Goal: Task Accomplishment & Management: Manage account settings

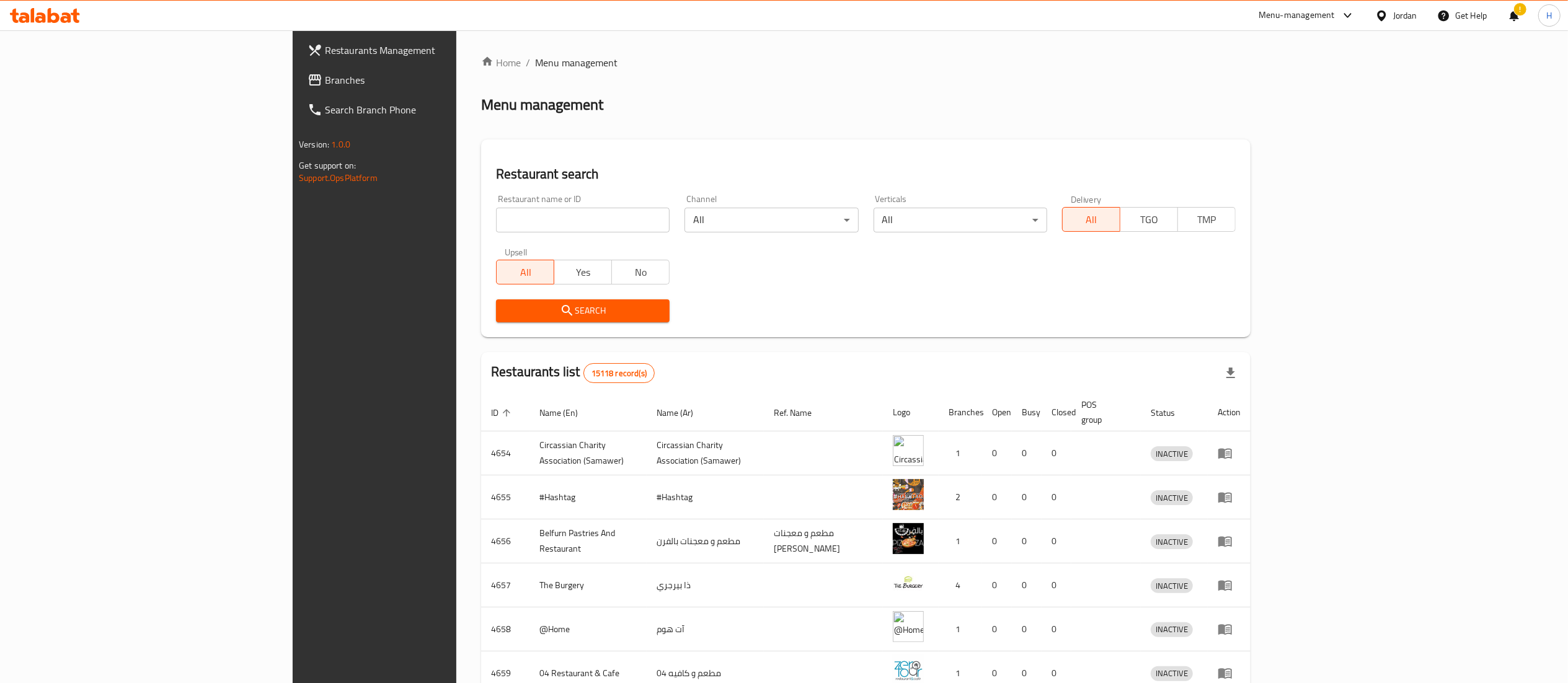
click at [502, 217] on input "search" at bounding box center [583, 220] width 173 height 24
click at [297, 91] on link "Branches" at bounding box center [426, 80] width 257 height 30
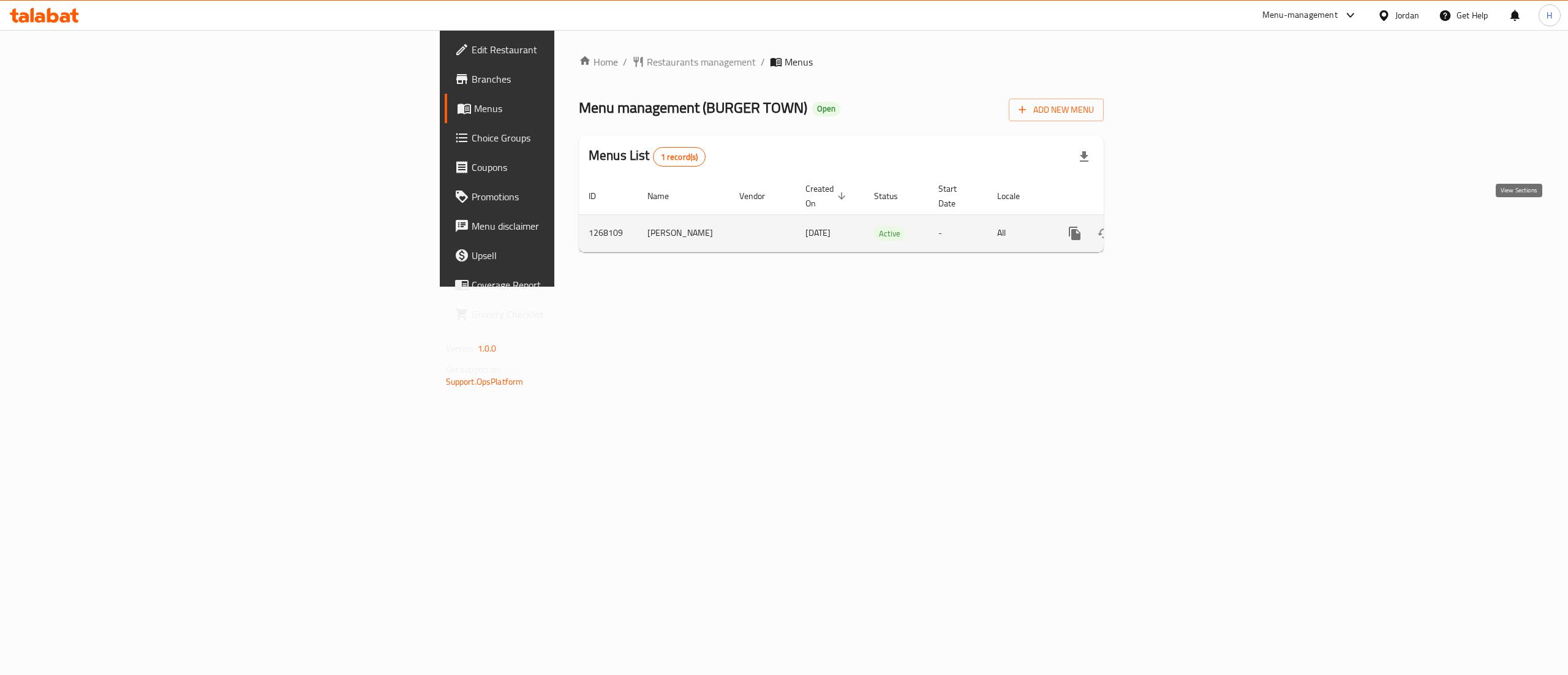
click at [1178, 229] on link "enhanced table" at bounding box center [1163, 234] width 29 height 29
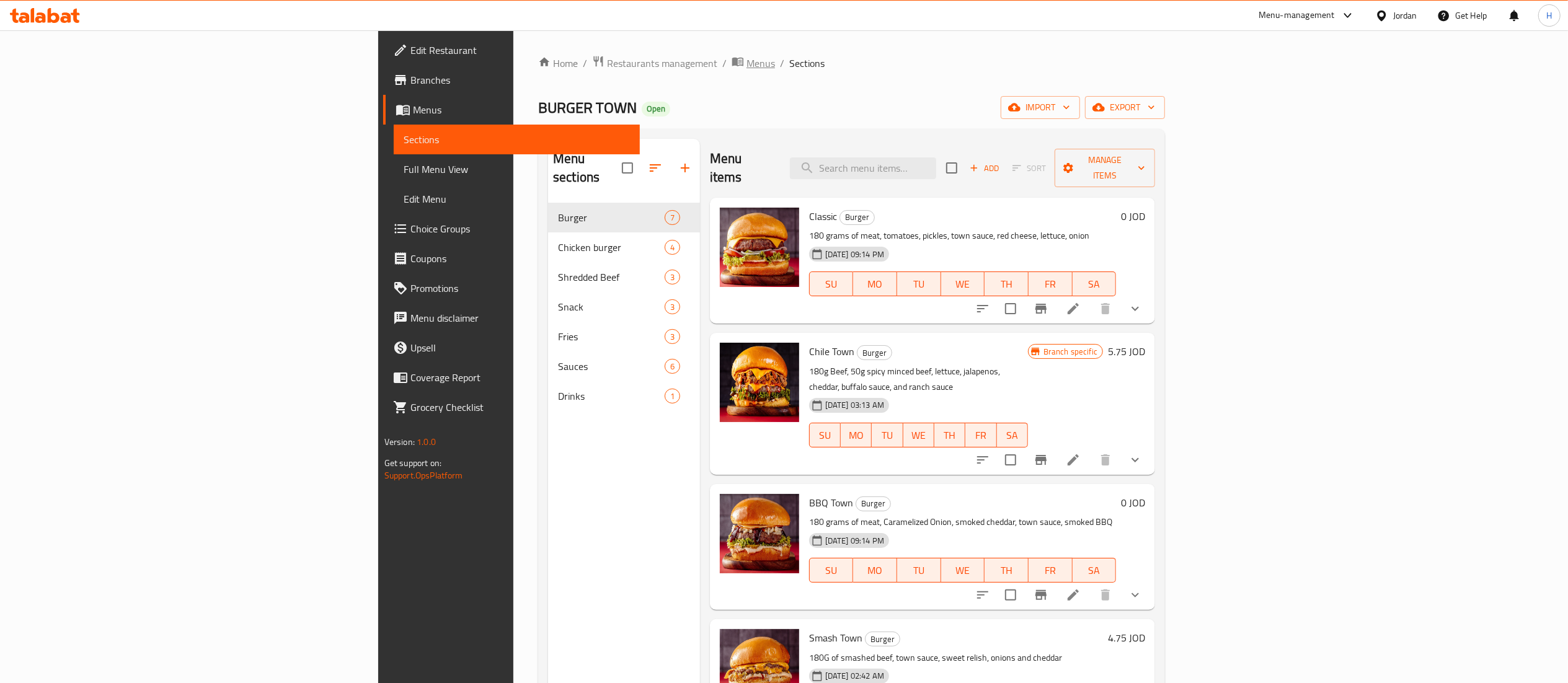
click at [747, 63] on span "Menus" at bounding box center [761, 63] width 28 height 15
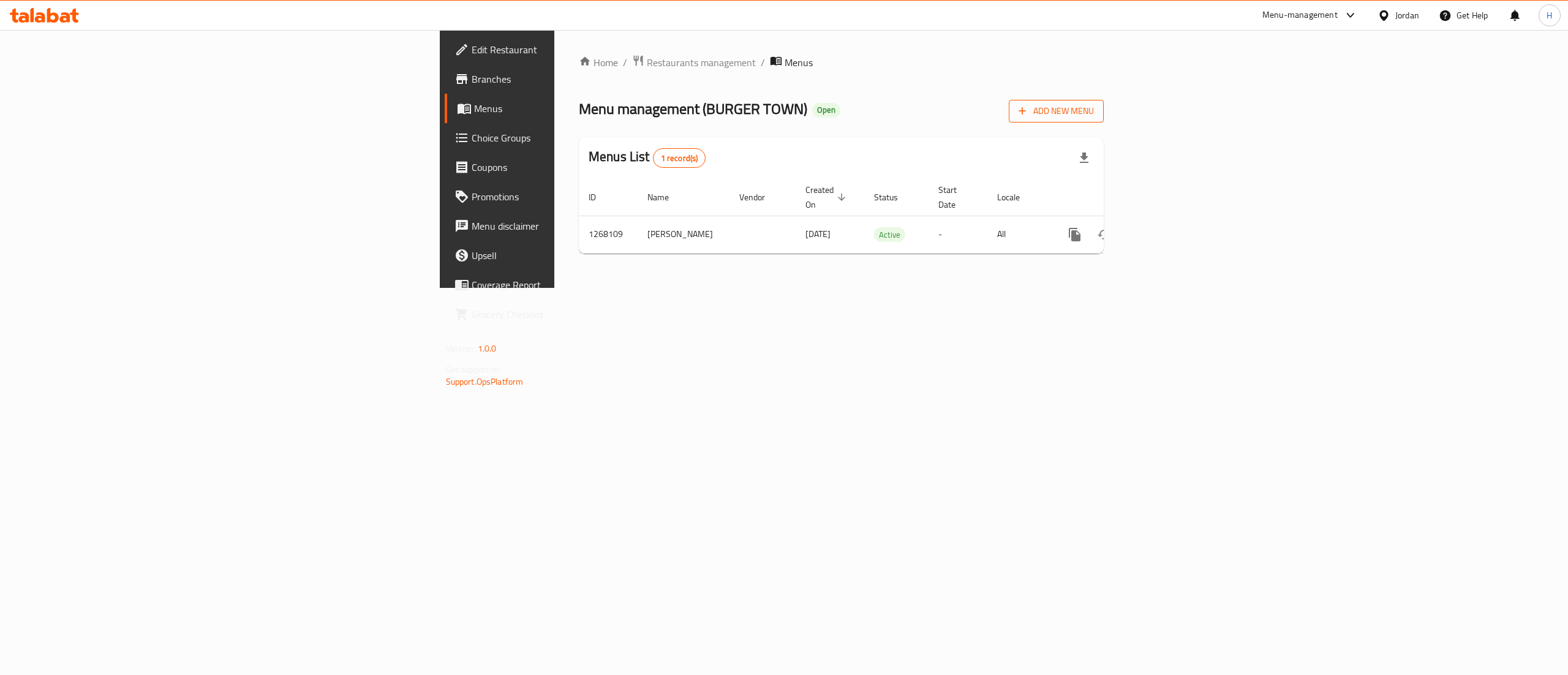
click at [1093, 114] on span "Add New Menu" at bounding box center [1056, 111] width 75 height 15
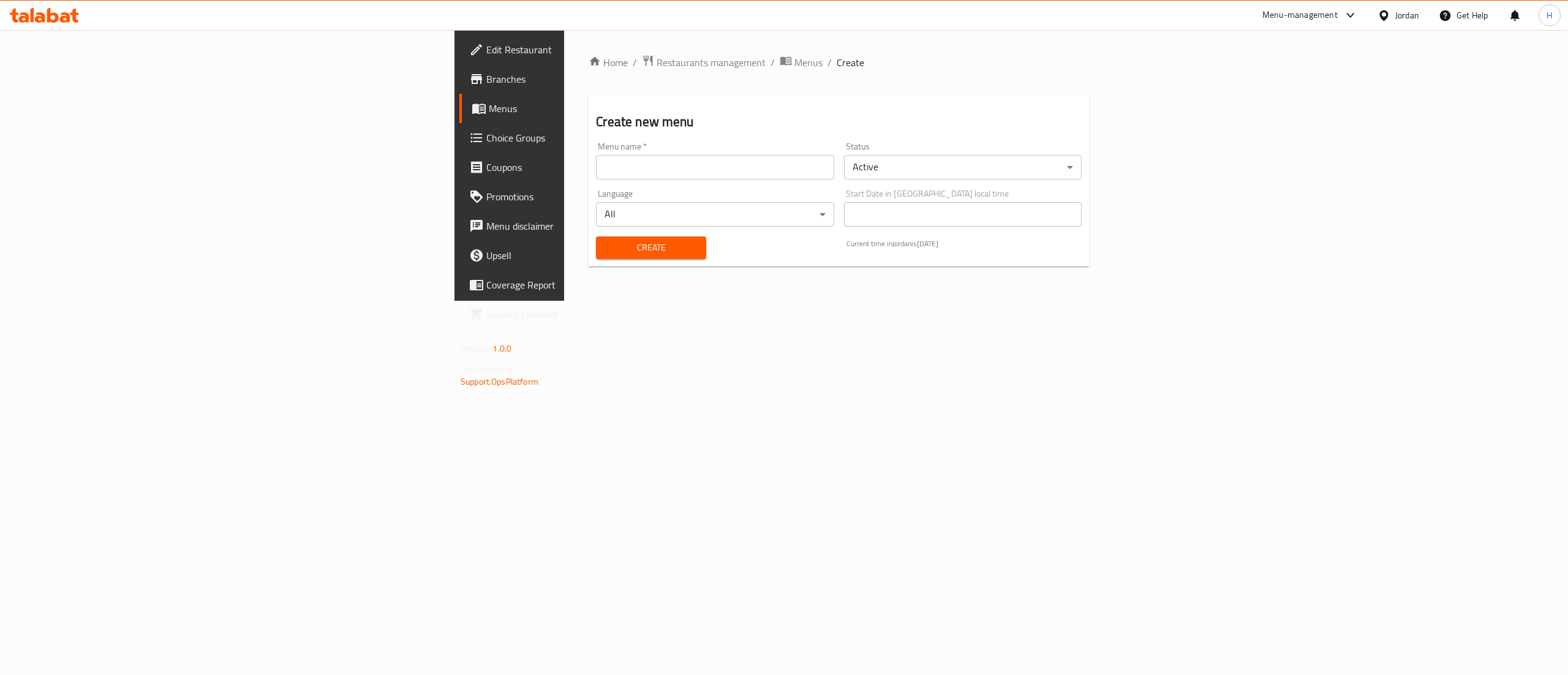
click at [640, 166] on input "text" at bounding box center [715, 167] width 237 height 24
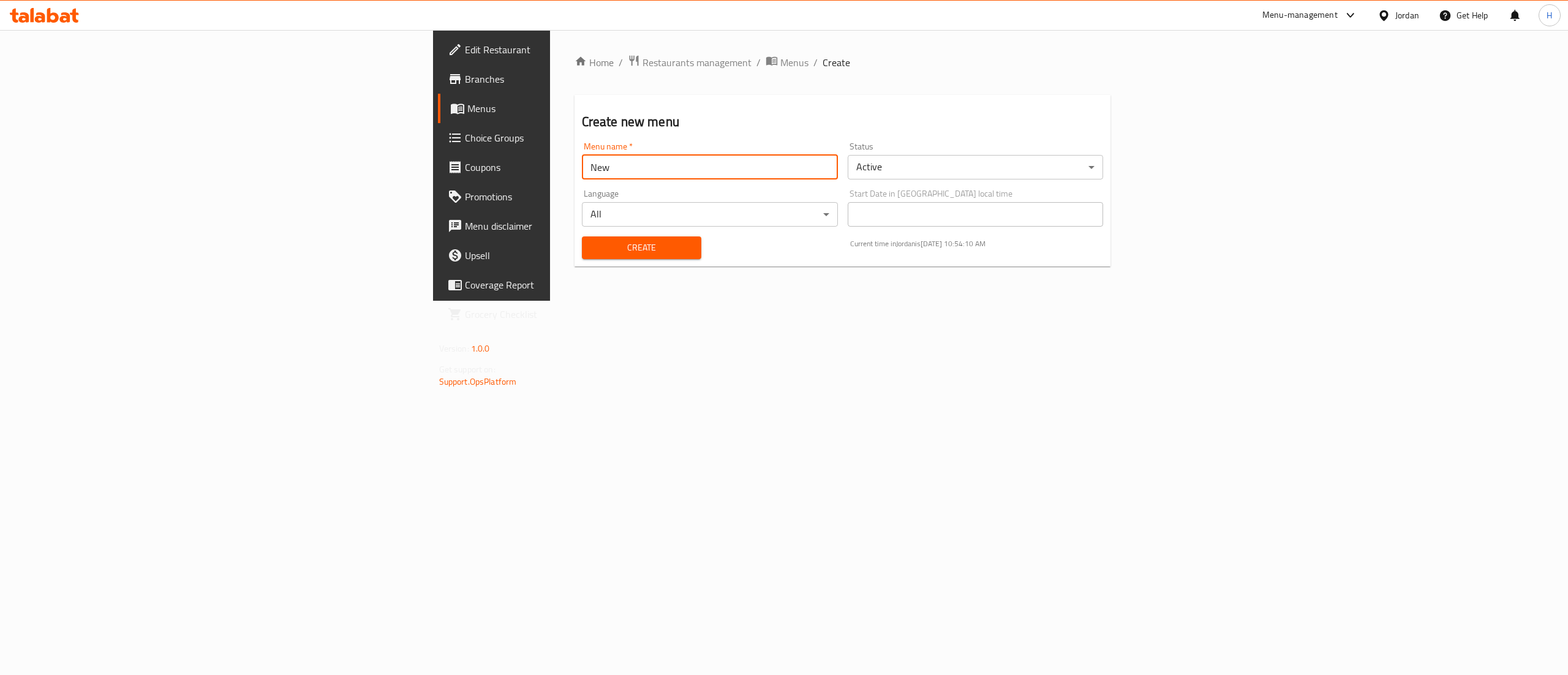
type input "New"
click at [559, 301] on div "Home / Restaurants management / Menus / Create Create new menu Menu name   * Ne…" at bounding box center [842, 166] width 585 height 271
click at [963, 161] on body "​ Menu-management Jordan Get Help H Edit Restaurant Branches Menus Choice Group…" at bounding box center [784, 353] width 1568 height 645
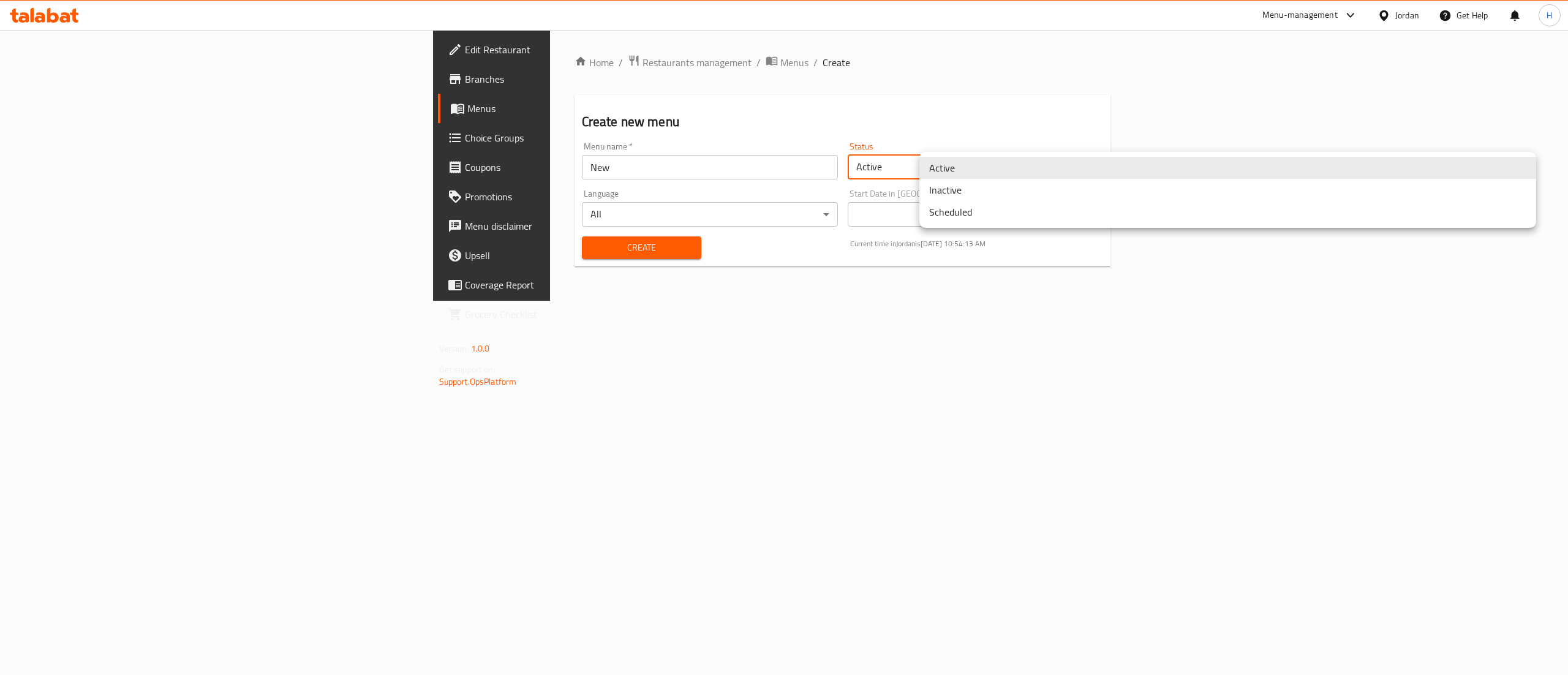
click at [969, 191] on li "Inactive" at bounding box center [1227, 190] width 617 height 22
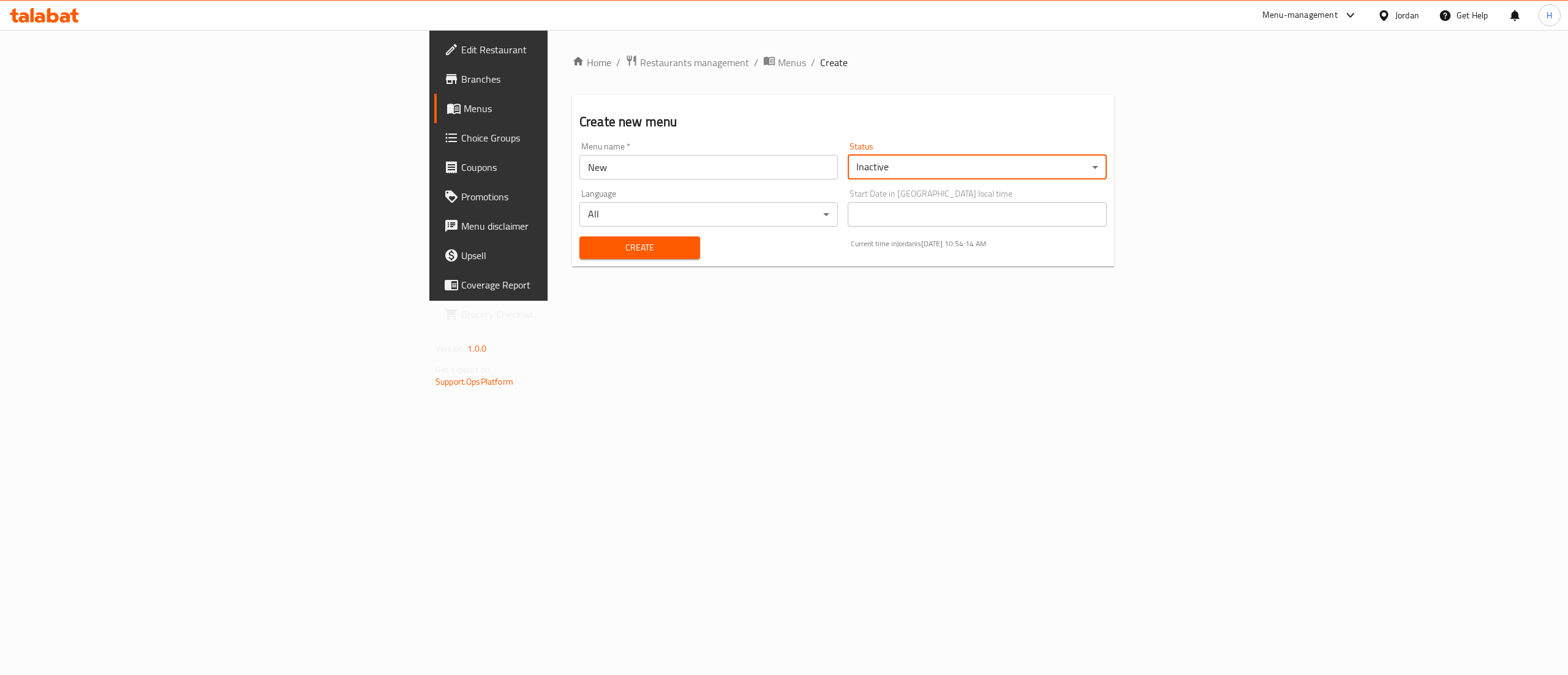
click at [589, 255] on span "Create" at bounding box center [639, 248] width 101 height 15
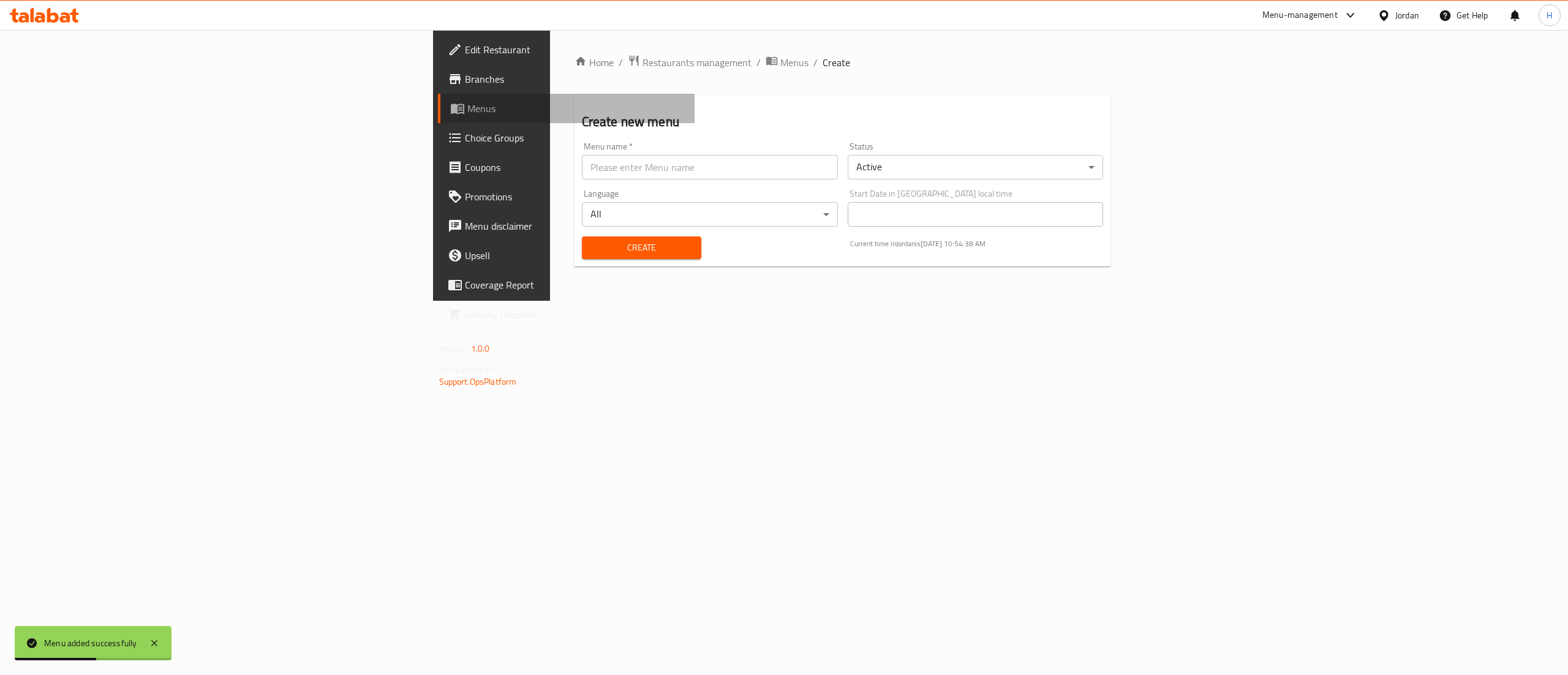
click at [467, 107] on span "Menus" at bounding box center [576, 108] width 218 height 15
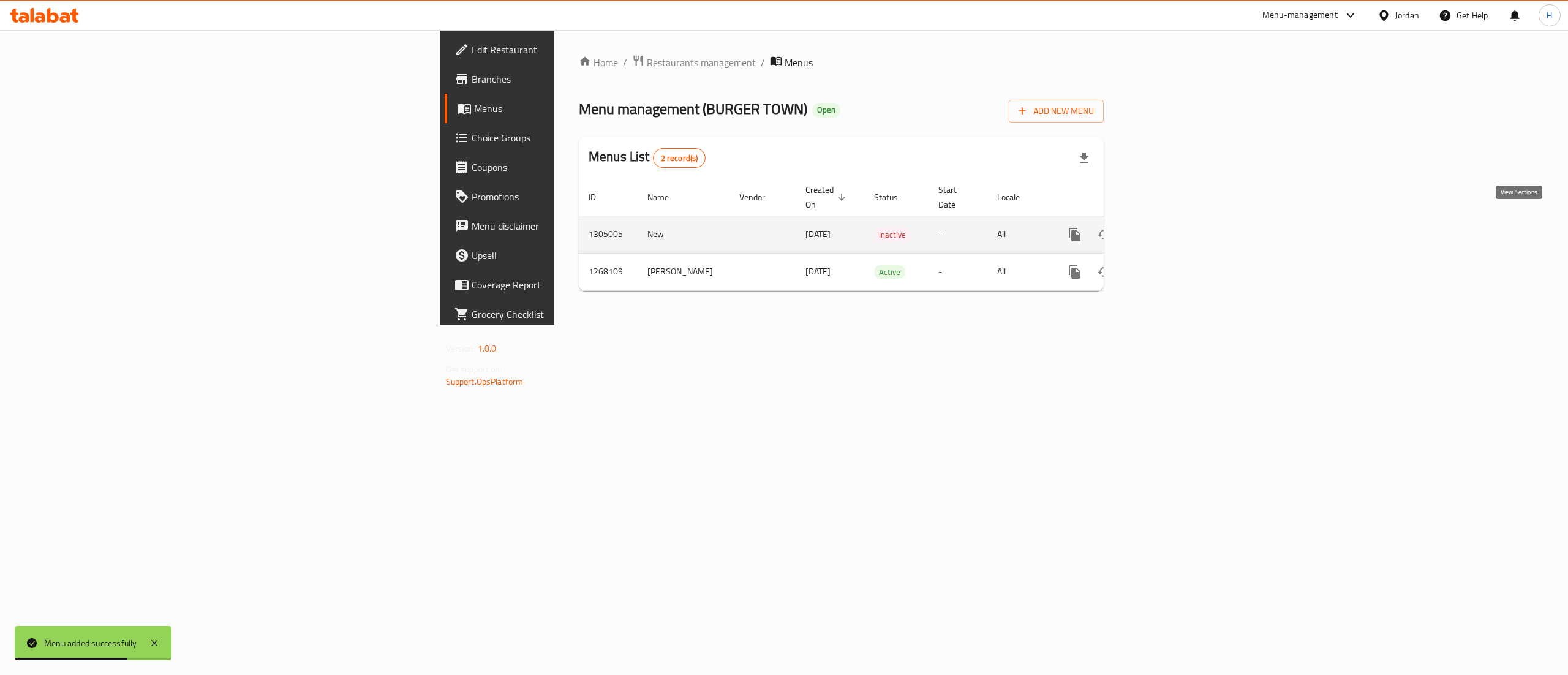
click at [1170, 227] on icon "enhanced table" at bounding box center [1163, 235] width 15 height 15
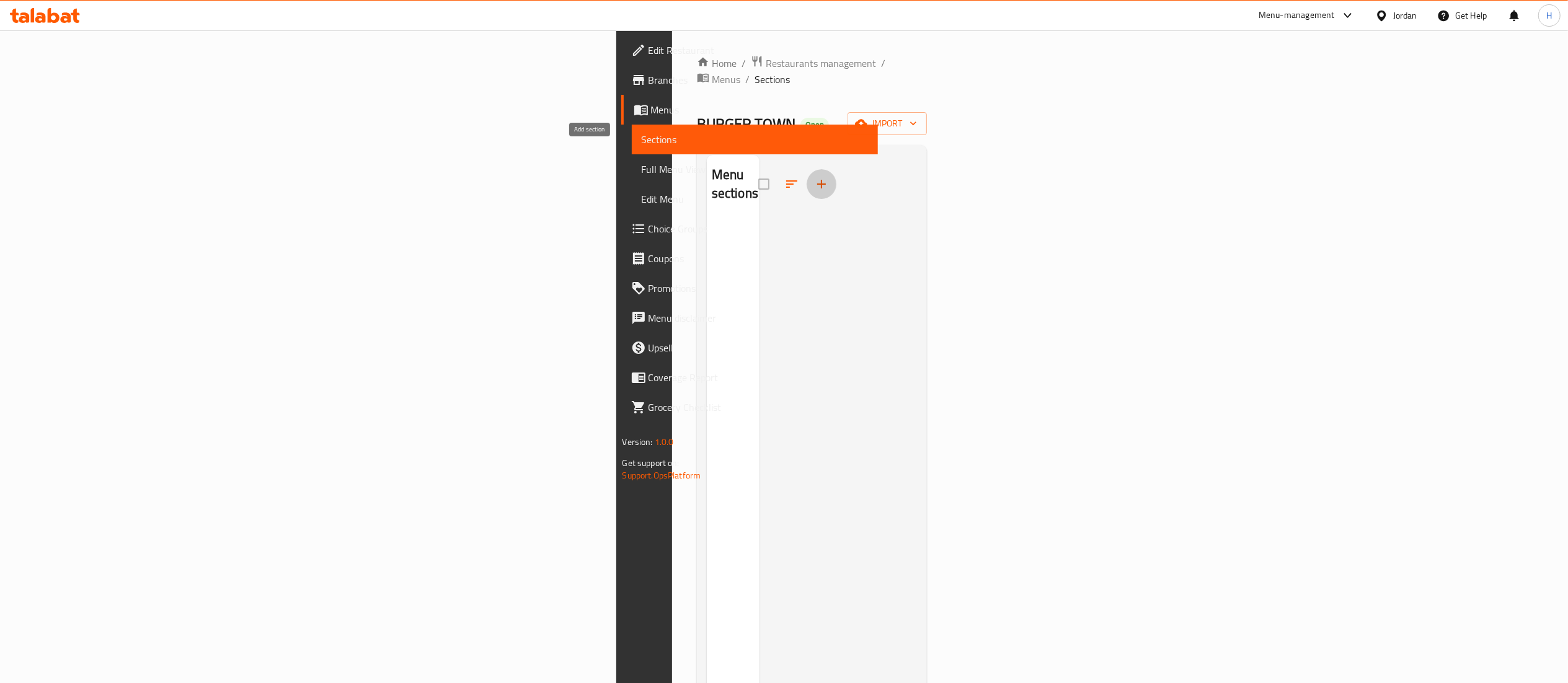
click at [807, 169] on button "button" at bounding box center [821, 184] width 30 height 30
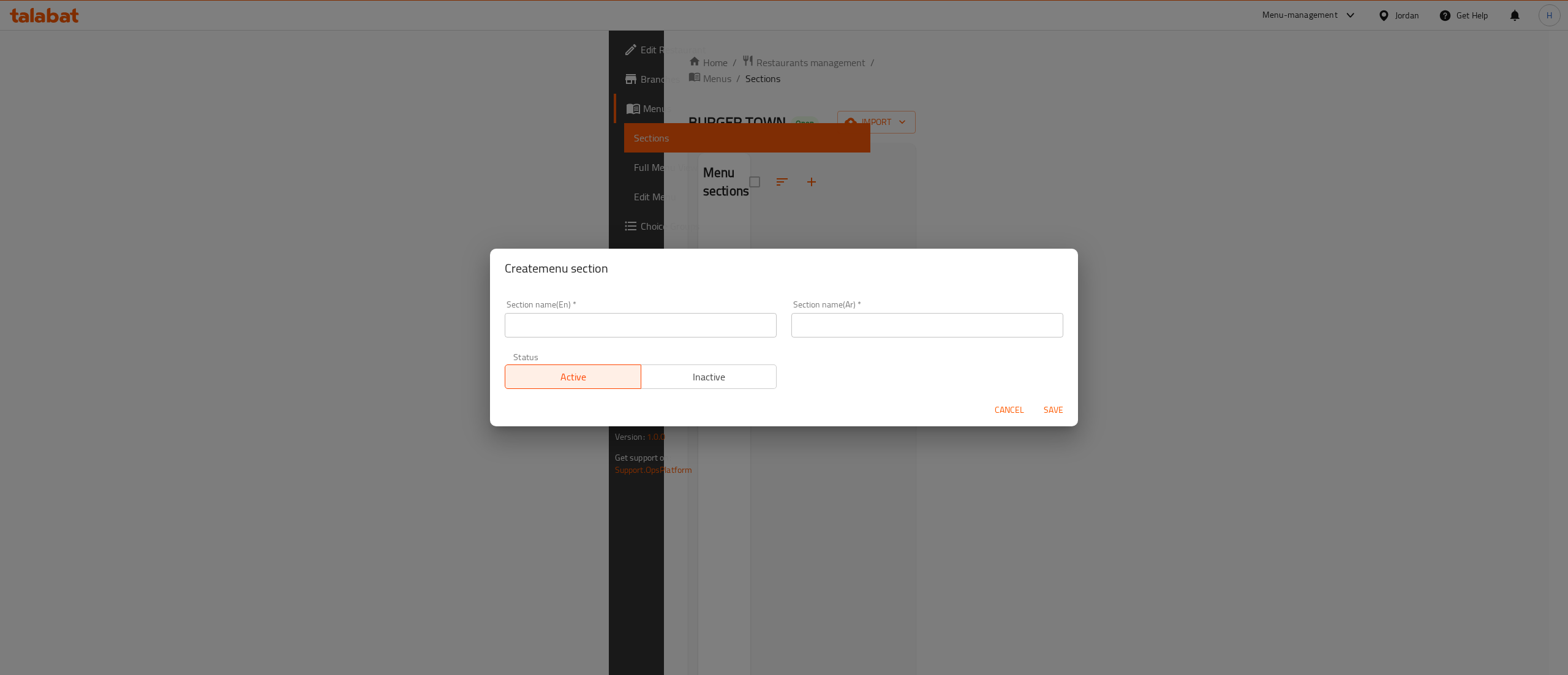
click at [676, 328] on input "text" at bounding box center [640, 325] width 272 height 24
type input "Snacks"
type input "سناكس"
click at [1063, 416] on span "Save" at bounding box center [1053, 410] width 29 height 15
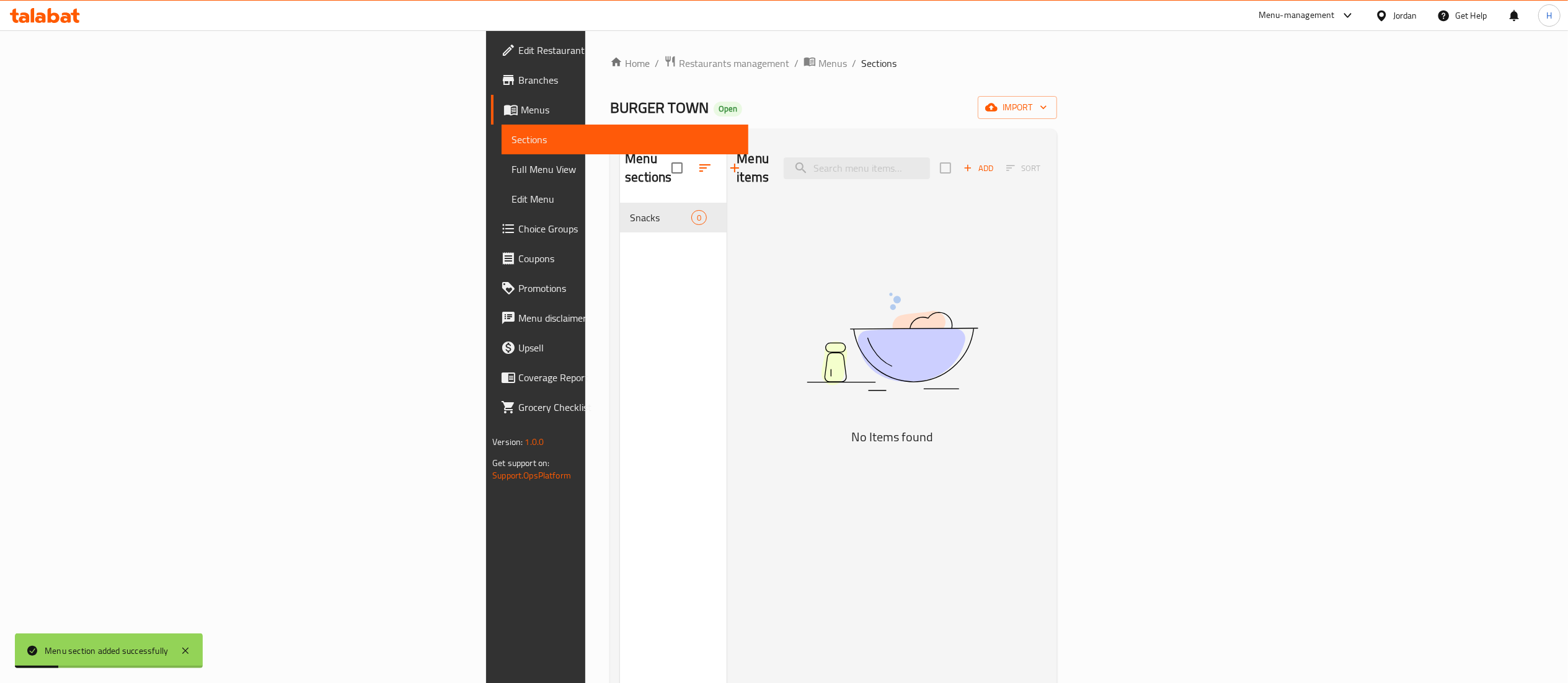
click at [620, 309] on div "Menu sections Snacks 0" at bounding box center [673, 480] width 107 height 683
click at [995, 168] on span "Add" at bounding box center [978, 168] width 33 height 14
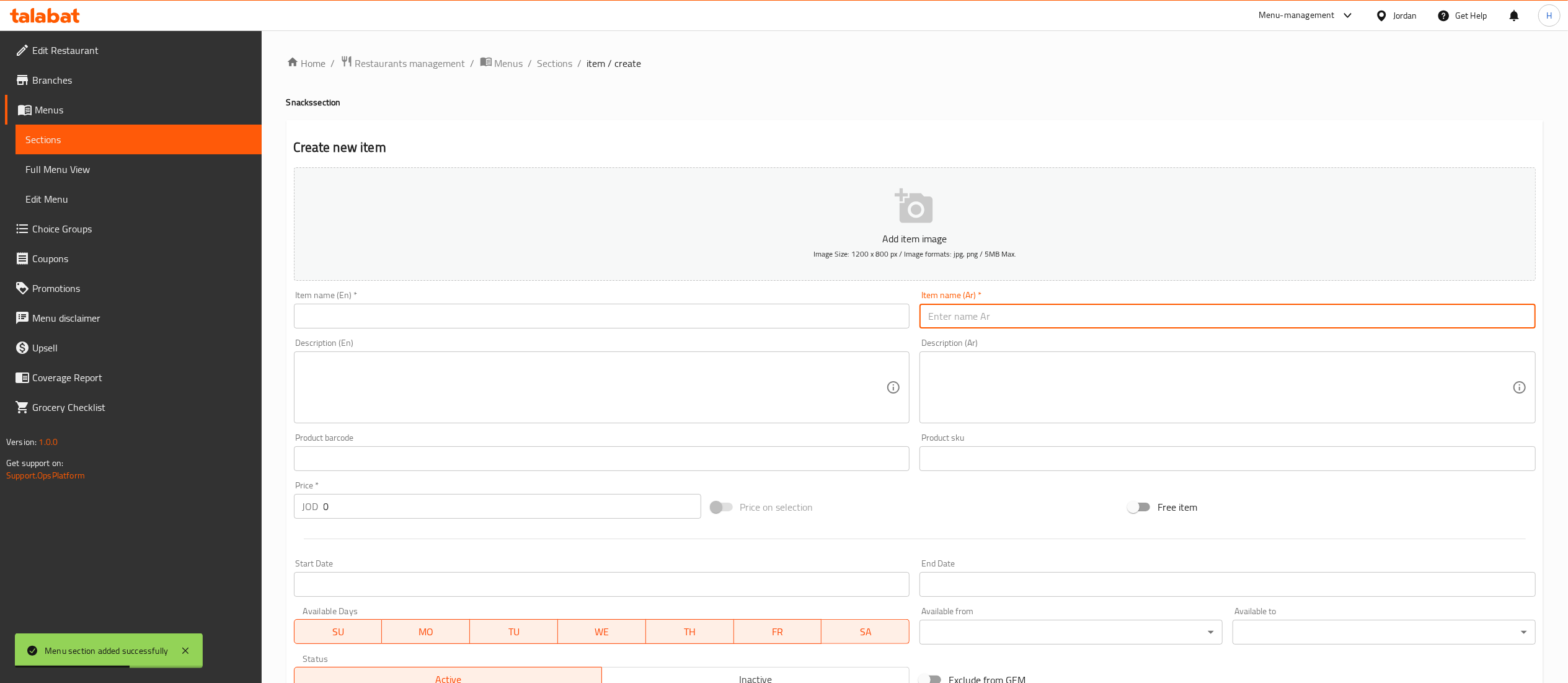
click at [979, 324] on input "text" at bounding box center [1227, 316] width 616 height 24
type input "تشيلي فرايز"
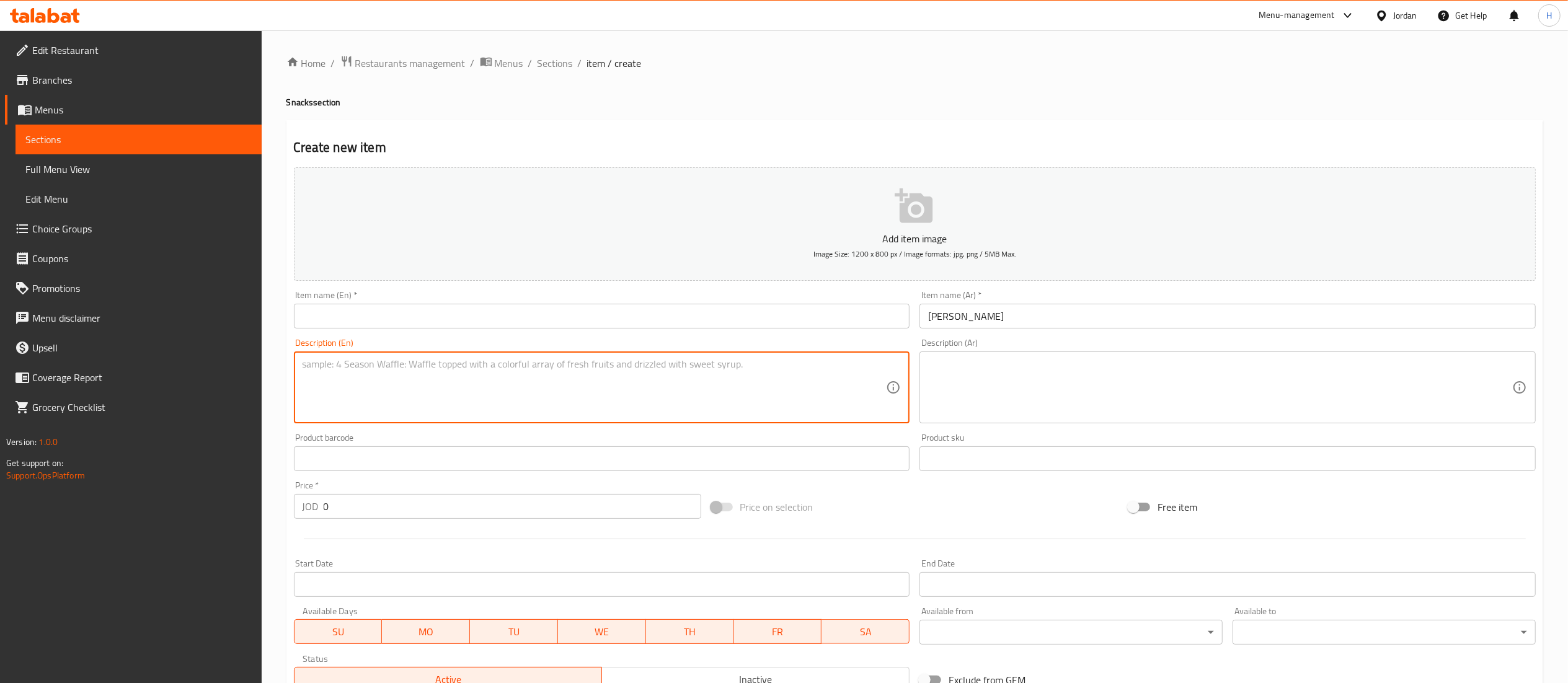
click at [729, 314] on input "text" at bounding box center [601, 316] width 616 height 24
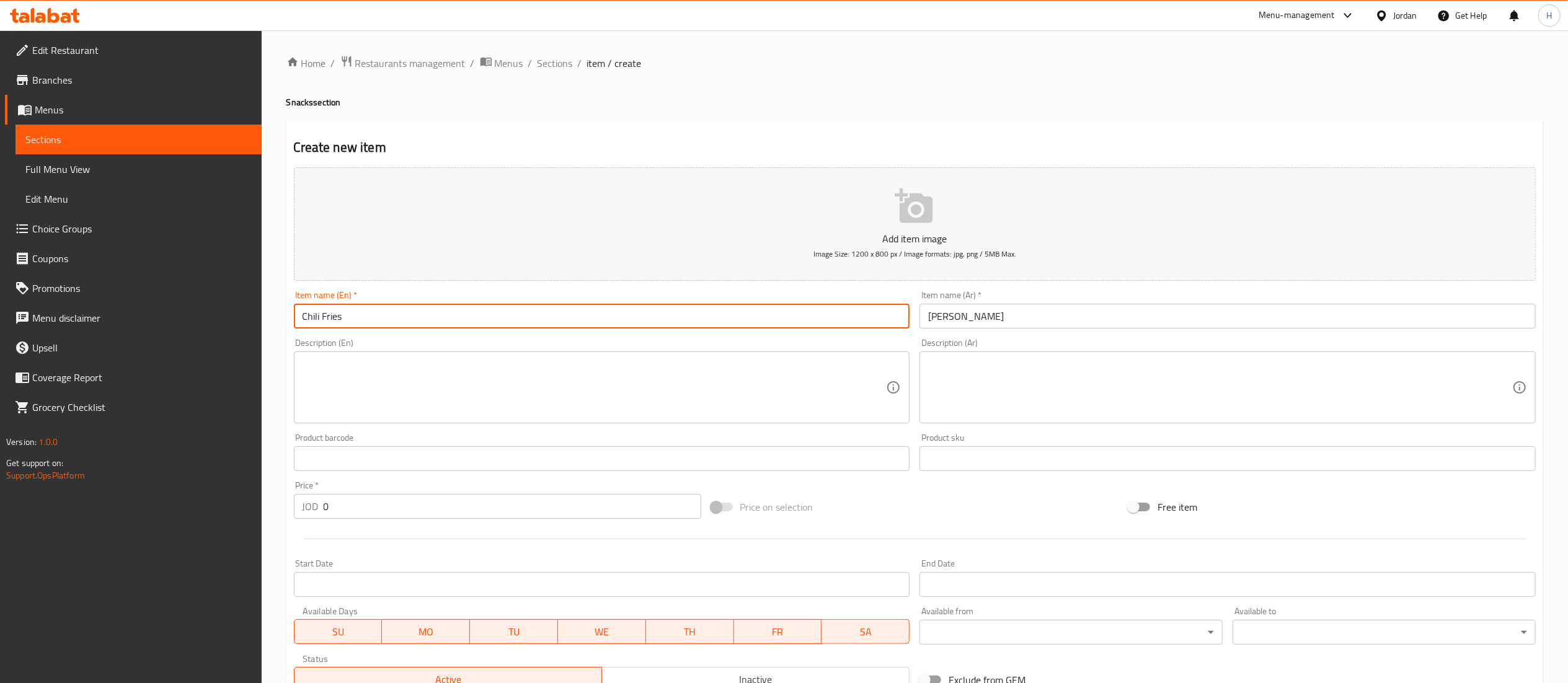
type input "Chili Fries"
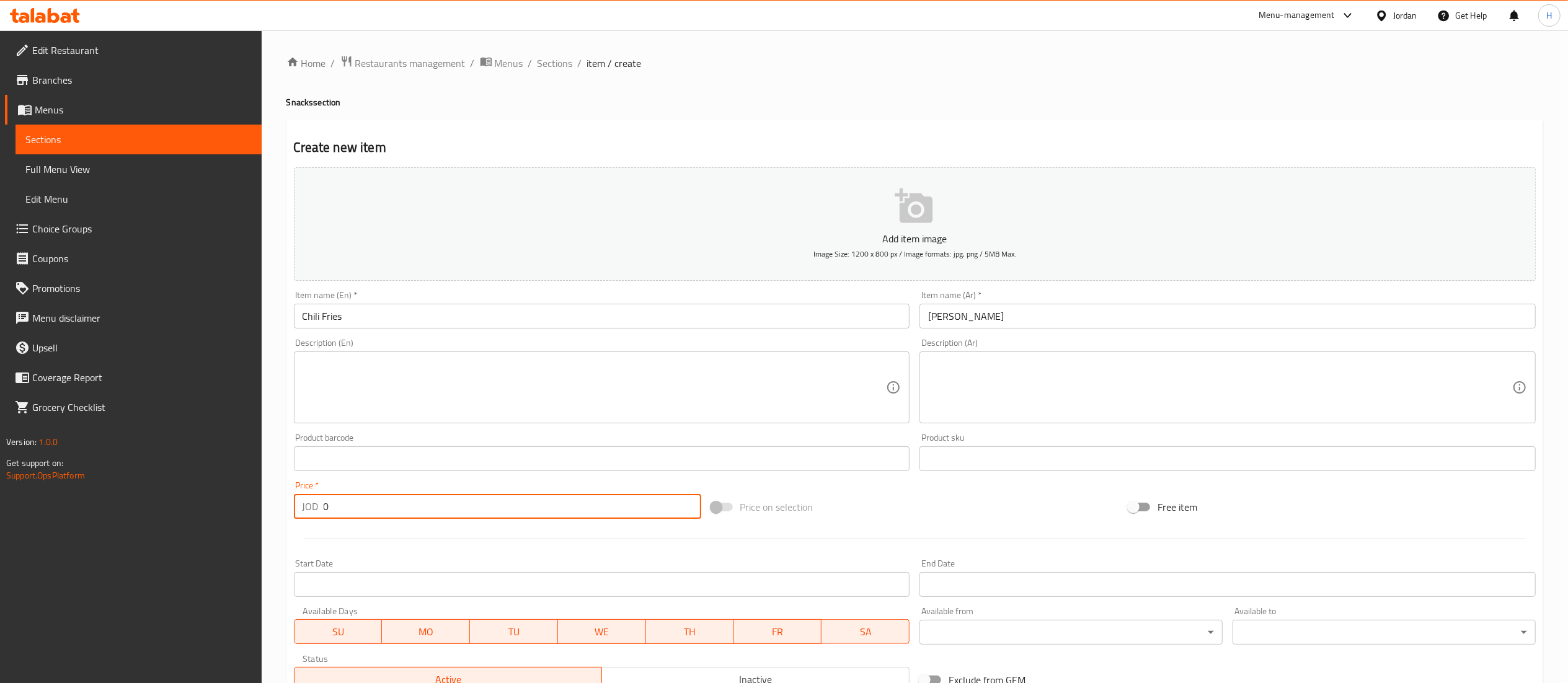
drag, startPoint x: 352, startPoint y: 512, endPoint x: 294, endPoint y: 509, distance: 58.1
click at [297, 511] on div "JOD 0 Price *" at bounding box center [497, 506] width 407 height 24
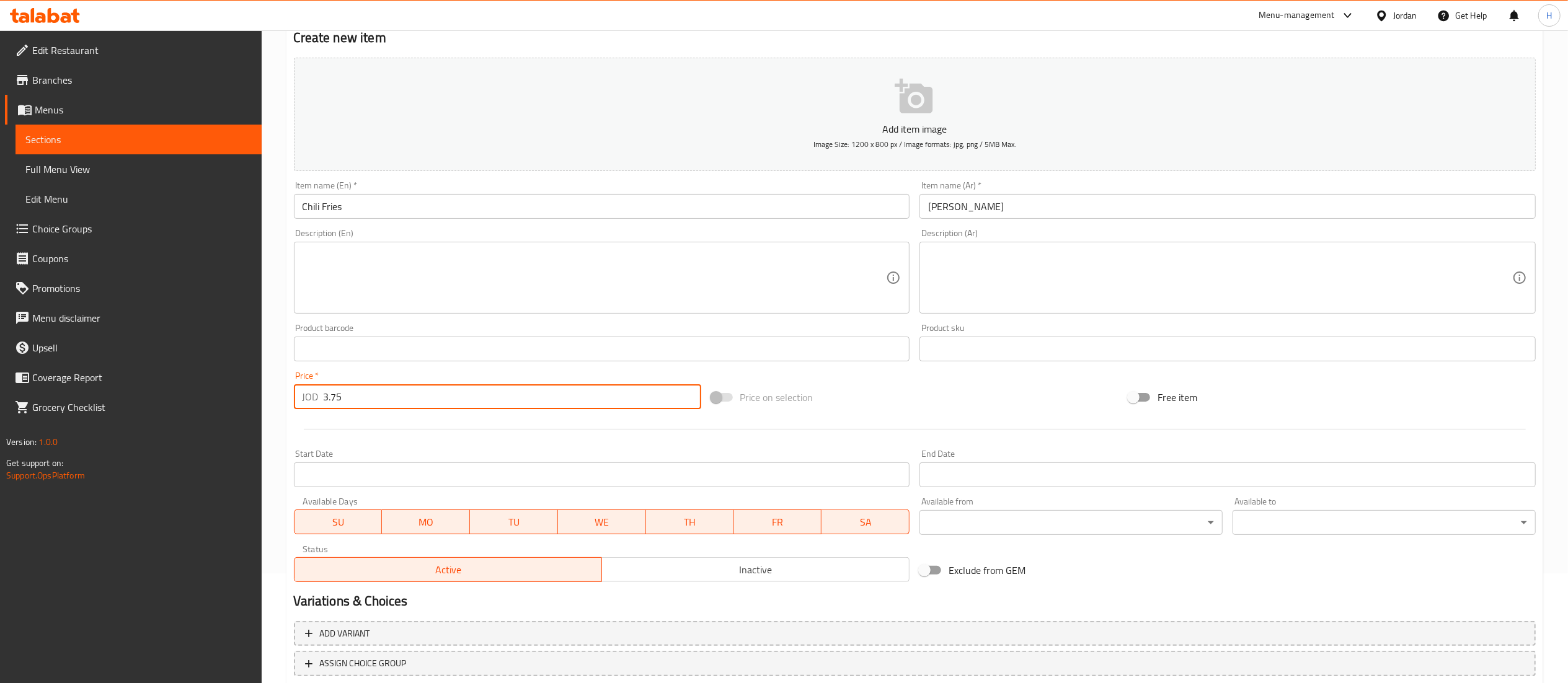
scroll to position [191, 0]
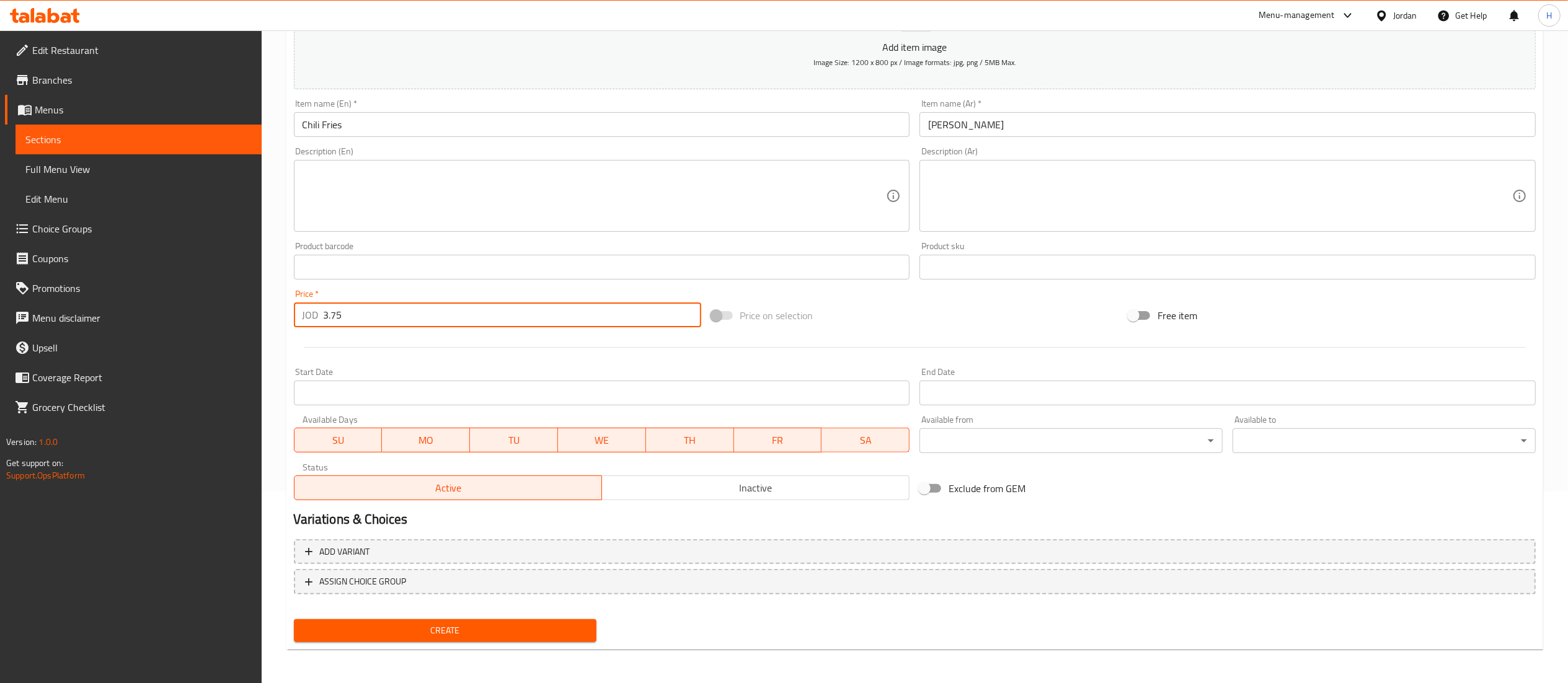
type input "3.75"
click at [491, 641] on button "Create" at bounding box center [445, 630] width 303 height 23
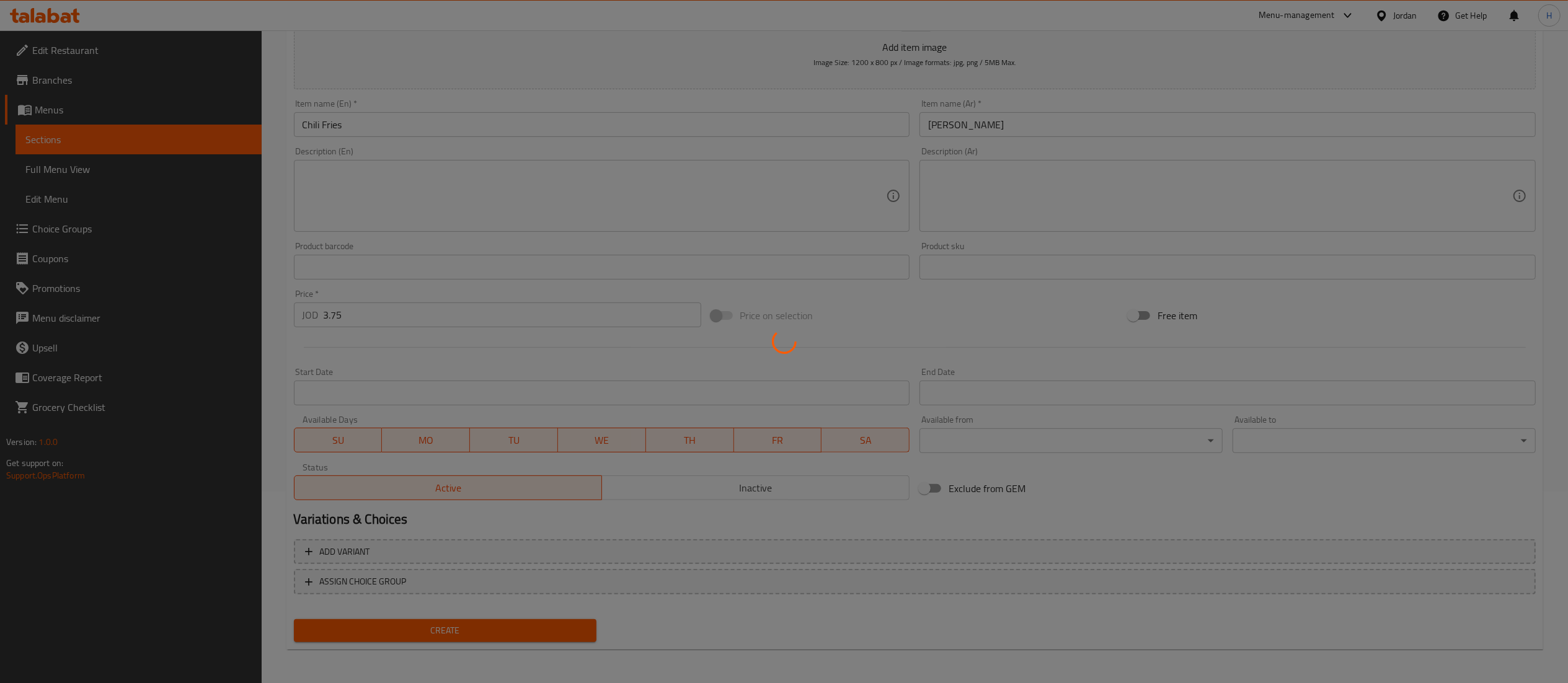
type input "0"
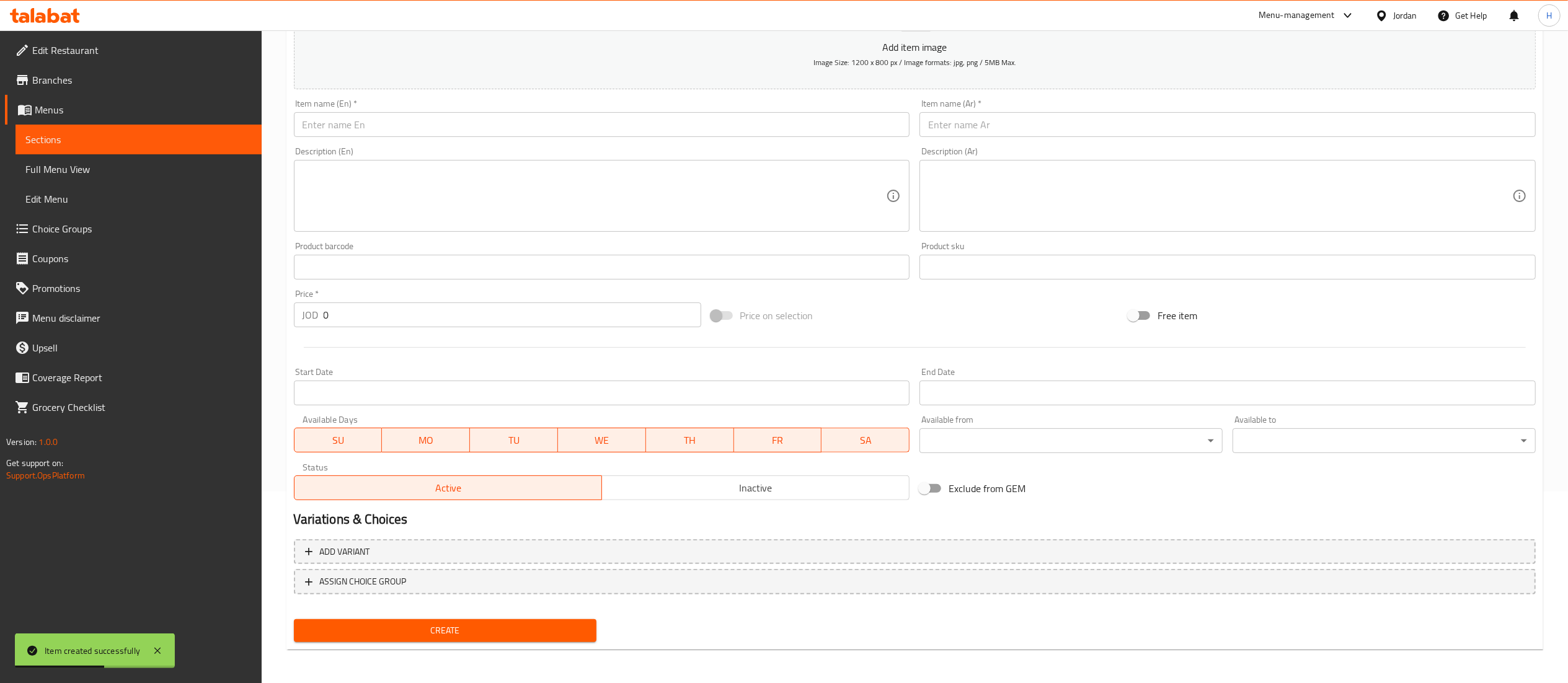
click at [953, 127] on input "text" at bounding box center [1227, 124] width 616 height 24
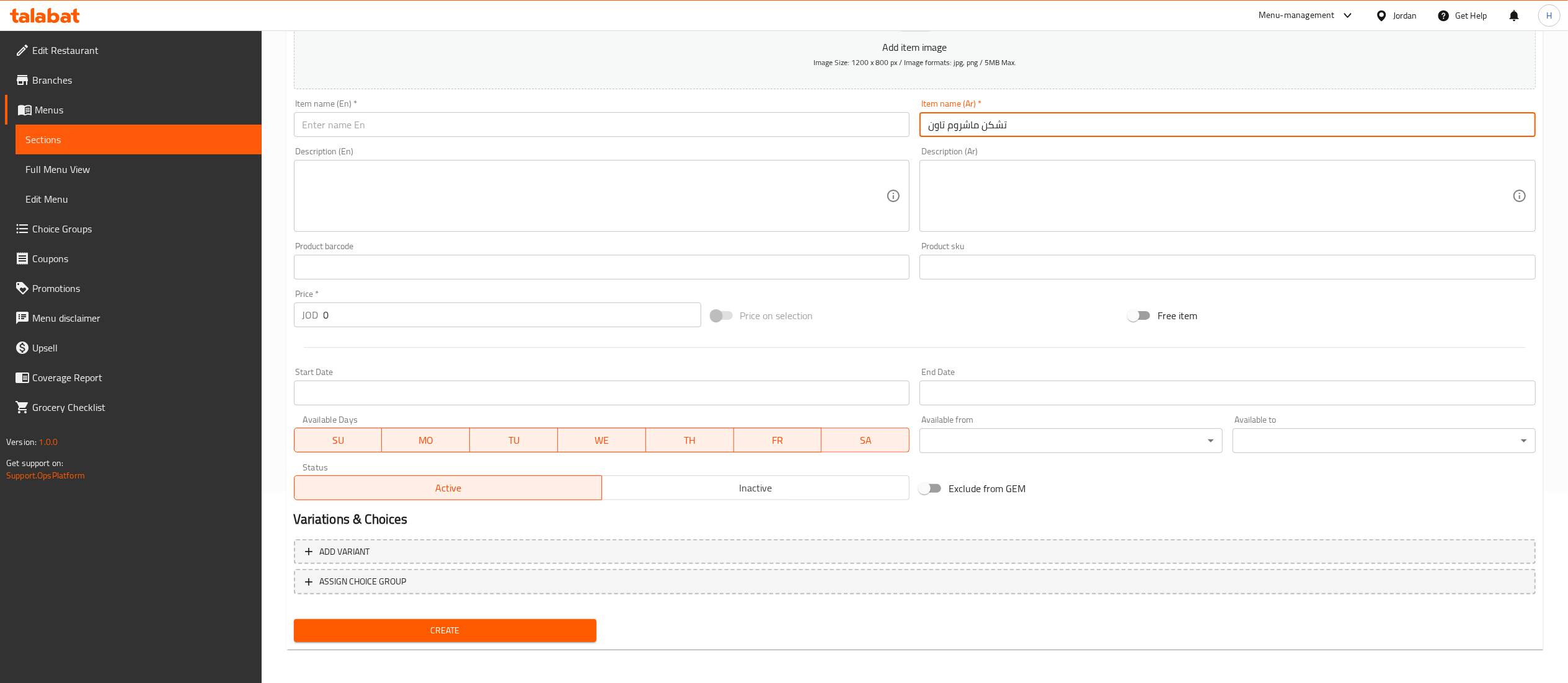
type input "تشكن ماشروم تاون"
click at [355, 131] on input "text" at bounding box center [601, 124] width 616 height 24
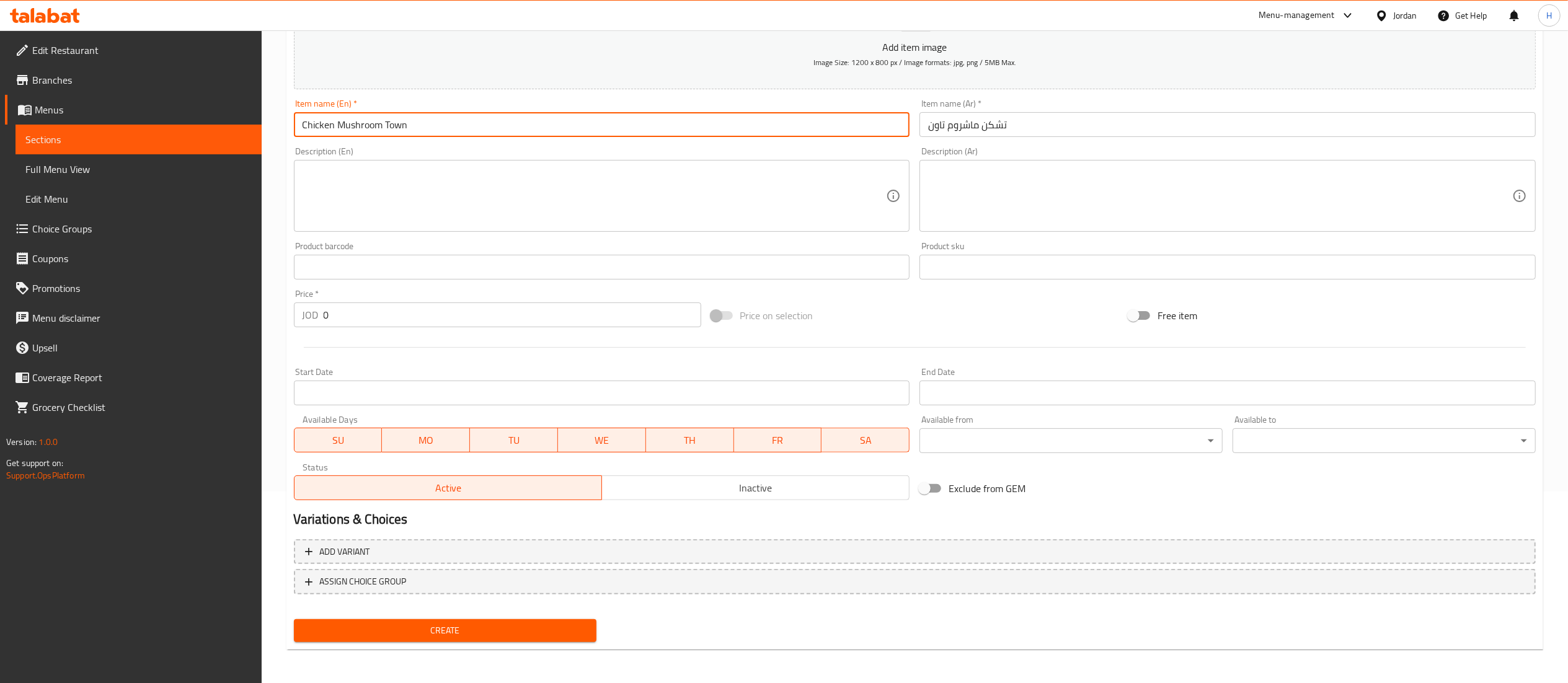
type input "Chicken Mushroom Town"
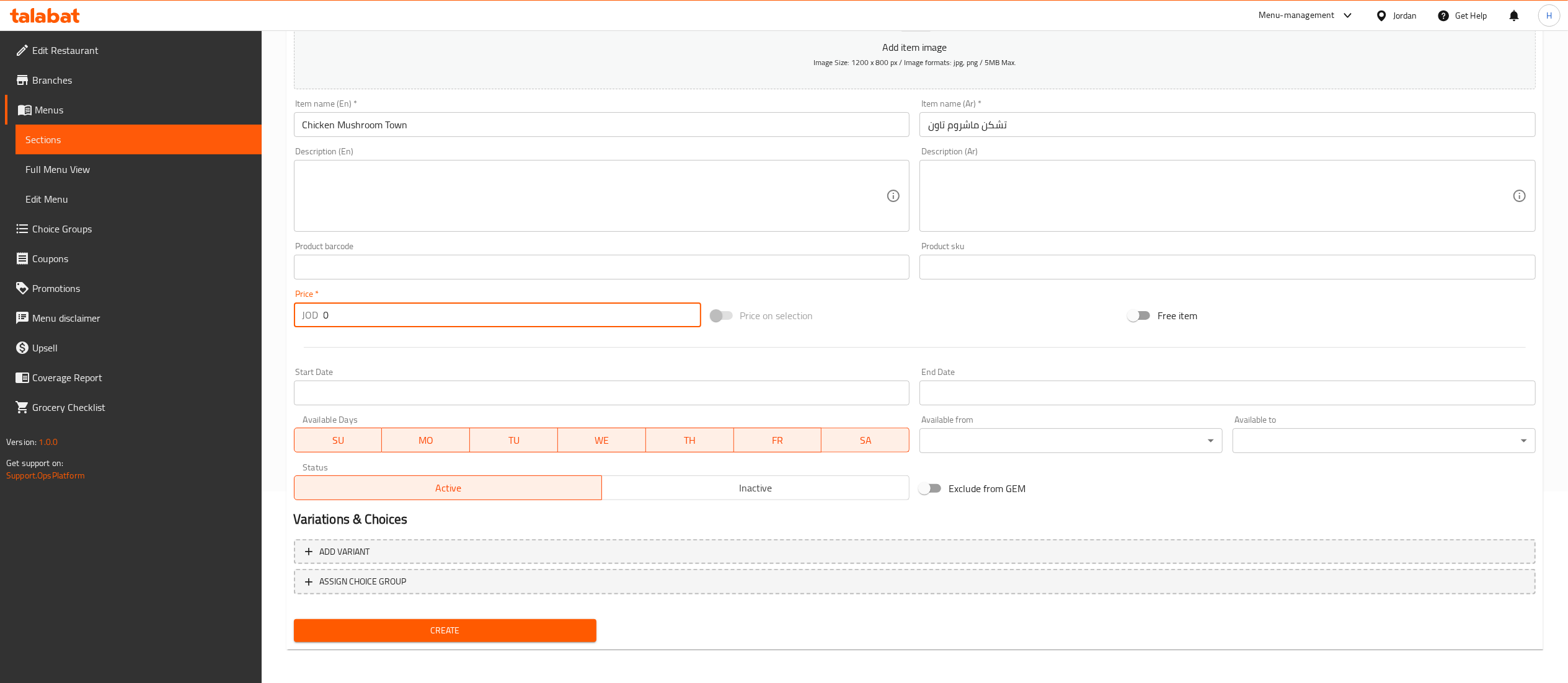
click at [335, 322] on input "0" at bounding box center [512, 314] width 377 height 24
click at [345, 553] on span "Add variant" at bounding box center [345, 552] width 50 height 16
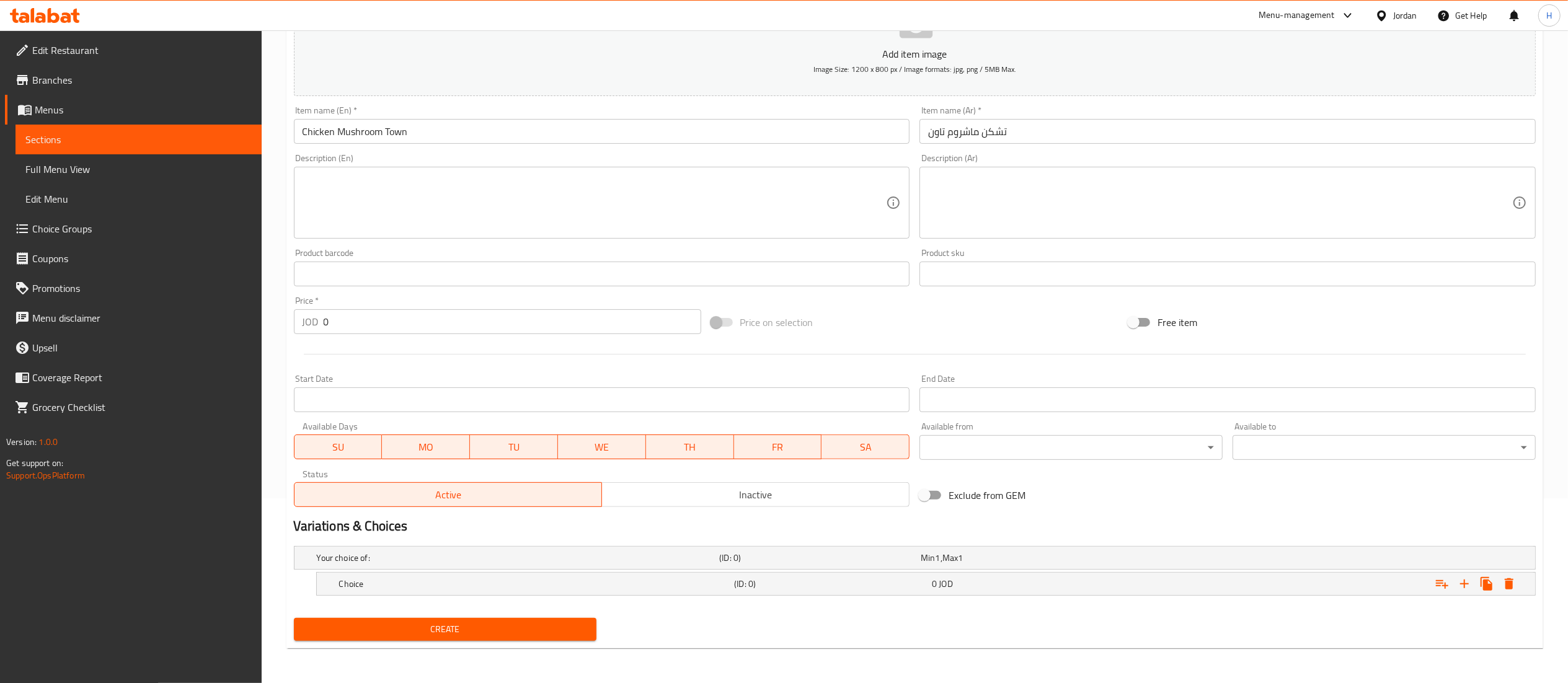
scroll to position [186, 0]
click at [1461, 581] on icon "Expand" at bounding box center [1464, 584] width 15 height 15
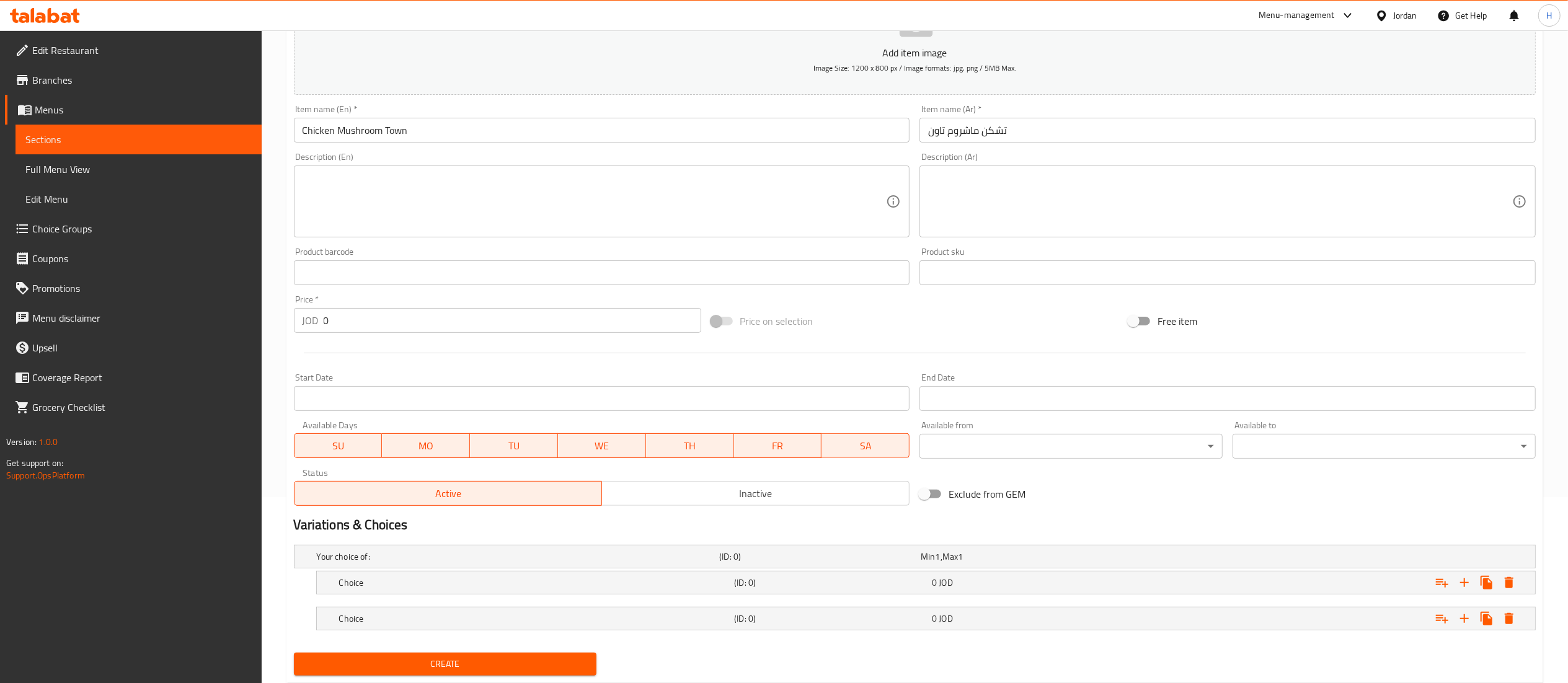
scroll to position [222, 0]
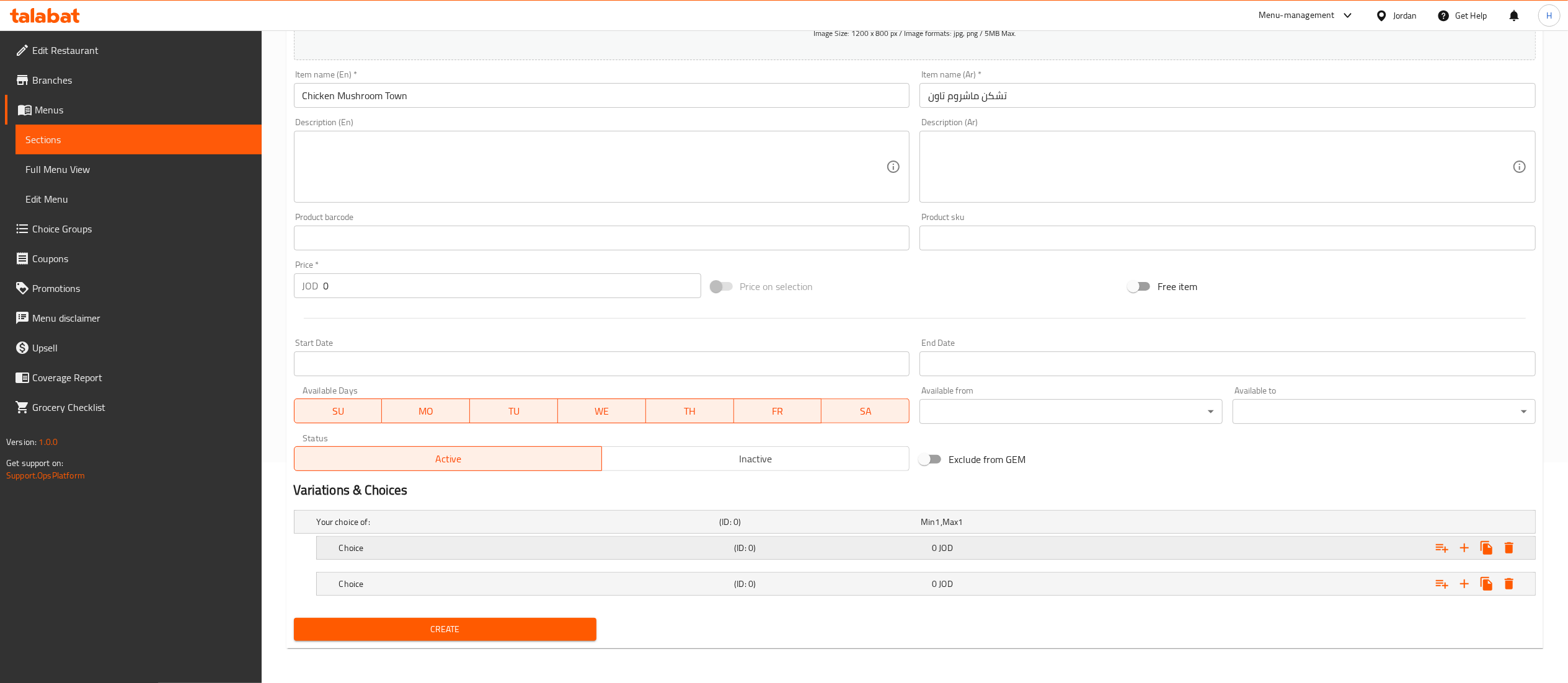
click at [1044, 528] on div "0 JOD" at bounding box center [1019, 522] width 196 height 13
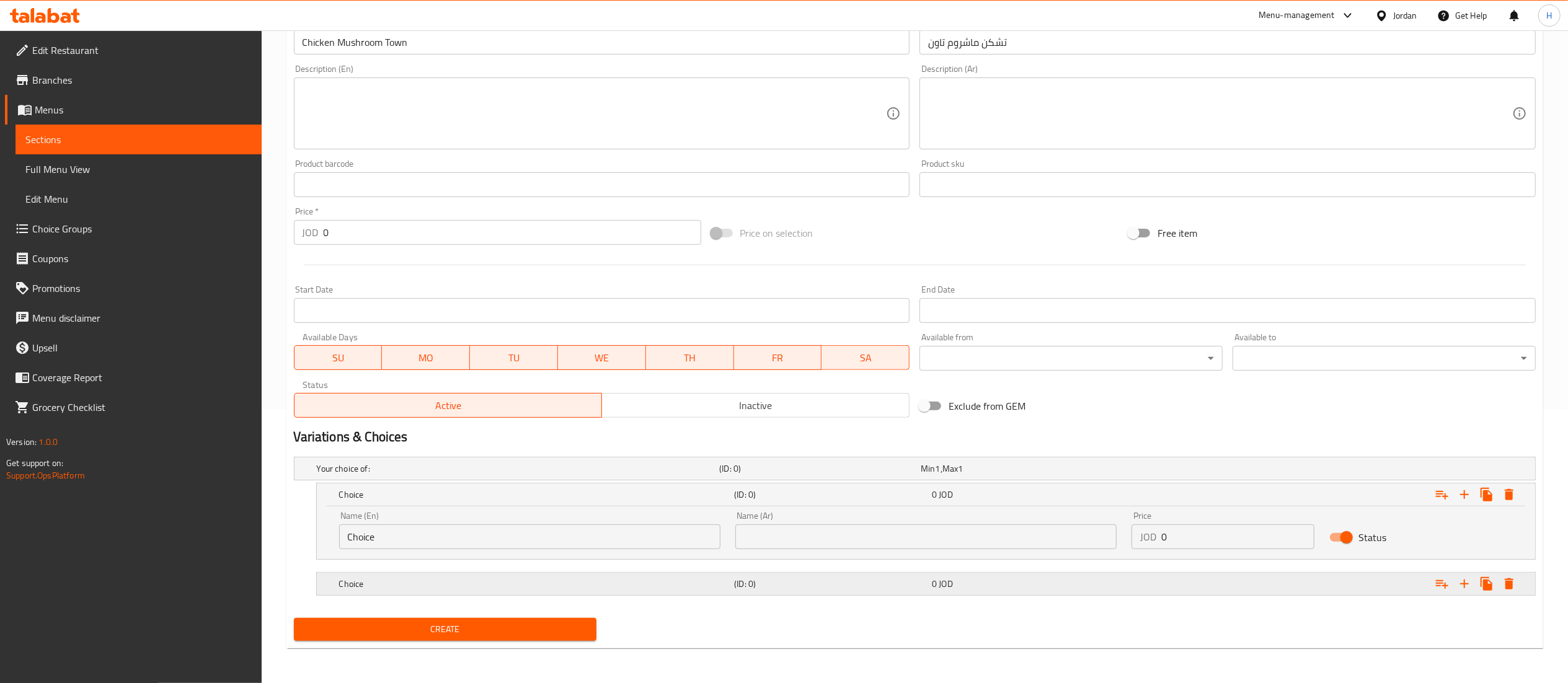
click at [1103, 478] on div "0 JOD" at bounding box center [1019, 468] width 202 height 17
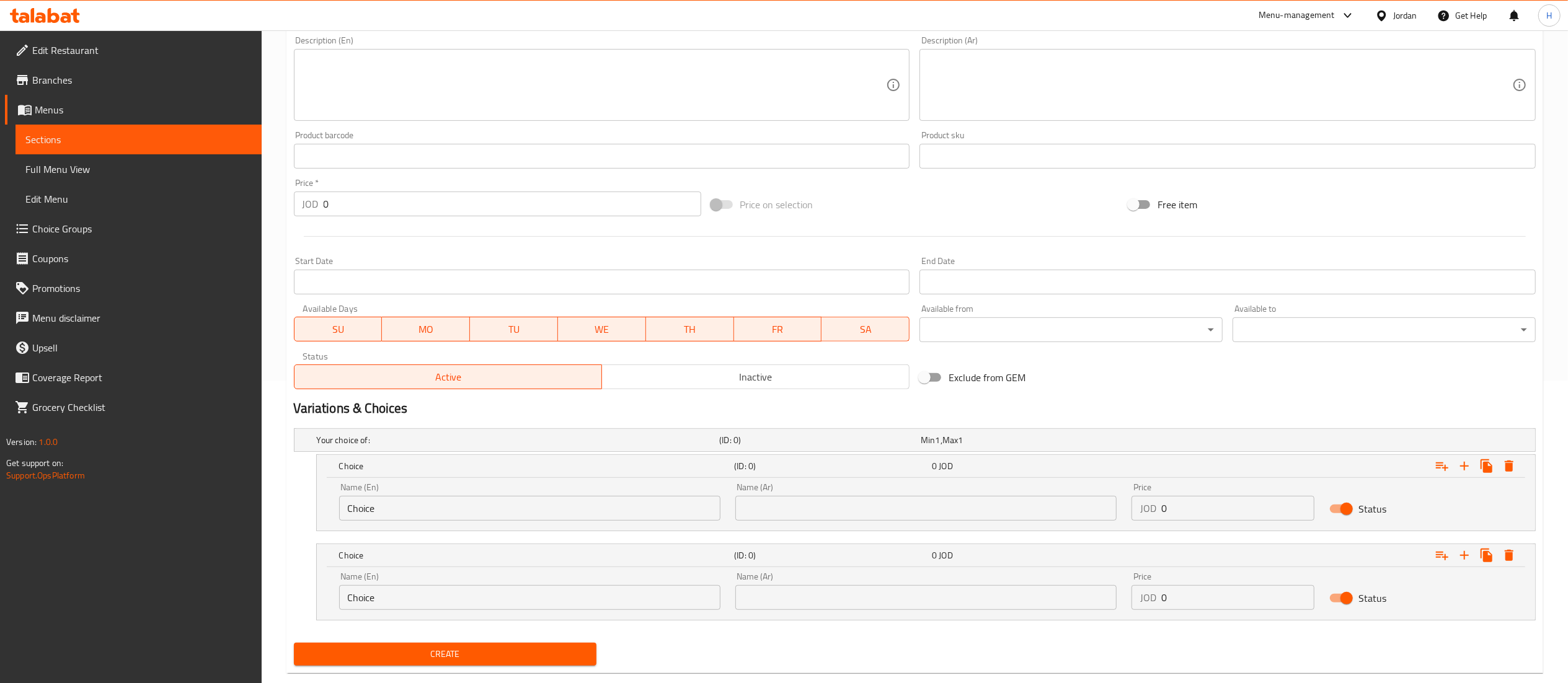
scroll to position [329, 0]
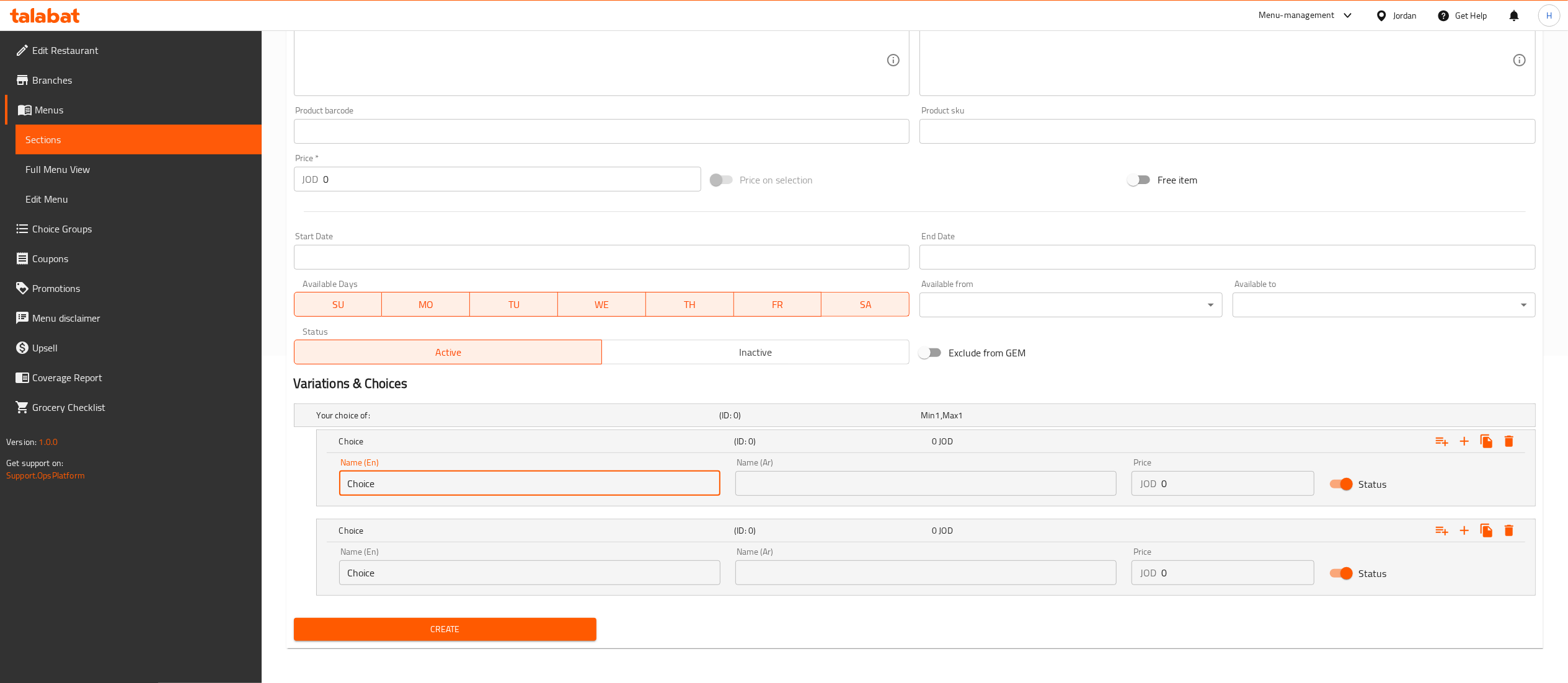
drag, startPoint x: 394, startPoint y: 478, endPoint x: 211, endPoint y: 479, distance: 183.0
click at [211, 479] on div "Edit Restaurant Branches Menus Sections Full Menu View Edit Menu Choice Groups …" at bounding box center [784, 193] width 1568 height 980
drag, startPoint x: 1139, startPoint y: 480, endPoint x: 1119, endPoint y: 483, distance: 20.2
click at [1119, 483] on div "Name (En) Choice Name (En) Name (Ar) Name (Ar) Price JOD 0 Price Status" at bounding box center [925, 477] width 1188 height 53
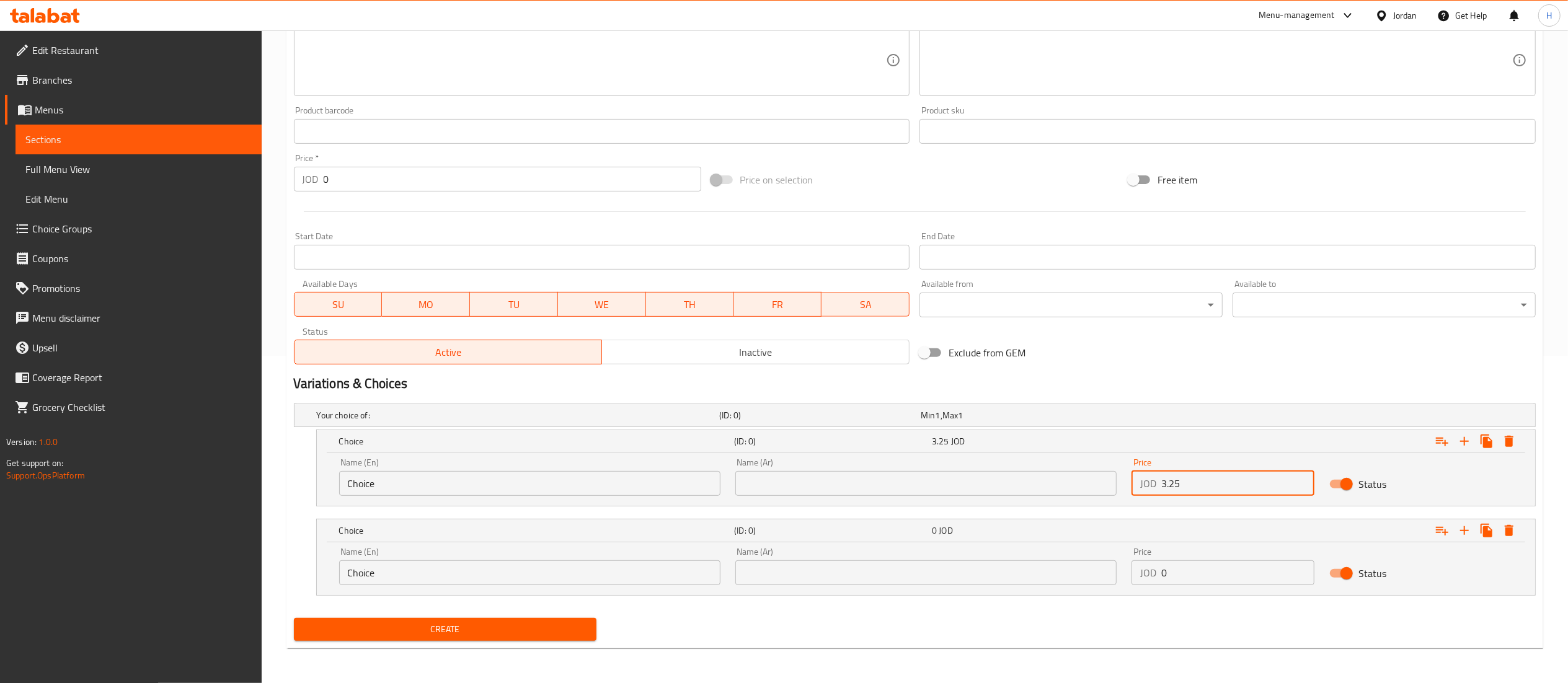
type input "3.25"
drag, startPoint x: 1194, startPoint y: 585, endPoint x: 1116, endPoint y: 587, distance: 78.0
click at [1116, 587] on div "Name (En) Choice Name (En) Name (Ar) Name (Ar) Price JOD 0 Price Status" at bounding box center [925, 566] width 1188 height 53
type input "4.5"
drag, startPoint x: 387, startPoint y: 473, endPoint x: 236, endPoint y: 474, distance: 151.0
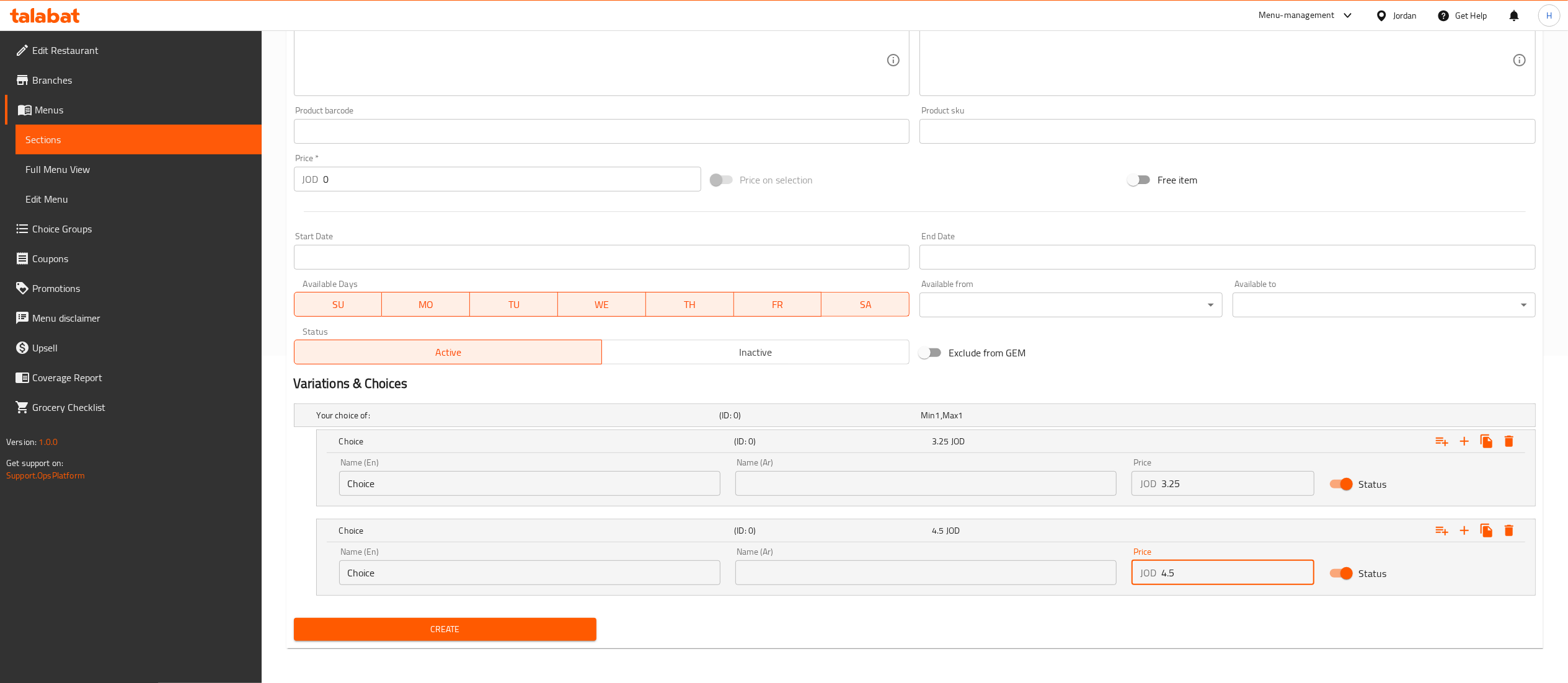
click at [236, 474] on div "Edit Restaurant Branches Menus Sections Full Menu View Edit Menu Choice Groups …" at bounding box center [784, 193] width 1568 height 980
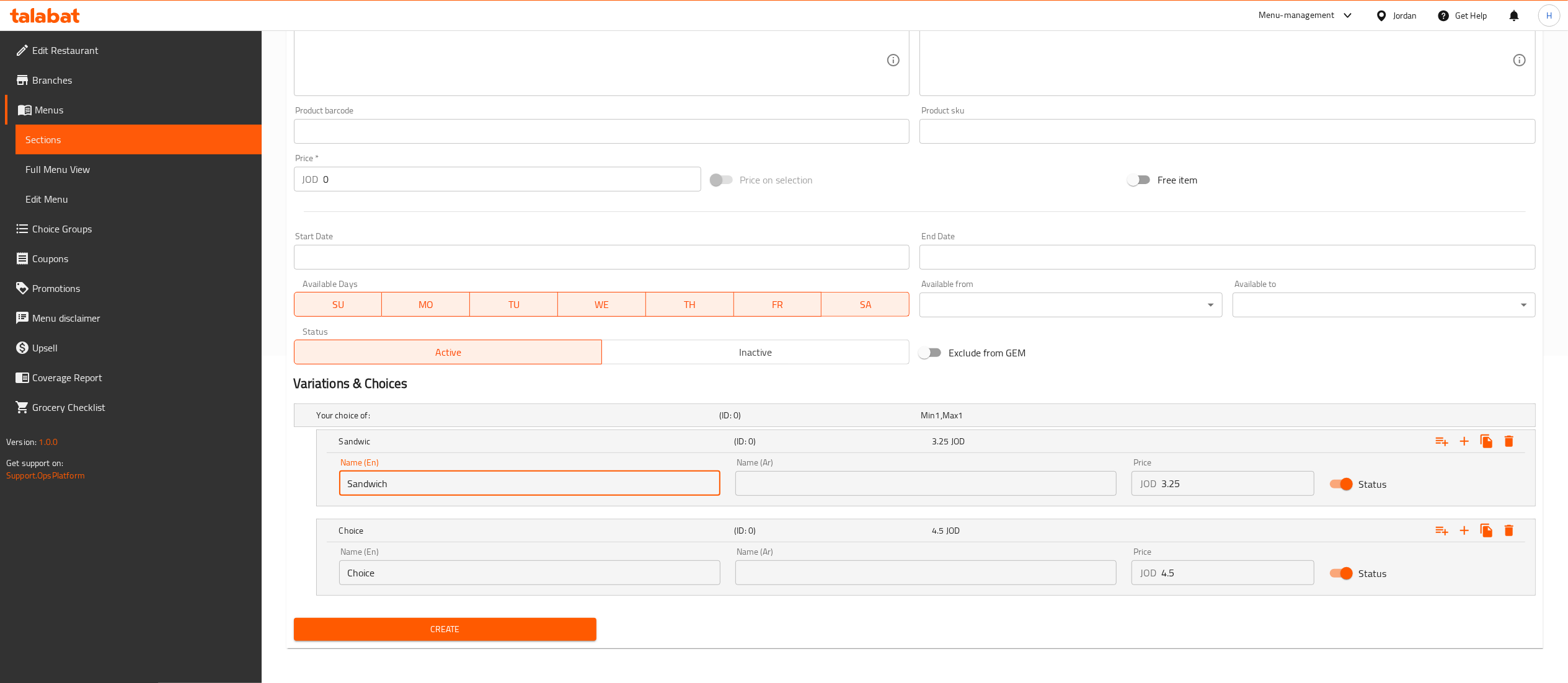
type input "Sandwich"
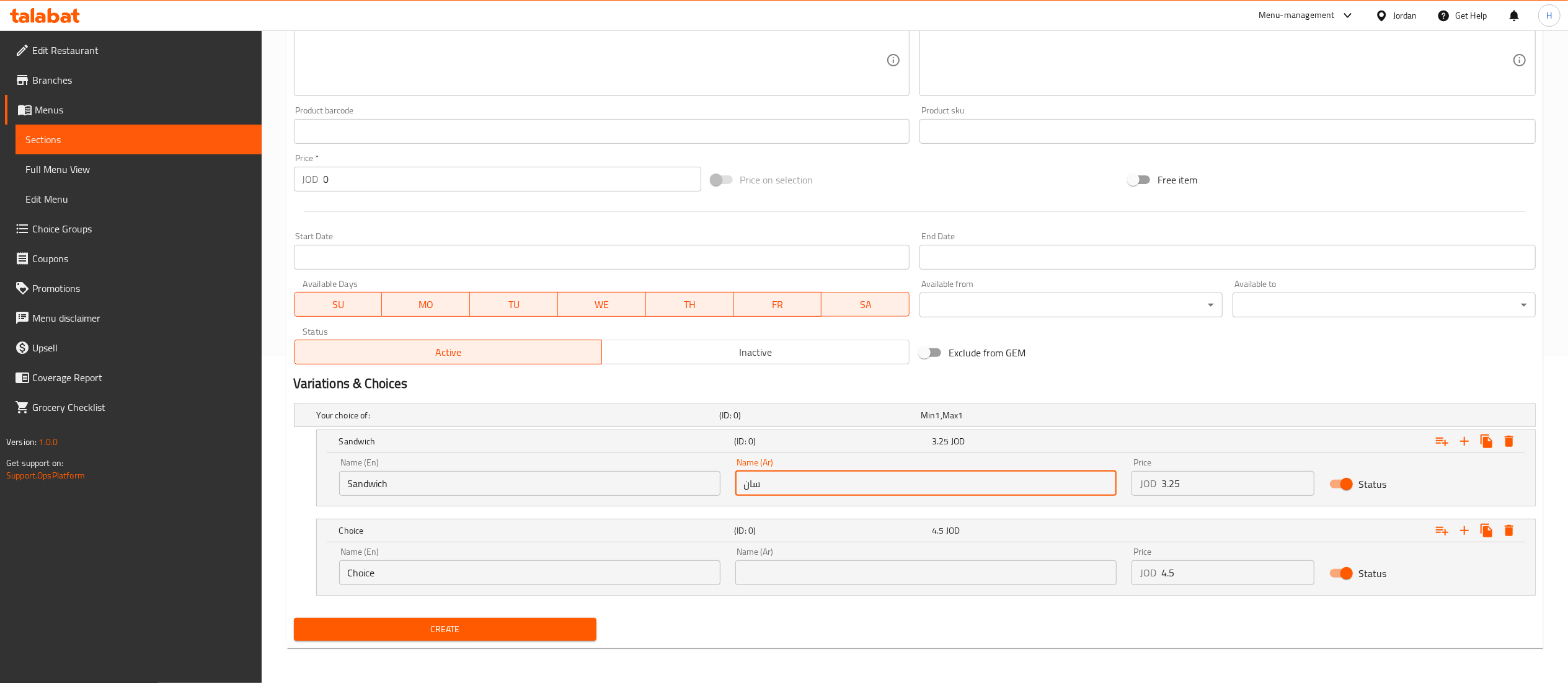
type input "ساندويش"
click at [369, 577] on input "Choice" at bounding box center [529, 573] width 381 height 24
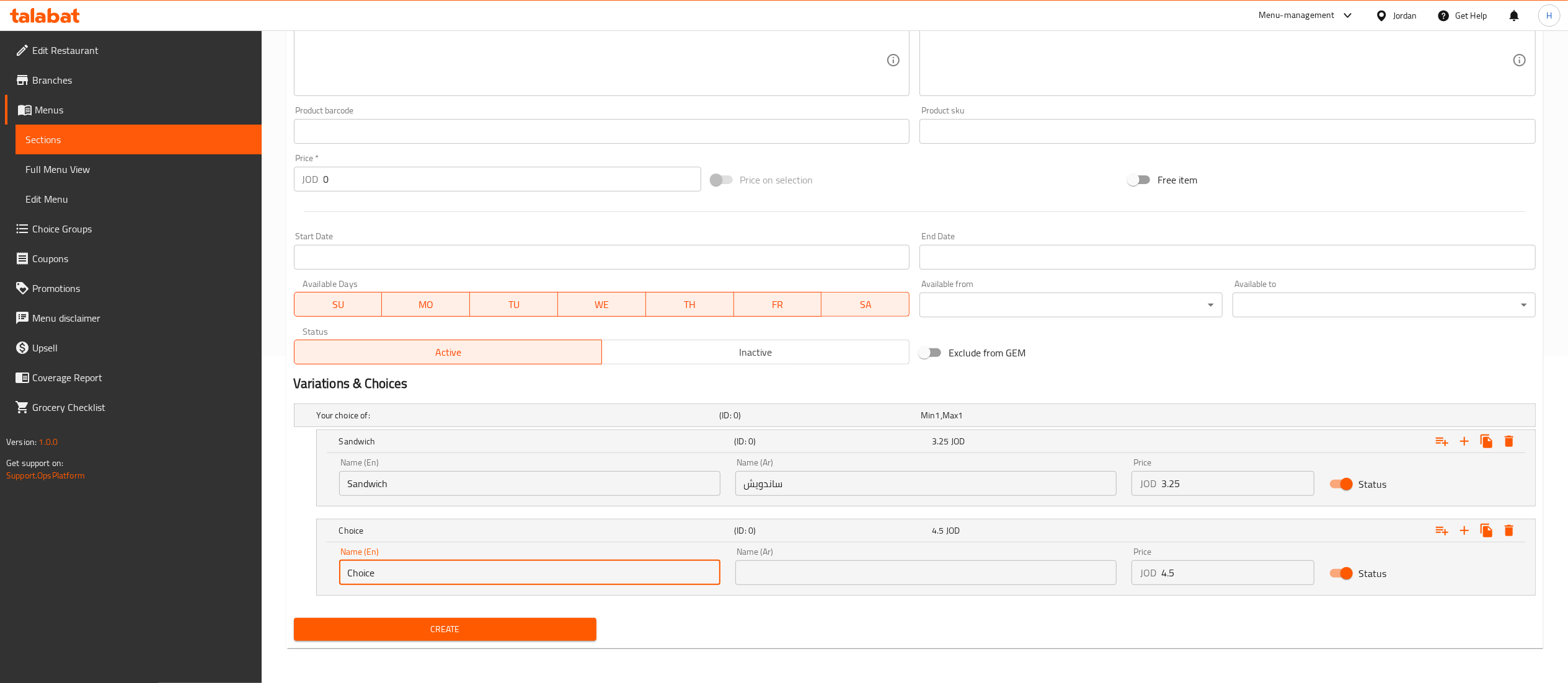
click at [369, 577] on input "Choice" at bounding box center [529, 573] width 381 height 24
type input "Meal"
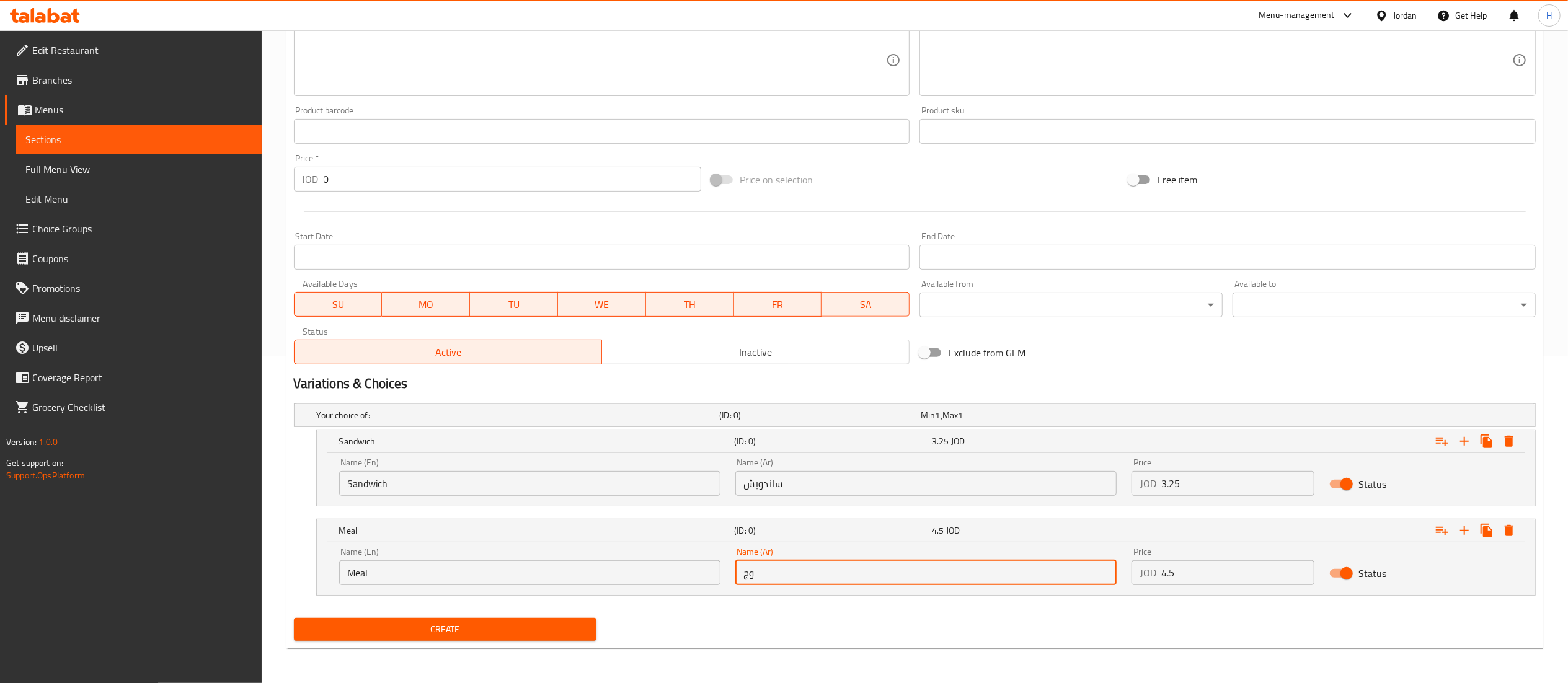
type input "وجبة"
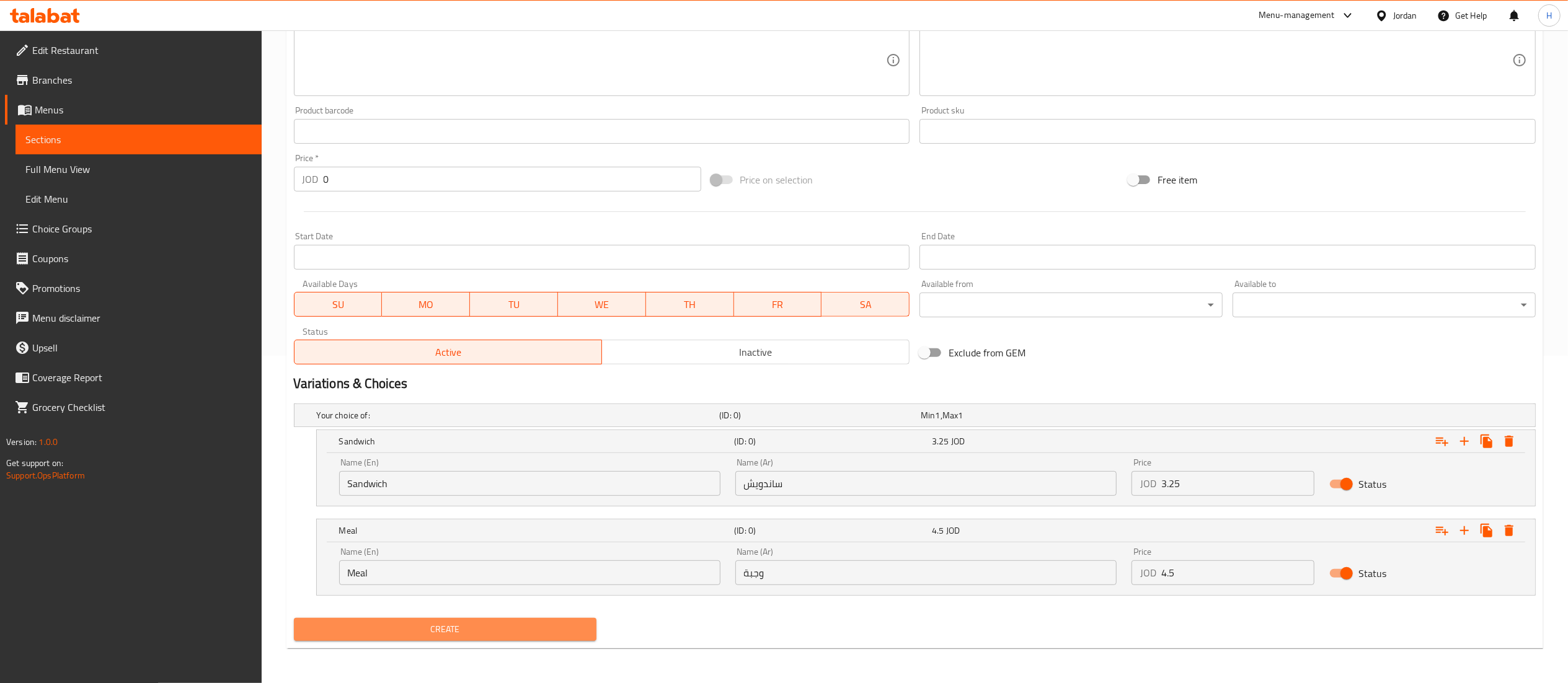
click at [427, 635] on span "Create" at bounding box center [446, 630] width 283 height 16
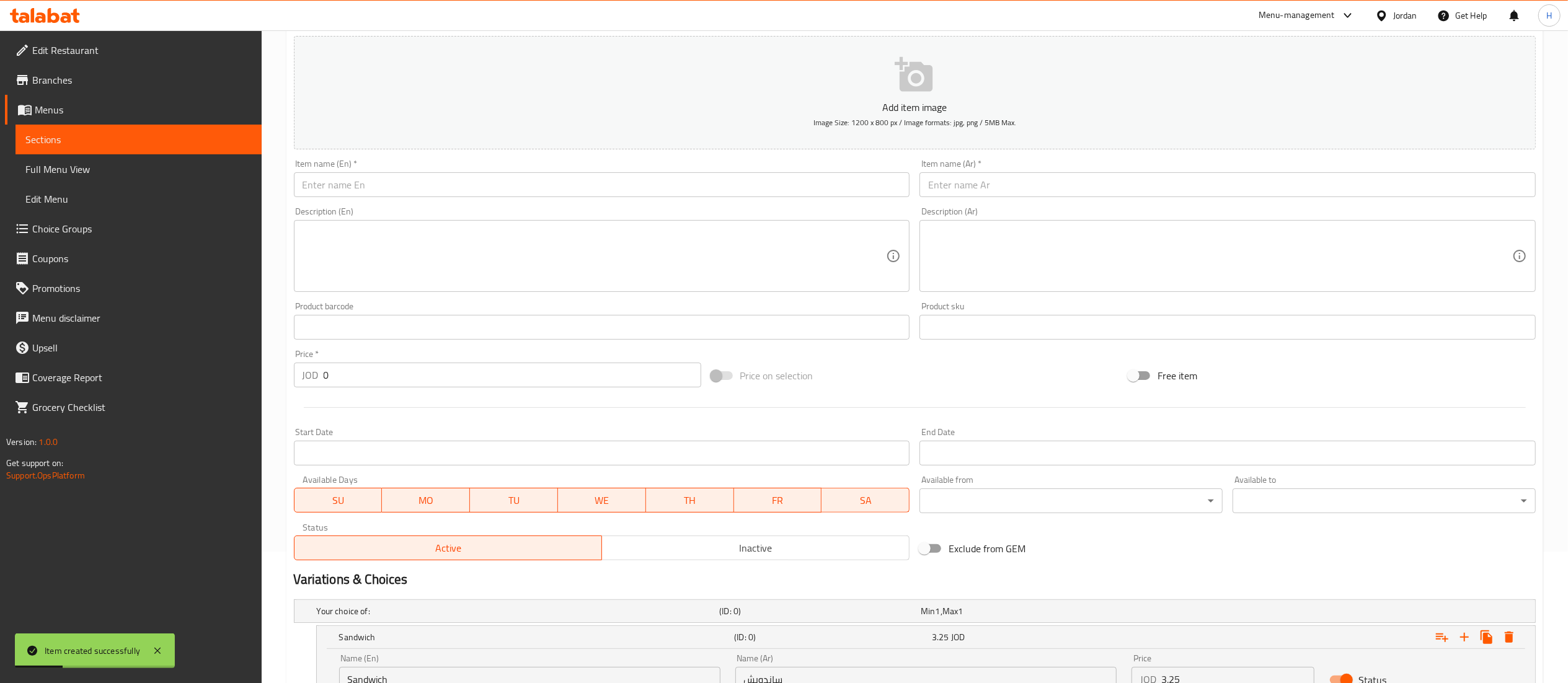
scroll to position [81, 0]
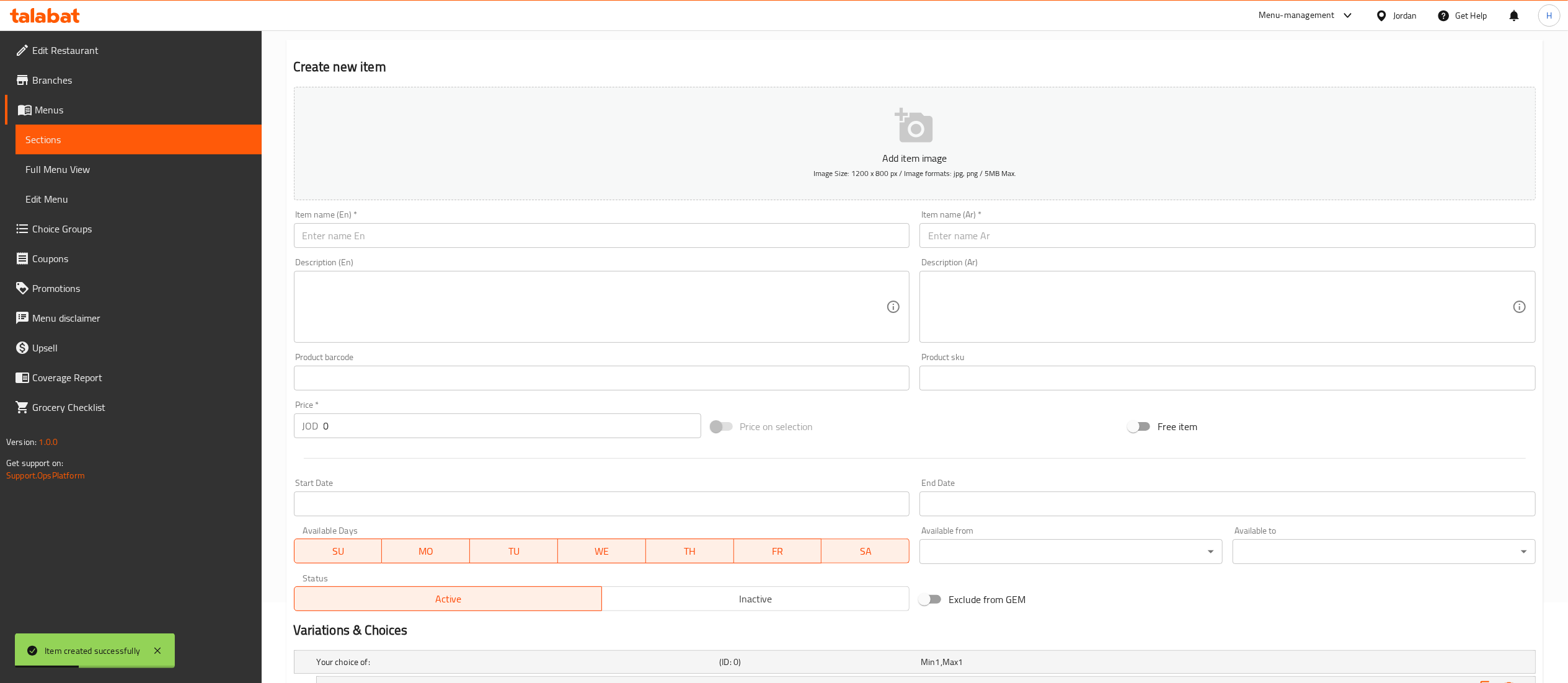
click at [502, 232] on input "text" at bounding box center [601, 235] width 616 height 24
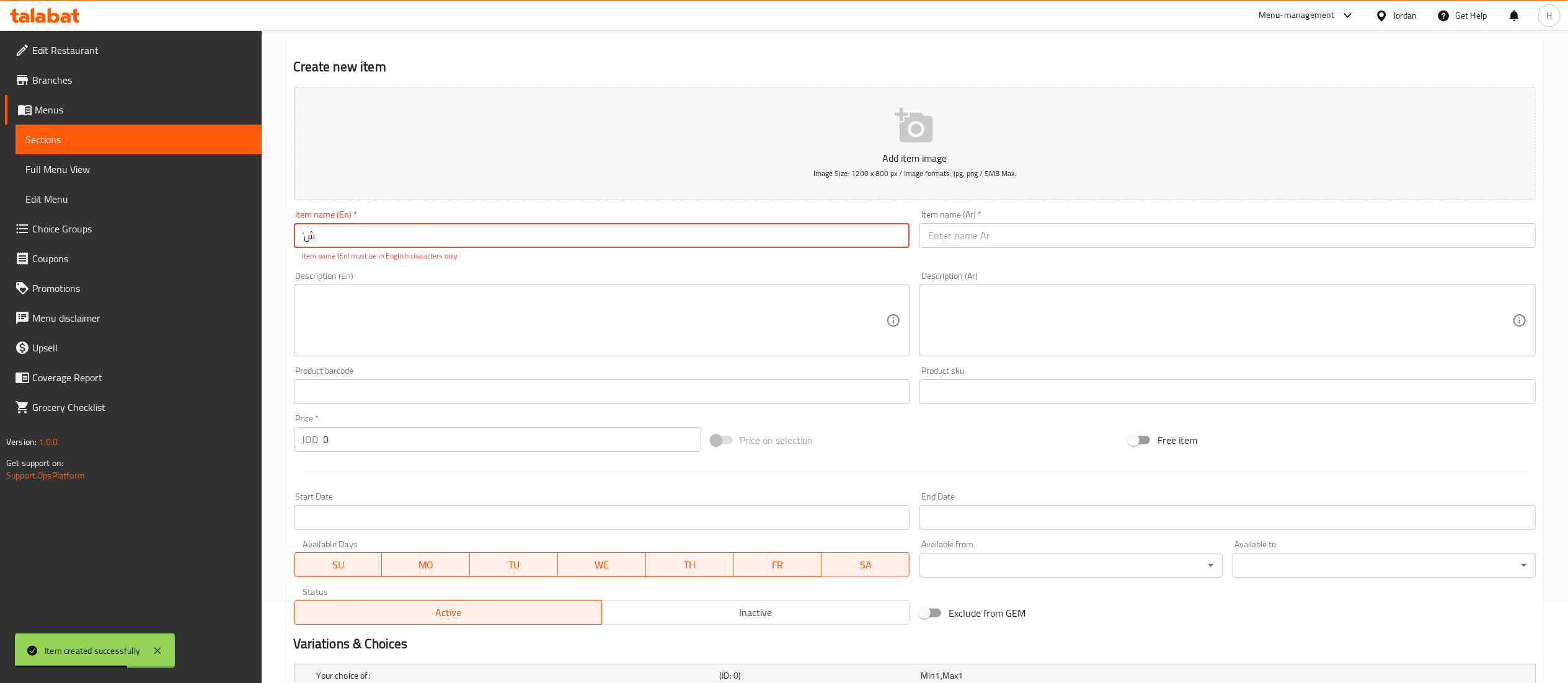
type input "’"
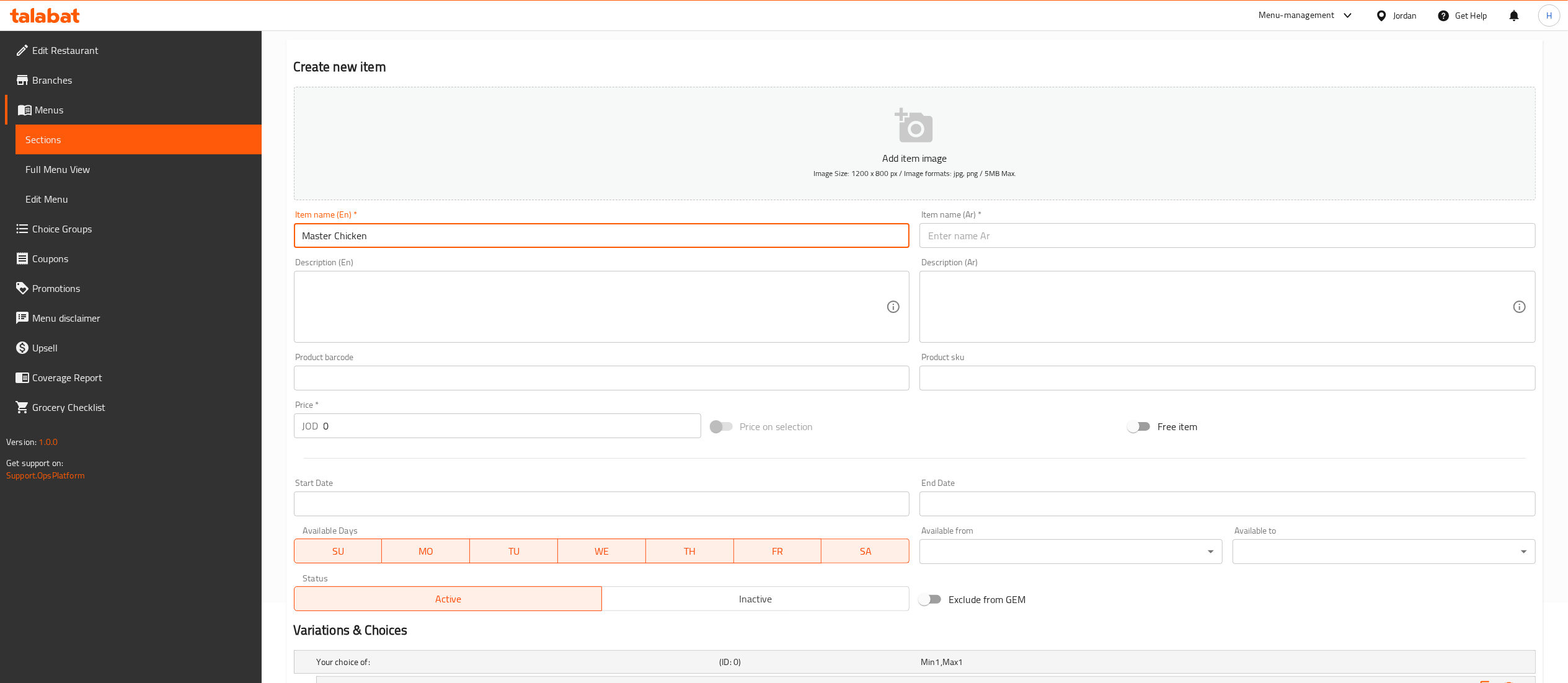
type input "Master Chicken"
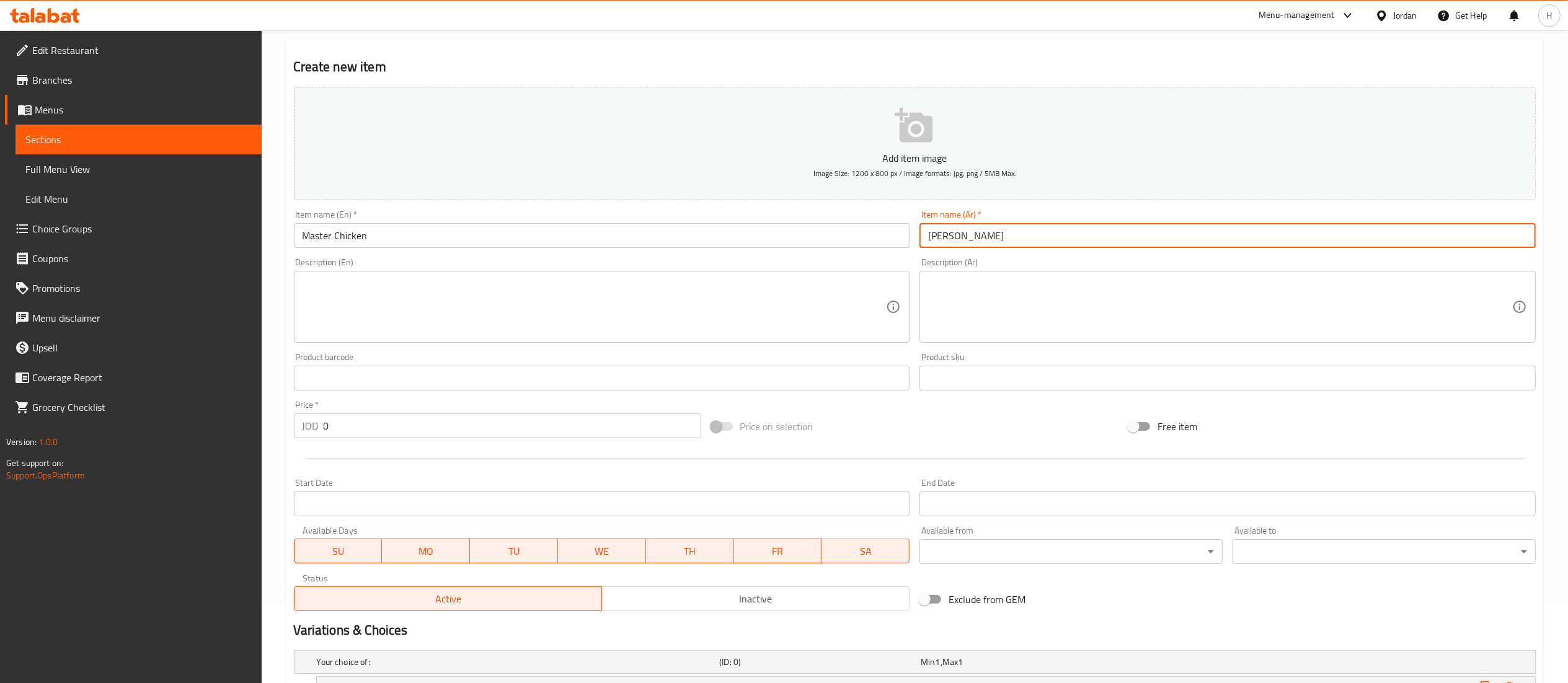
type input "ماستر تشيكن"
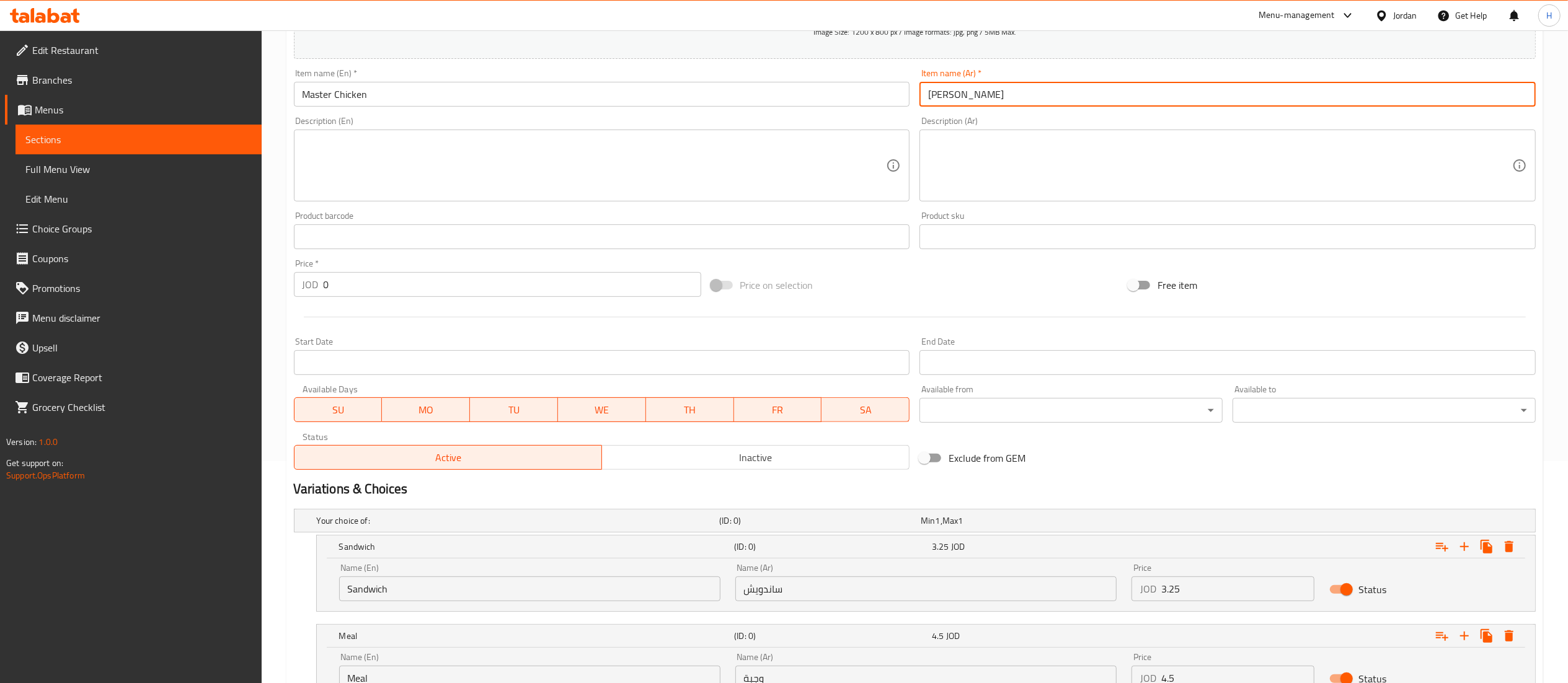
scroll to position [329, 0]
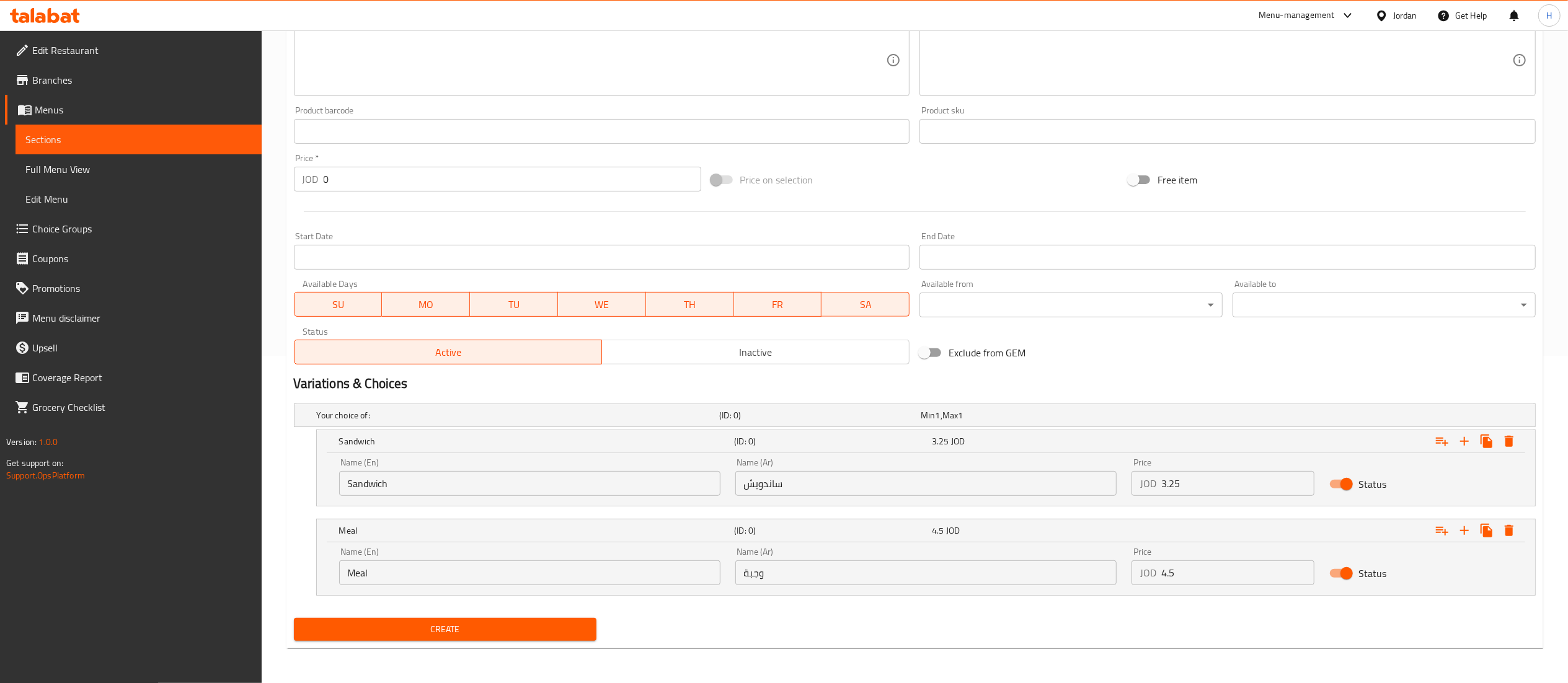
click at [440, 637] on span "Create" at bounding box center [446, 630] width 283 height 16
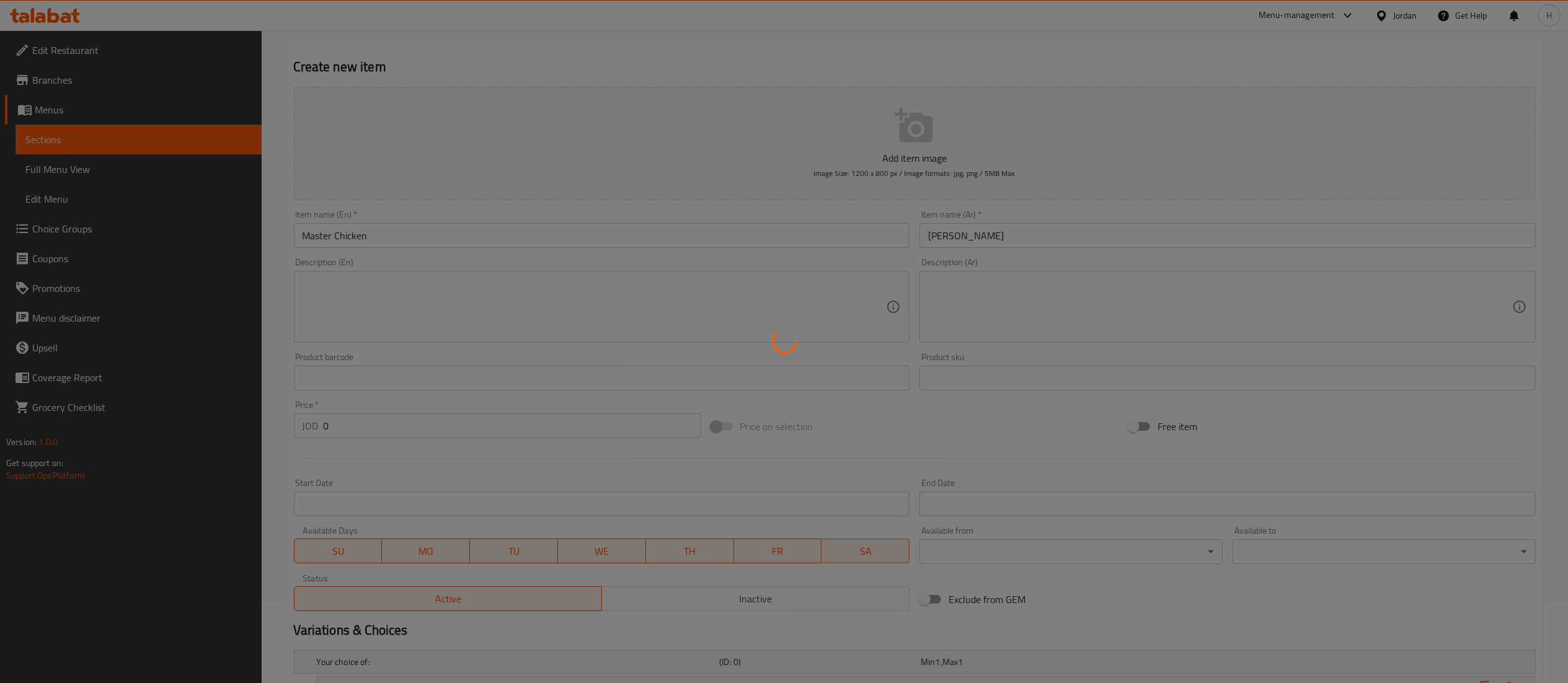
scroll to position [0, 0]
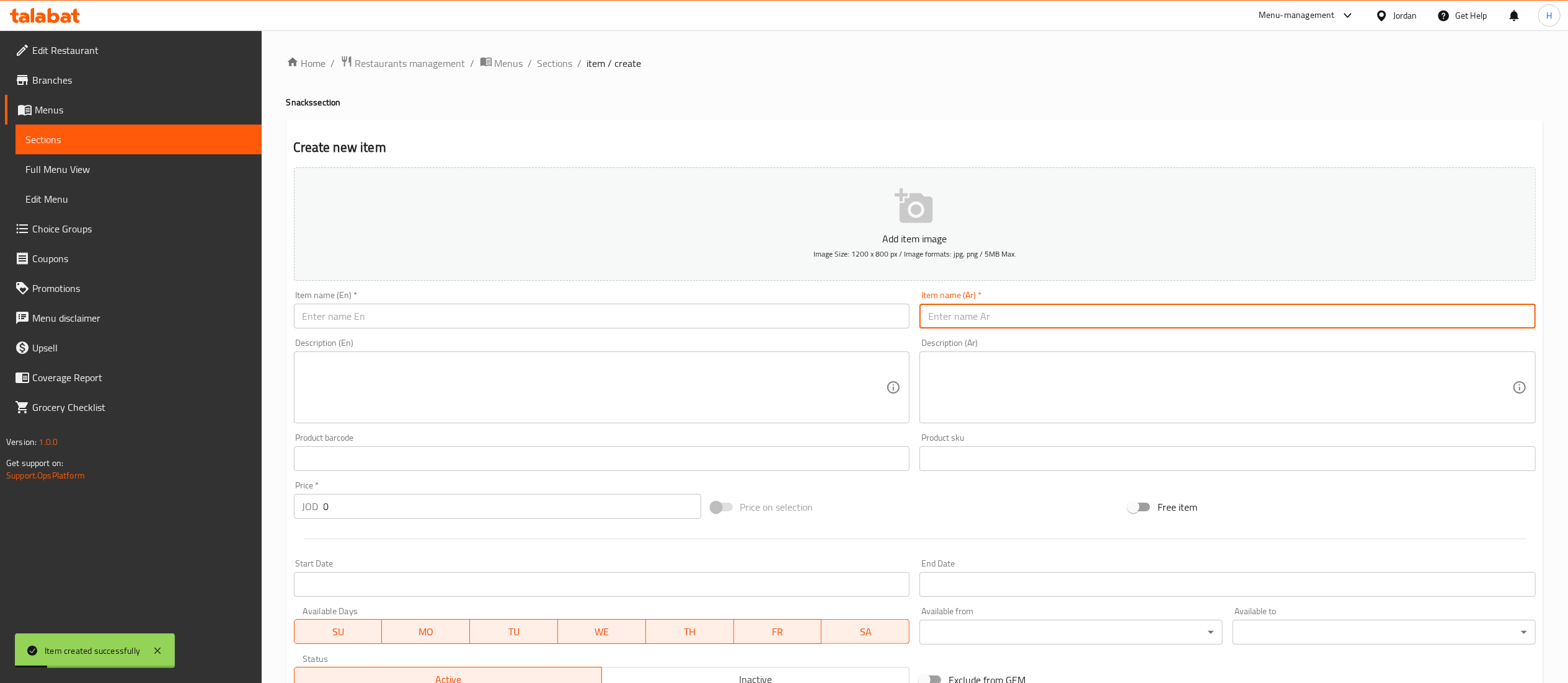
click at [994, 320] on input "text" at bounding box center [1227, 316] width 616 height 24
type input "تشيكن باربكيو"
click at [496, 309] on input "text" at bounding box center [601, 316] width 616 height 24
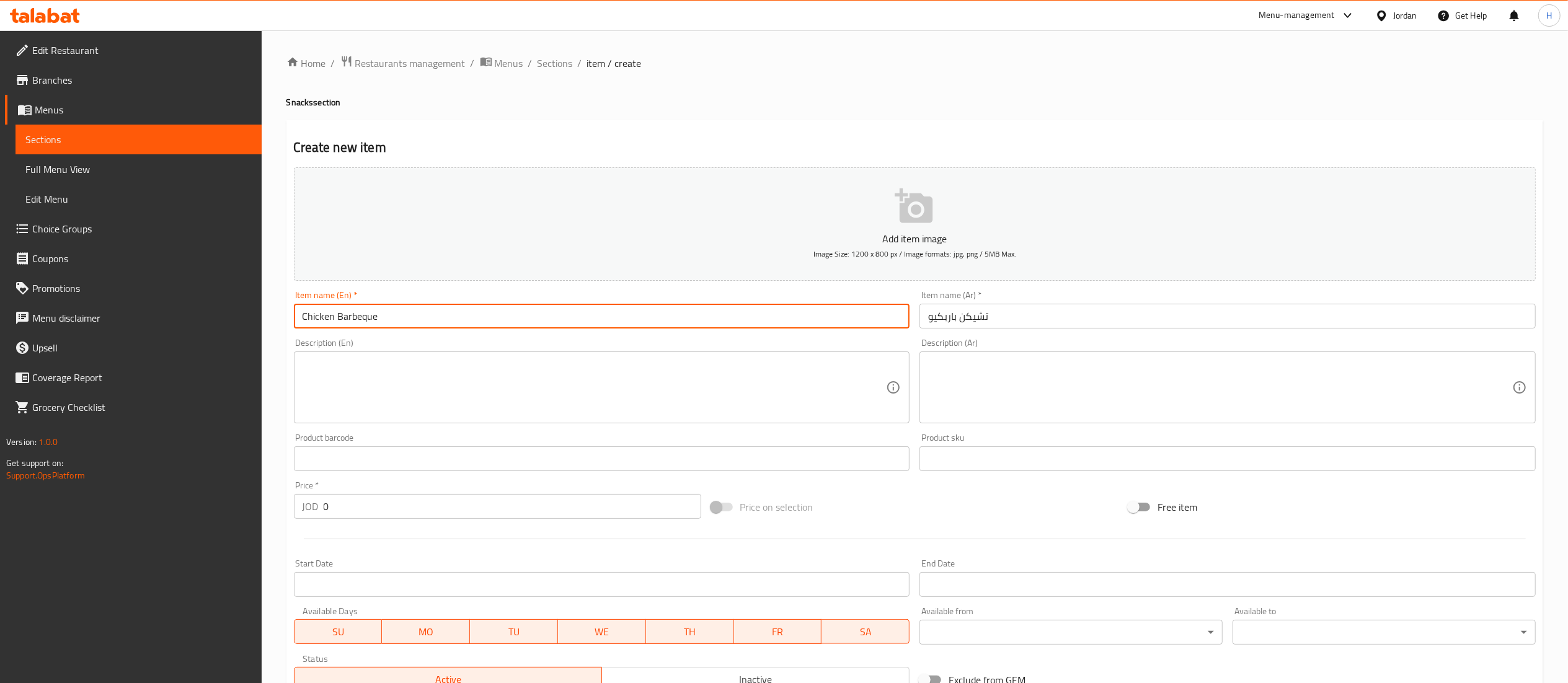
type input "Chicken Barbeque"
click at [268, 354] on div "Home / Restaurants management / Menus / Sections / item / create Snacks section…" at bounding box center [915, 521] width 1306 height 980
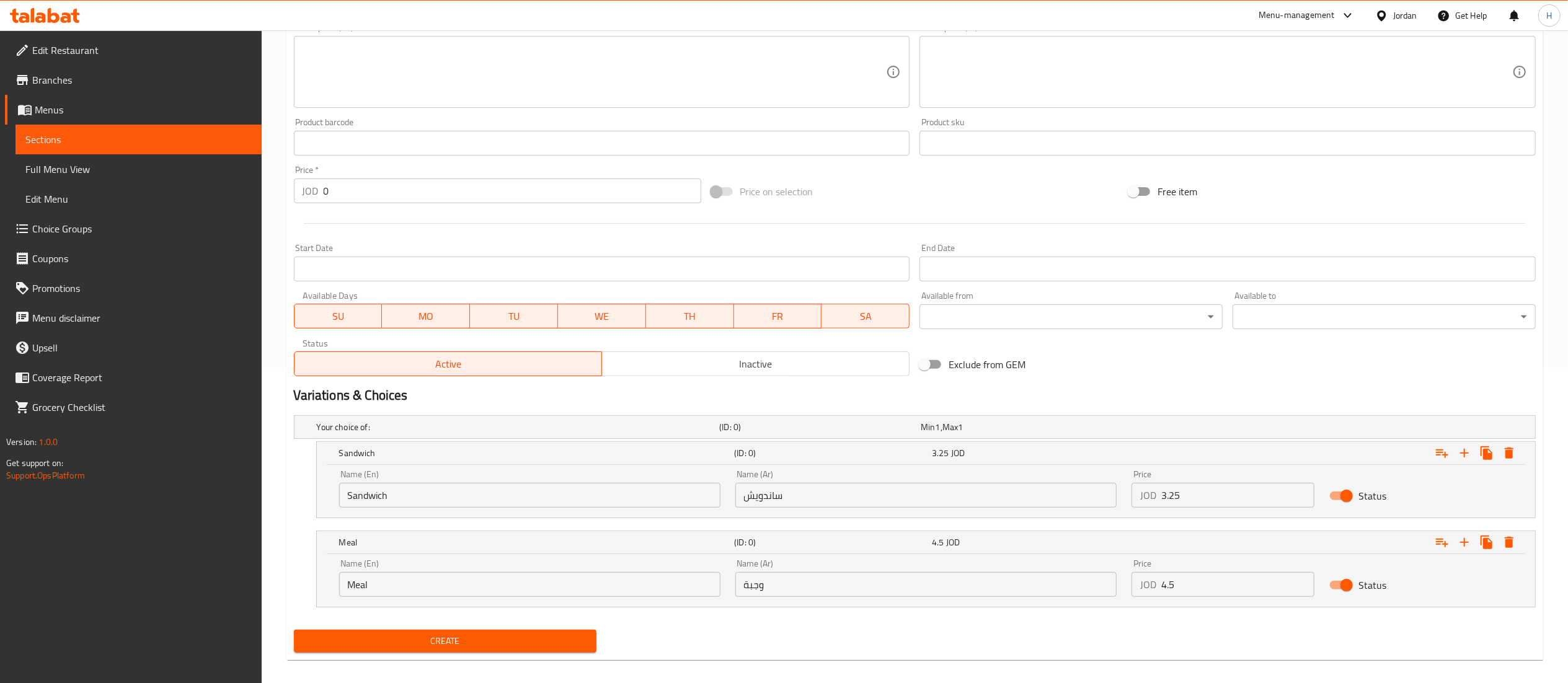
scroll to position [329, 0]
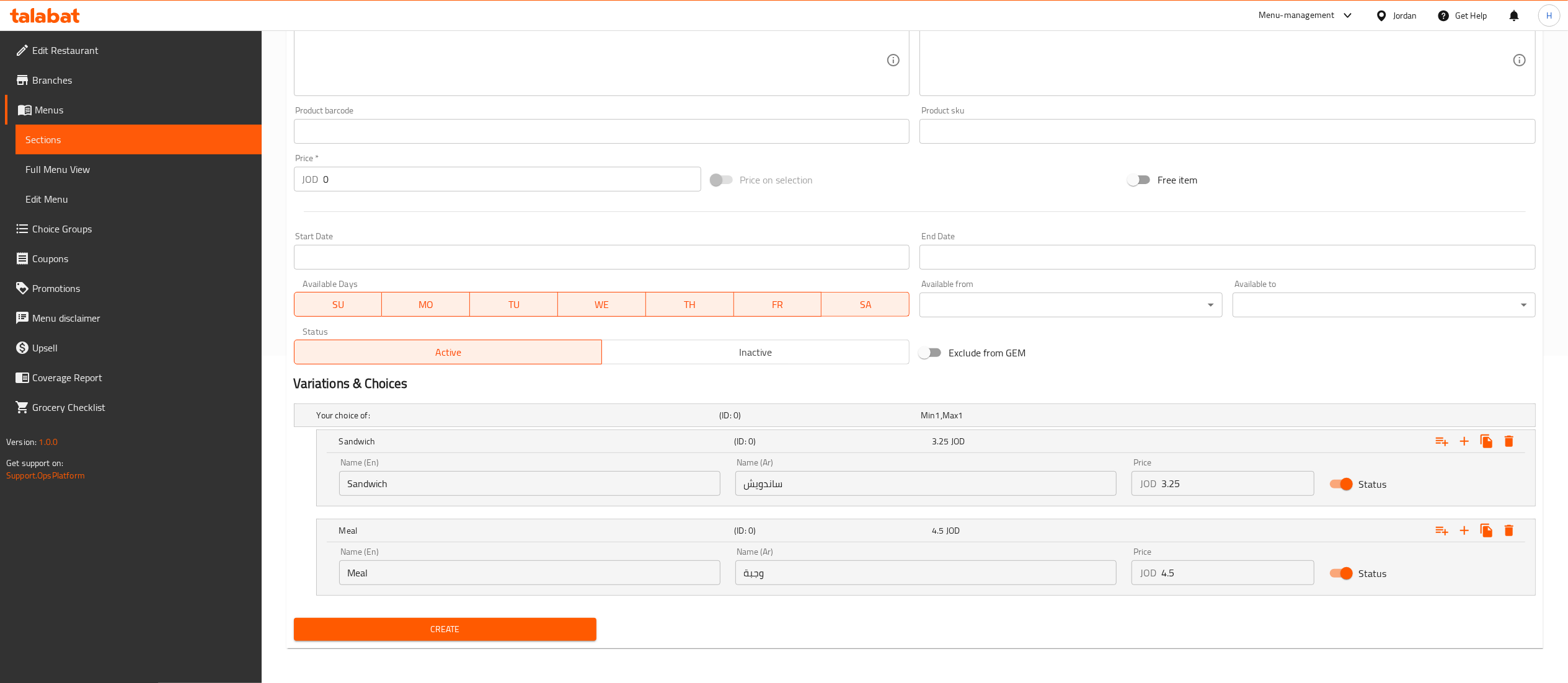
click at [413, 634] on span "Create" at bounding box center [446, 630] width 283 height 16
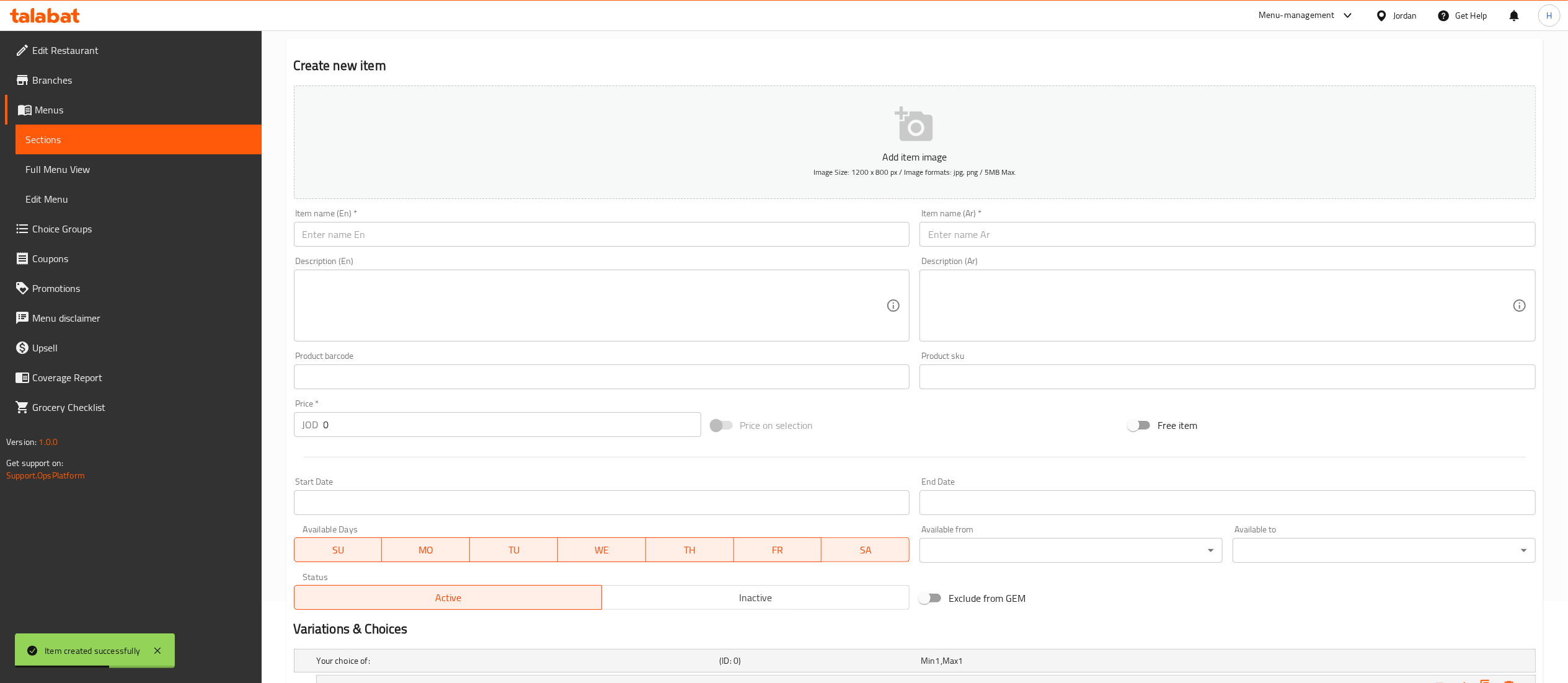
scroll to position [0, 0]
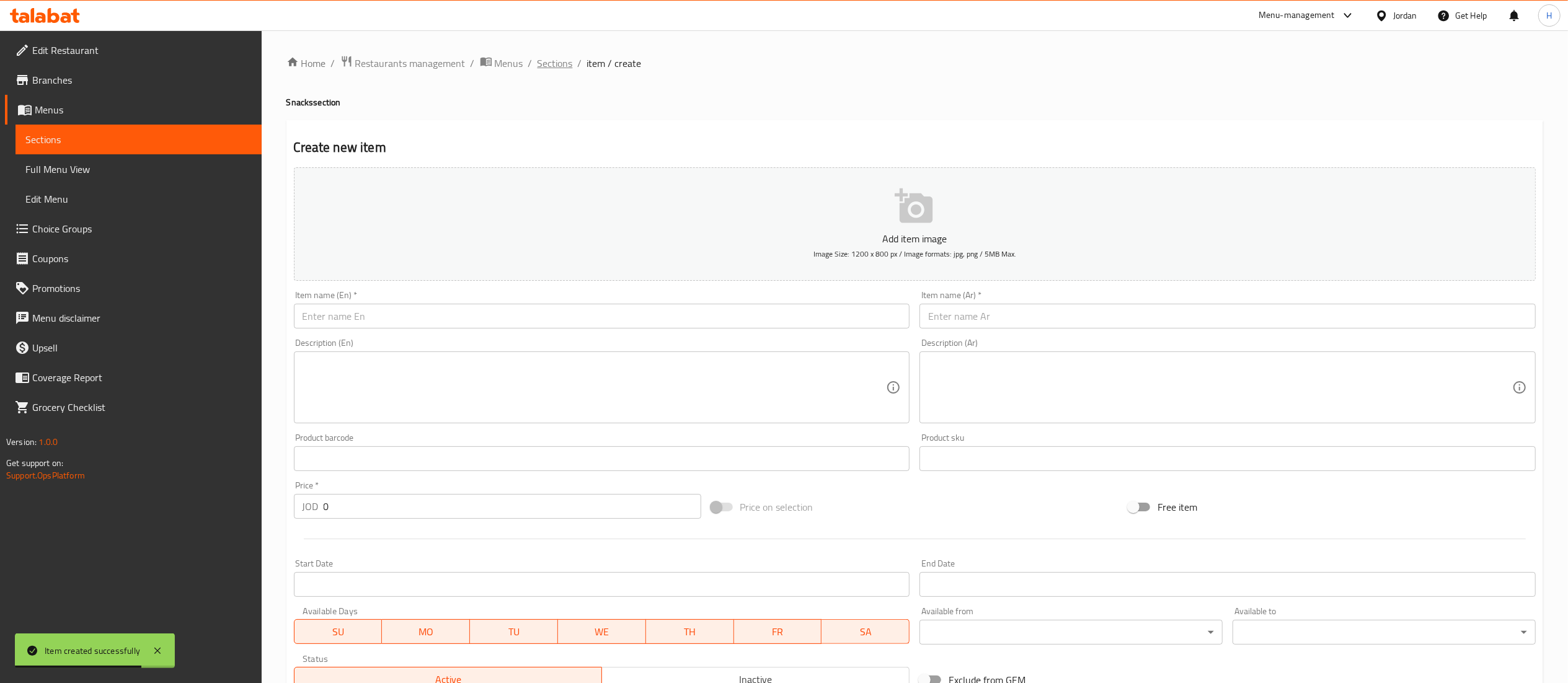
click at [555, 59] on span "Sections" at bounding box center [555, 63] width 36 height 15
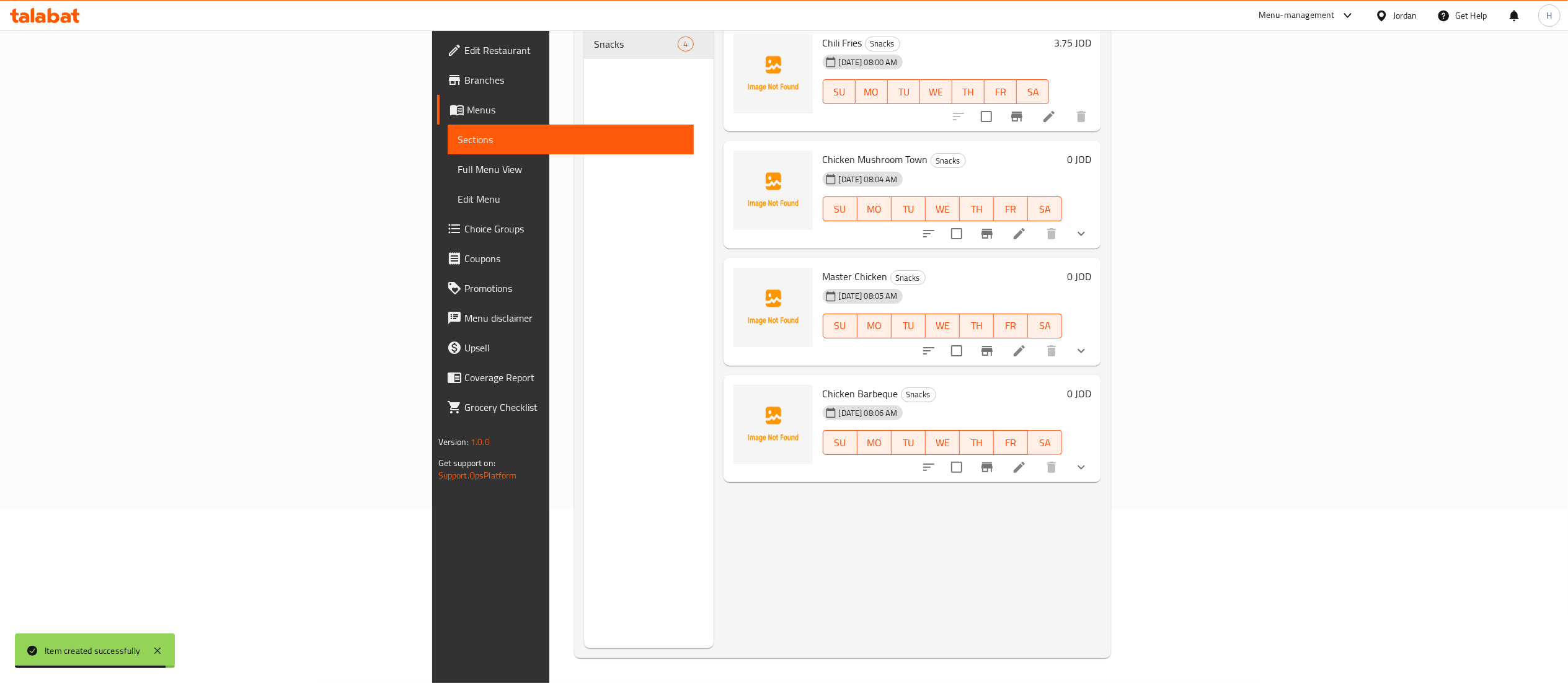
scroll to position [174, 0]
click at [1027, 460] on icon at bounding box center [1019, 467] width 15 height 15
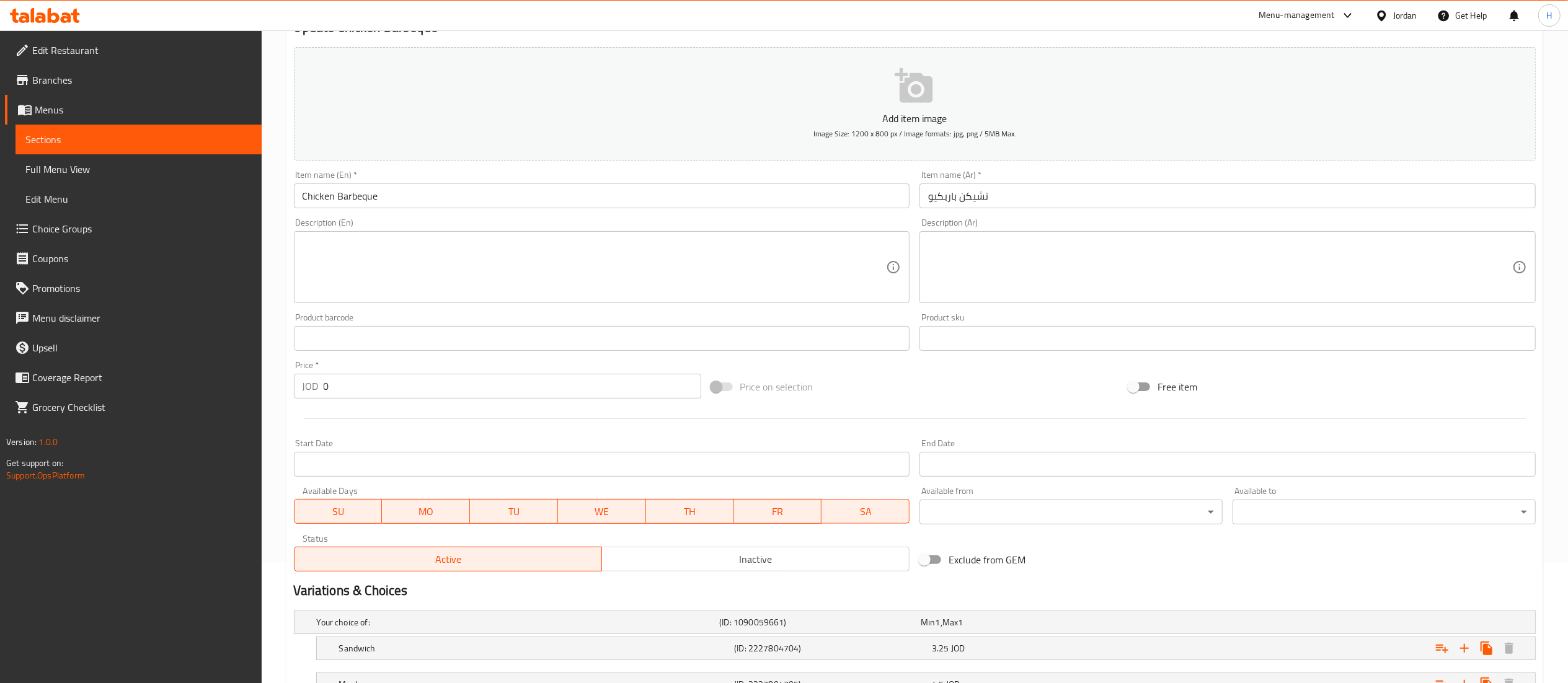
scroll to position [222, 0]
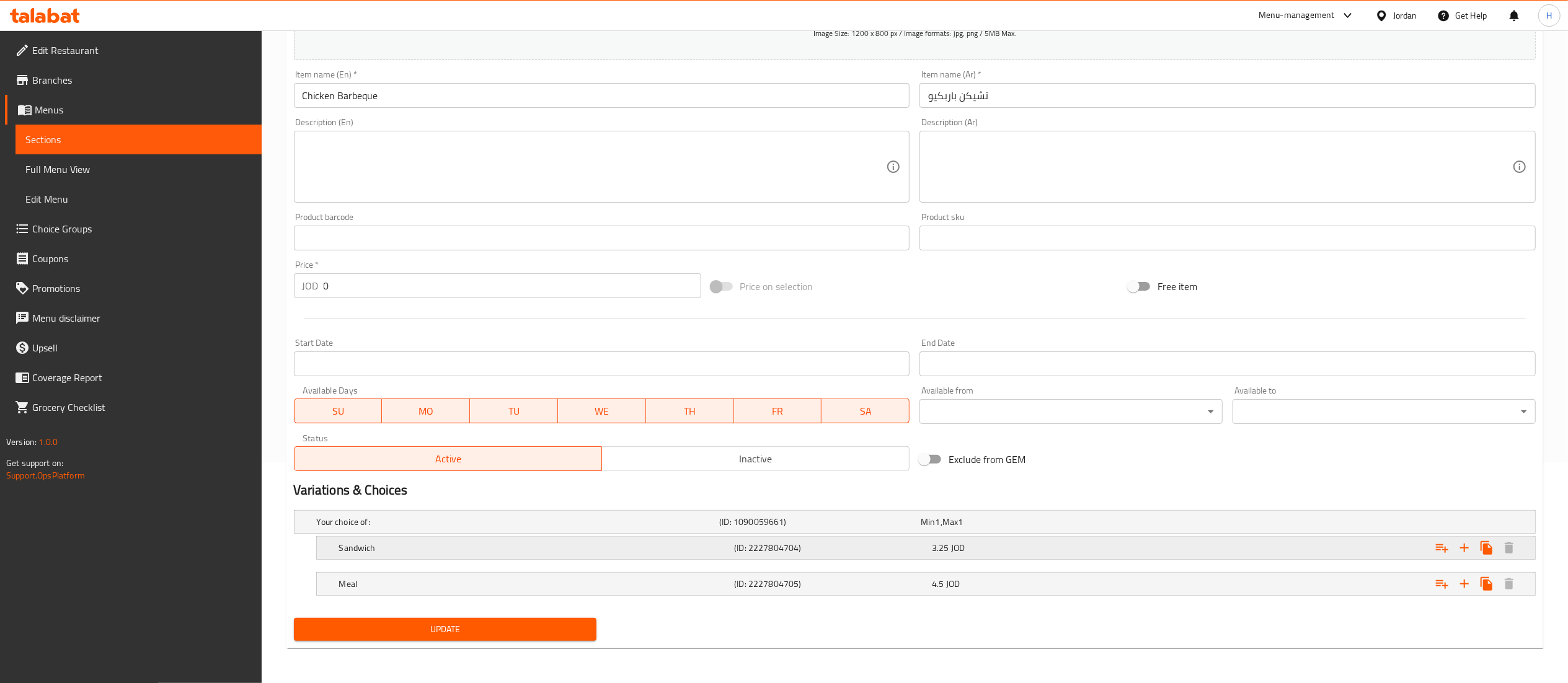
click at [1099, 531] on div "3.25 JOD" at bounding box center [1019, 521] width 202 height 17
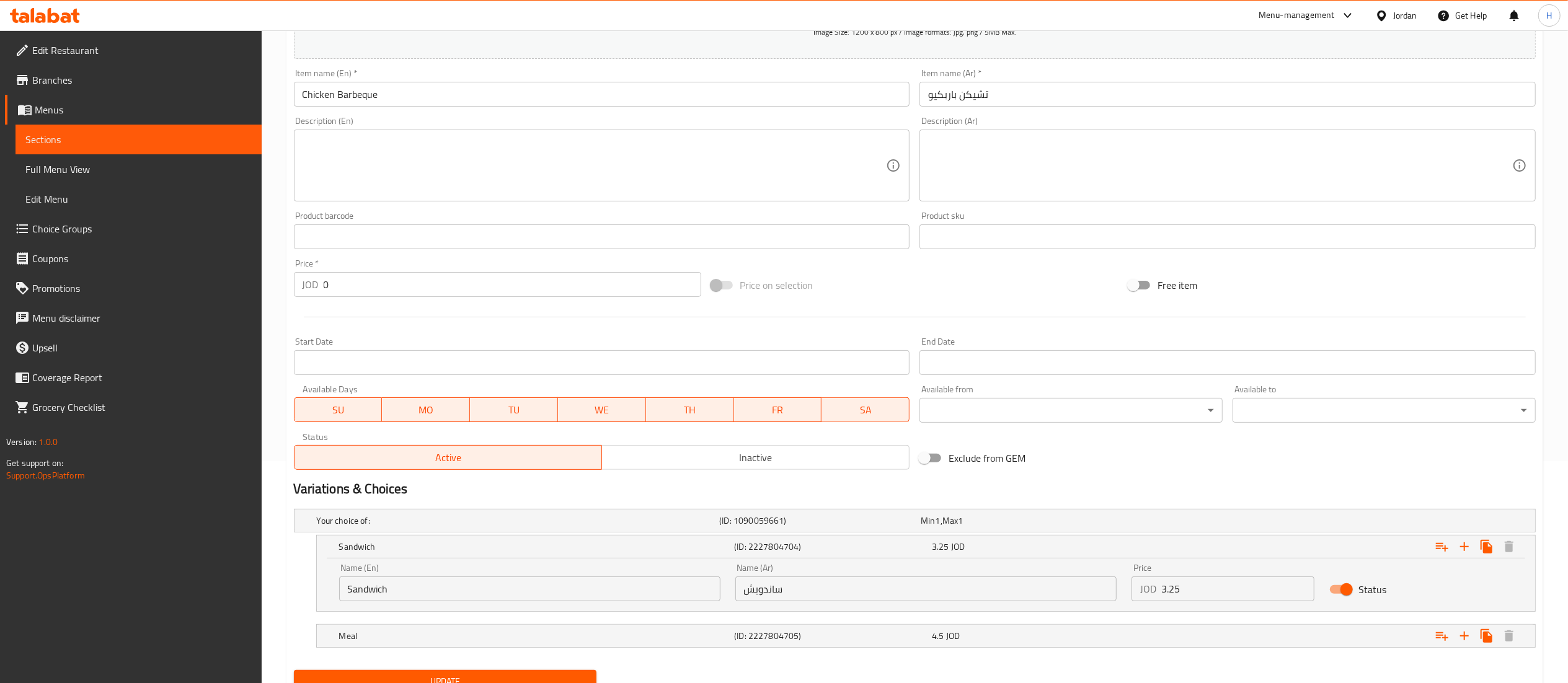
click at [1190, 585] on input "3.25" at bounding box center [1237, 589] width 153 height 24
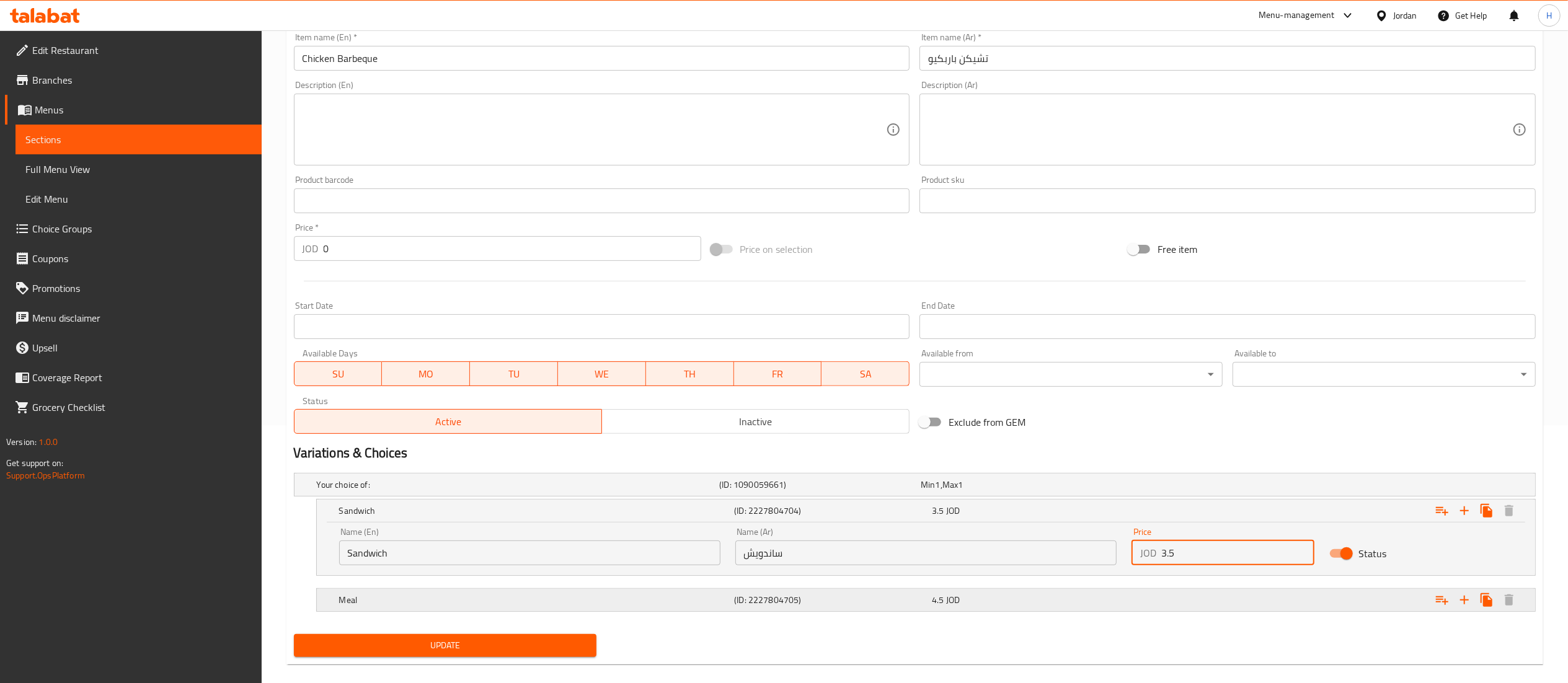
scroll to position [275, 0]
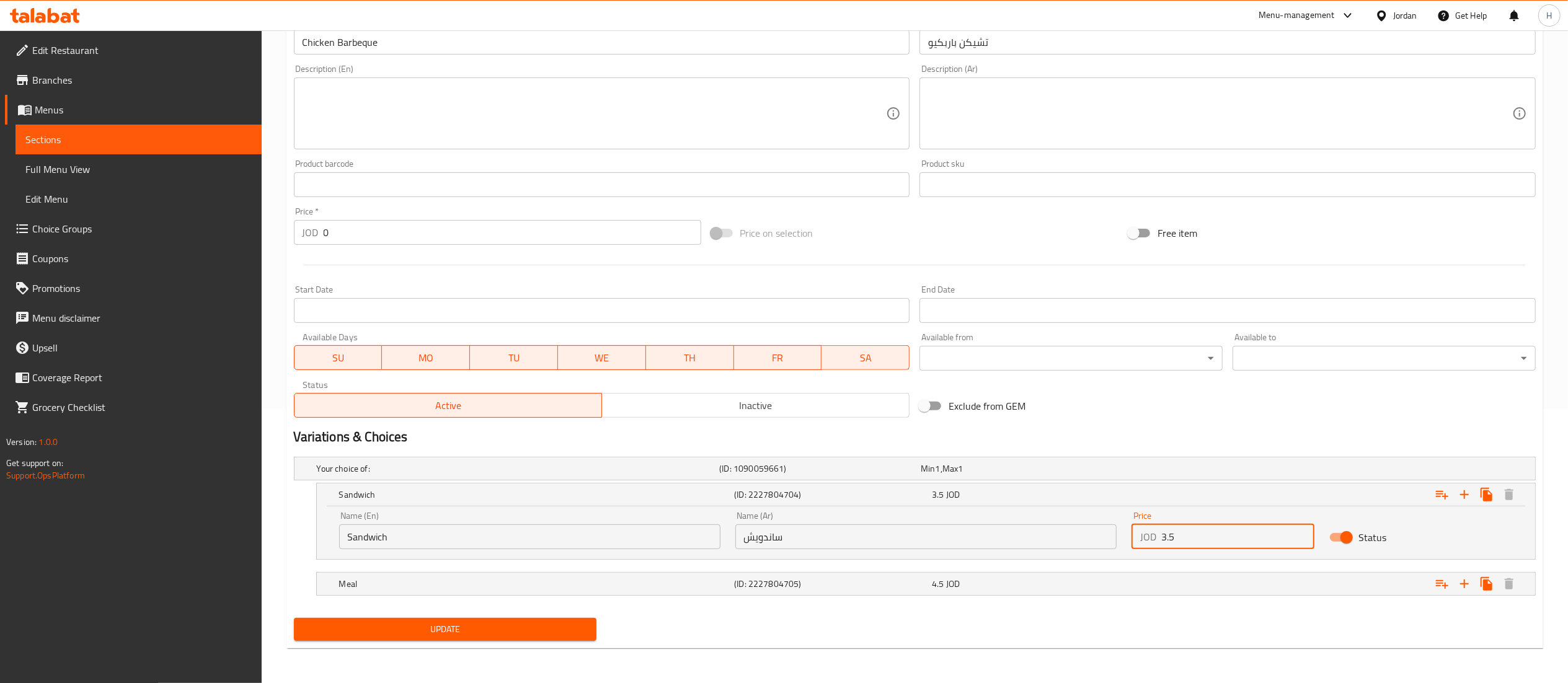
type input "3.5"
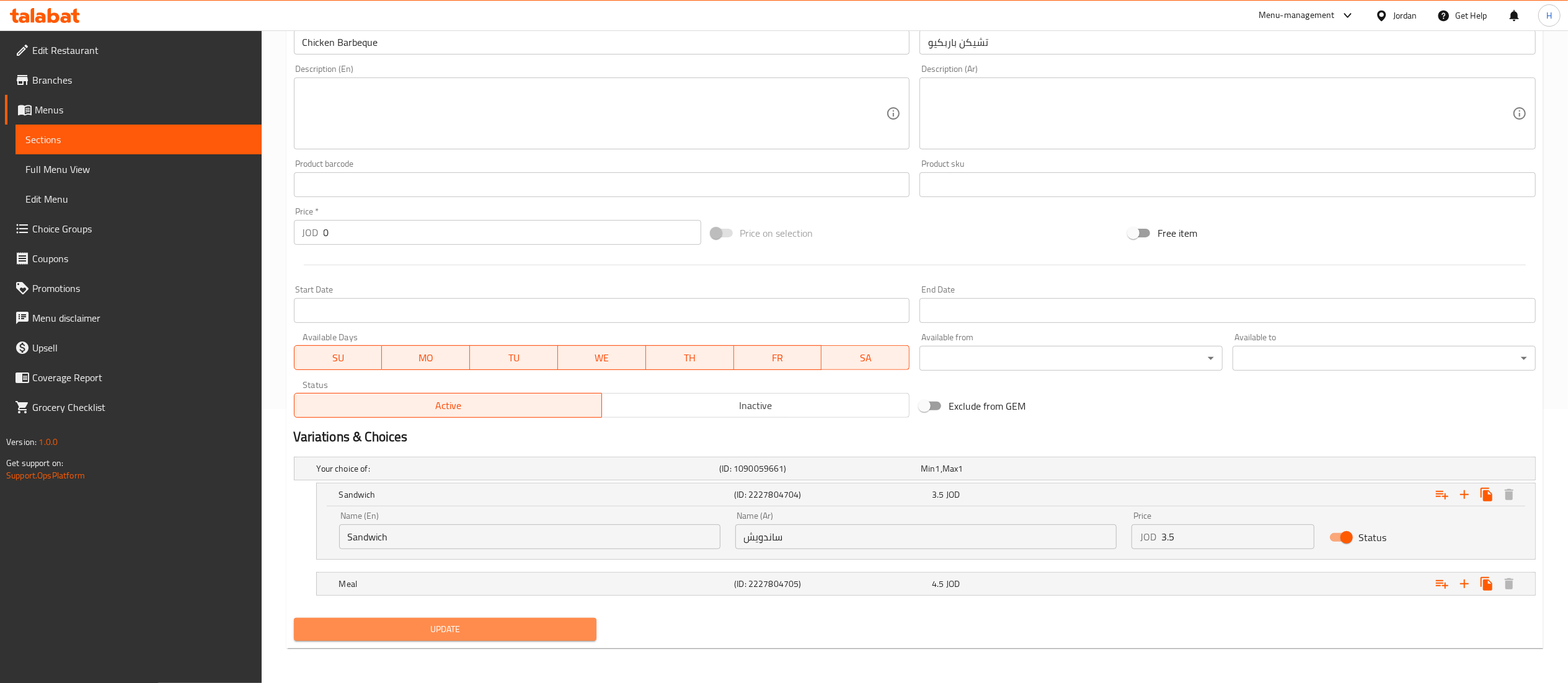
click at [474, 627] on span "Update" at bounding box center [446, 630] width 283 height 16
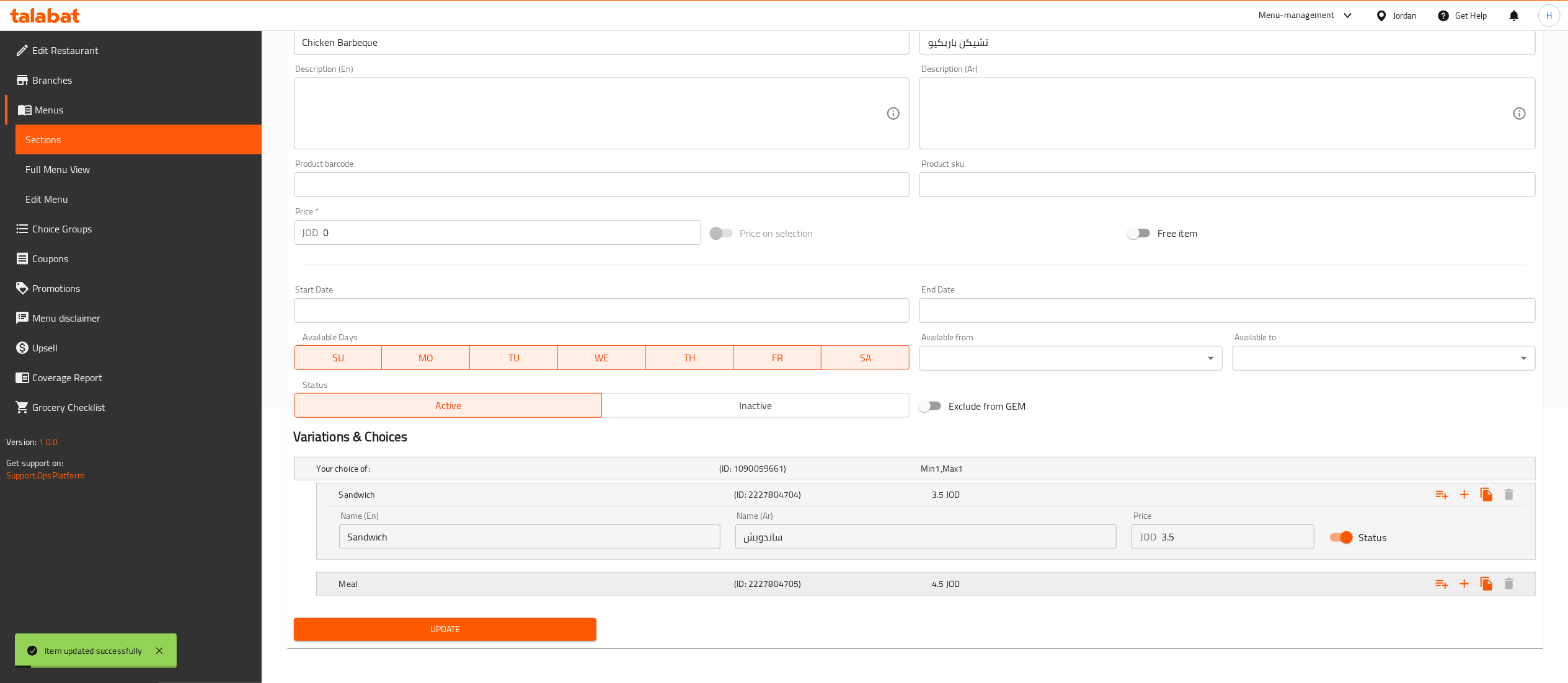
drag, startPoint x: 1137, startPoint y: 579, endPoint x: 1134, endPoint y: 585, distance: 6.7
click at [1134, 471] on div "Expand" at bounding box center [1321, 469] width 403 height 5
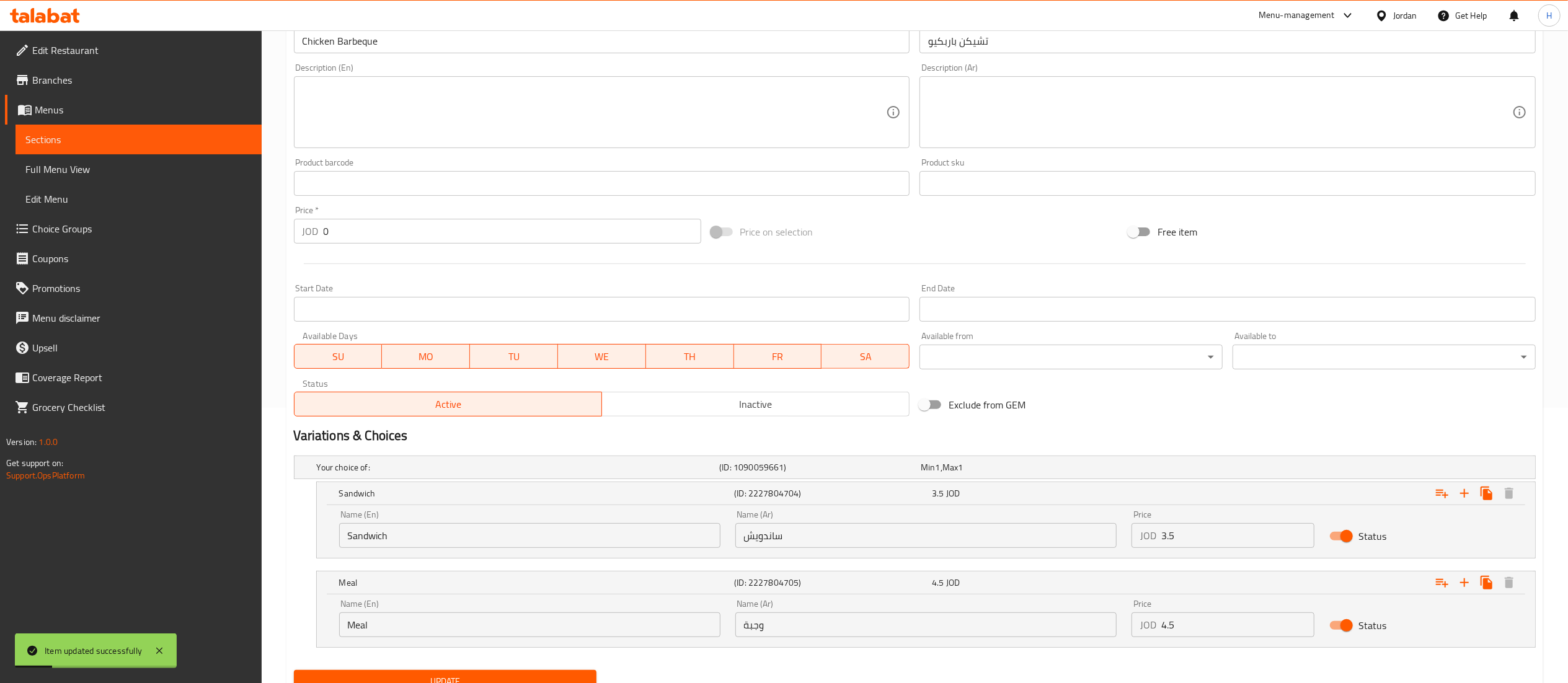
click at [1168, 625] on input "4.5" at bounding box center [1237, 624] width 153 height 24
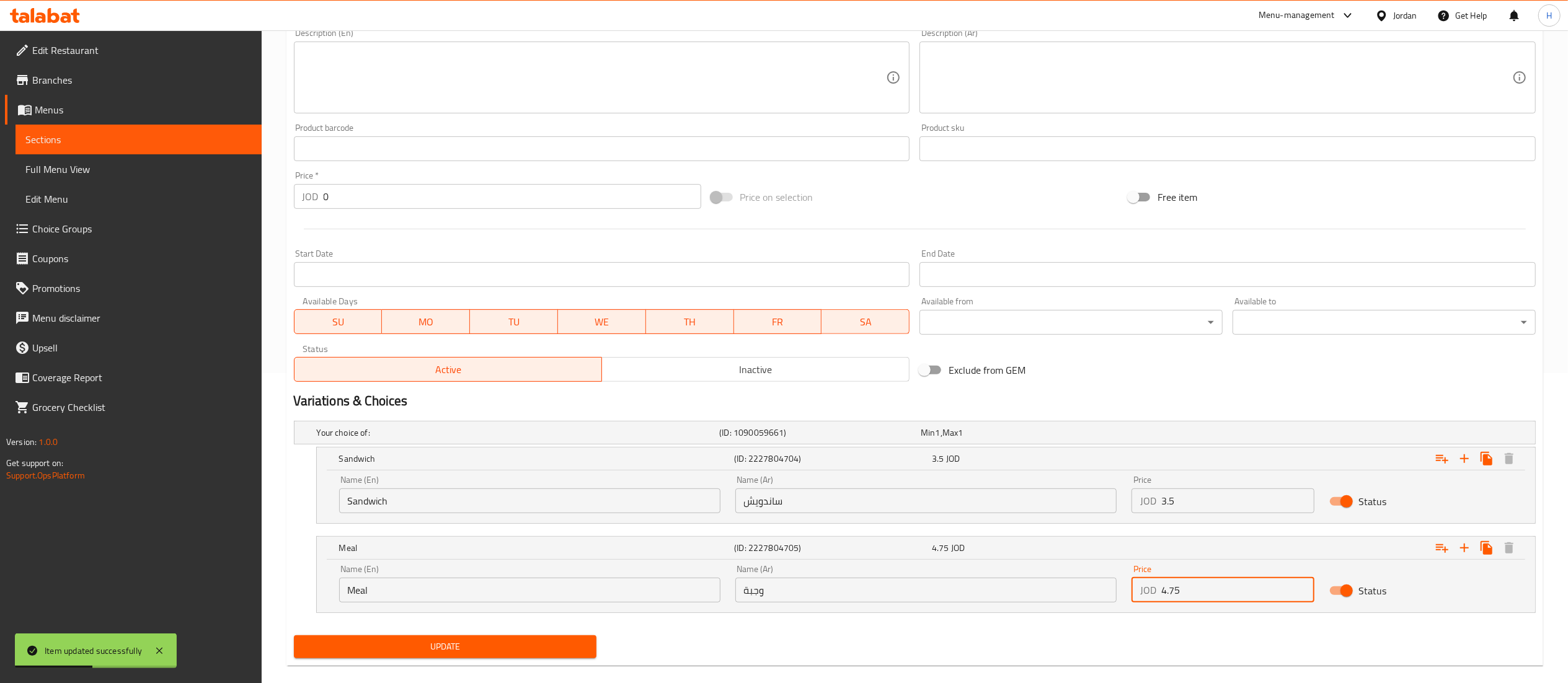
scroll to position [329, 0]
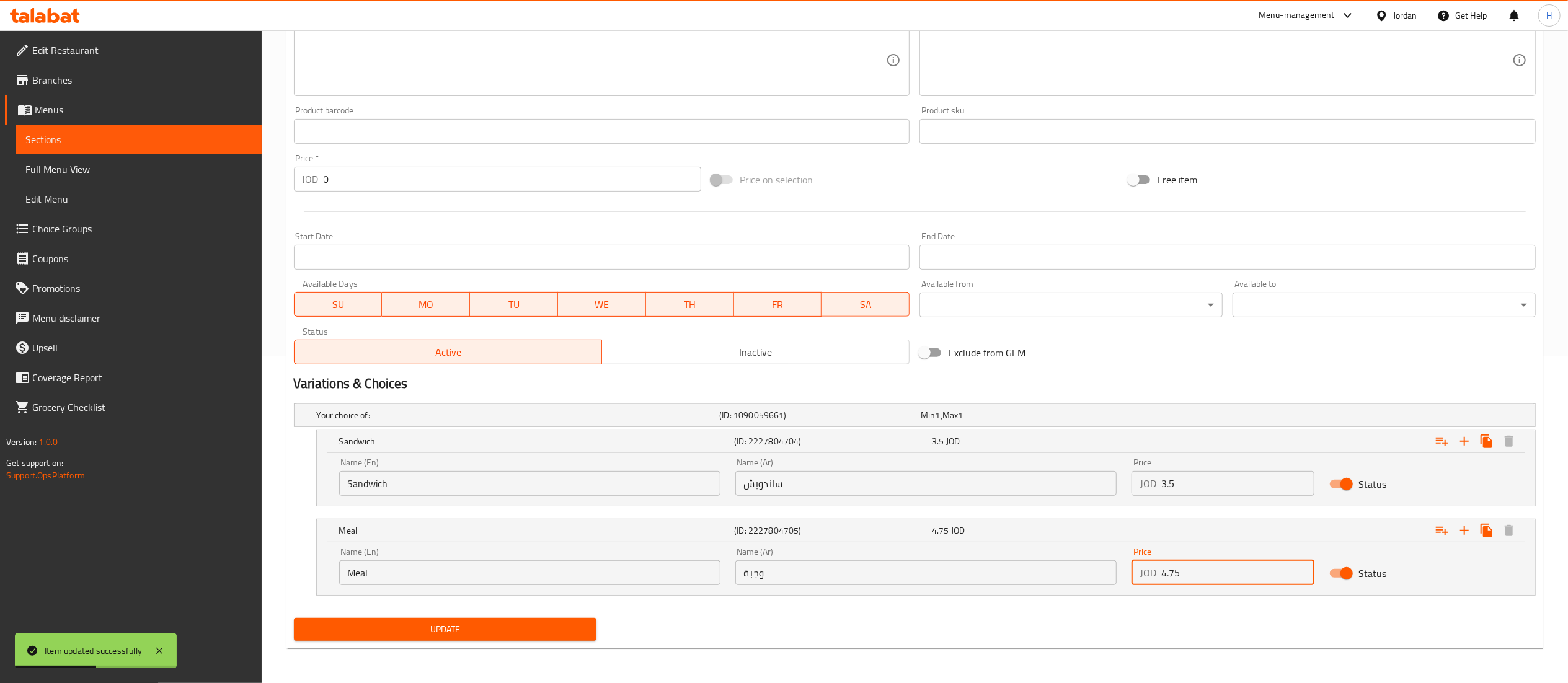
type input "4.75"
click at [383, 630] on span "Update" at bounding box center [446, 630] width 283 height 16
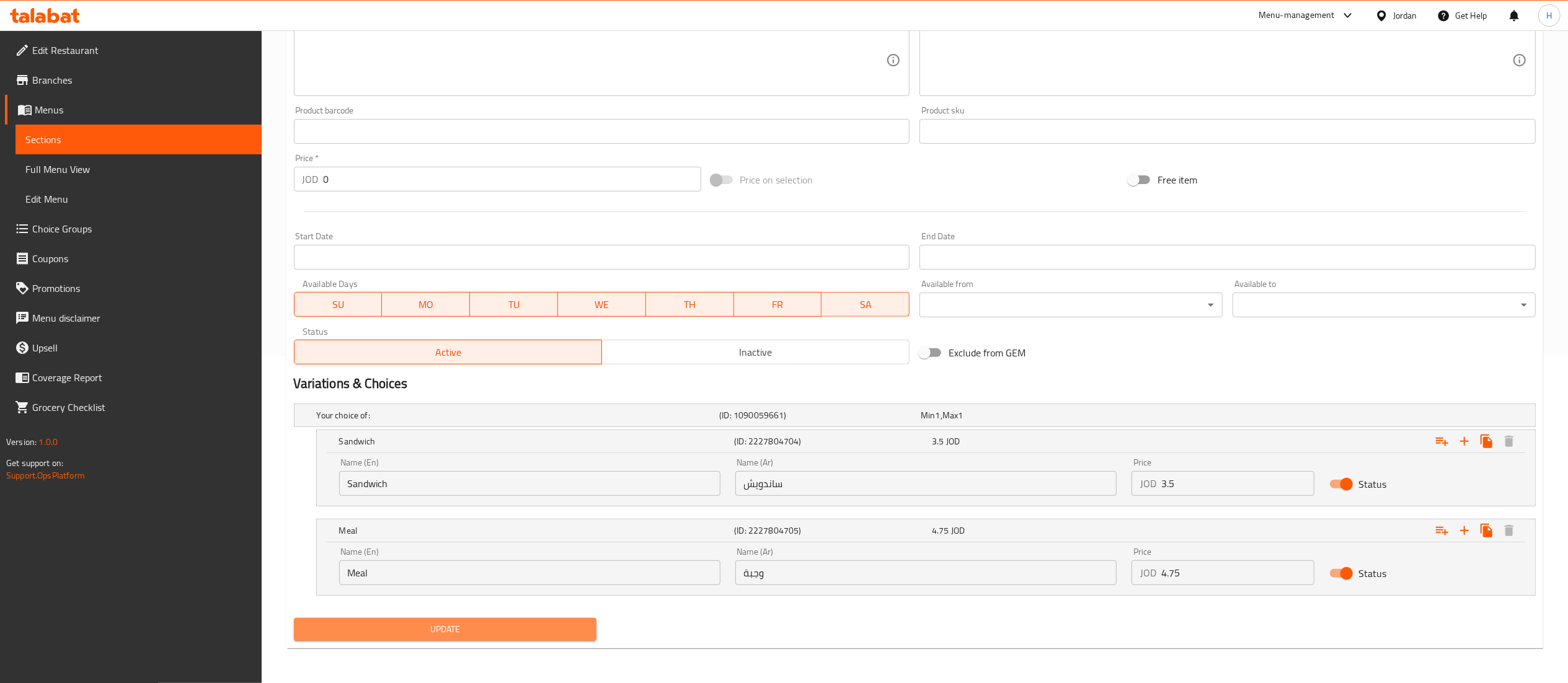
click at [353, 625] on span "Update" at bounding box center [446, 630] width 283 height 16
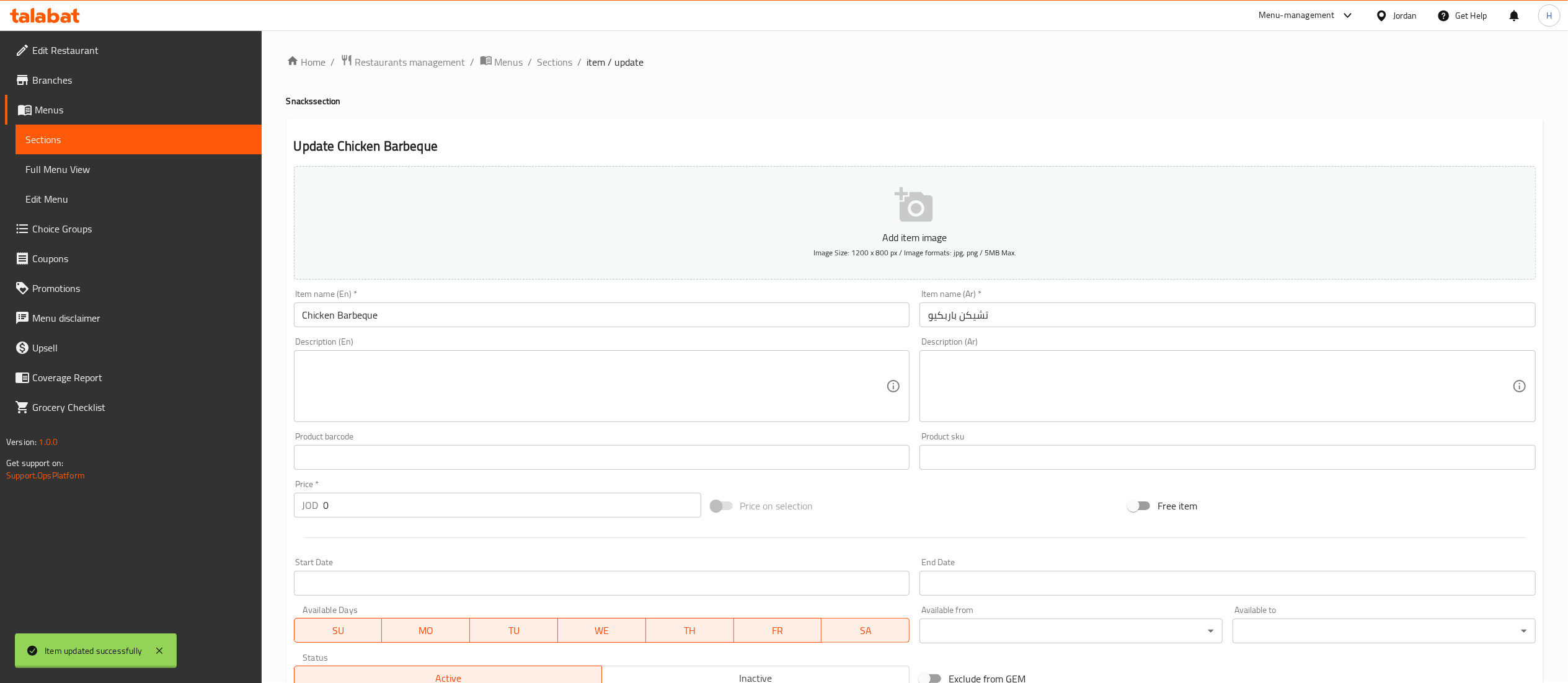
scroll to position [0, 0]
click at [561, 67] on span "Sections" at bounding box center [555, 63] width 36 height 15
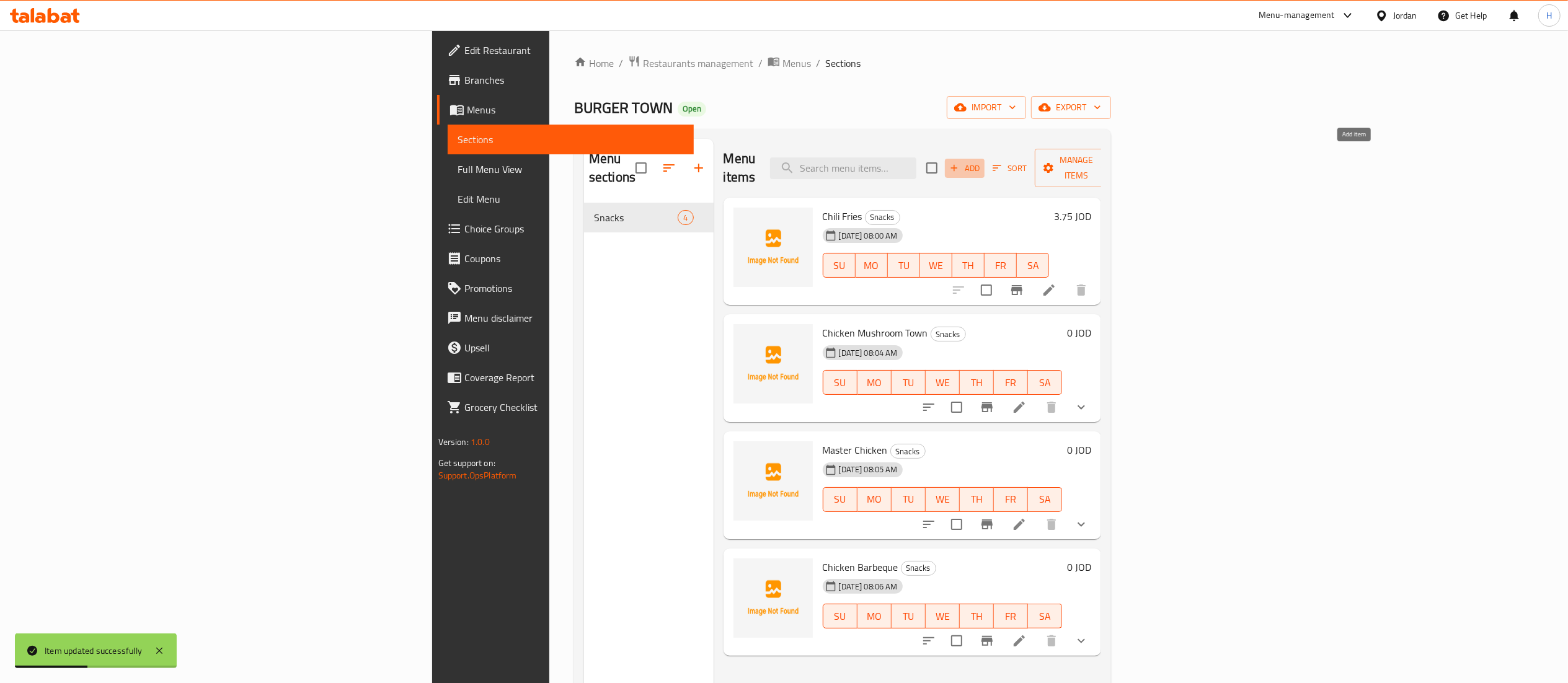
click at [982, 161] on span "Add" at bounding box center [965, 168] width 33 height 14
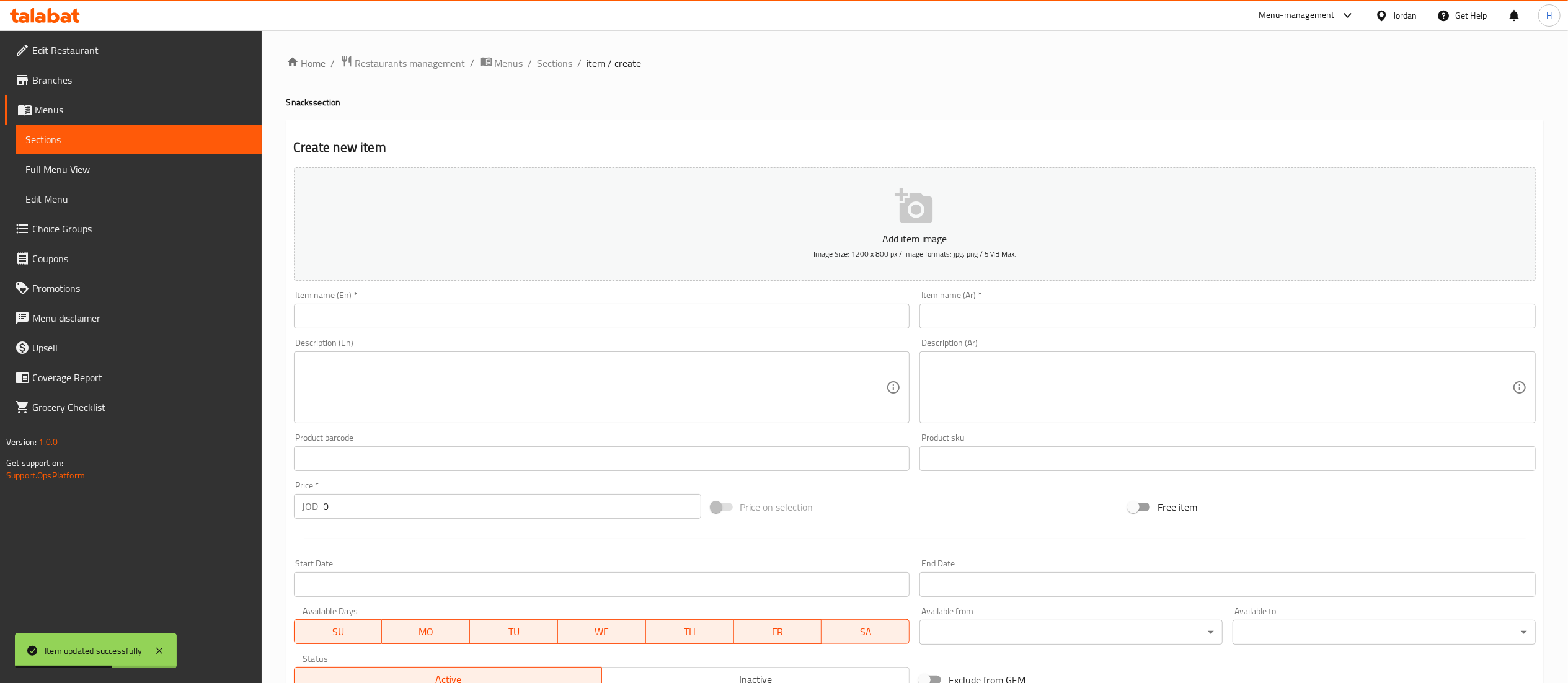
click at [963, 305] on input "text" at bounding box center [1227, 316] width 616 height 24
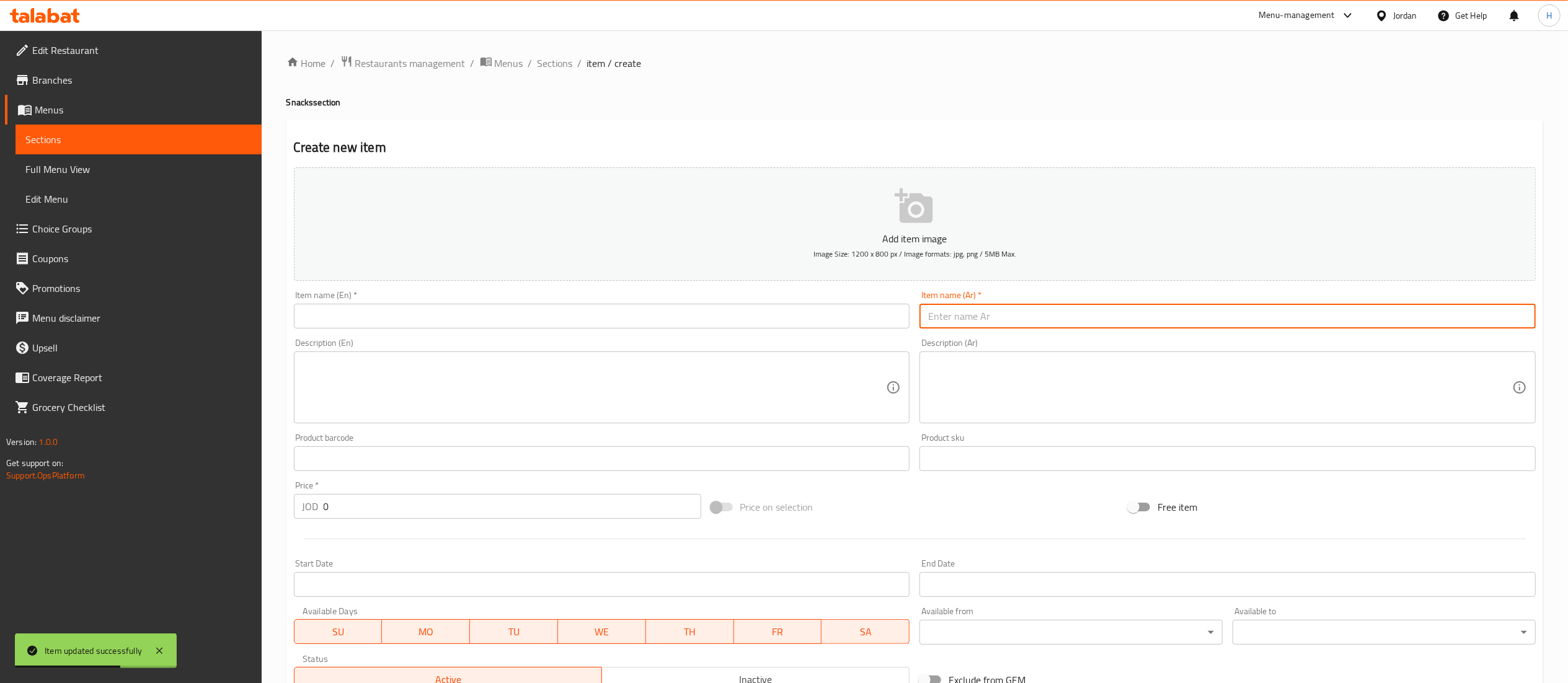
click at [858, 327] on input "text" at bounding box center [601, 316] width 616 height 24
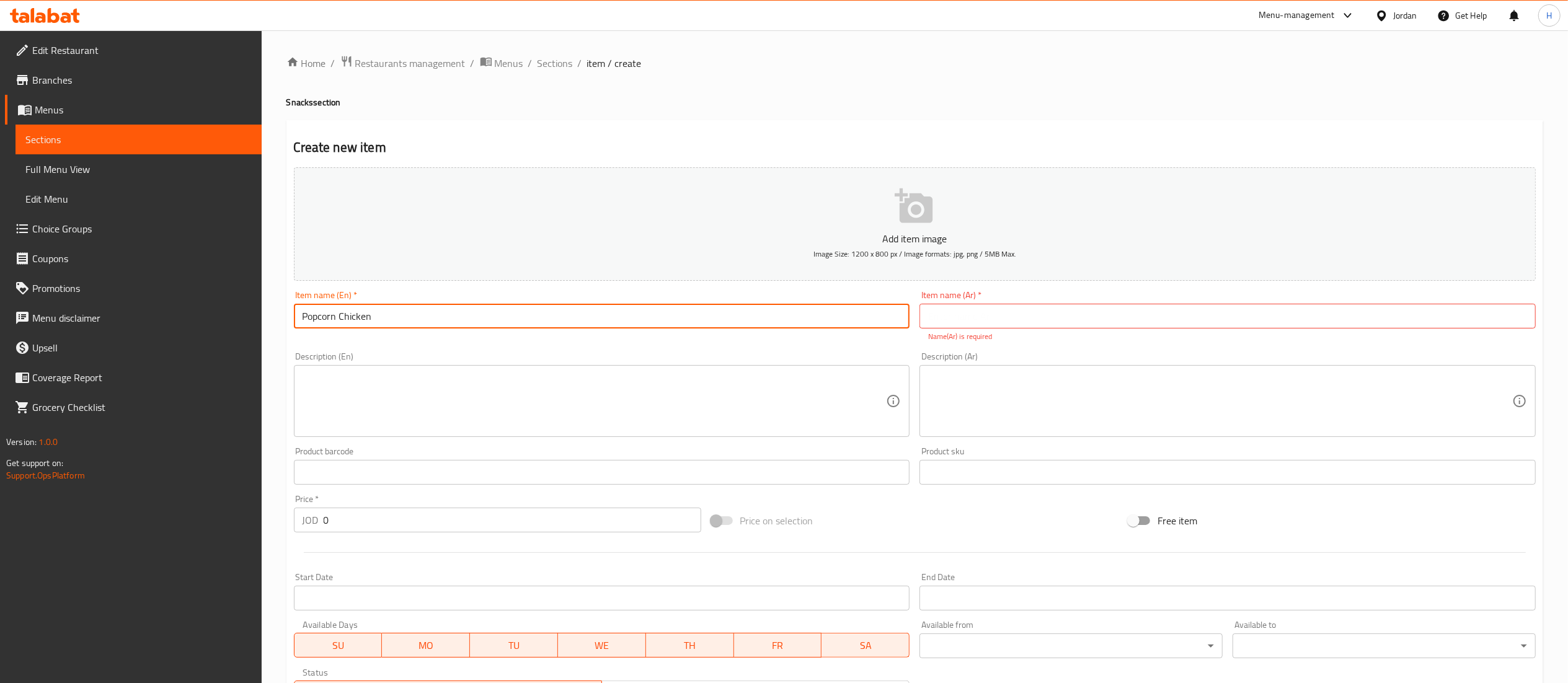
type input "Popcorn Chicken"
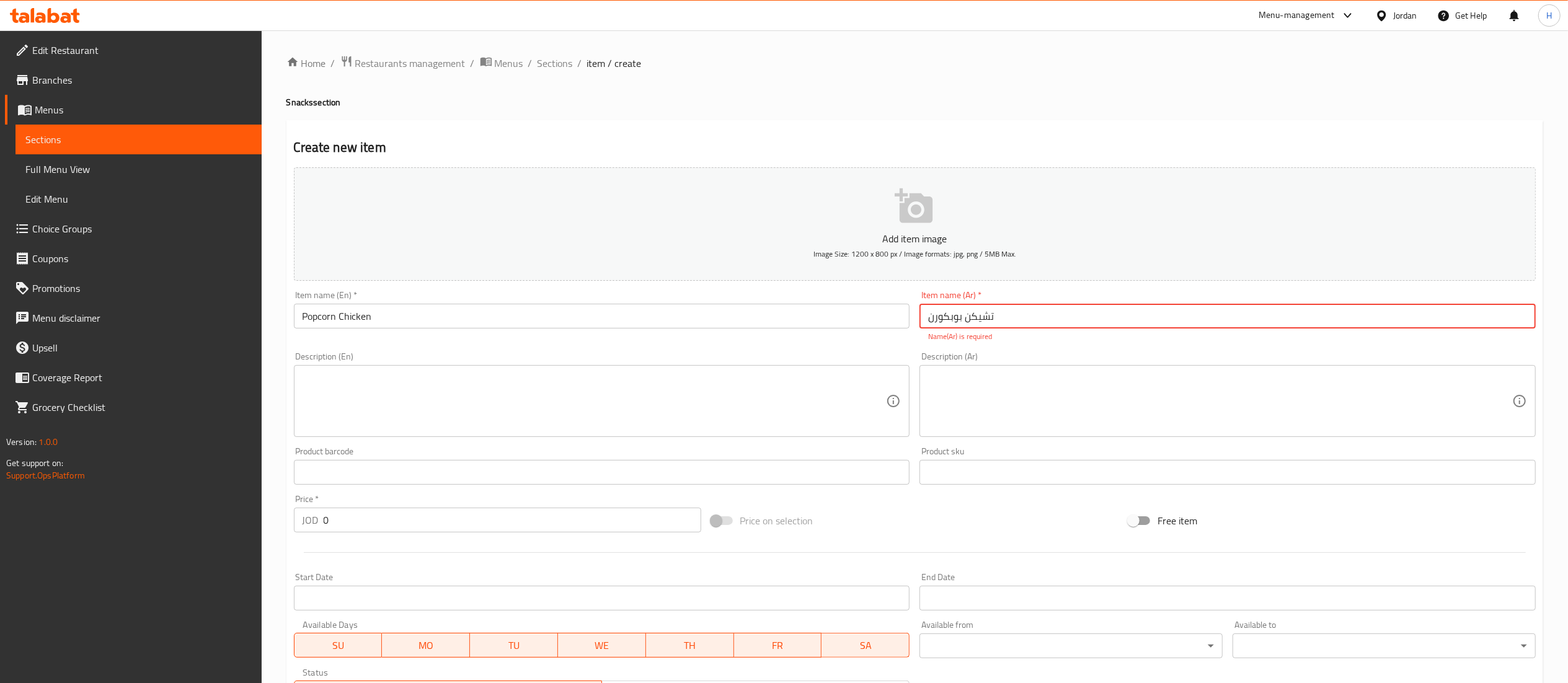
type input "تشيكن بوبكورن"
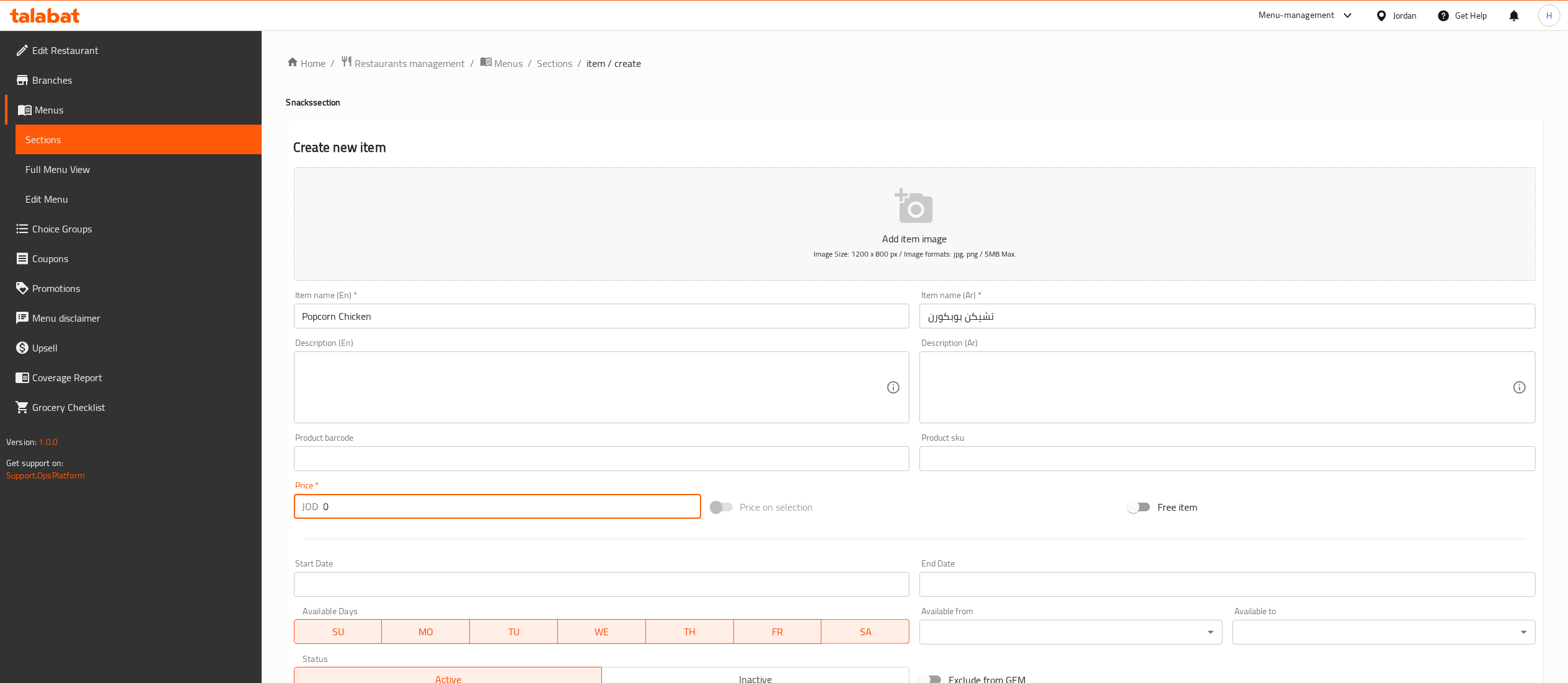
drag, startPoint x: 353, startPoint y: 520, endPoint x: 276, endPoint y: 524, distance: 77.1
click at [276, 524] on div "Home / Restaurants management / Menus / Sections / item / create Snacks section…" at bounding box center [915, 453] width 1306 height 846
type input "3.75"
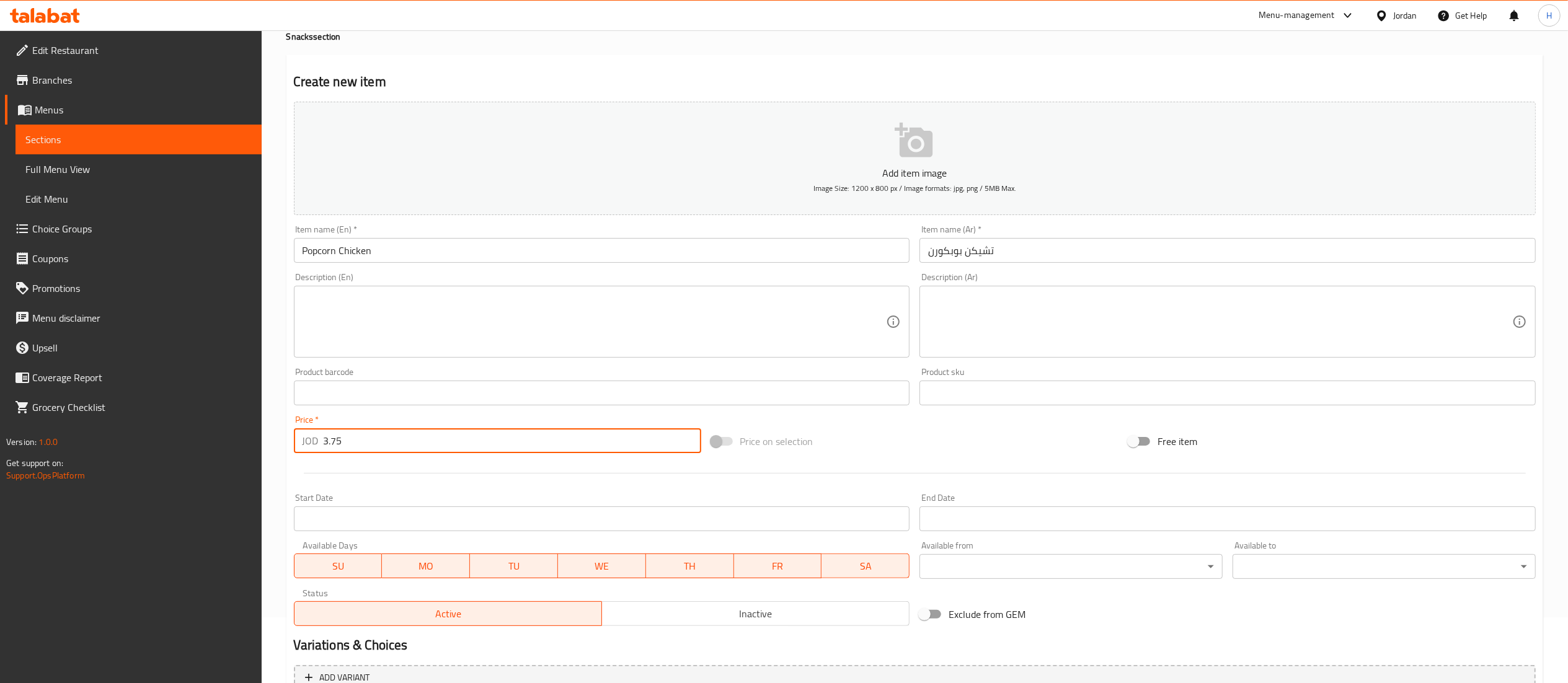
scroll to position [191, 0]
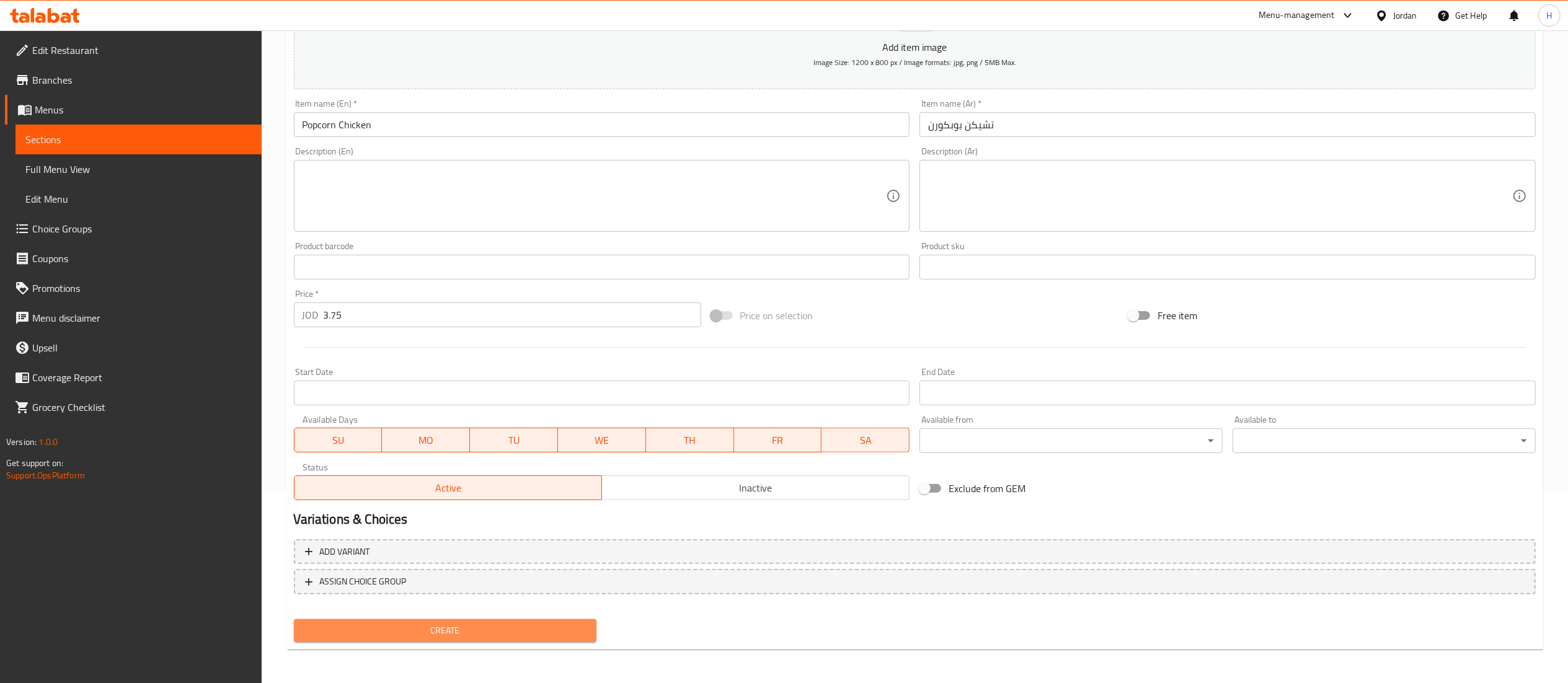
click at [434, 639] on button "Create" at bounding box center [445, 630] width 303 height 23
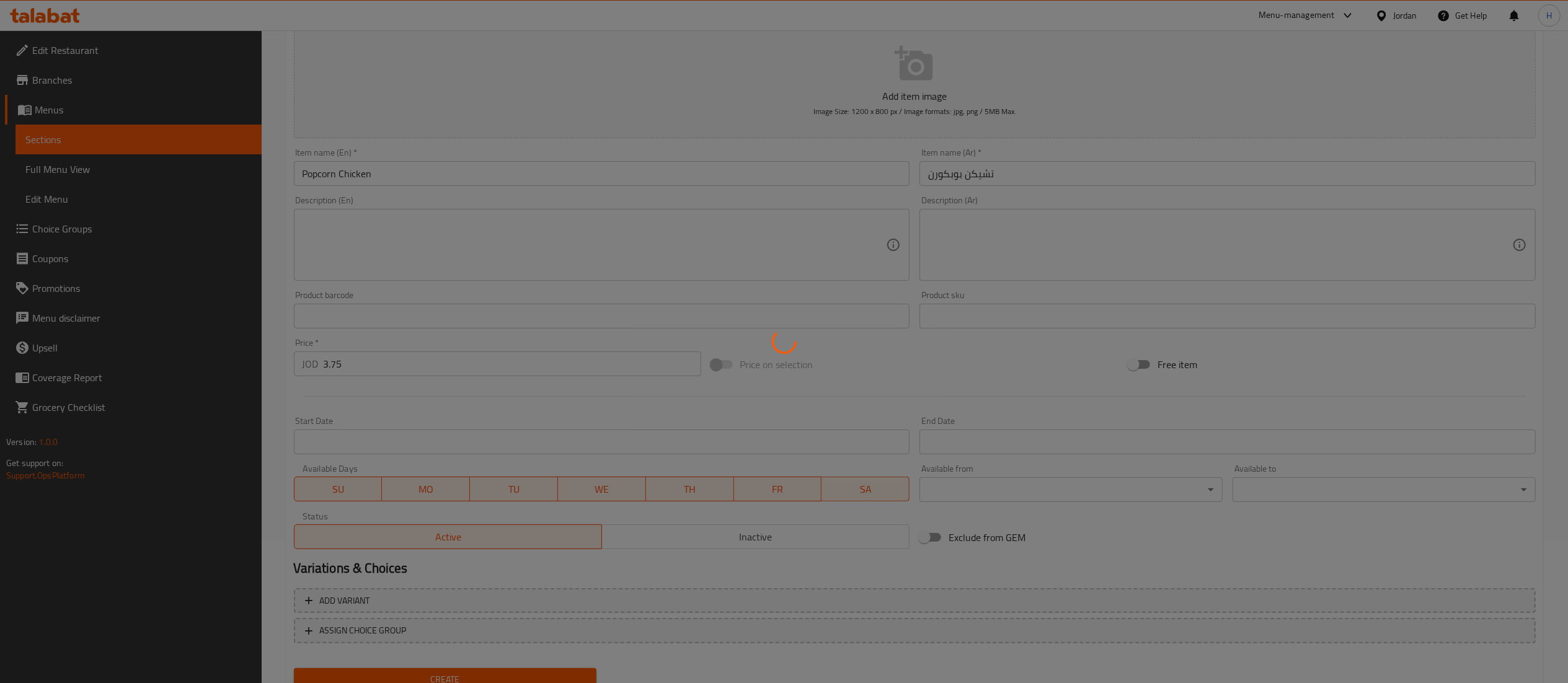
scroll to position [13, 0]
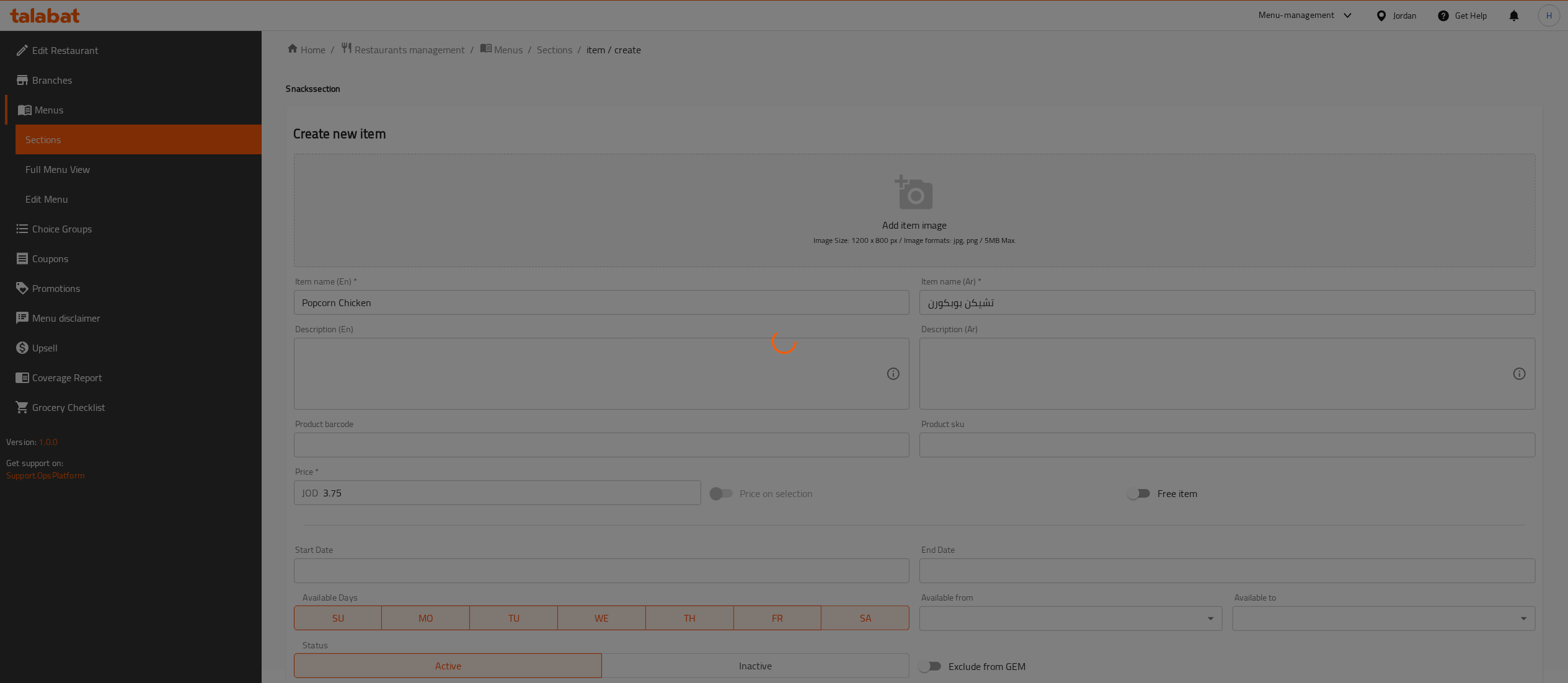
type input "0"
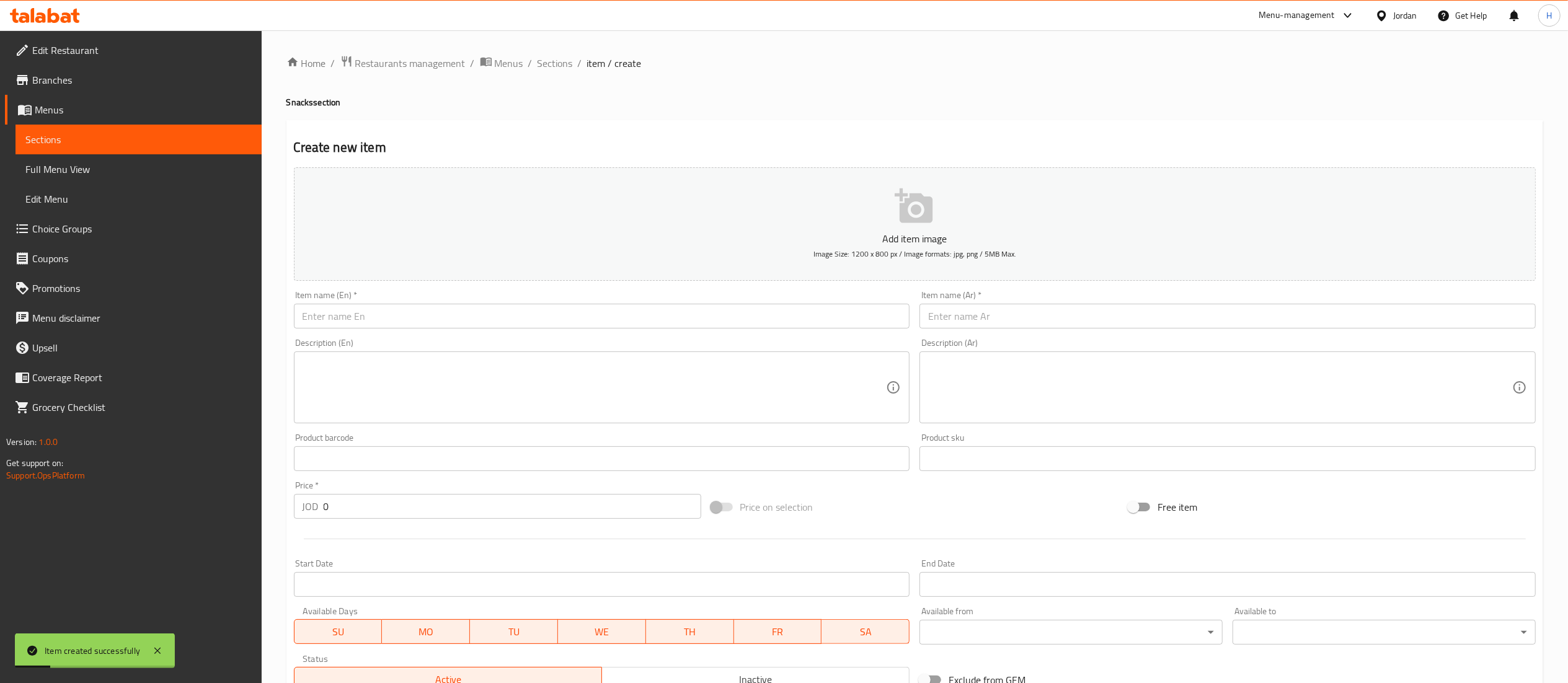
click at [952, 316] on input "text" at bounding box center [1227, 316] width 616 height 24
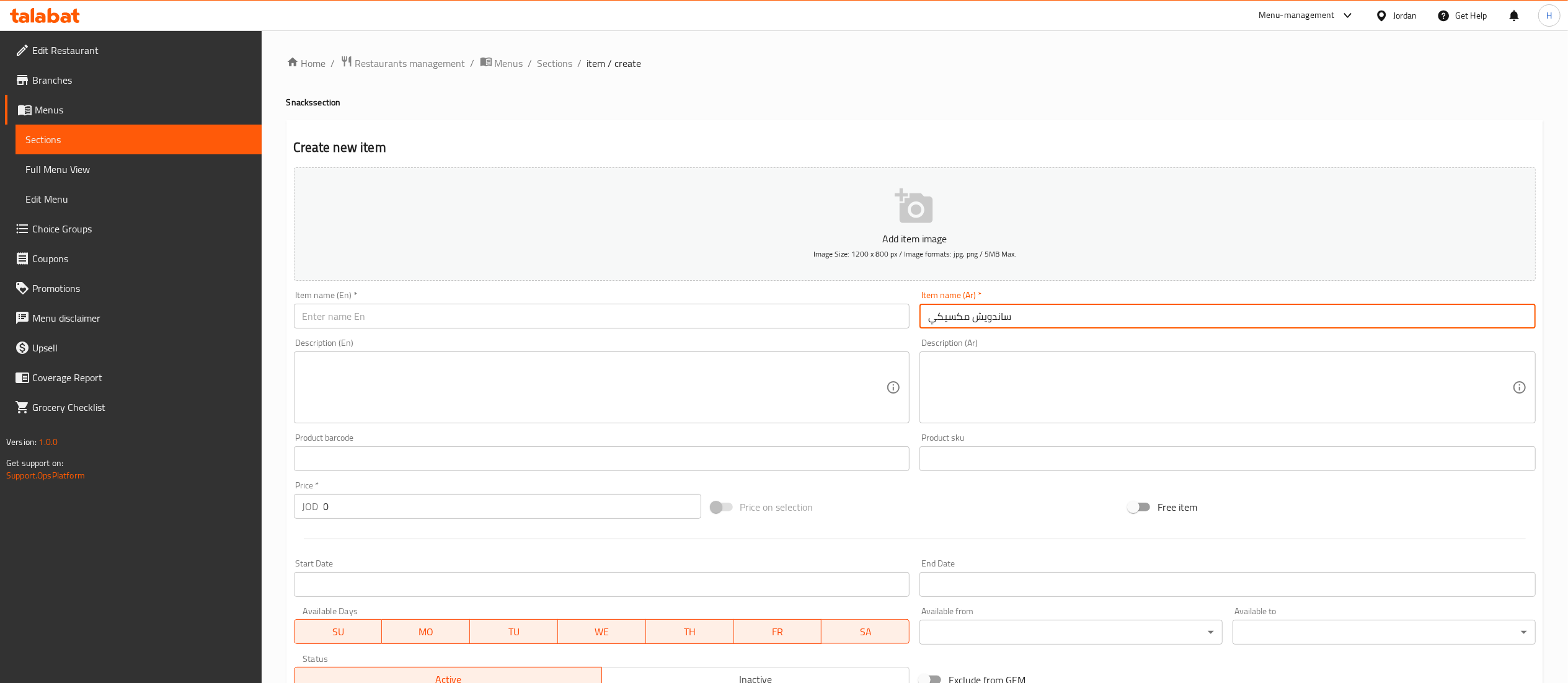
type input "ساندويش مكسيكي"
click at [810, 321] on input "text" at bounding box center [601, 316] width 616 height 24
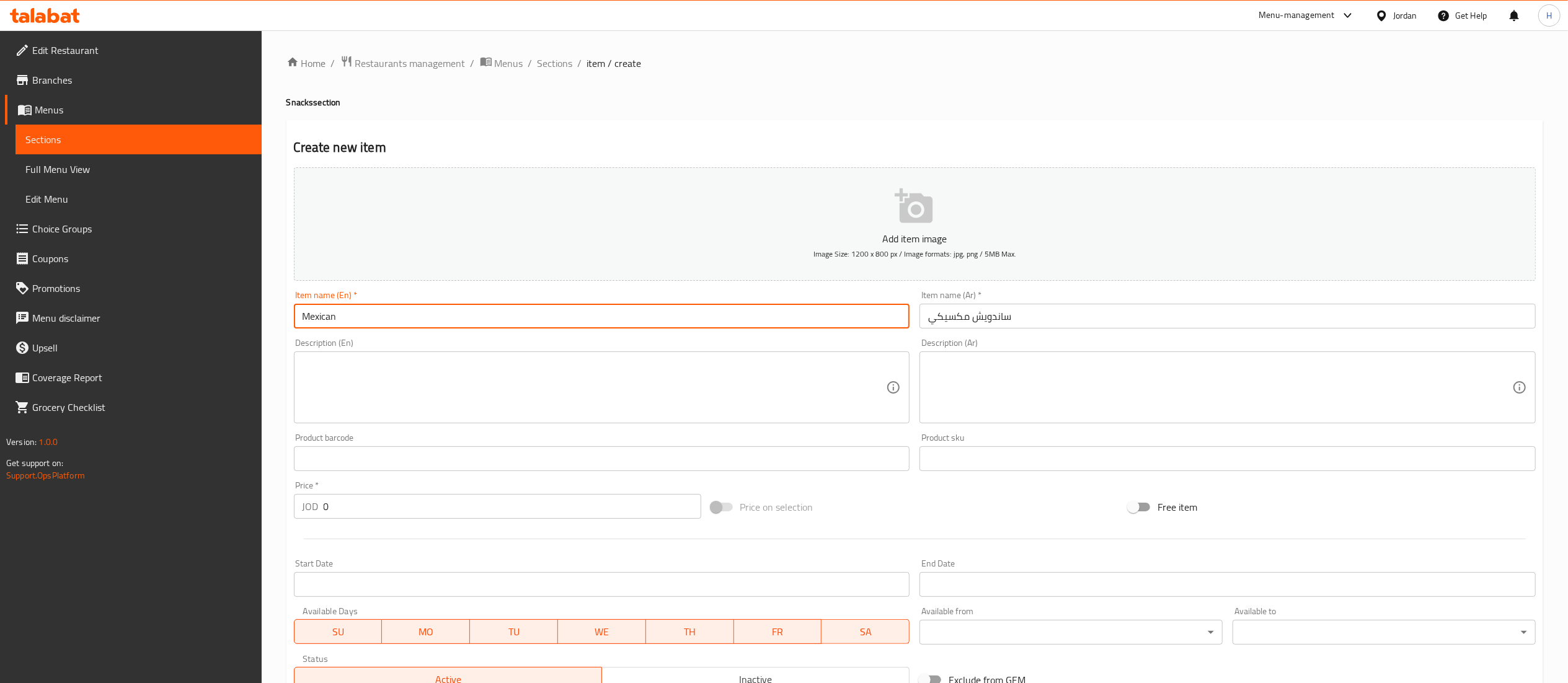
type input "Mexican Sandwich"
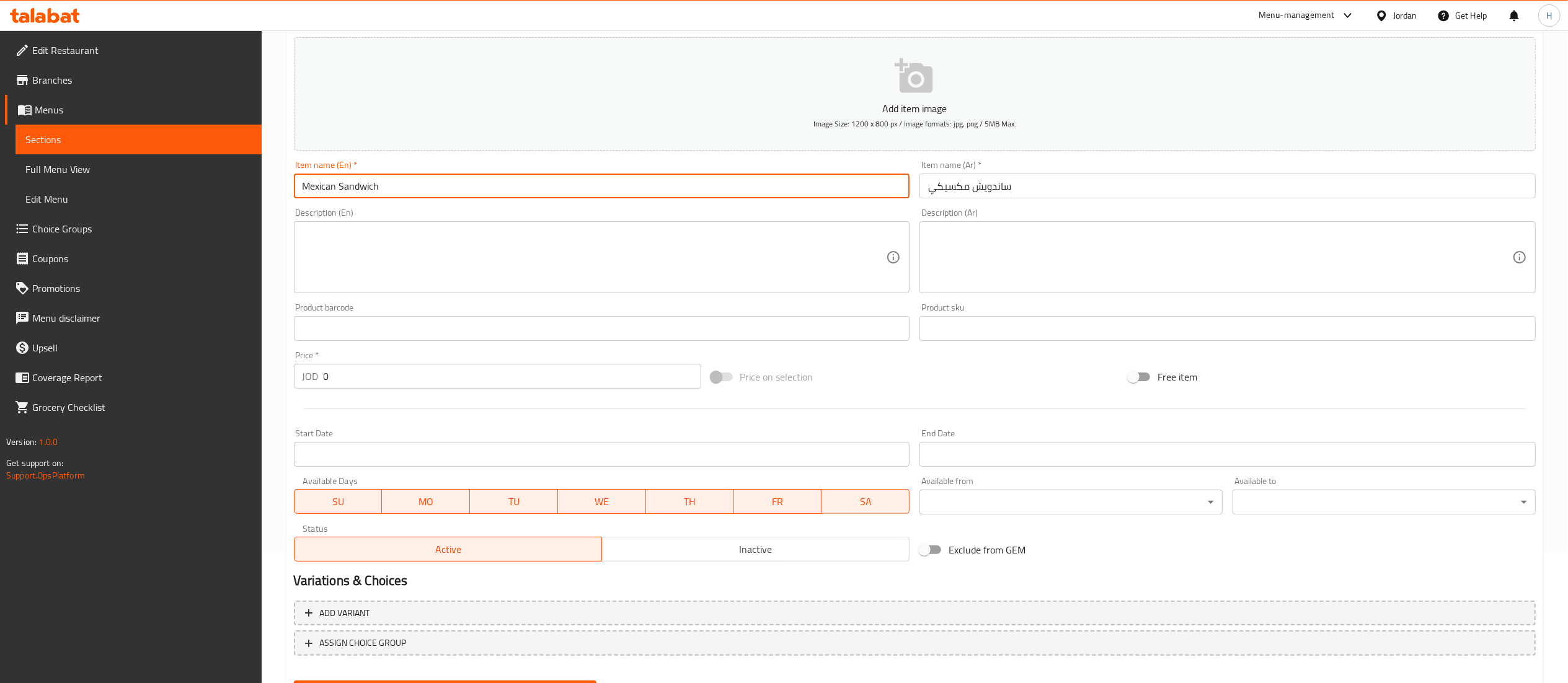
scroll to position [191, 0]
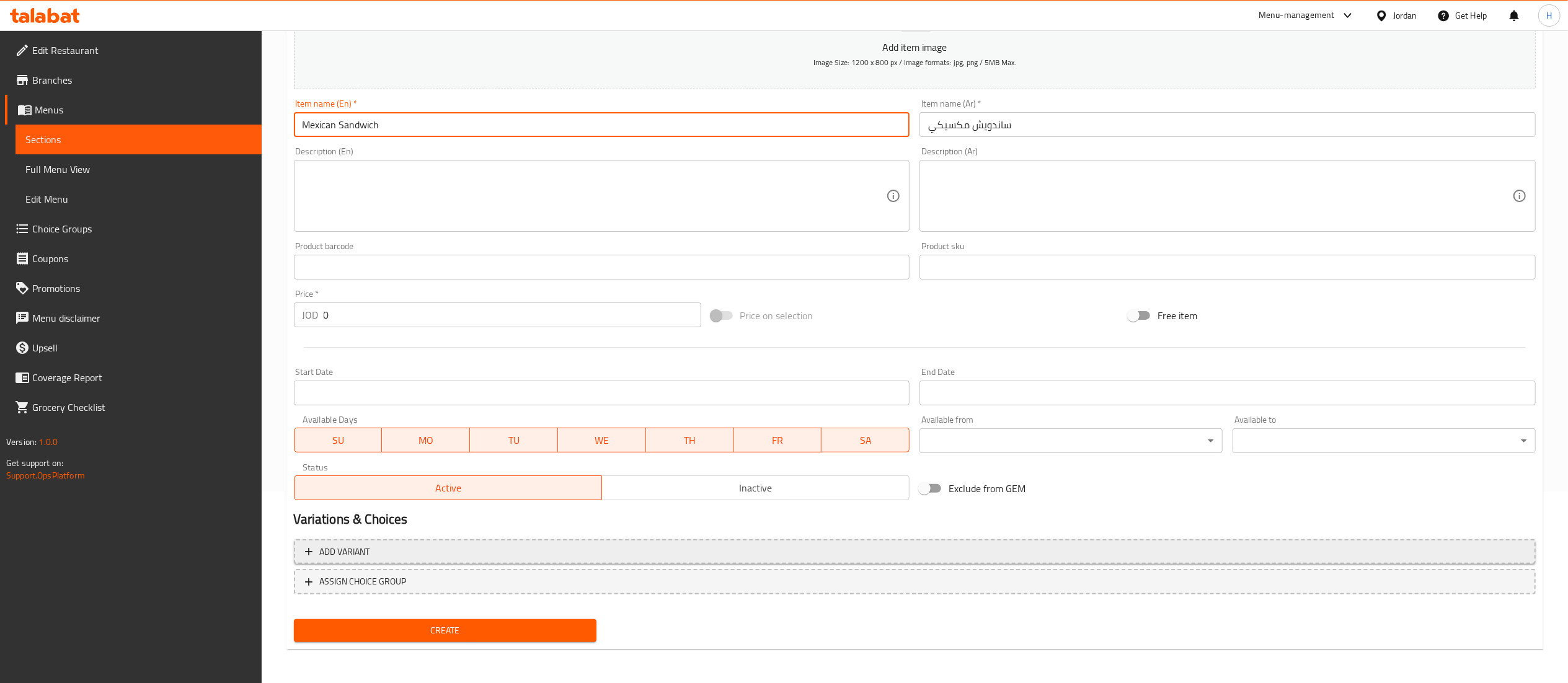
click at [911, 551] on span "Add variant" at bounding box center [914, 552] width 1220 height 16
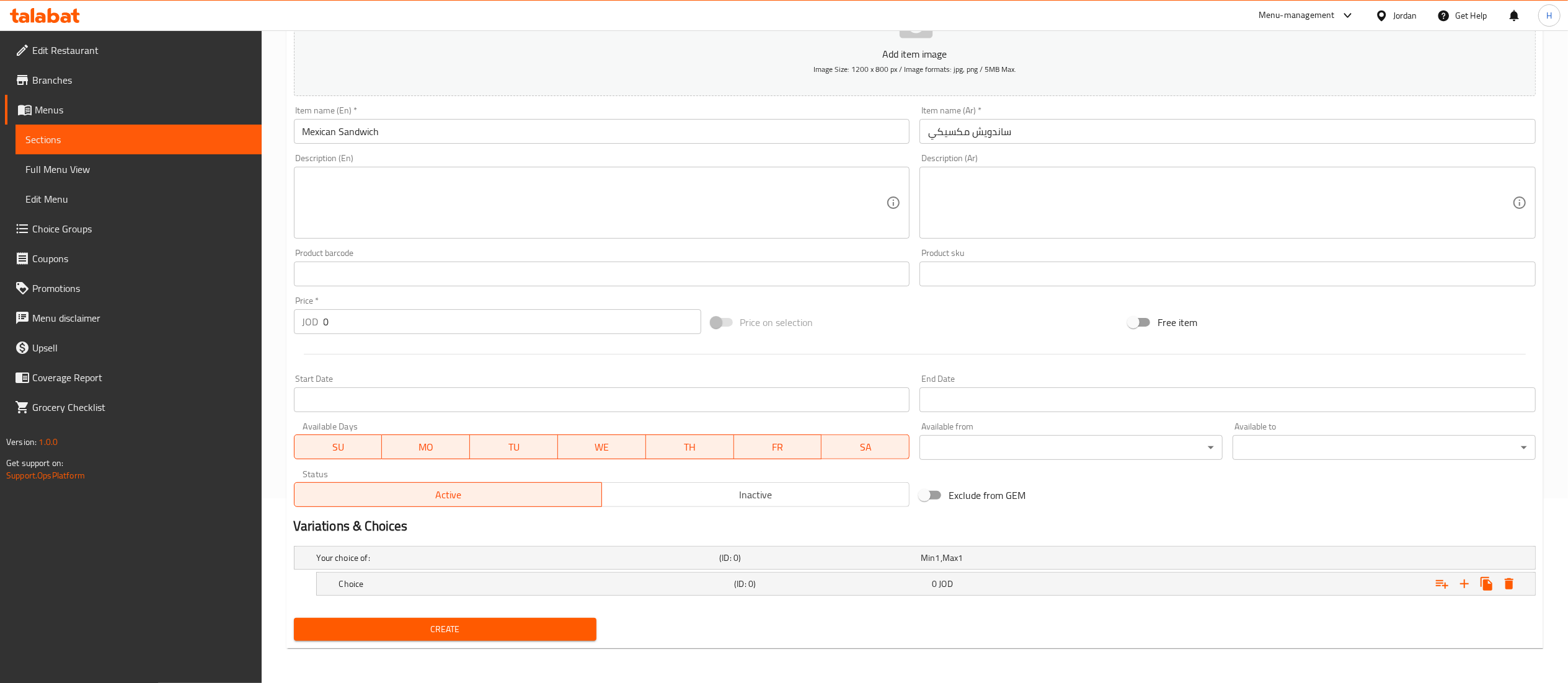
scroll to position [186, 0]
click at [1470, 589] on icon "Expand" at bounding box center [1464, 584] width 15 height 15
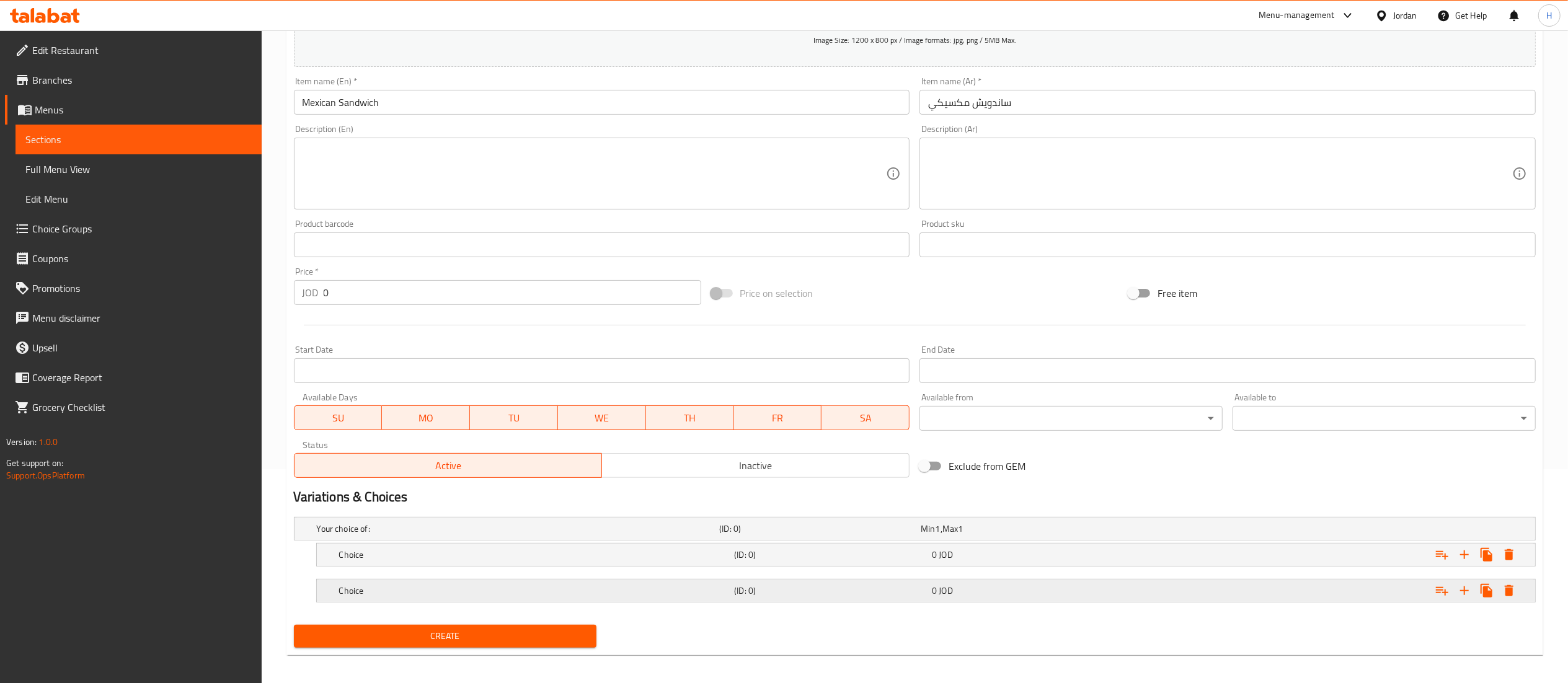
scroll to position [222, 0]
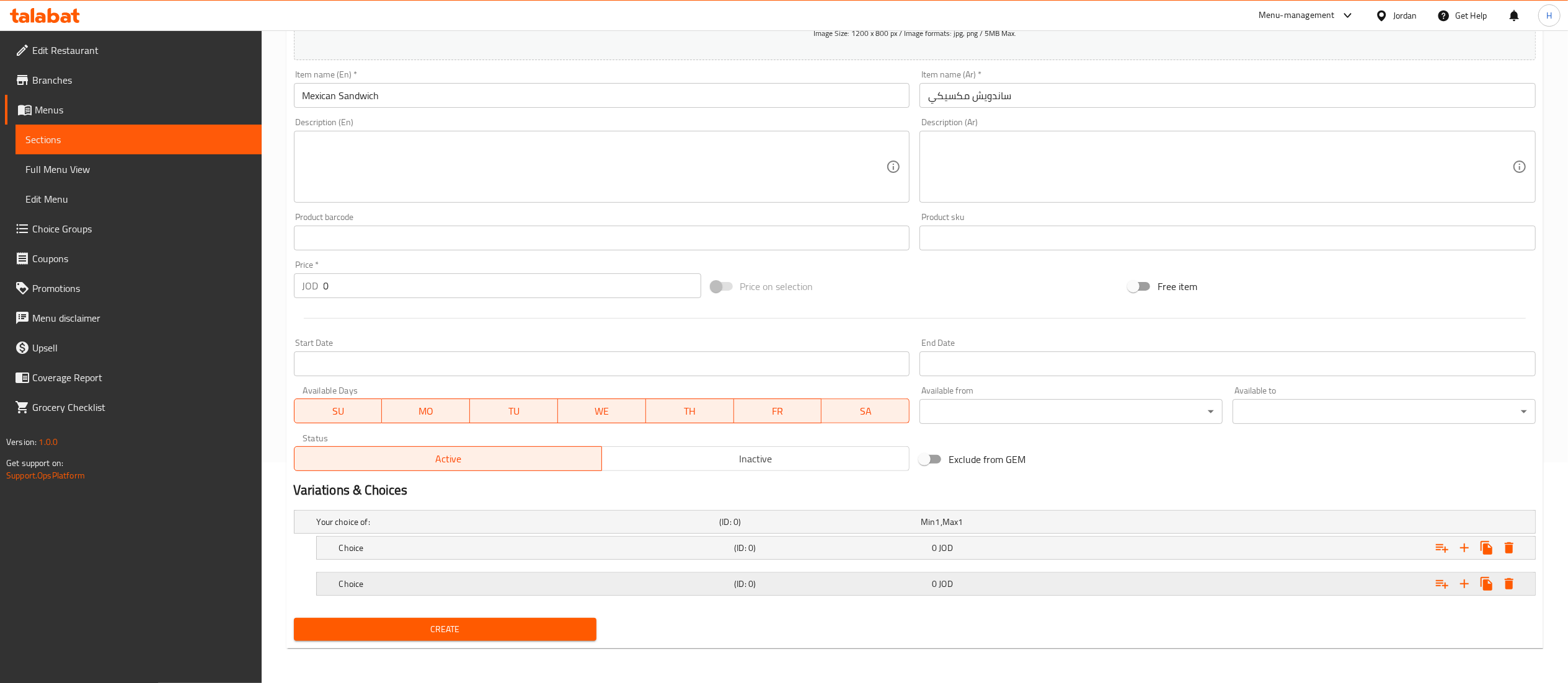
click at [1069, 528] on div "0 JOD" at bounding box center [1019, 522] width 196 height 13
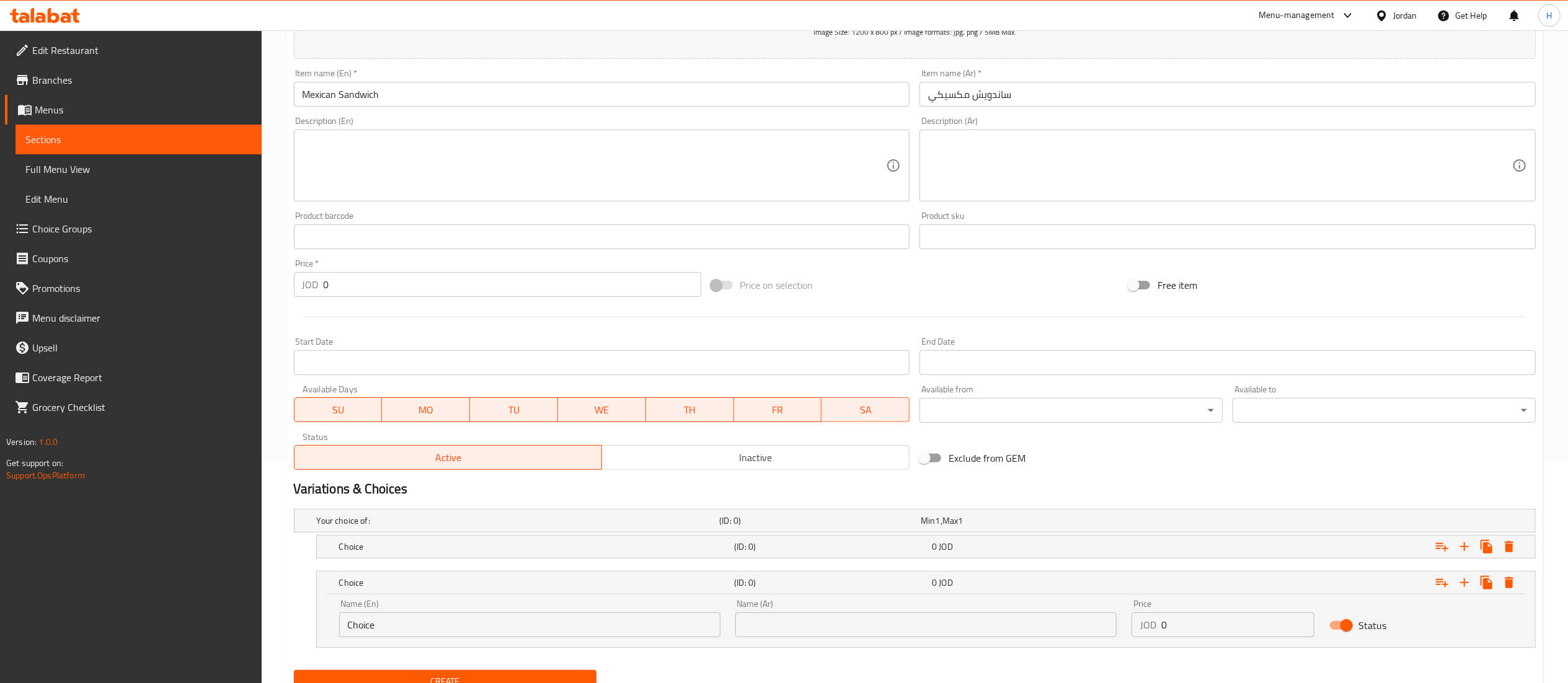
click at [1174, 616] on input "0" at bounding box center [1237, 624] width 153 height 24
type input "3.75"
click at [1010, 527] on div "0 JOD" at bounding box center [1019, 521] width 196 height 13
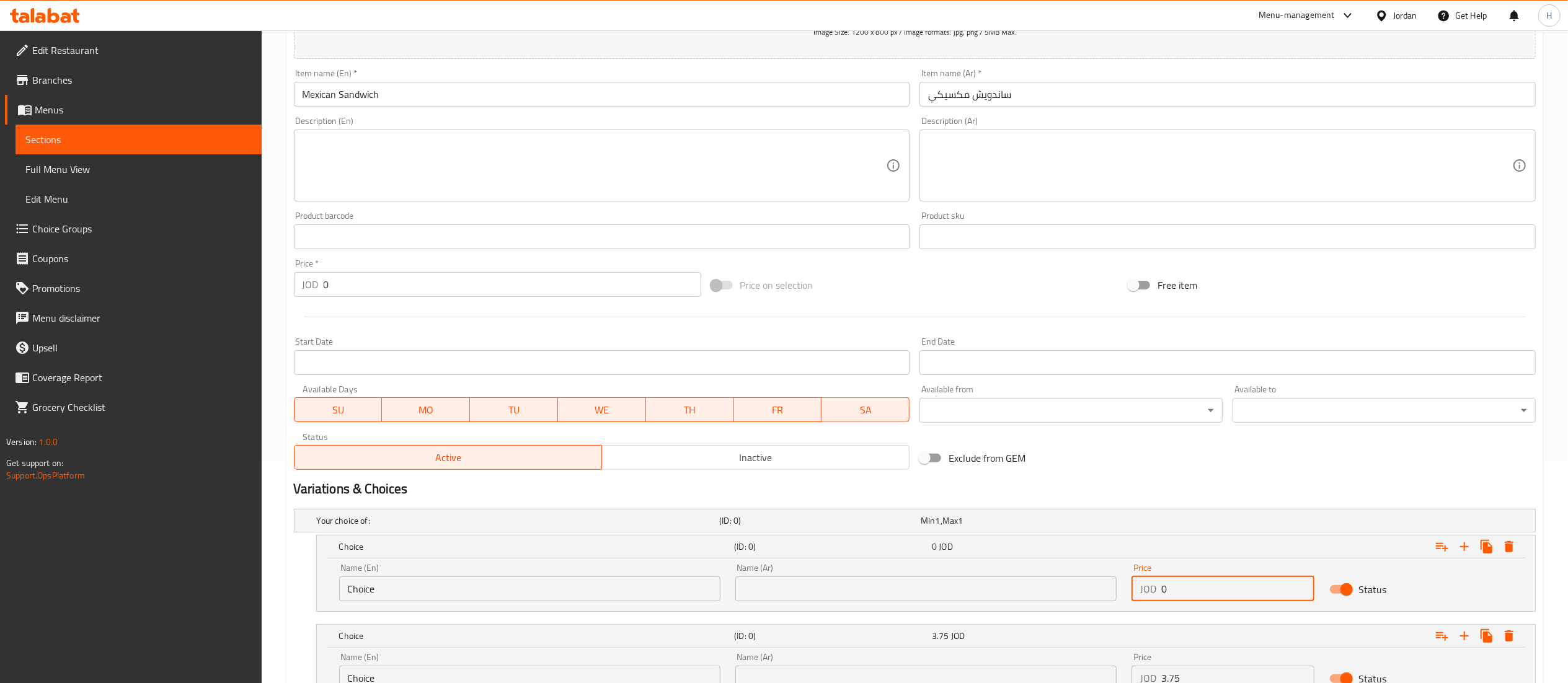
drag, startPoint x: 1197, startPoint y: 587, endPoint x: 1148, endPoint y: 587, distance: 49.0
click at [1148, 587] on div "JOD 0 Price" at bounding box center [1223, 589] width 184 height 24
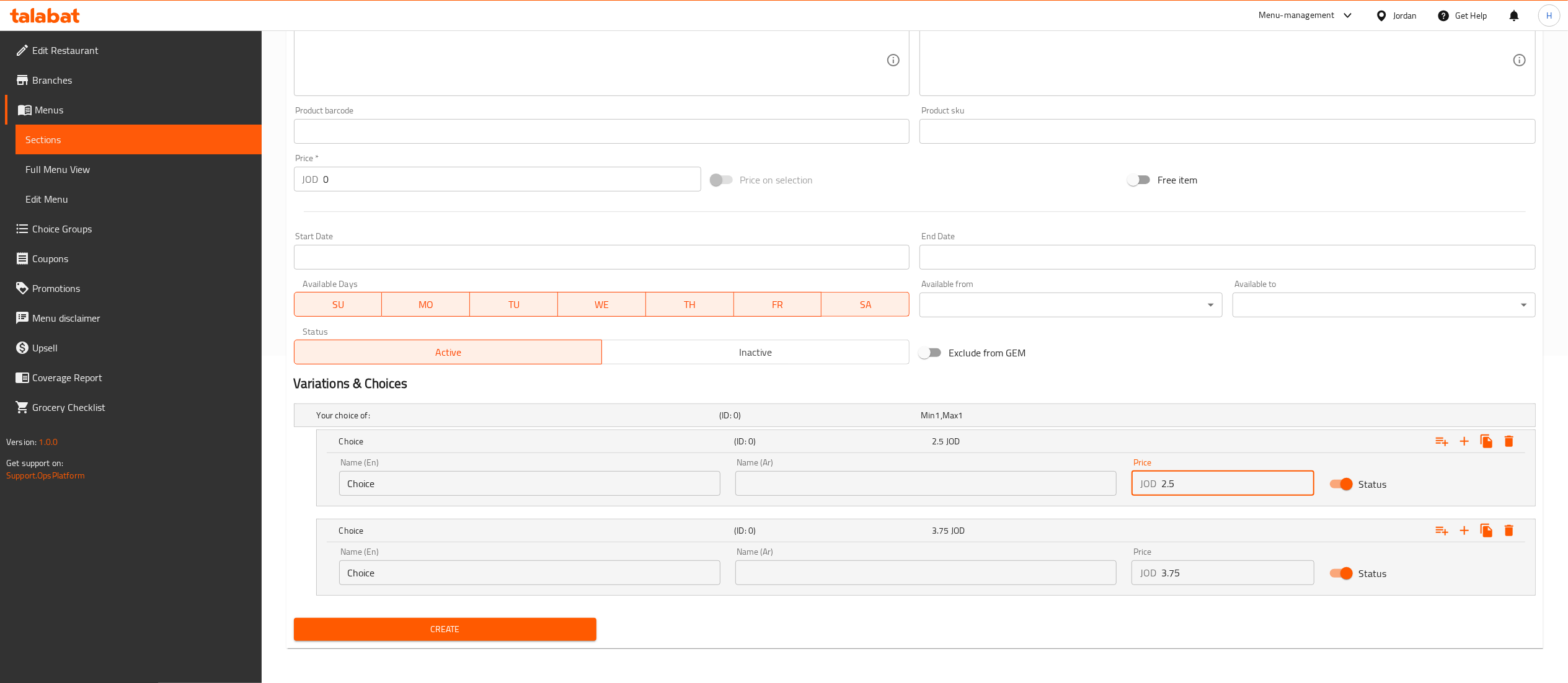
type input "2.5"
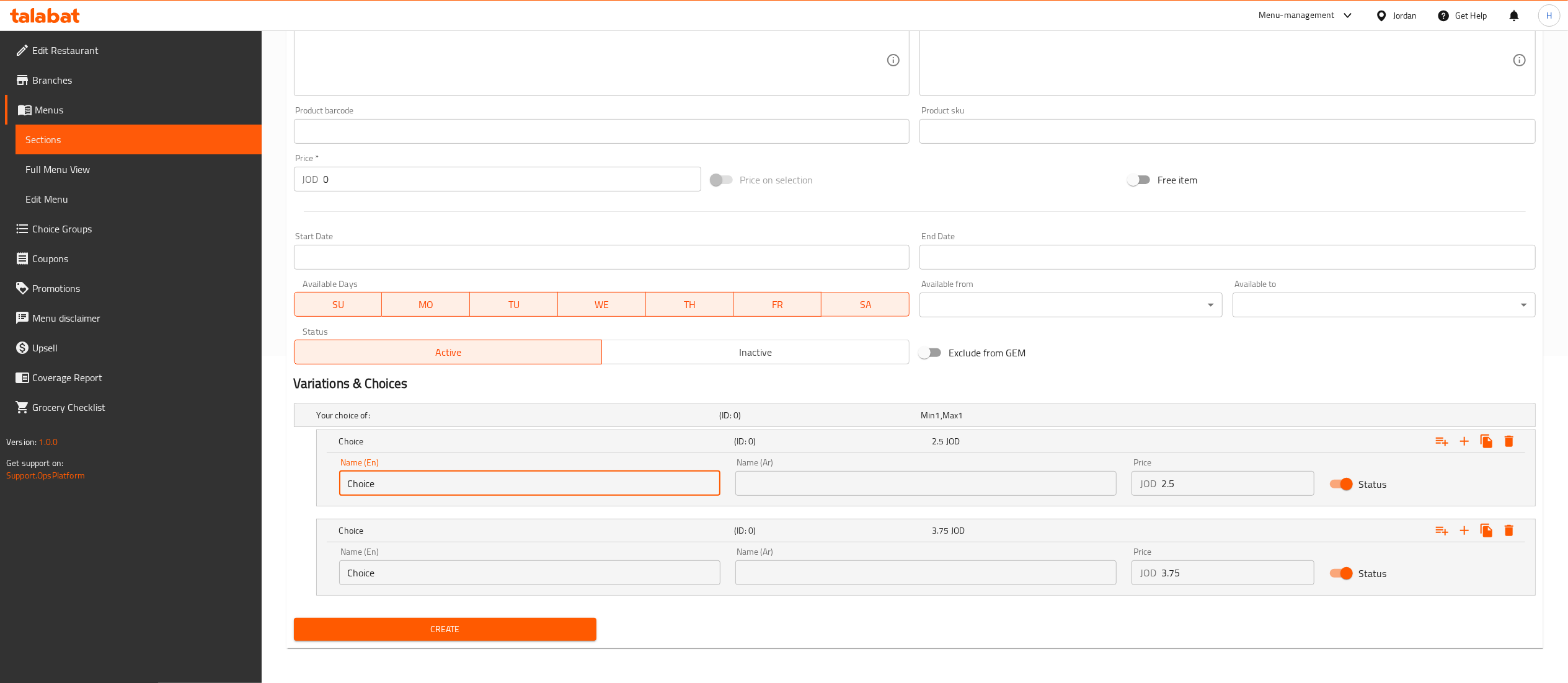
drag, startPoint x: 418, startPoint y: 483, endPoint x: 245, endPoint y: 486, distance: 173.0
click at [245, 486] on div "Edit Restaurant Branches Menus Sections Full Menu View Edit Menu Choice Groups …" at bounding box center [784, 193] width 1568 height 980
type input "Sandwich"
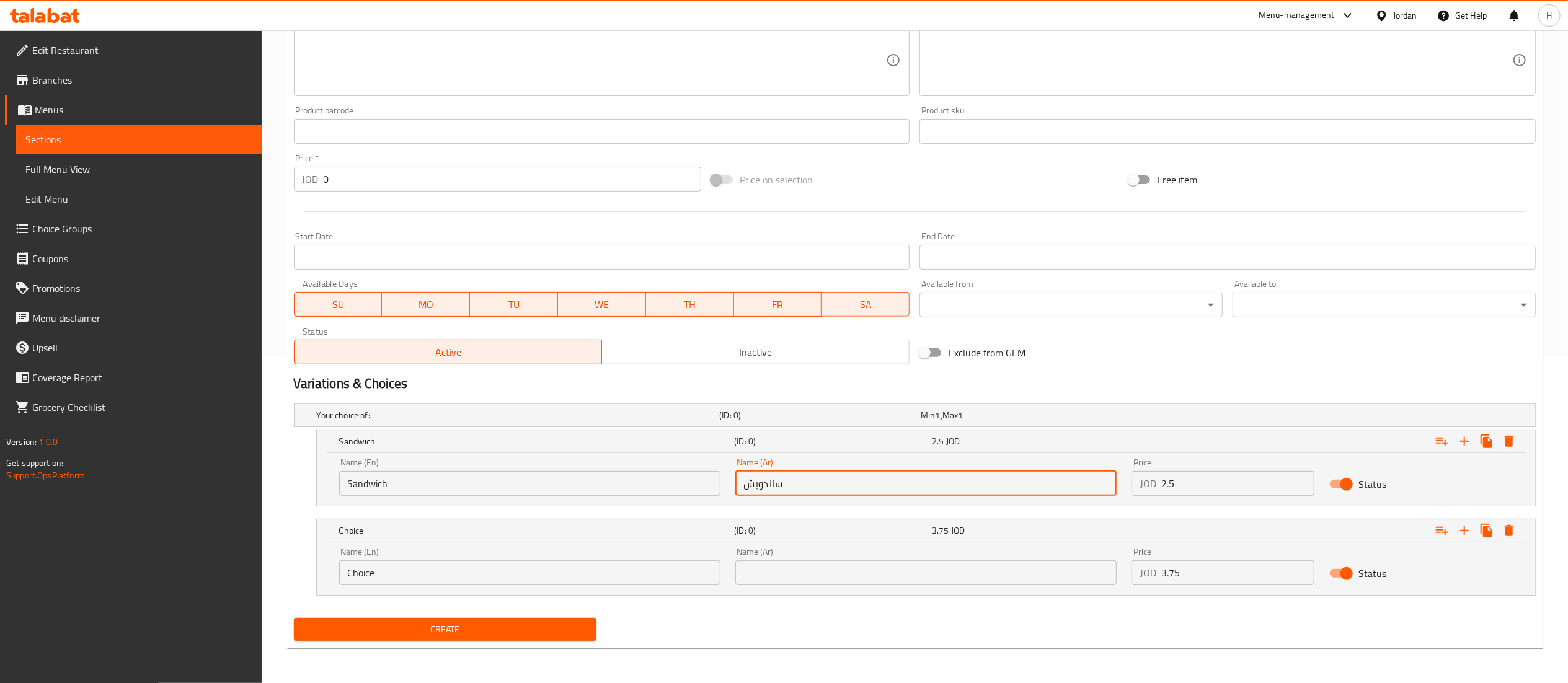
type input "ساندويش"
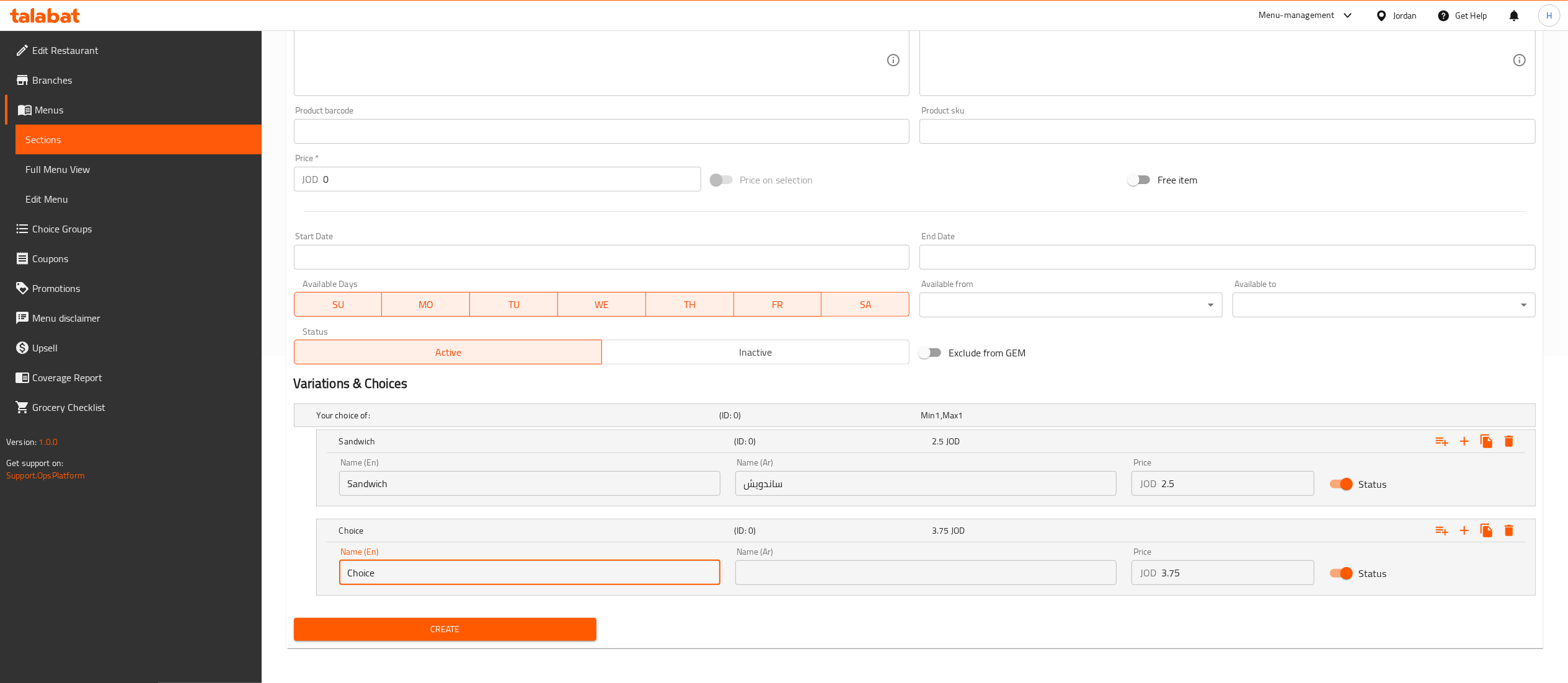
drag, startPoint x: 415, startPoint y: 563, endPoint x: 304, endPoint y: 582, distance: 112.6
click at [304, 582] on div "Choice (ID: 0) 3.75 JOD Name (En) Choice Name (En) Name (Ar) Name (Ar) Price JO…" at bounding box center [914, 558] width 1242 height 77
type input "Meal"
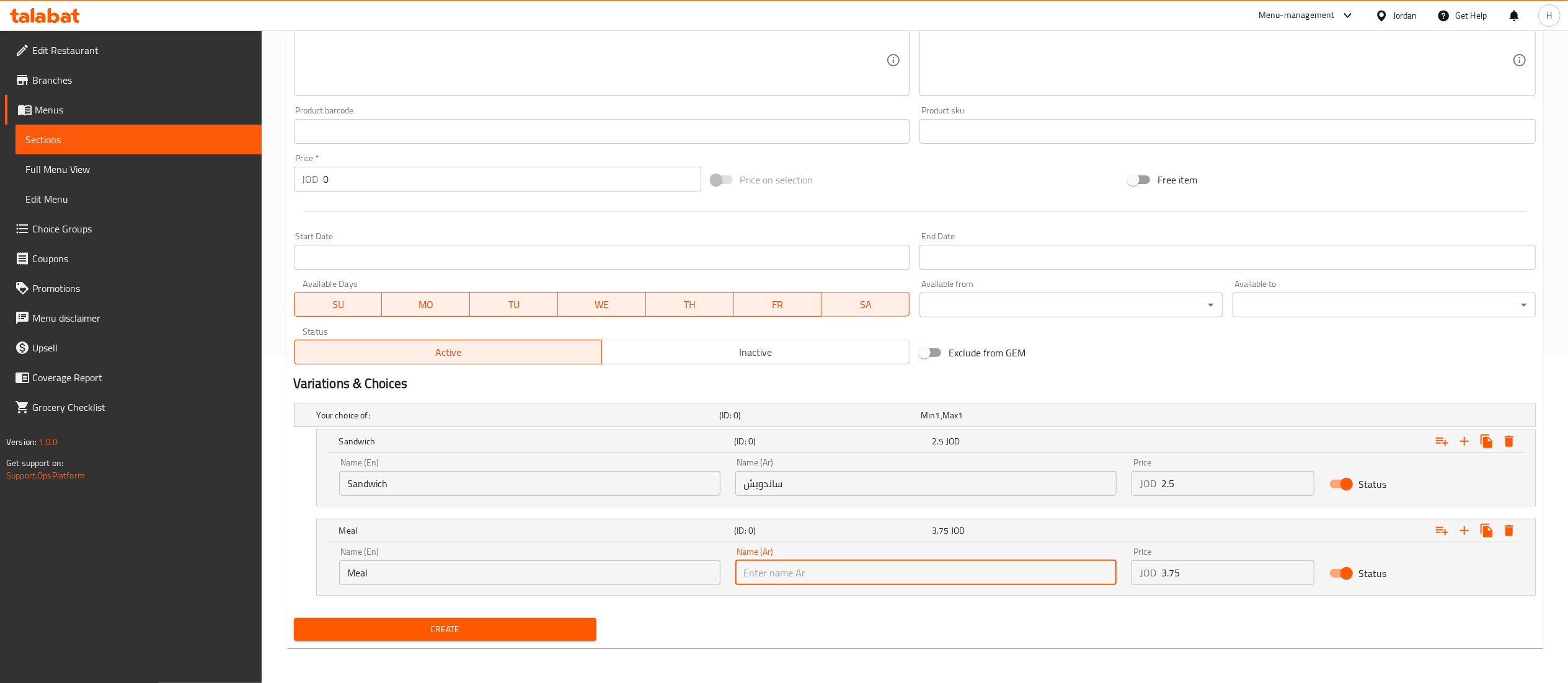
type input ","
type input "وجبة"
click at [834, 641] on div "Create" at bounding box center [915, 630] width 1251 height 33
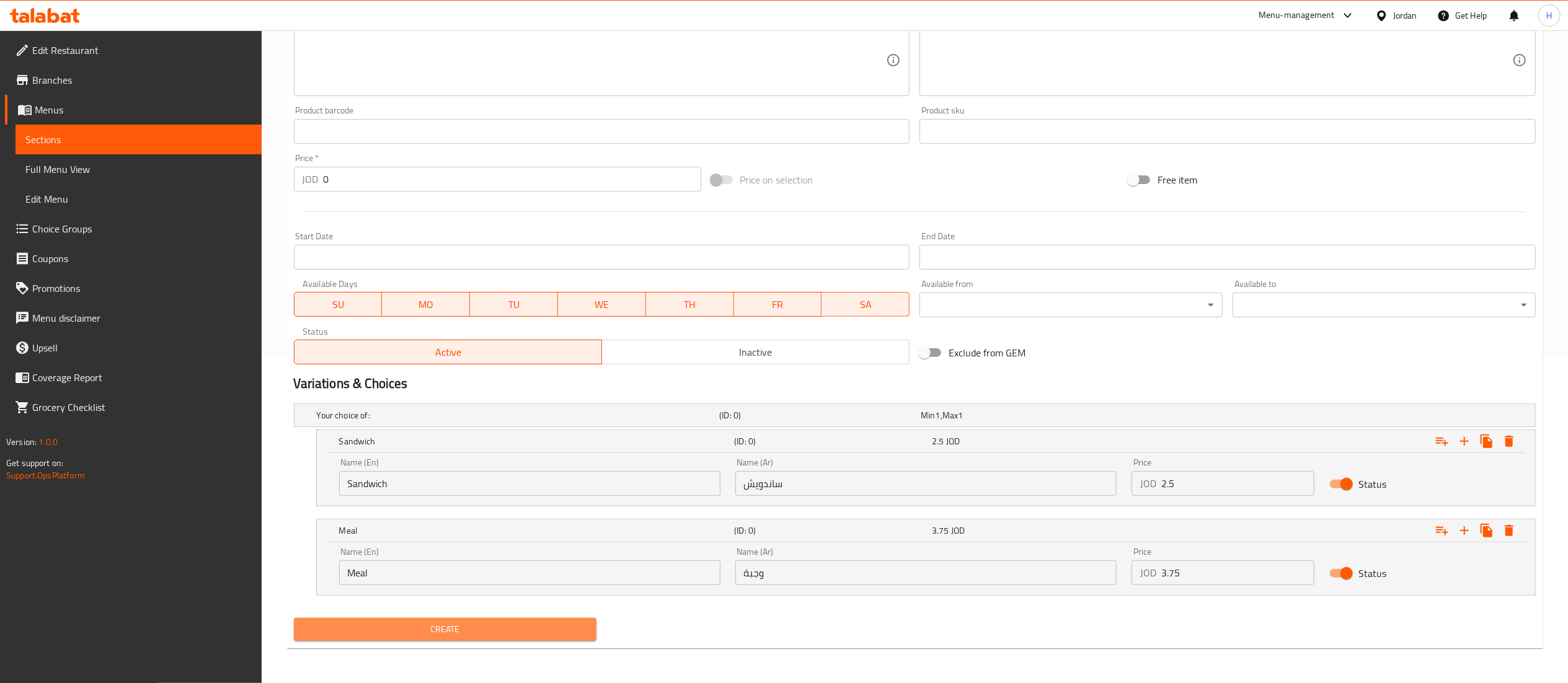
click at [501, 625] on span "Create" at bounding box center [446, 630] width 283 height 16
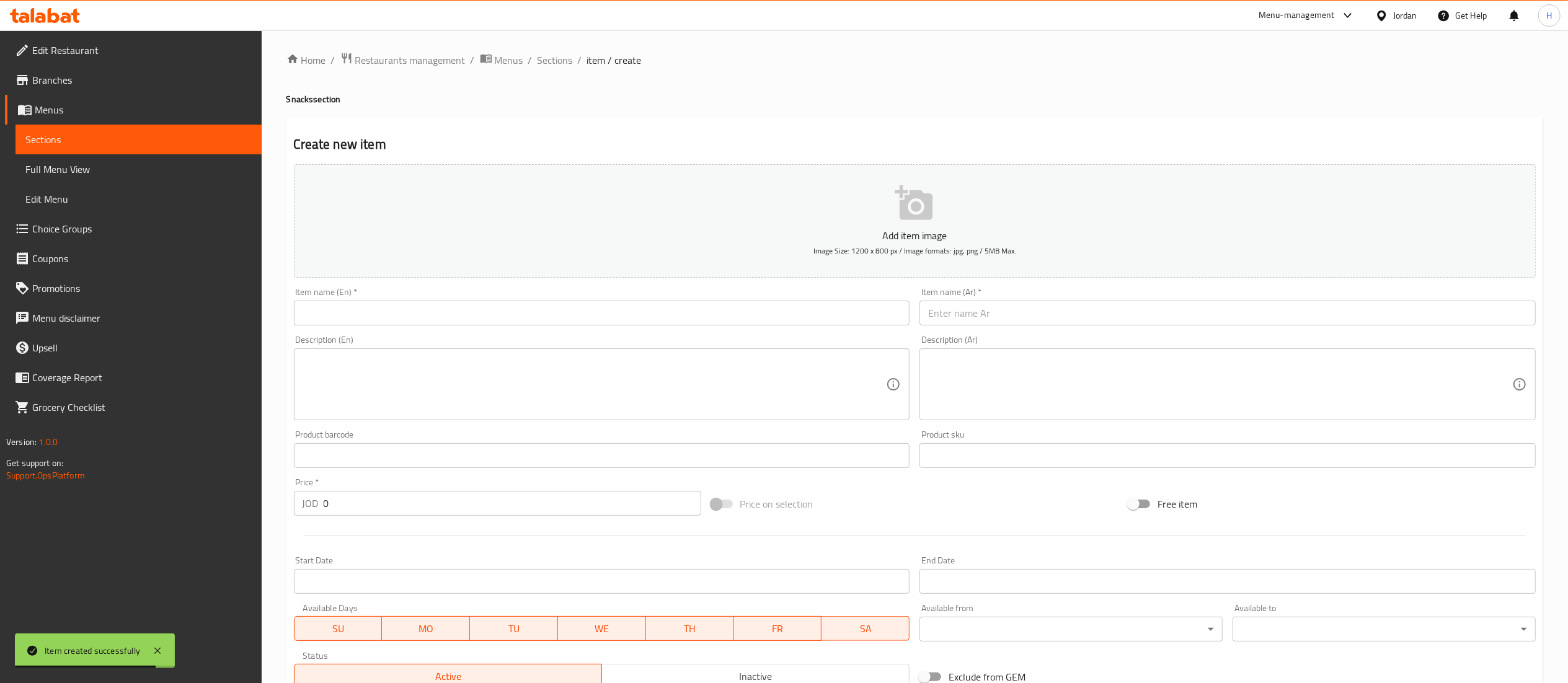
scroll to position [0, 0]
click at [975, 307] on input "text" at bounding box center [1227, 316] width 616 height 24
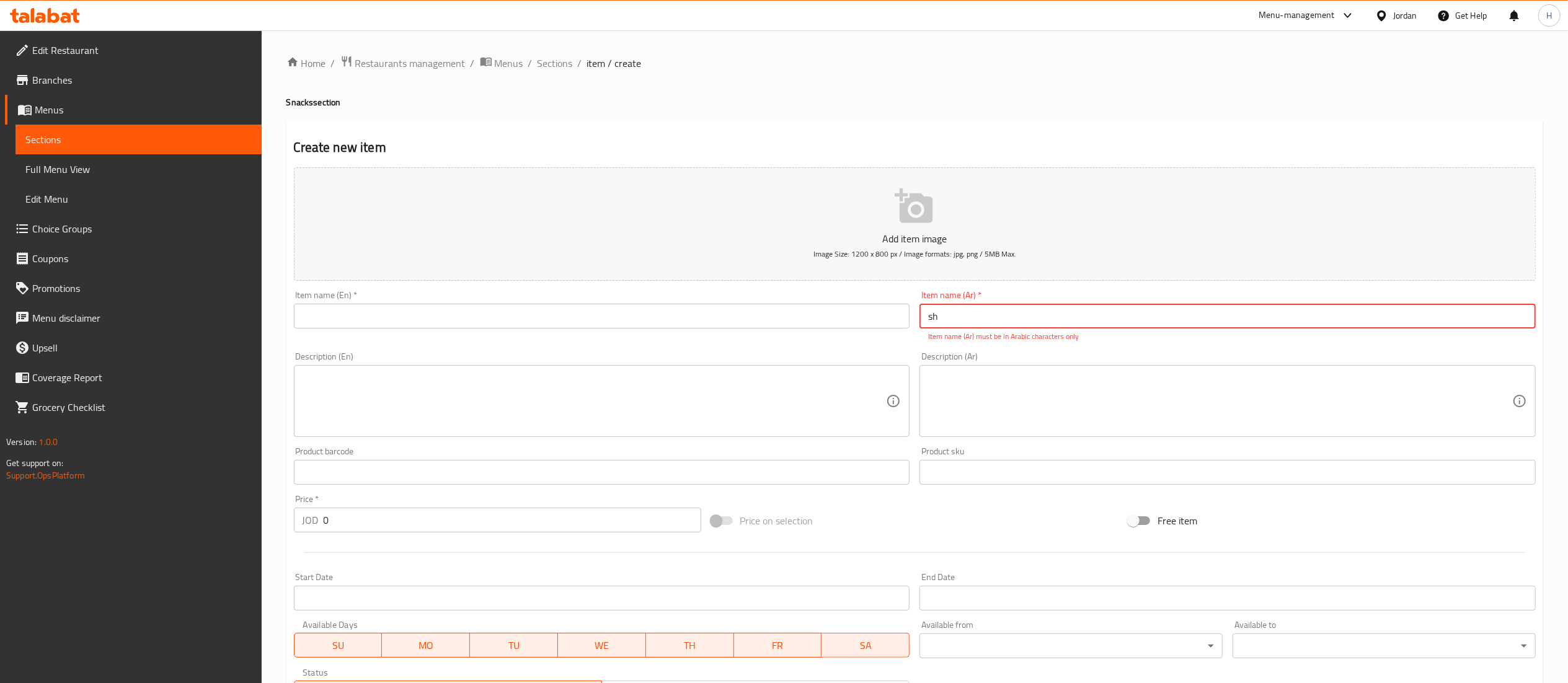
type input "s"
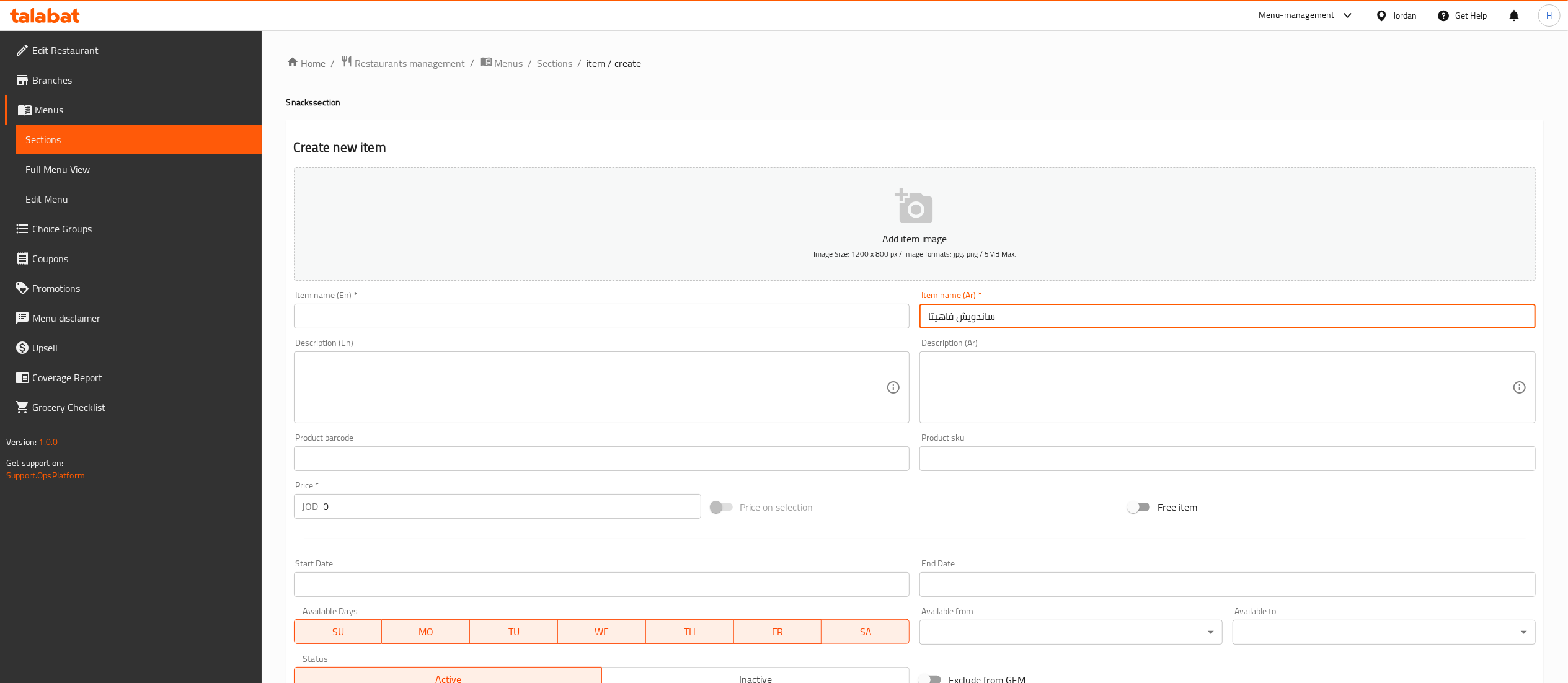
type input "ساندويش فاهيتا"
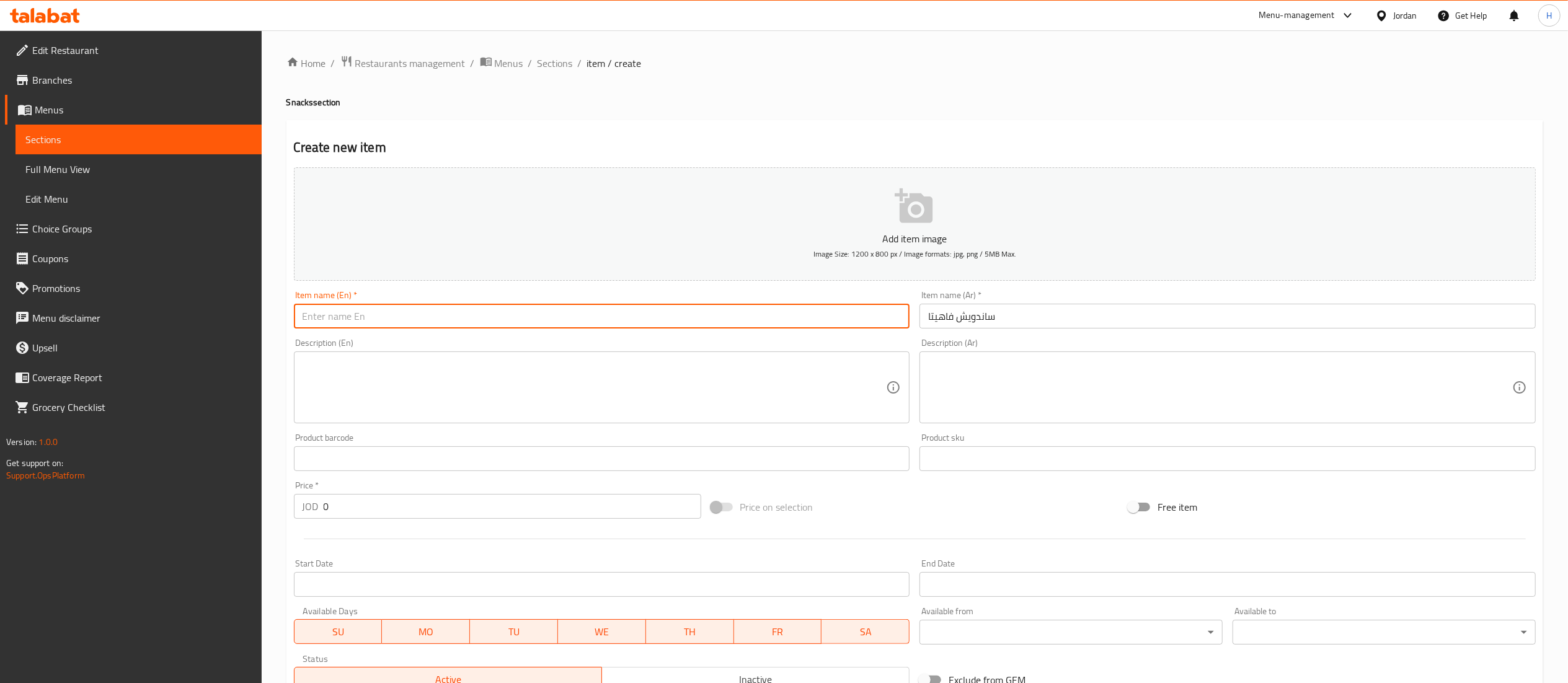
click at [653, 314] on input "text" at bounding box center [601, 316] width 616 height 24
type input "S"
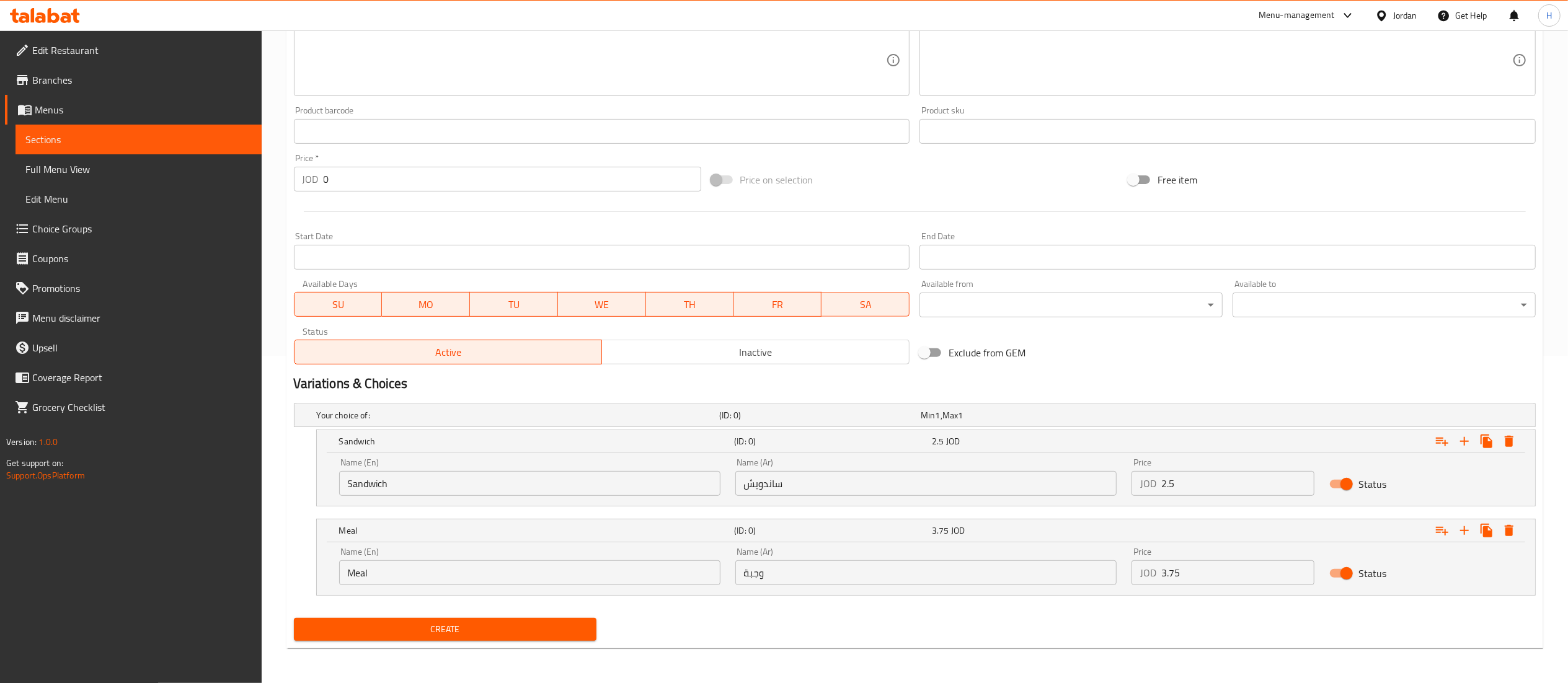
scroll to position [329, 0]
type input "Fajita Sandwich"
click at [953, 438] on span "JOD" at bounding box center [953, 441] width 13 height 16
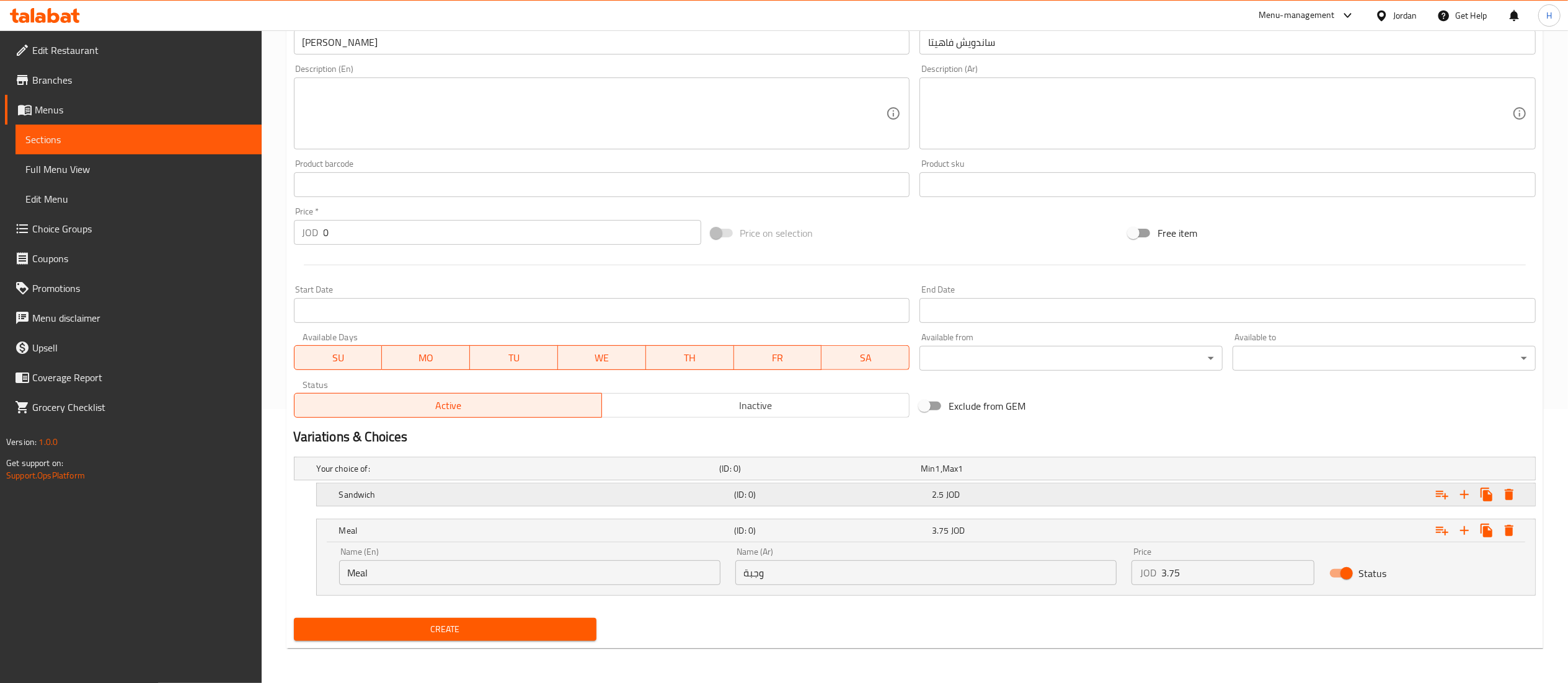
click at [963, 475] on div "2.5 JOD" at bounding box center [1019, 469] width 196 height 13
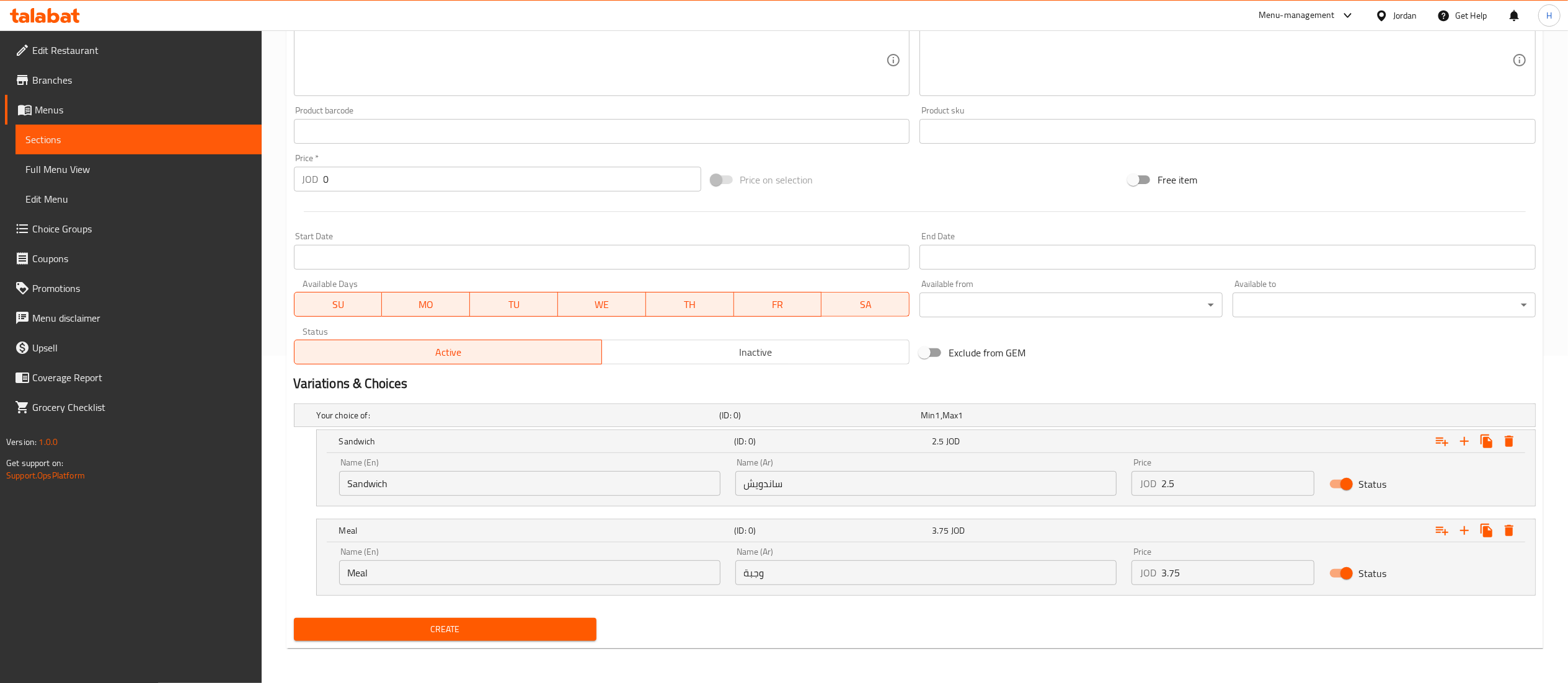
click at [474, 631] on span "Create" at bounding box center [446, 630] width 283 height 16
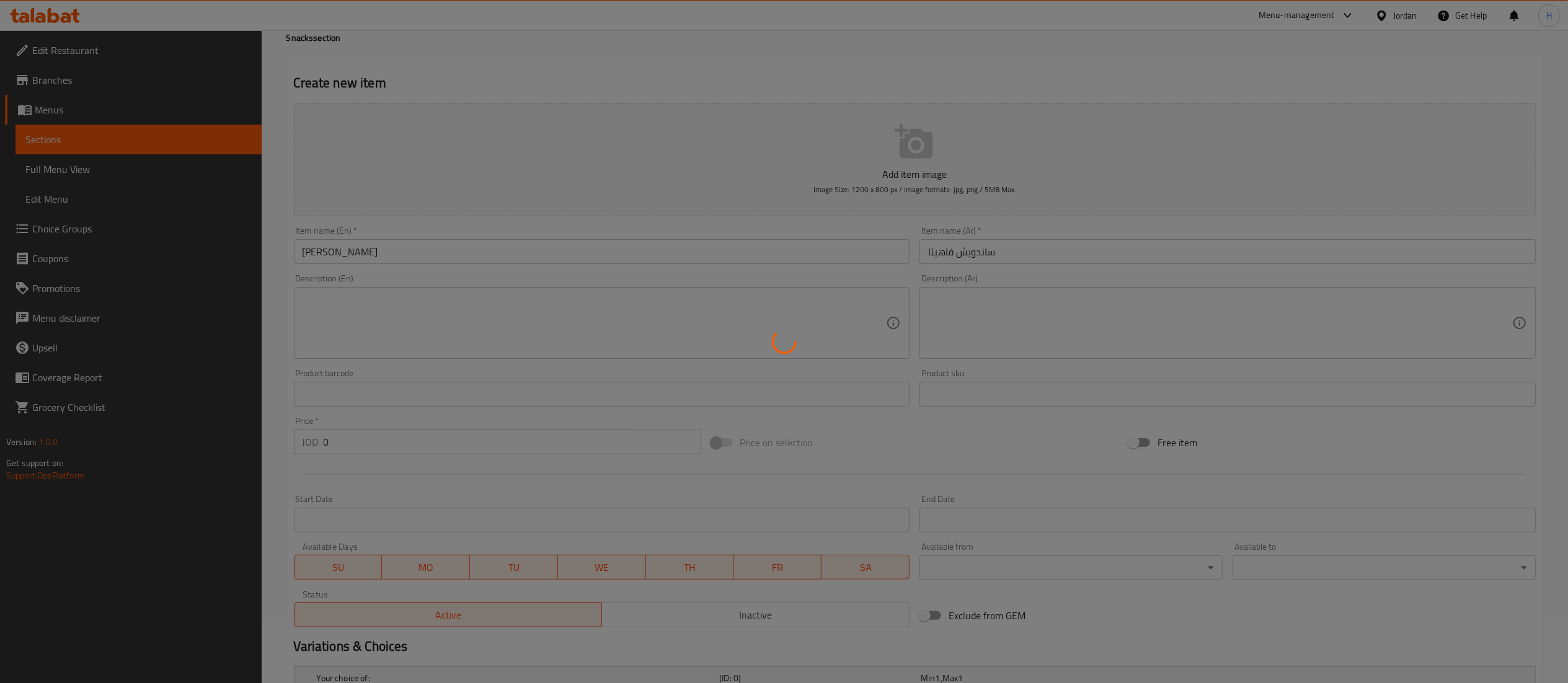
scroll to position [0, 0]
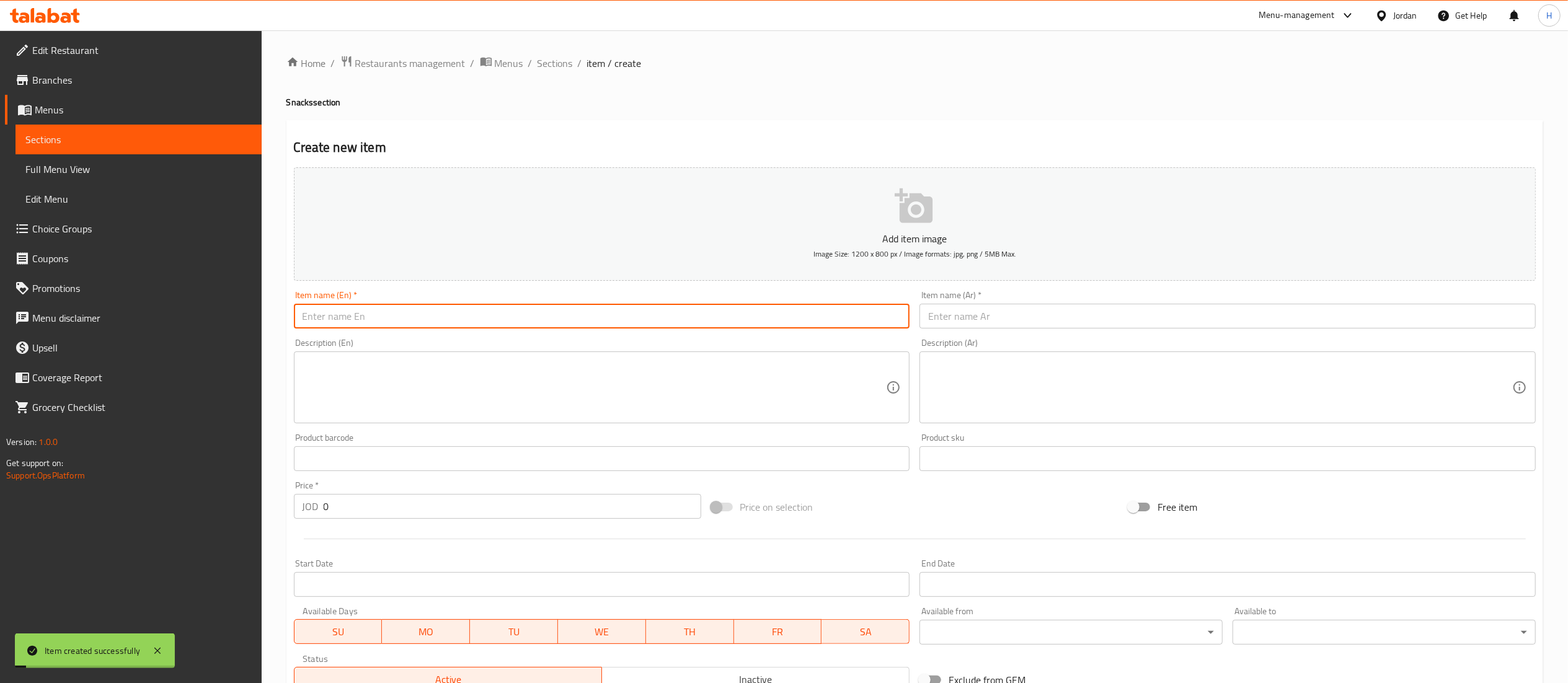
click at [611, 323] on input "text" at bounding box center [601, 316] width 616 height 24
type input "Healthy Meal"
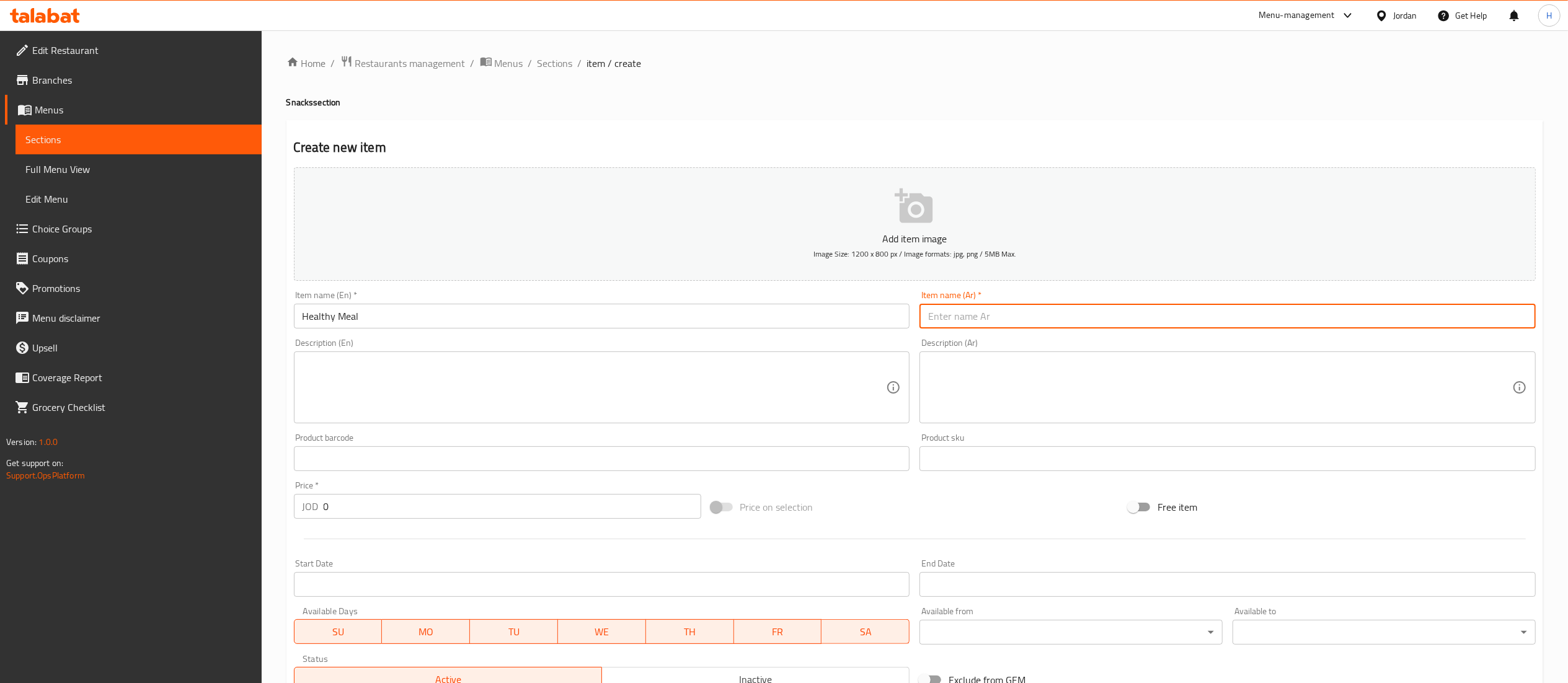
click at [1163, 316] on input "text" at bounding box center [1227, 316] width 616 height 24
type input ","
type input "وجبة صحيه"
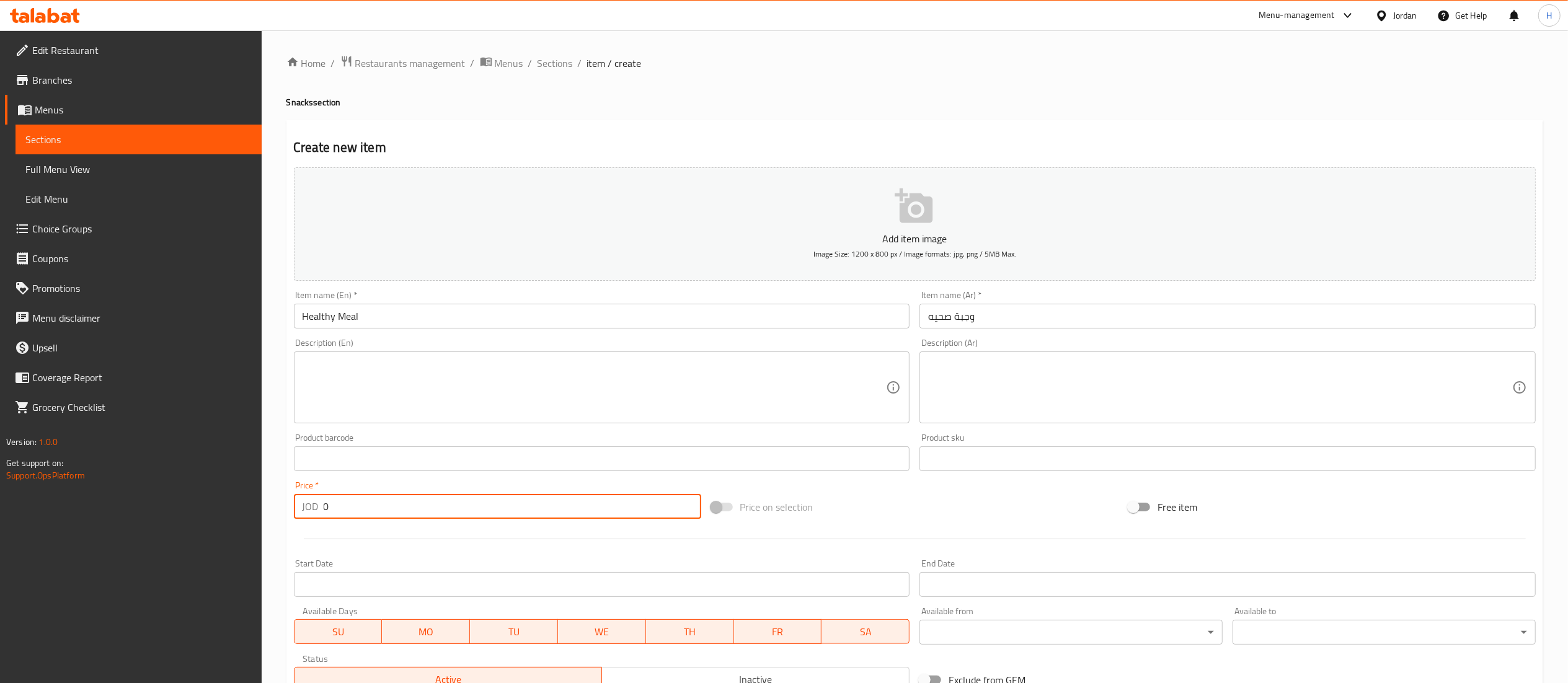
drag, startPoint x: 350, startPoint y: 513, endPoint x: 192, endPoint y: 498, distance: 158.7
click at [192, 498] on div "Edit Restaurant Branches Menus Sections Full Menu View Edit Menu Choice Groups …" at bounding box center [784, 521] width 1568 height 980
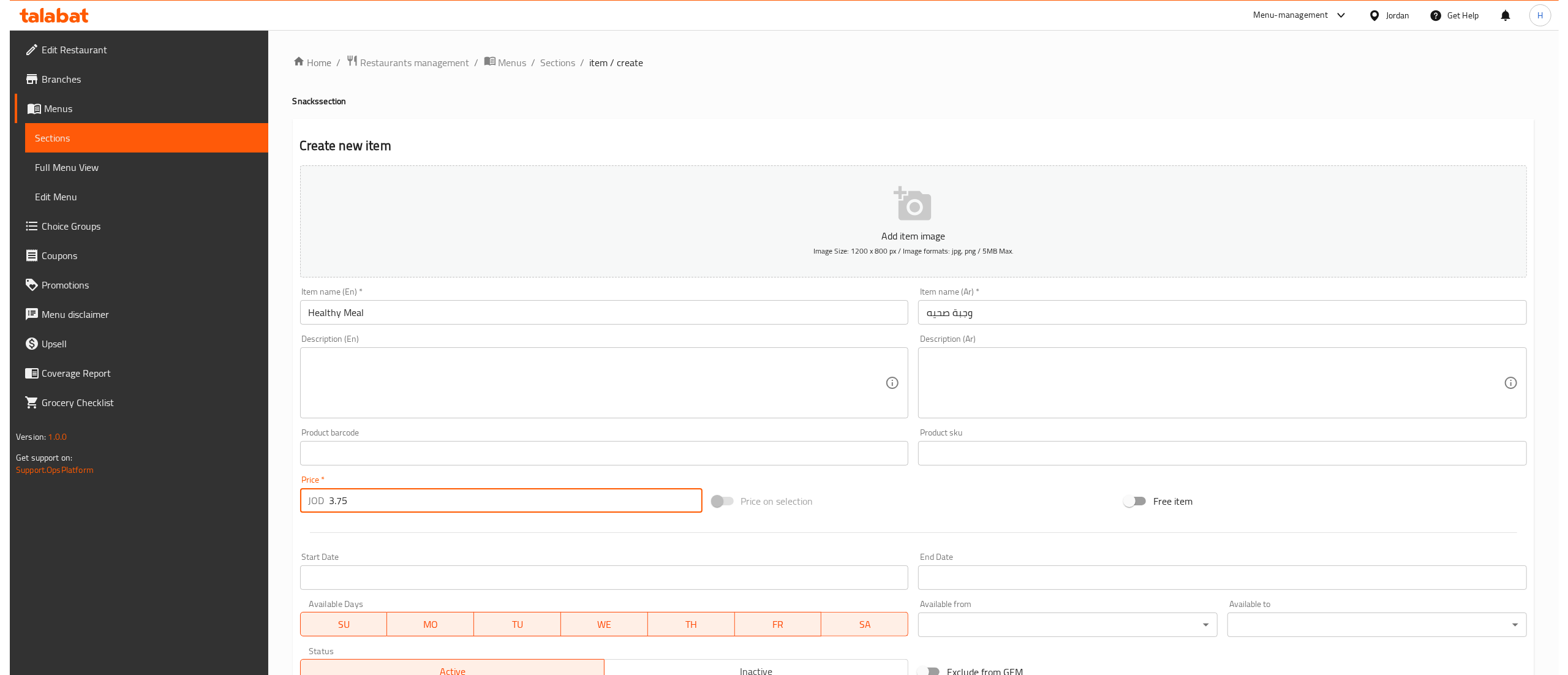
scroll to position [325, 0]
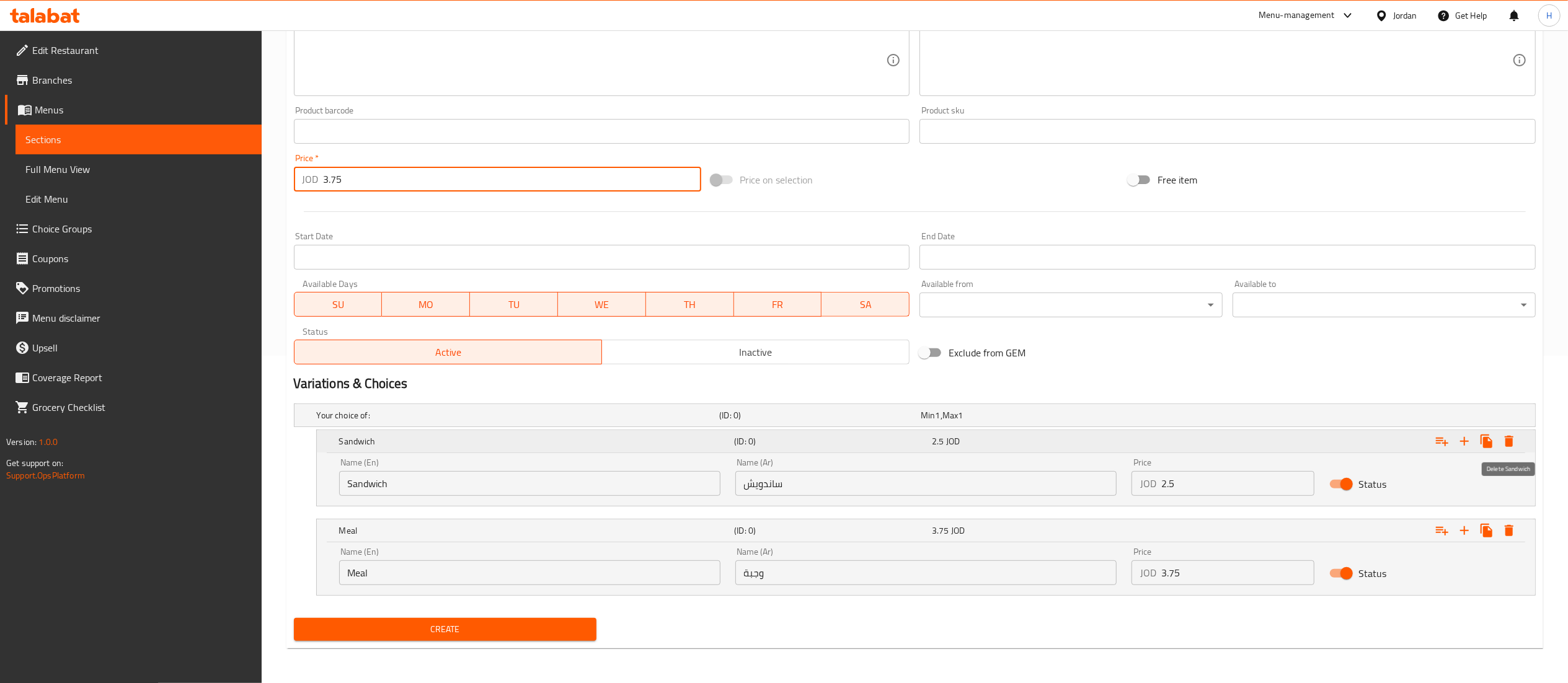
type input "3.75"
click at [1512, 437] on icon "Expand" at bounding box center [1509, 441] width 9 height 11
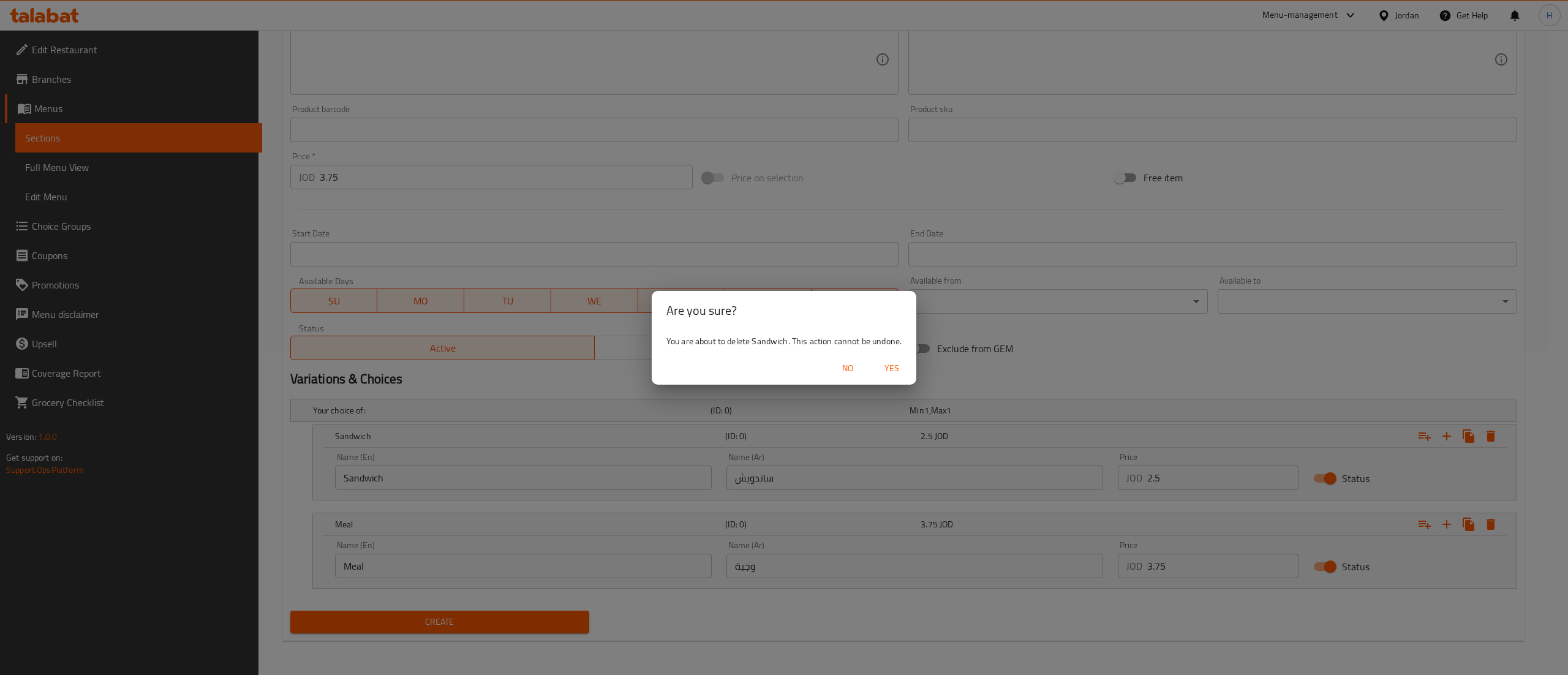
click at [887, 369] on span "Yes" at bounding box center [891, 369] width 29 height 15
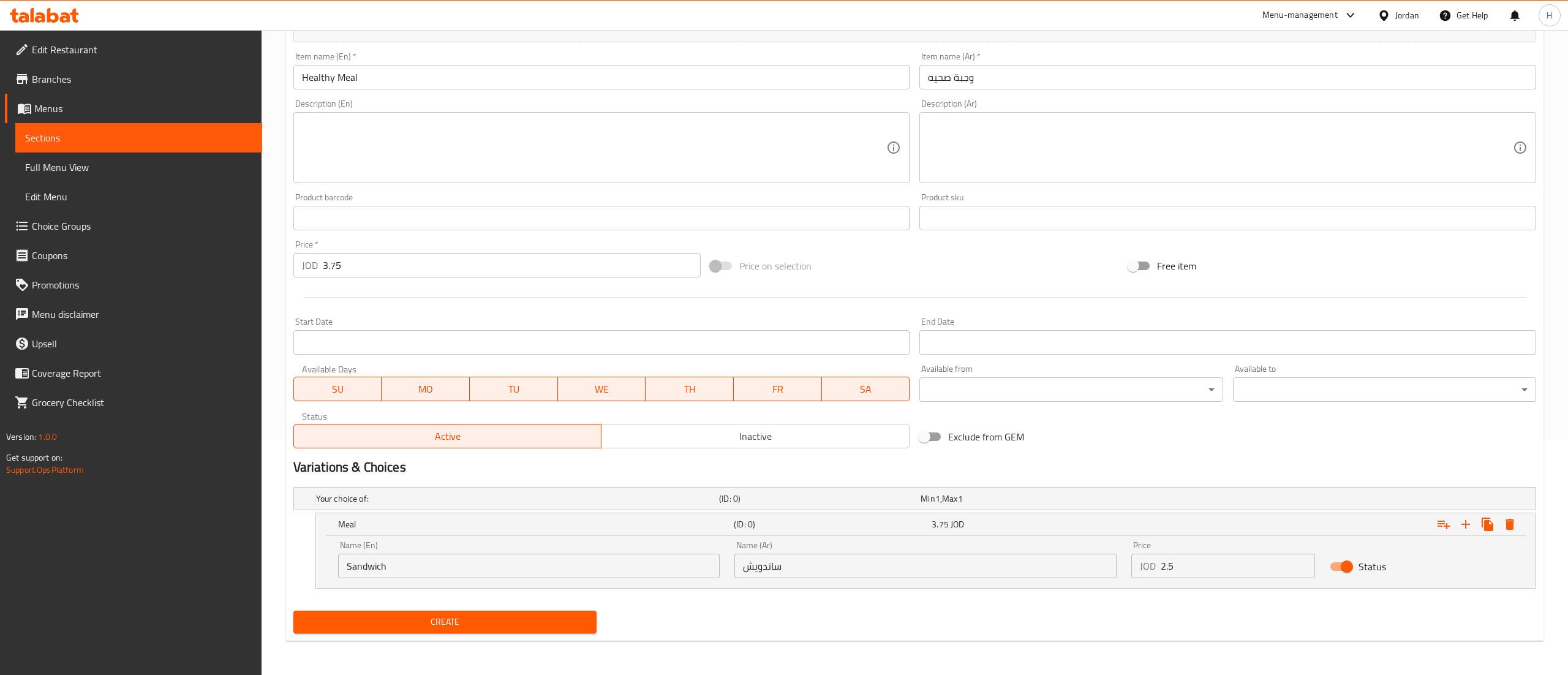
scroll to position [236, 0]
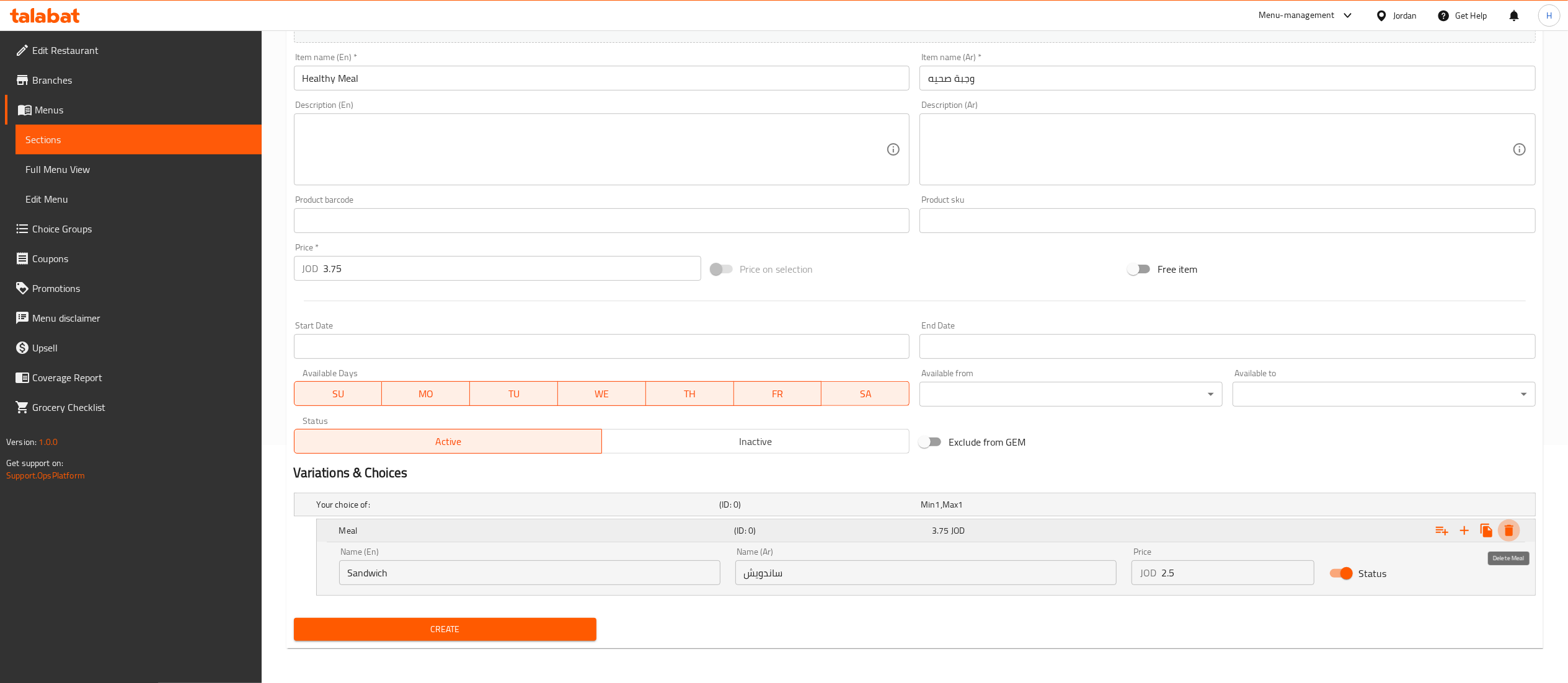
click at [1512, 538] on icon "Expand" at bounding box center [1509, 531] width 15 height 15
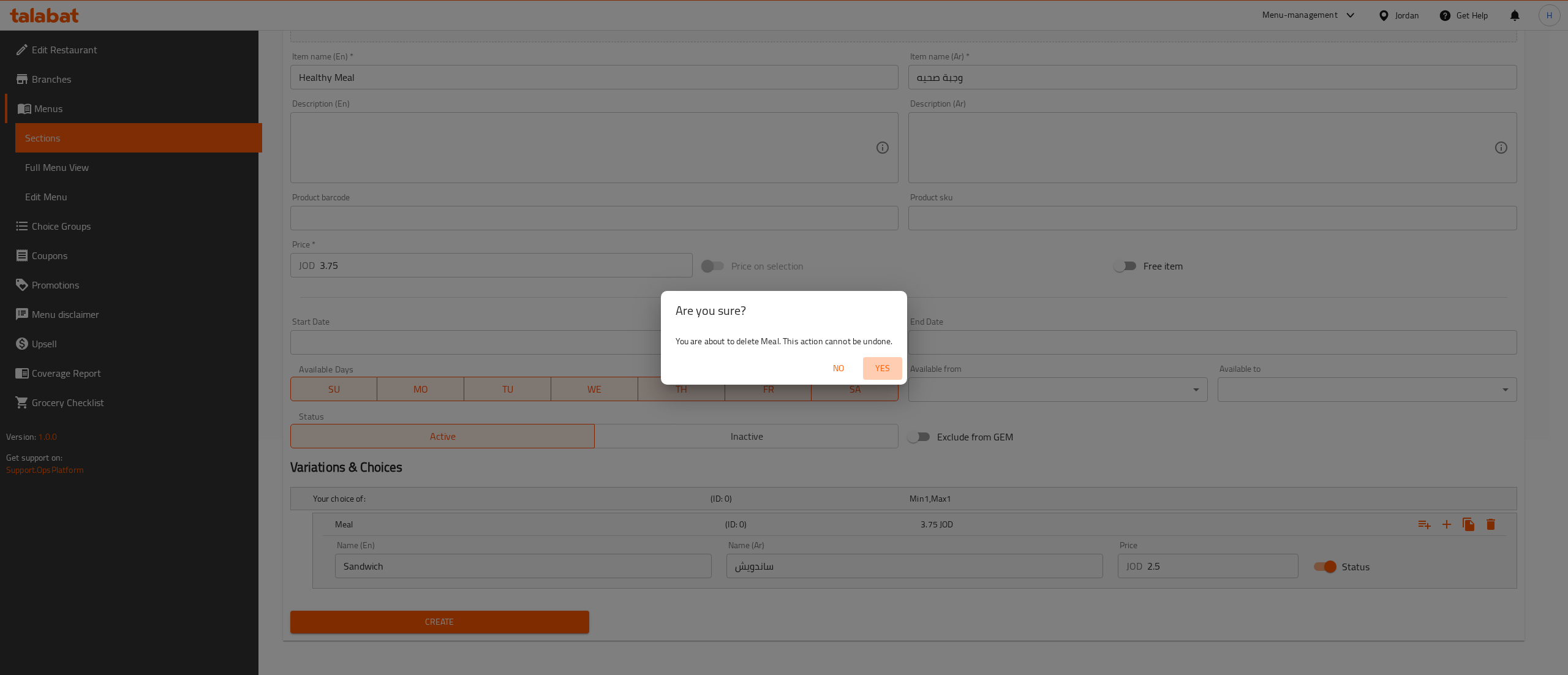
click at [885, 367] on span "Yes" at bounding box center [883, 369] width 29 height 15
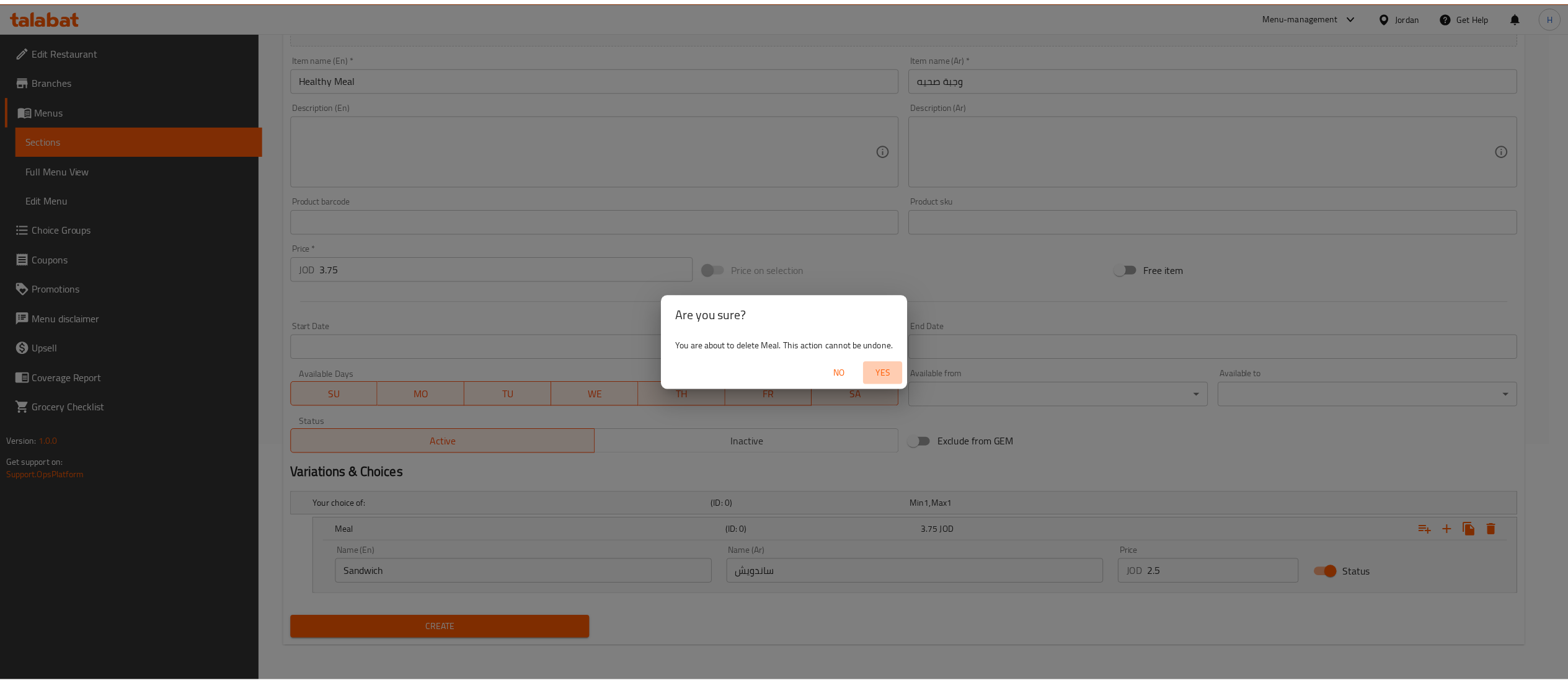
scroll to position [191, 0]
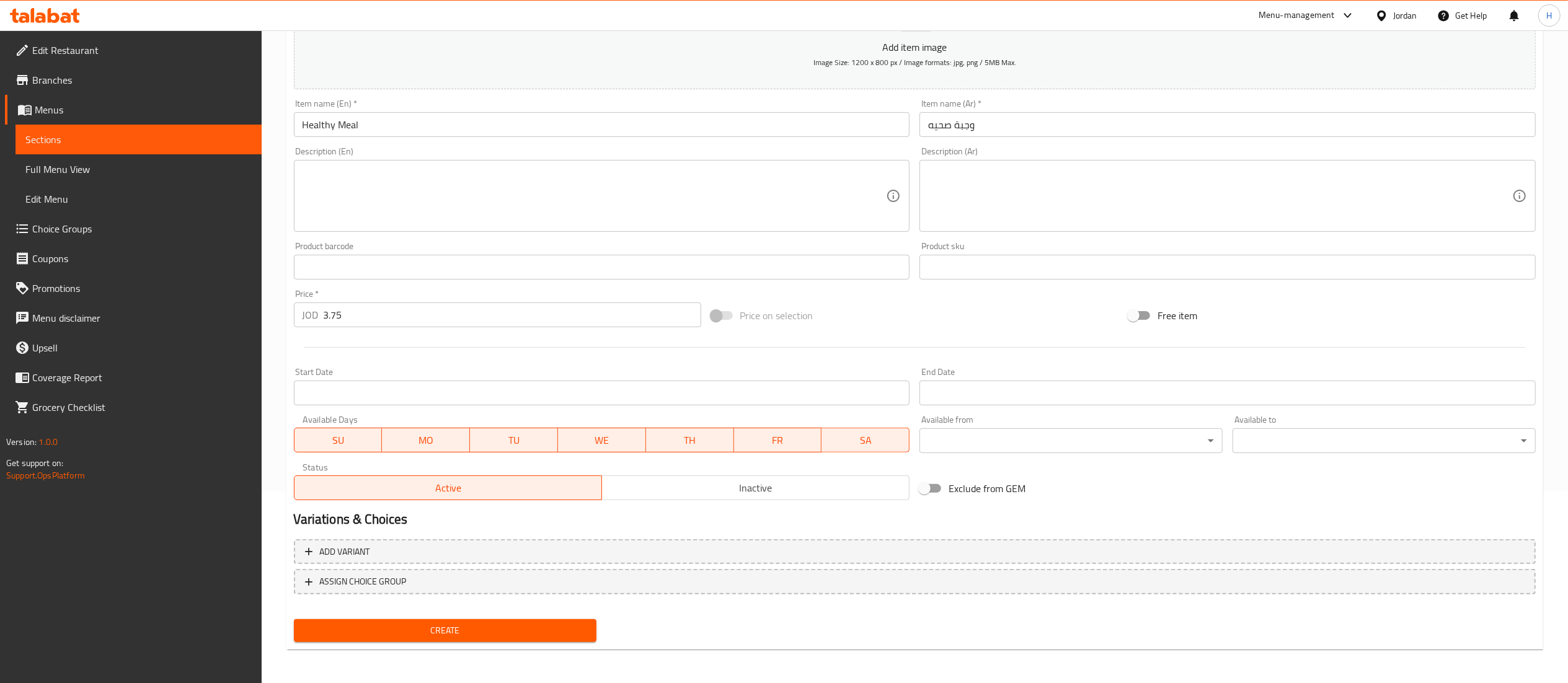
click at [454, 617] on div "Create" at bounding box center [446, 631] width 313 height 33
click at [448, 627] on span "Create" at bounding box center [446, 630] width 283 height 16
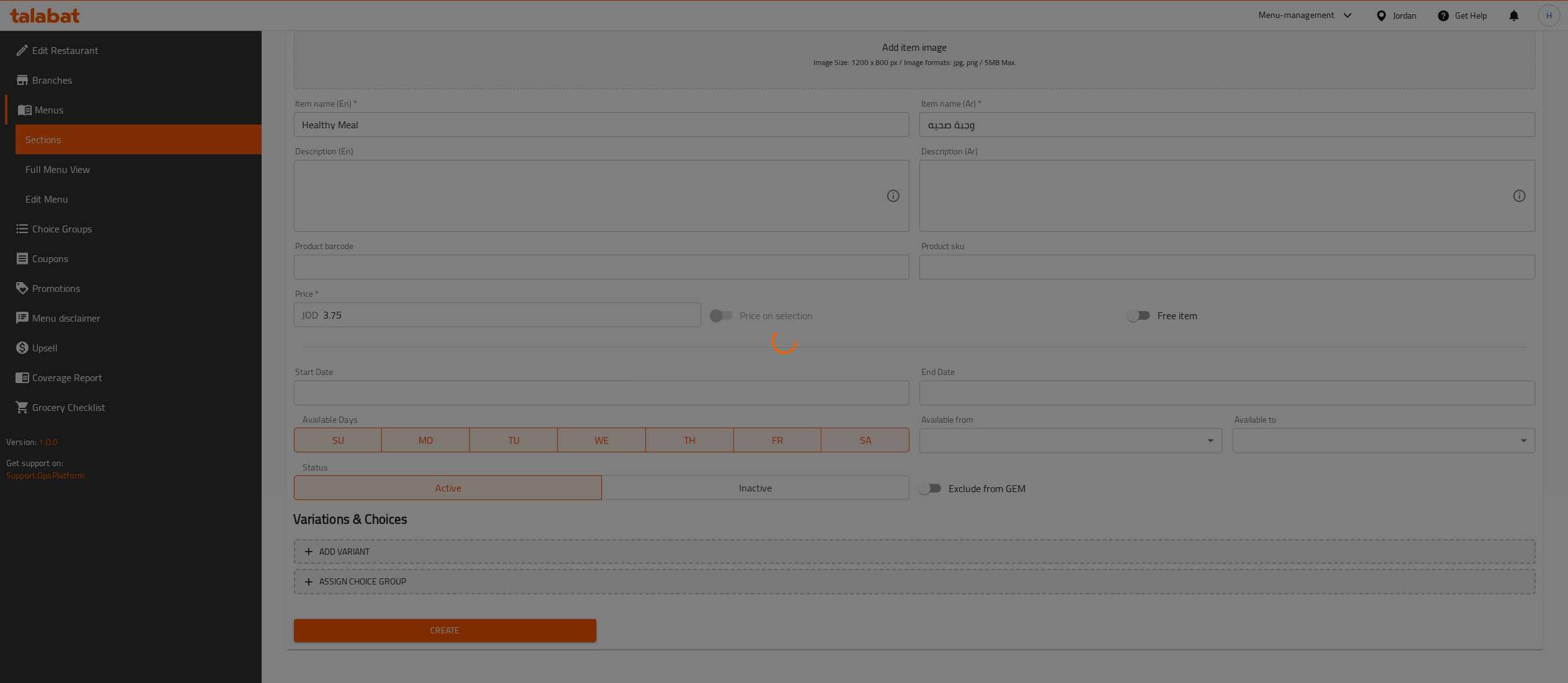
scroll to position [0, 0]
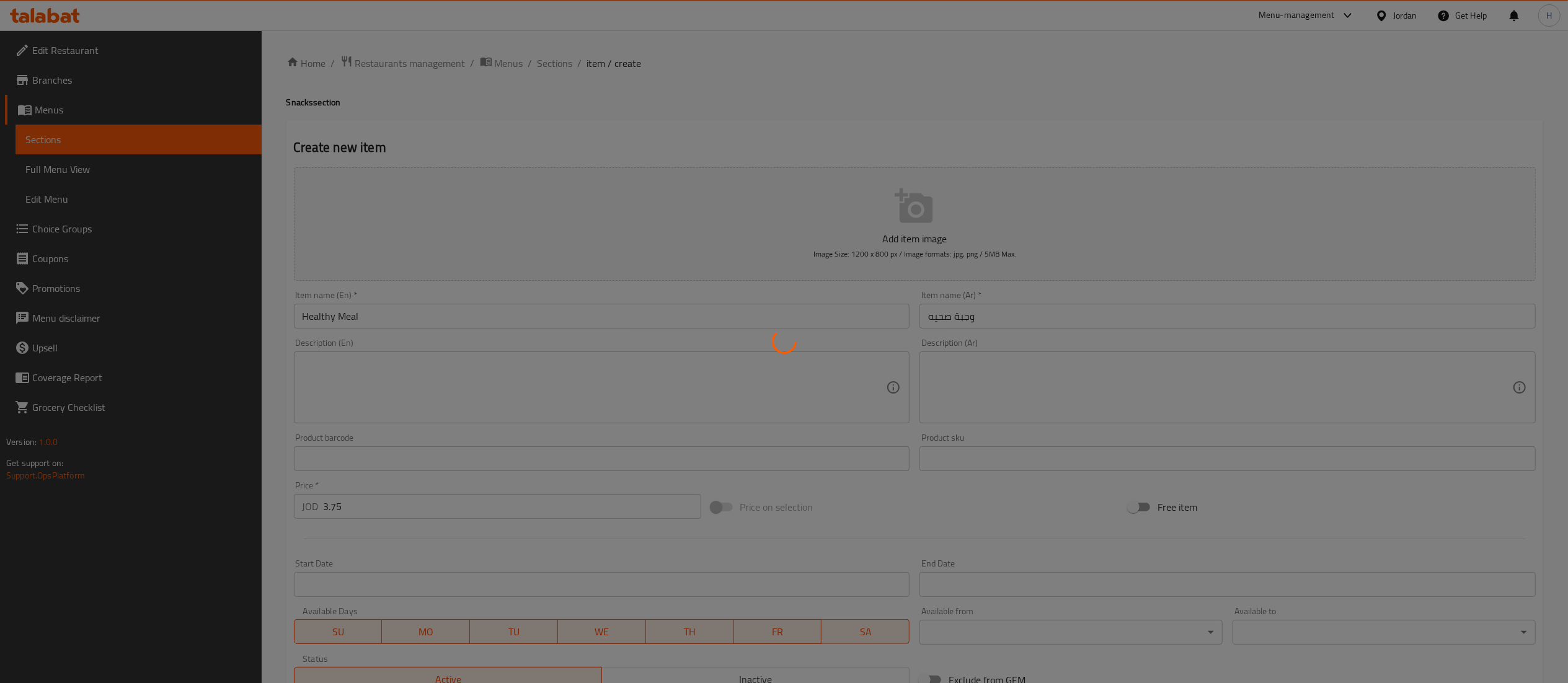
type input "0"
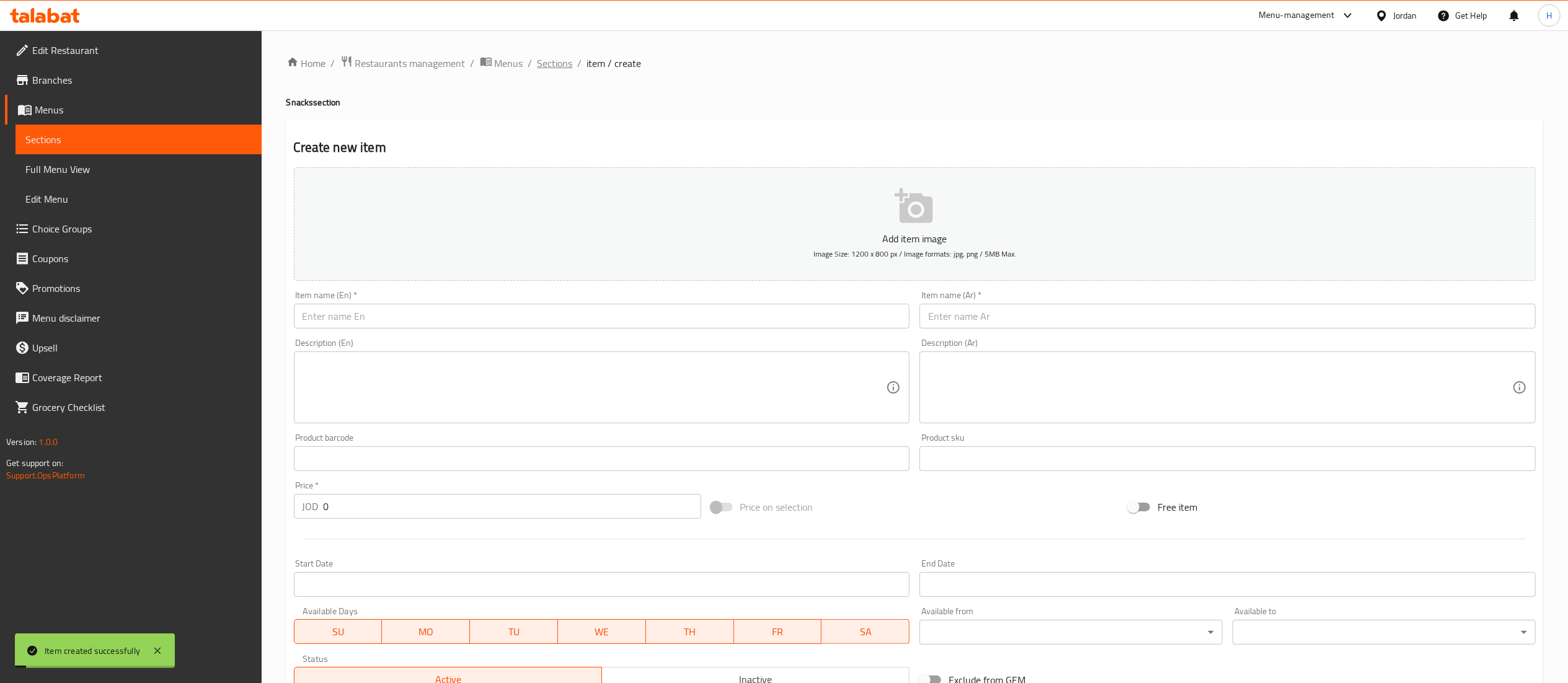
click at [556, 59] on span "Sections" at bounding box center [555, 63] width 36 height 15
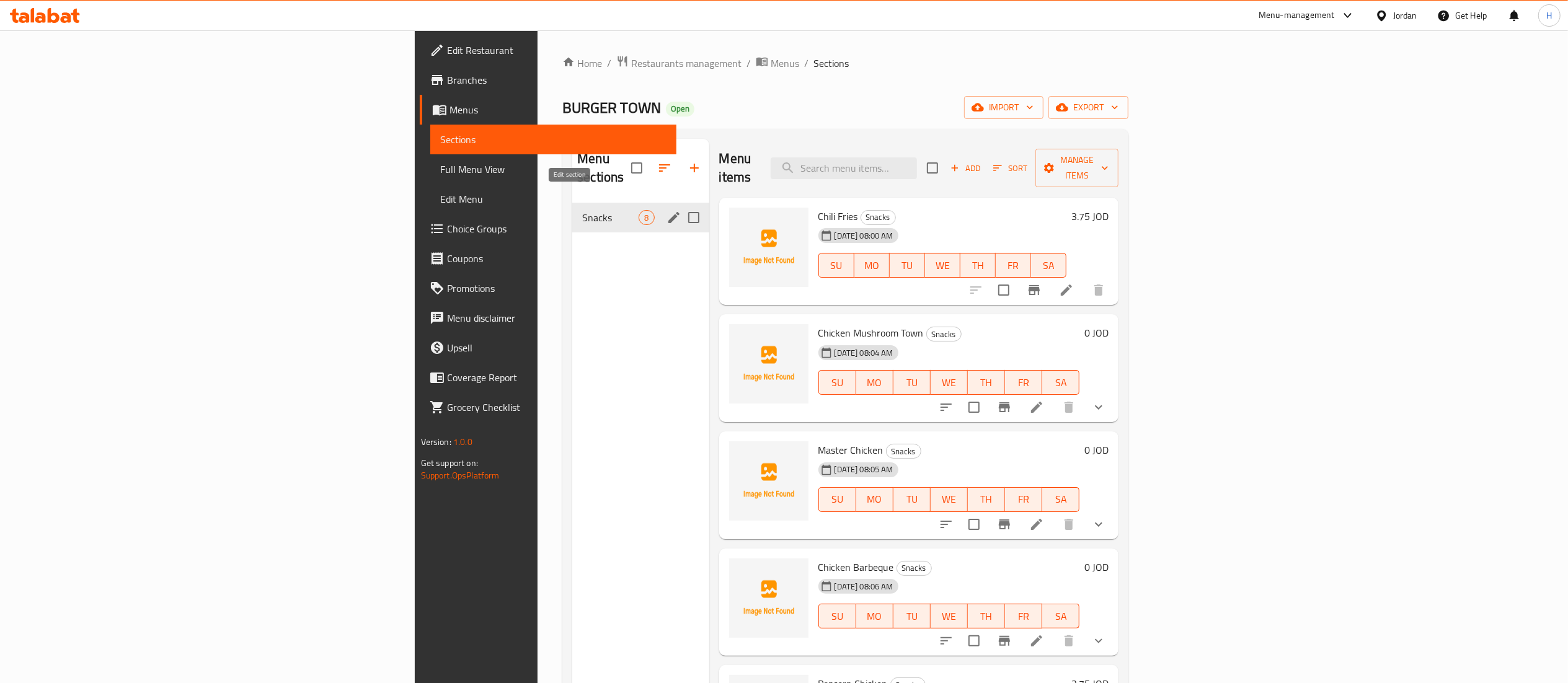
click at [666, 210] on icon "edit" at bounding box center [674, 217] width 15 height 15
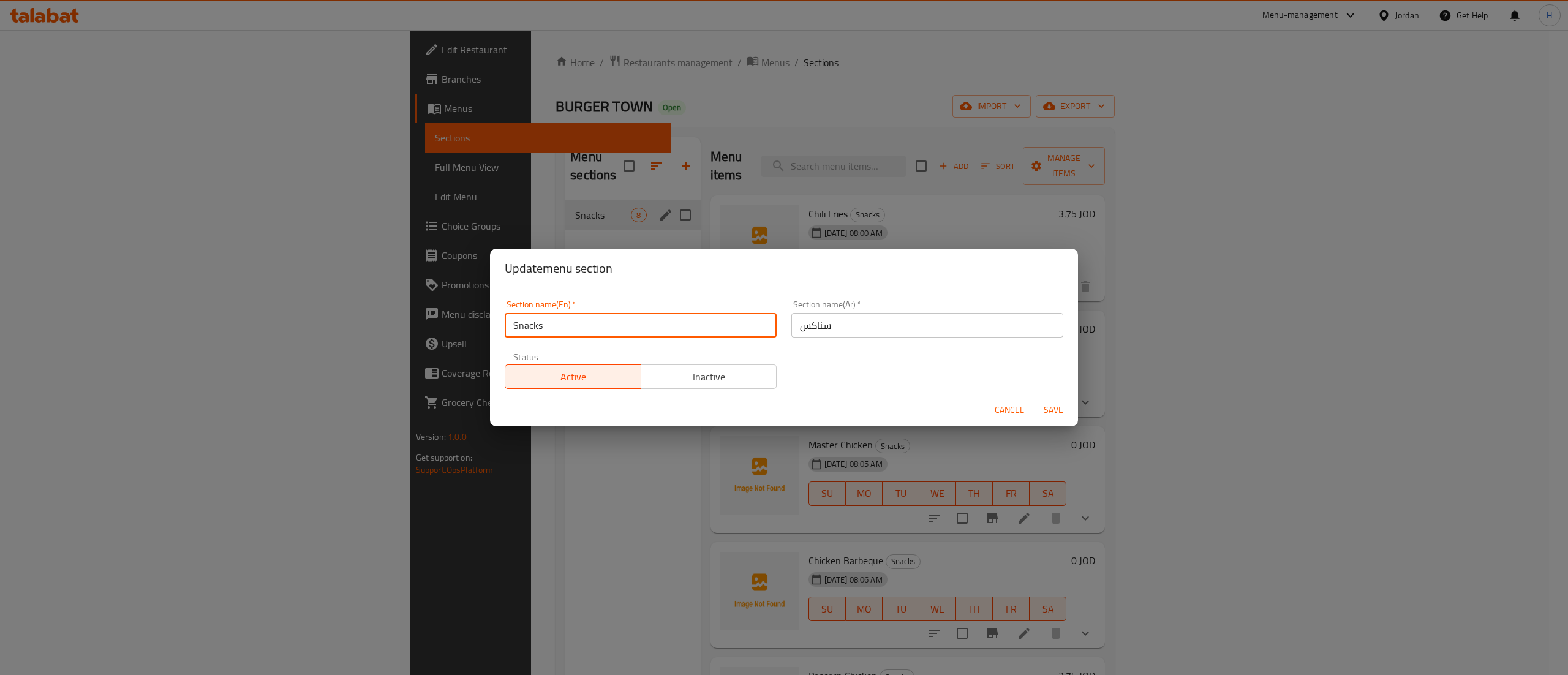
drag, startPoint x: 577, startPoint y: 323, endPoint x: 327, endPoint y: 339, distance: 250.5
click at [329, 339] on div "Update menu section Section name(En)   * Snacks Section name(En) * Section name…" at bounding box center [784, 337] width 1568 height 675
type input "Chicken Burger"
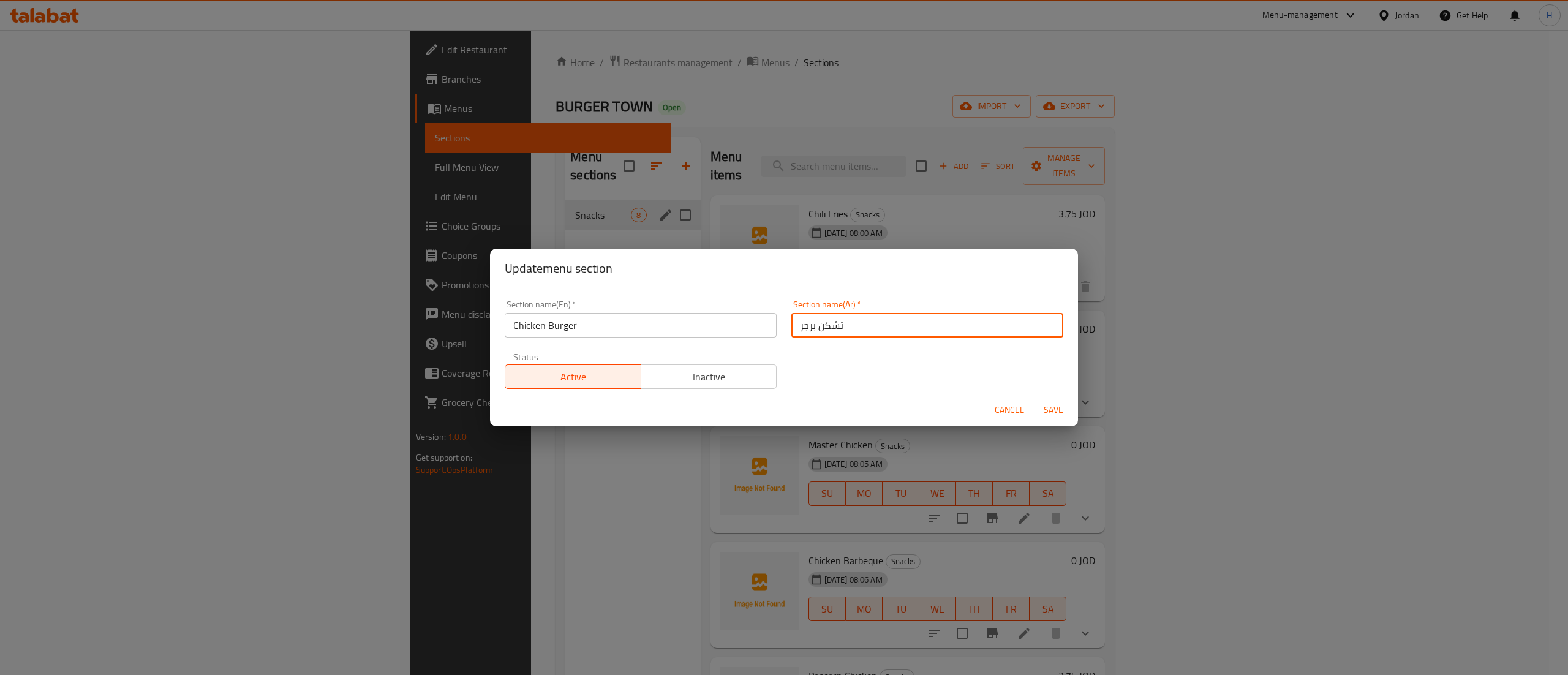
type input "تشكن برجر"
click at [1060, 411] on span "Save" at bounding box center [1053, 410] width 29 height 15
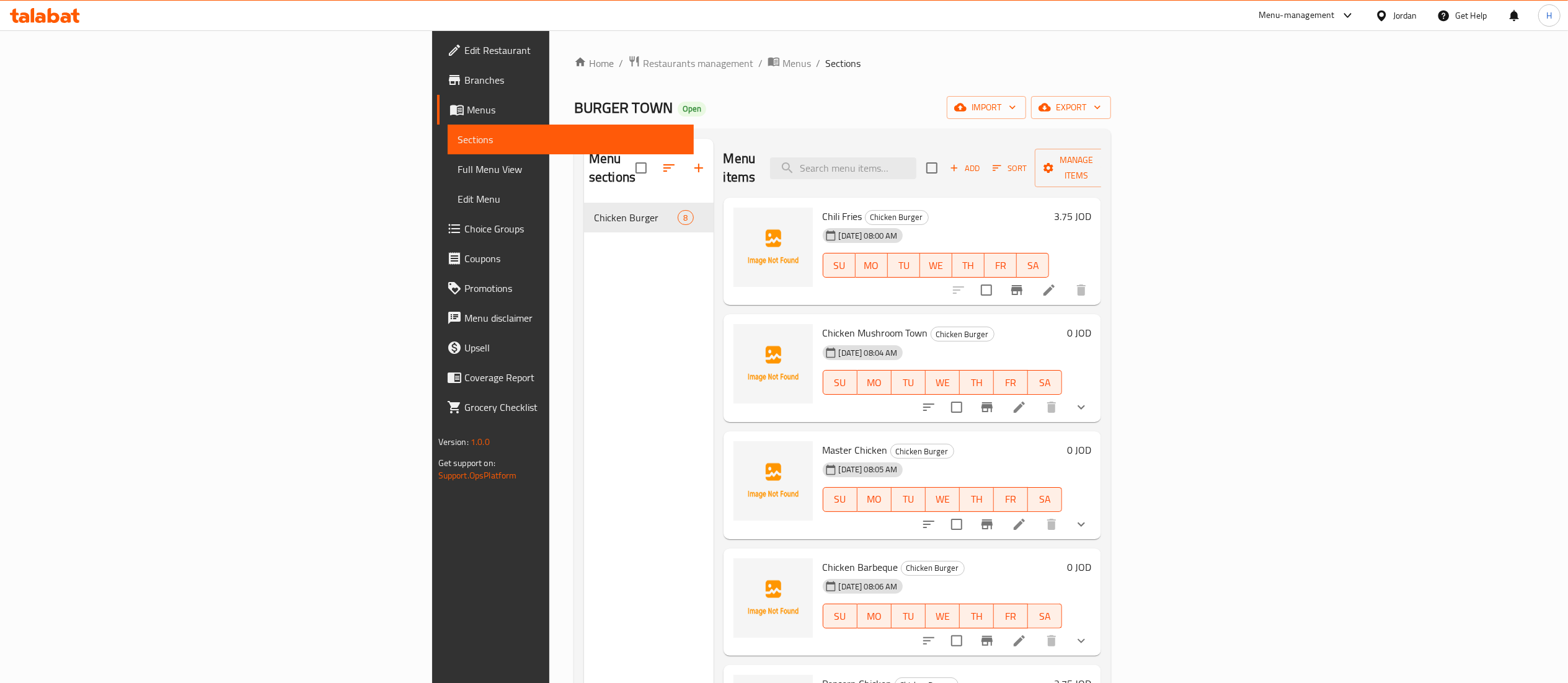
click at [584, 251] on div "Menu sections Chicken Burger 8" at bounding box center [649, 480] width 130 height 683
click at [691, 161] on icon "button" at bounding box center [698, 168] width 15 height 15
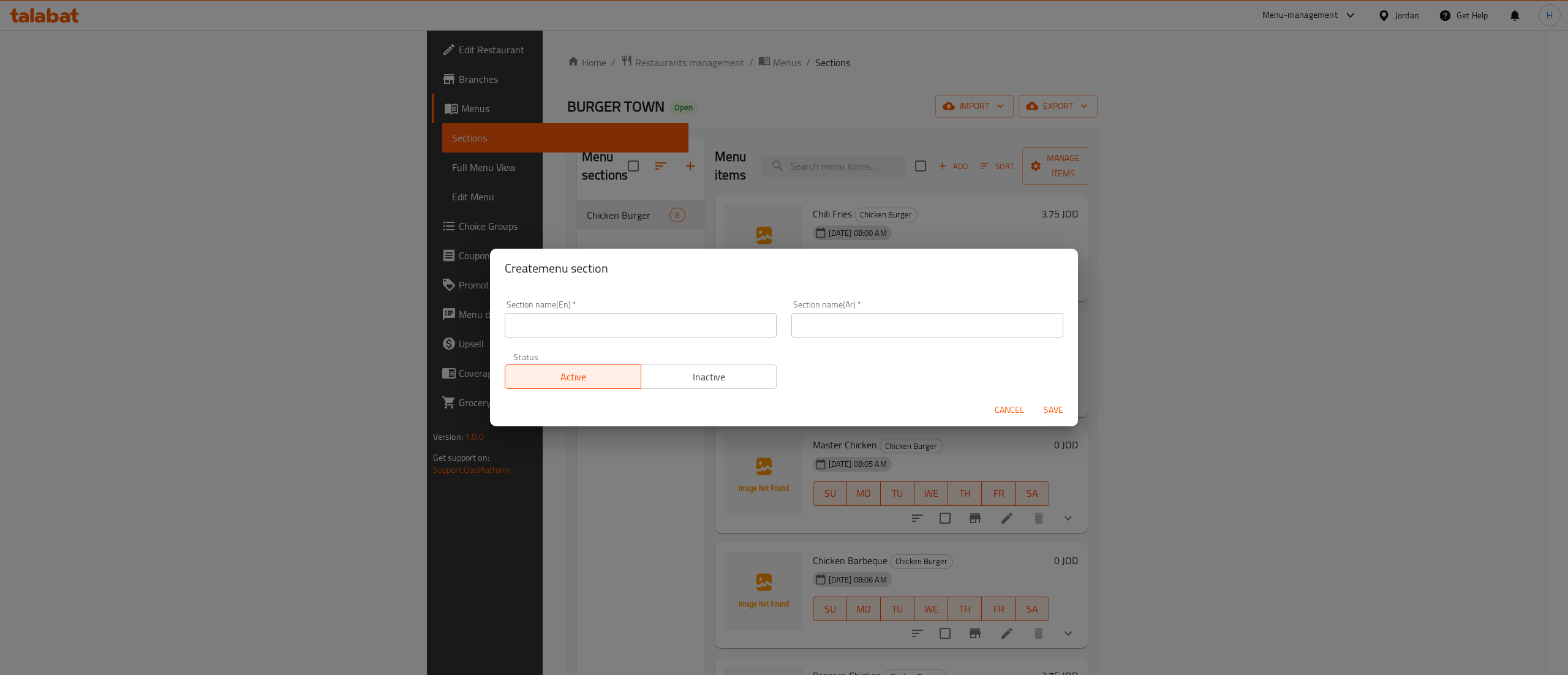
click at [644, 320] on input "text" at bounding box center [640, 325] width 272 height 24
type input "ل"
type input "Burger"
type input "برحر"
click at [1041, 404] on span "Save" at bounding box center [1053, 410] width 29 height 15
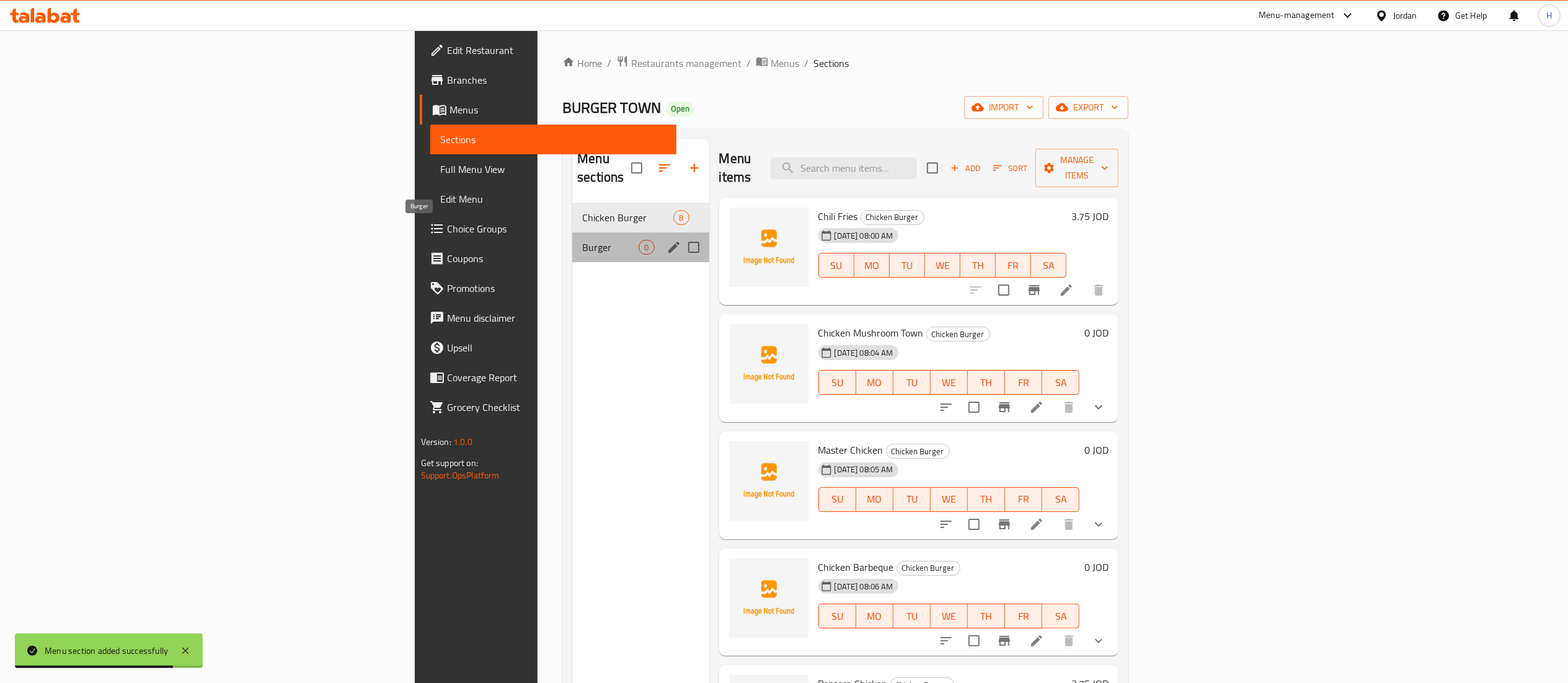
click at [582, 240] on span "Burger" at bounding box center [610, 248] width 56 height 15
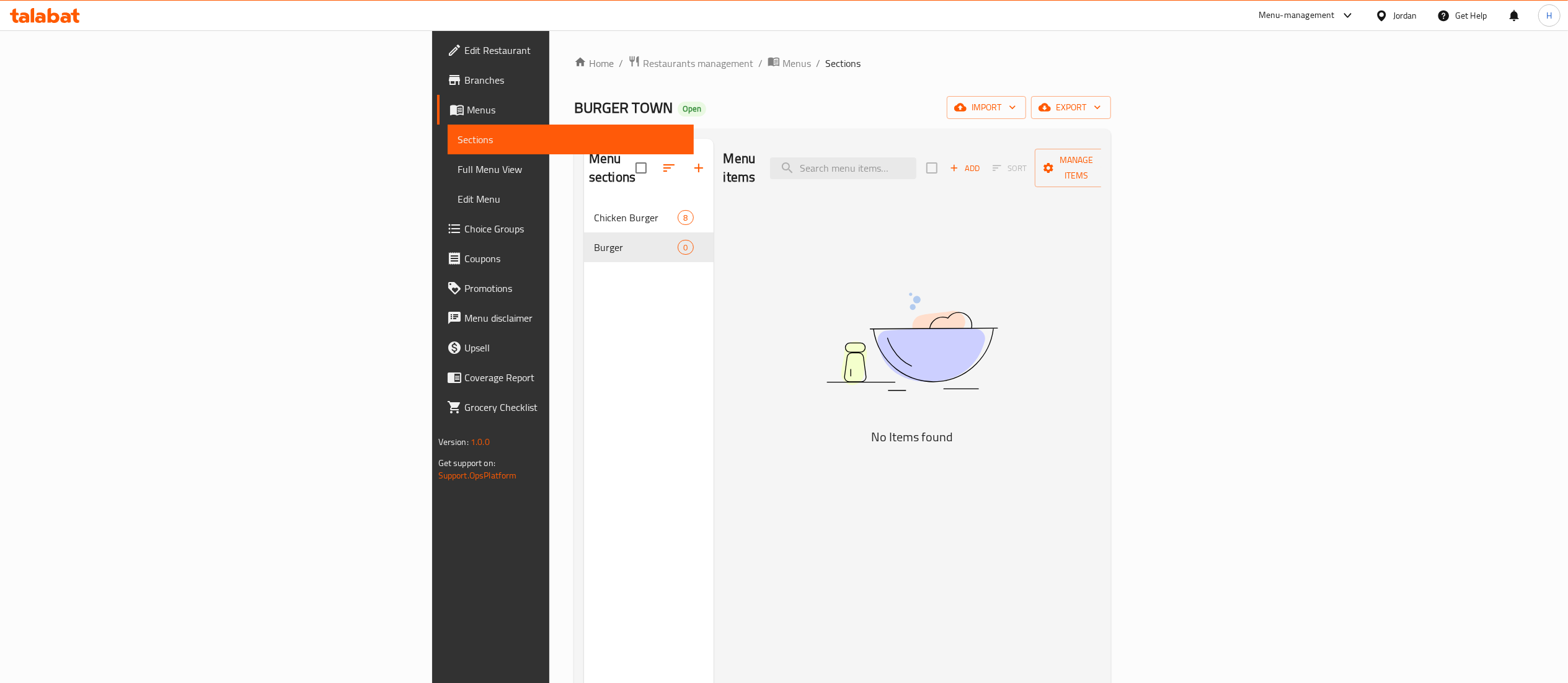
click at [982, 161] on span "Add" at bounding box center [965, 168] width 33 height 14
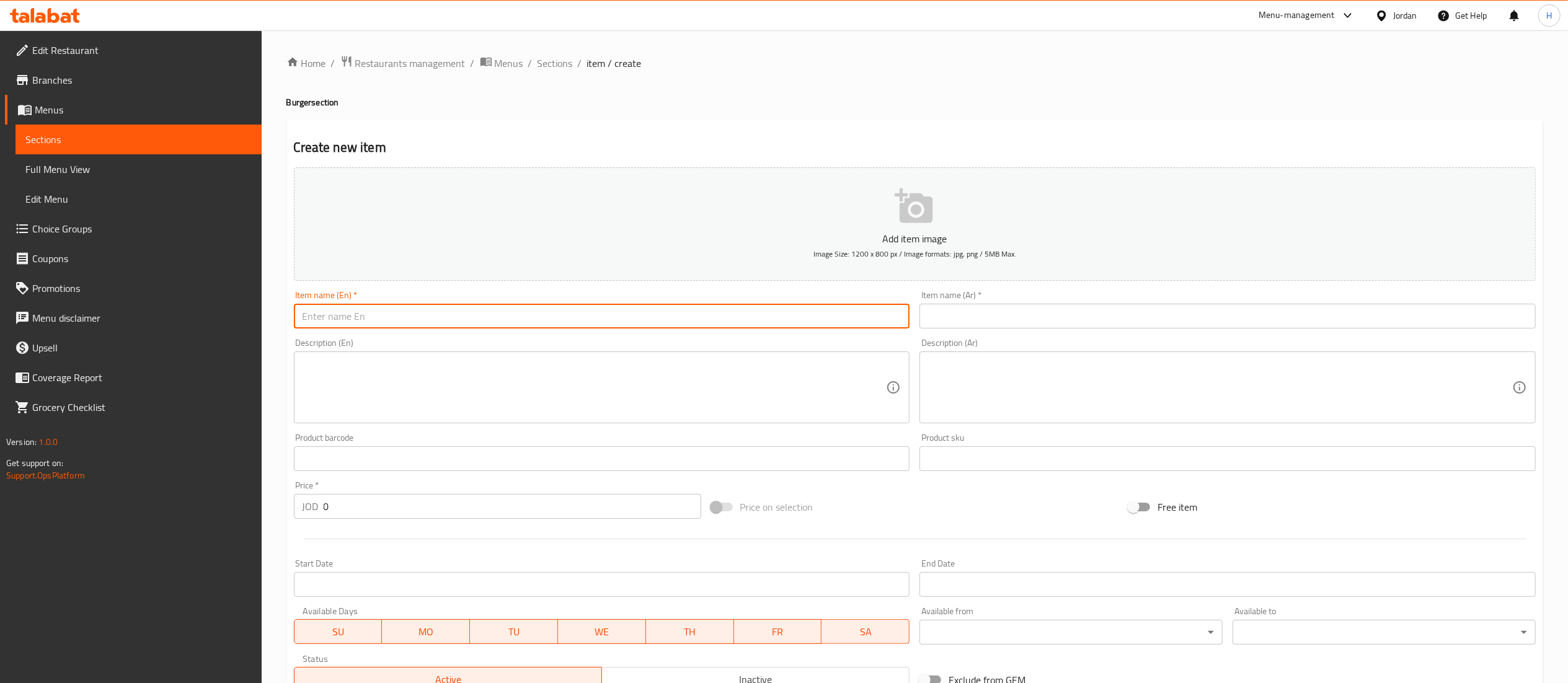
click at [815, 320] on input "text" at bounding box center [601, 316] width 616 height 24
type input "ٍ"
type input "Smash Town"
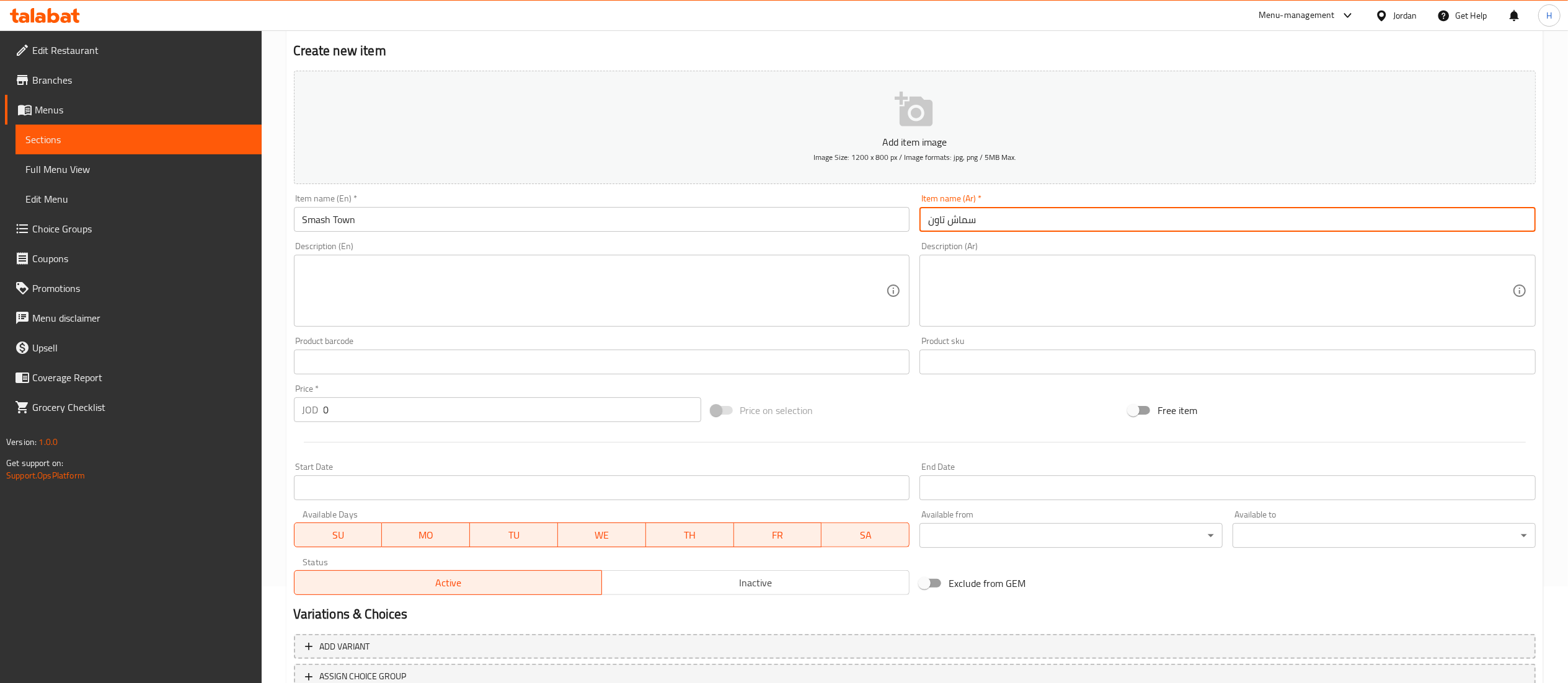
scroll to position [191, 0]
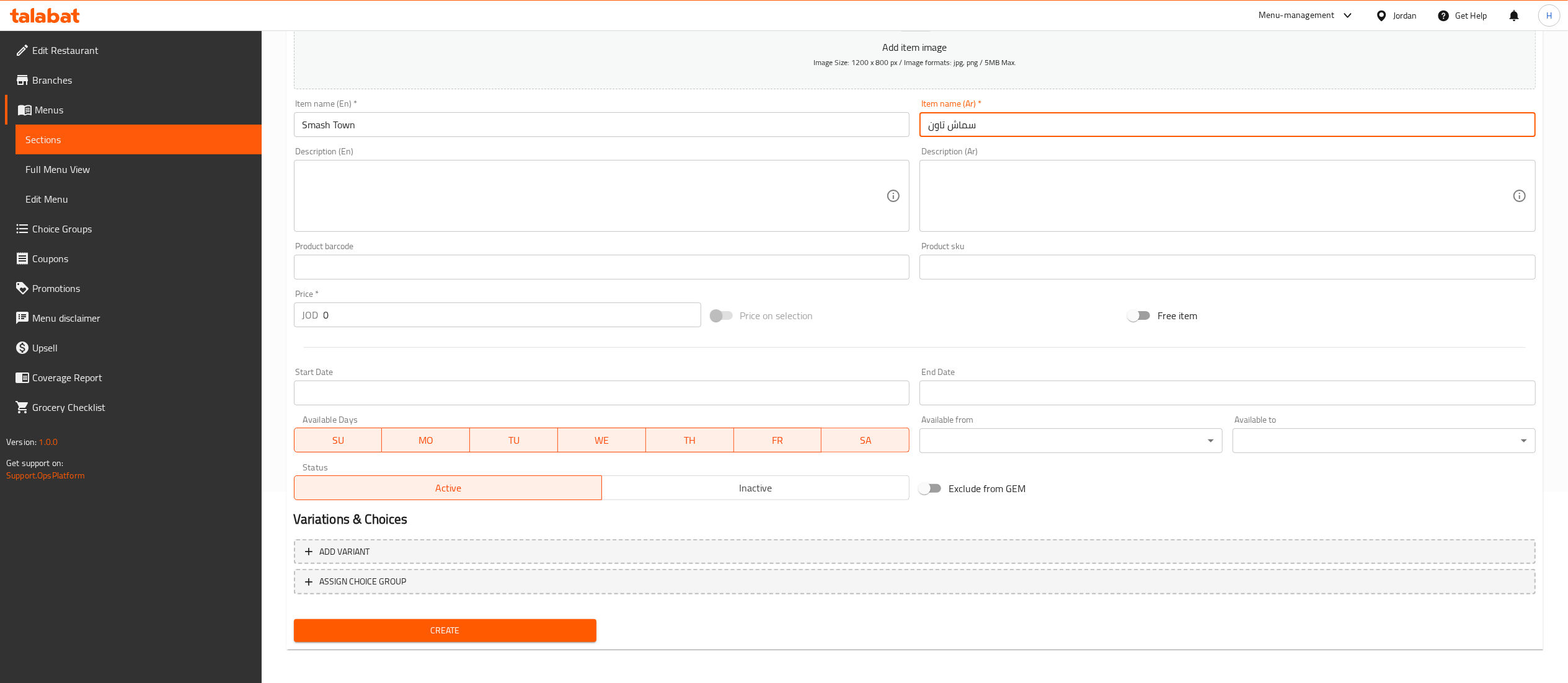
type input "سماش تاون"
click at [697, 559] on span "Add variant" at bounding box center [914, 552] width 1220 height 16
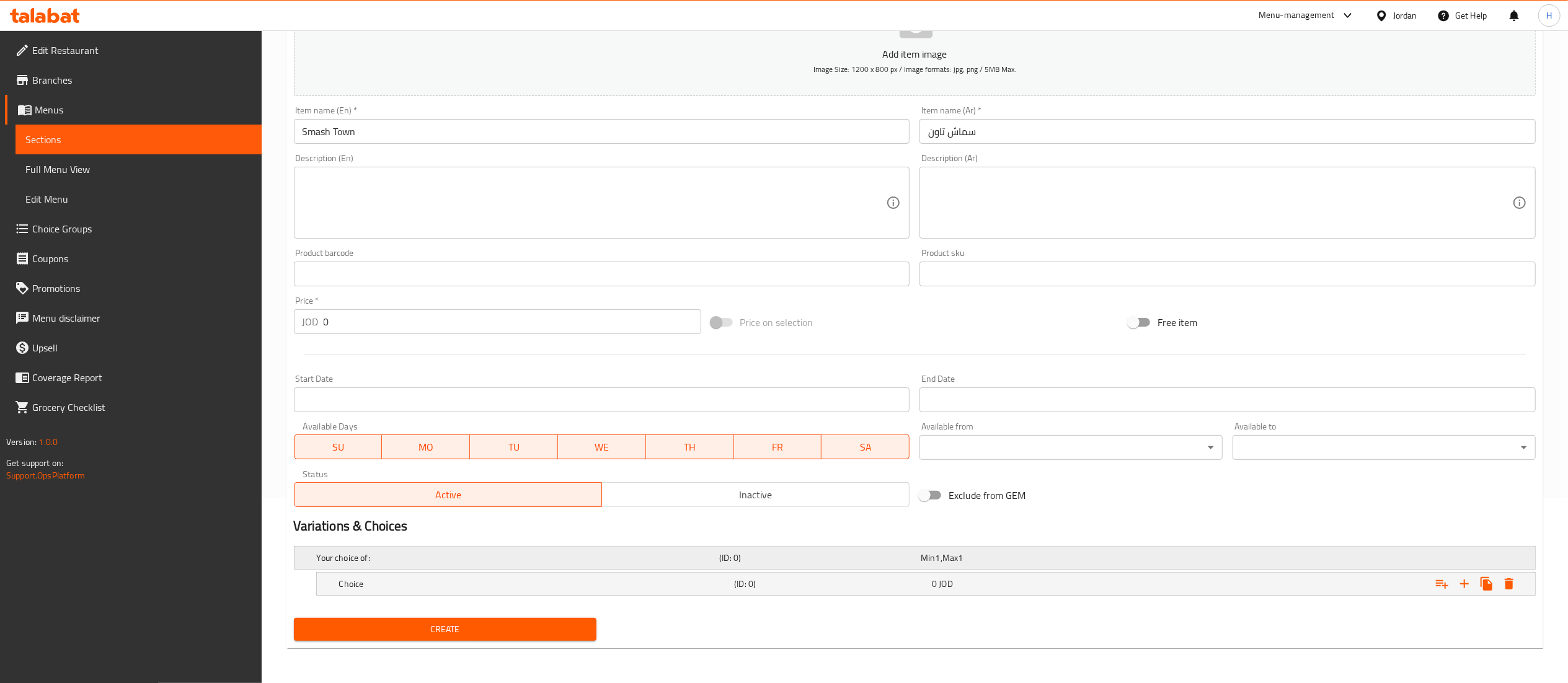
scroll to position [186, 0]
click at [1462, 580] on icon "Expand" at bounding box center [1464, 584] width 15 height 15
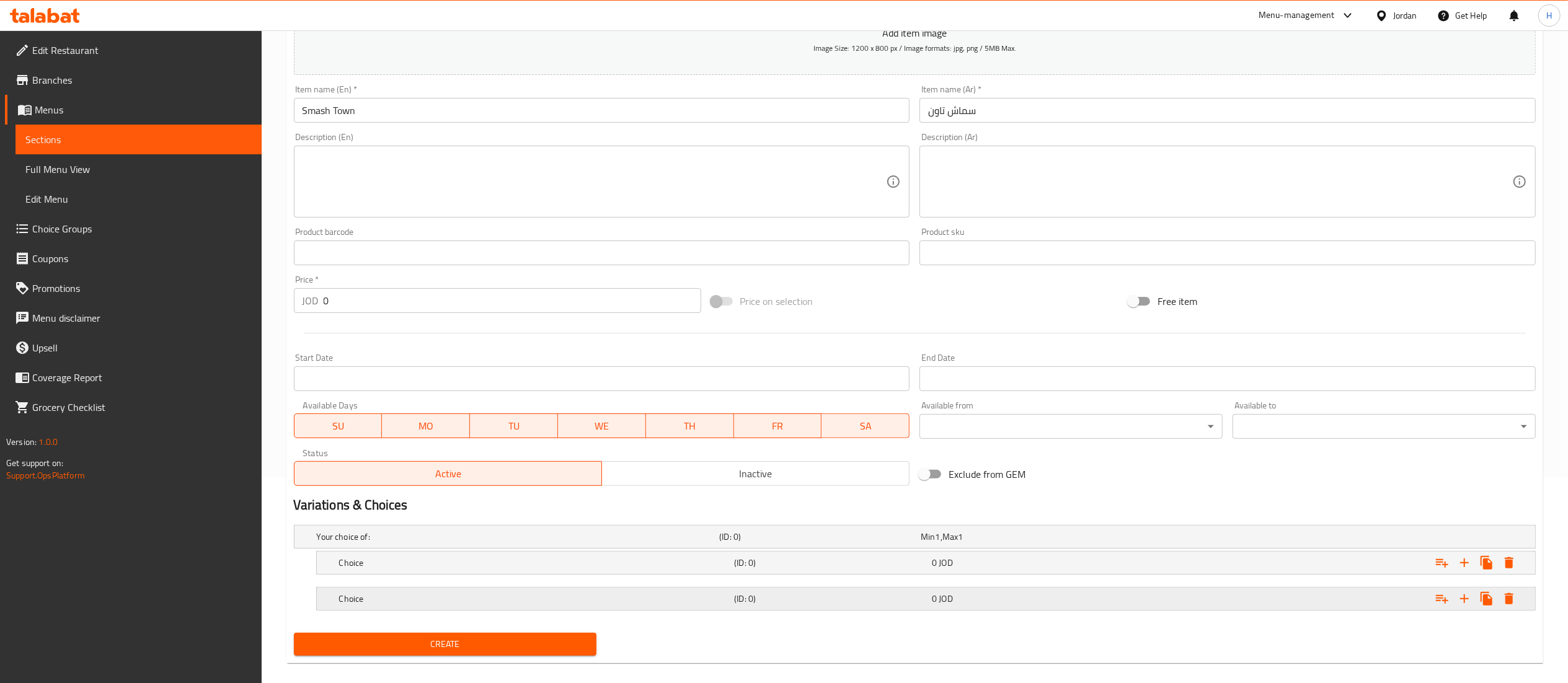
scroll to position [222, 0]
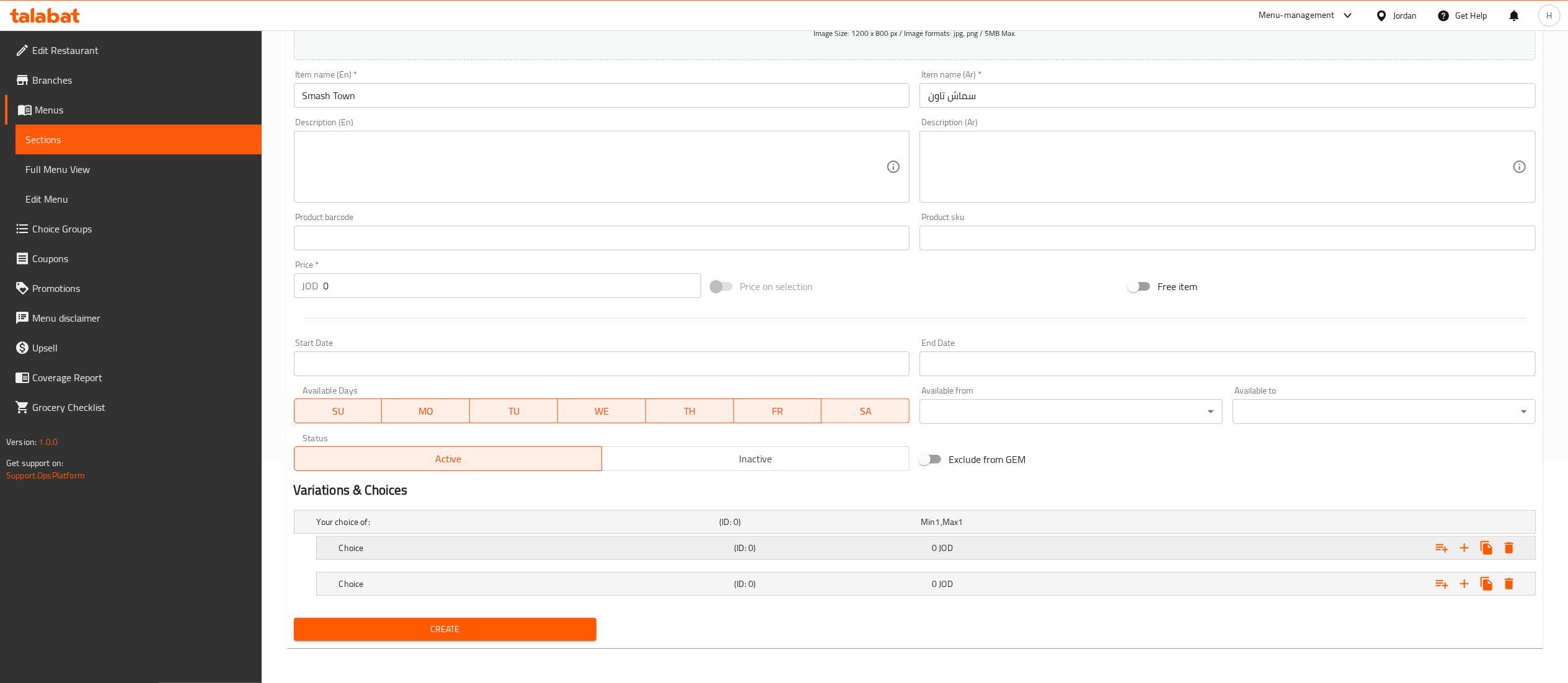
click at [687, 528] on h5 "Choice" at bounding box center [515, 522] width 398 height 13
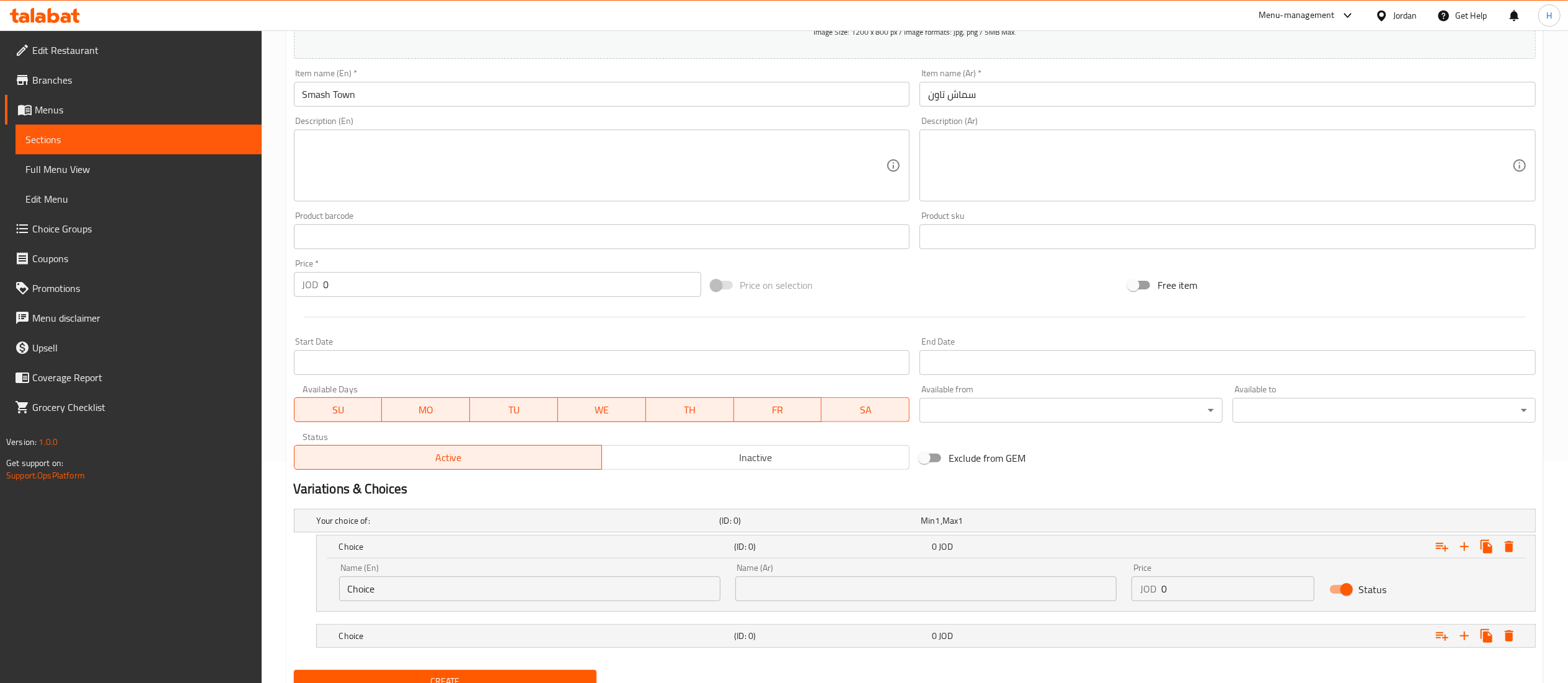
click at [908, 587] on input "text" at bounding box center [926, 589] width 381 height 24
type input "ساندويش"
drag, startPoint x: 863, startPoint y: 656, endPoint x: 857, endPoint y: 657, distance: 6.1
click at [861, 659] on nav at bounding box center [914, 655] width 1242 height 10
click at [864, 527] on h5 "(ID: 0)" at bounding box center [817, 521] width 196 height 13
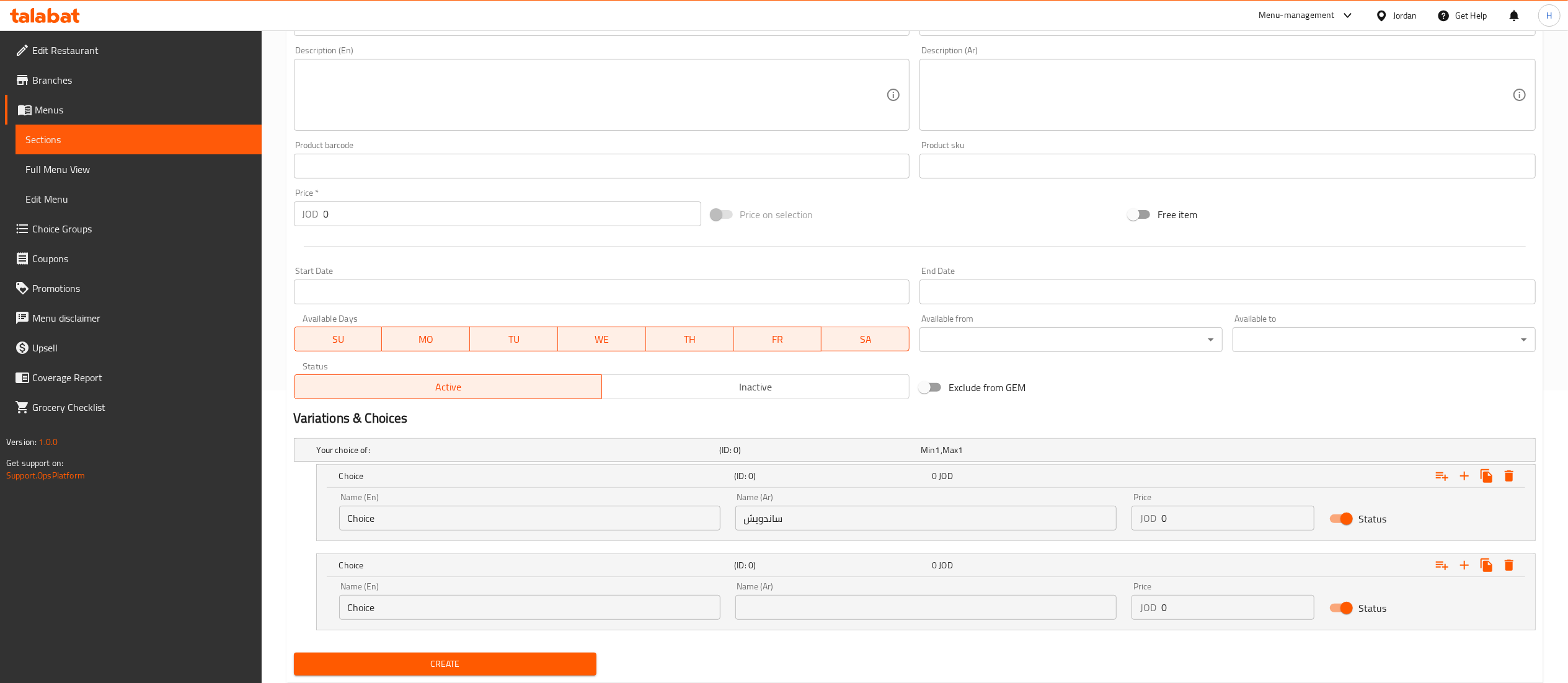
scroll to position [329, 0]
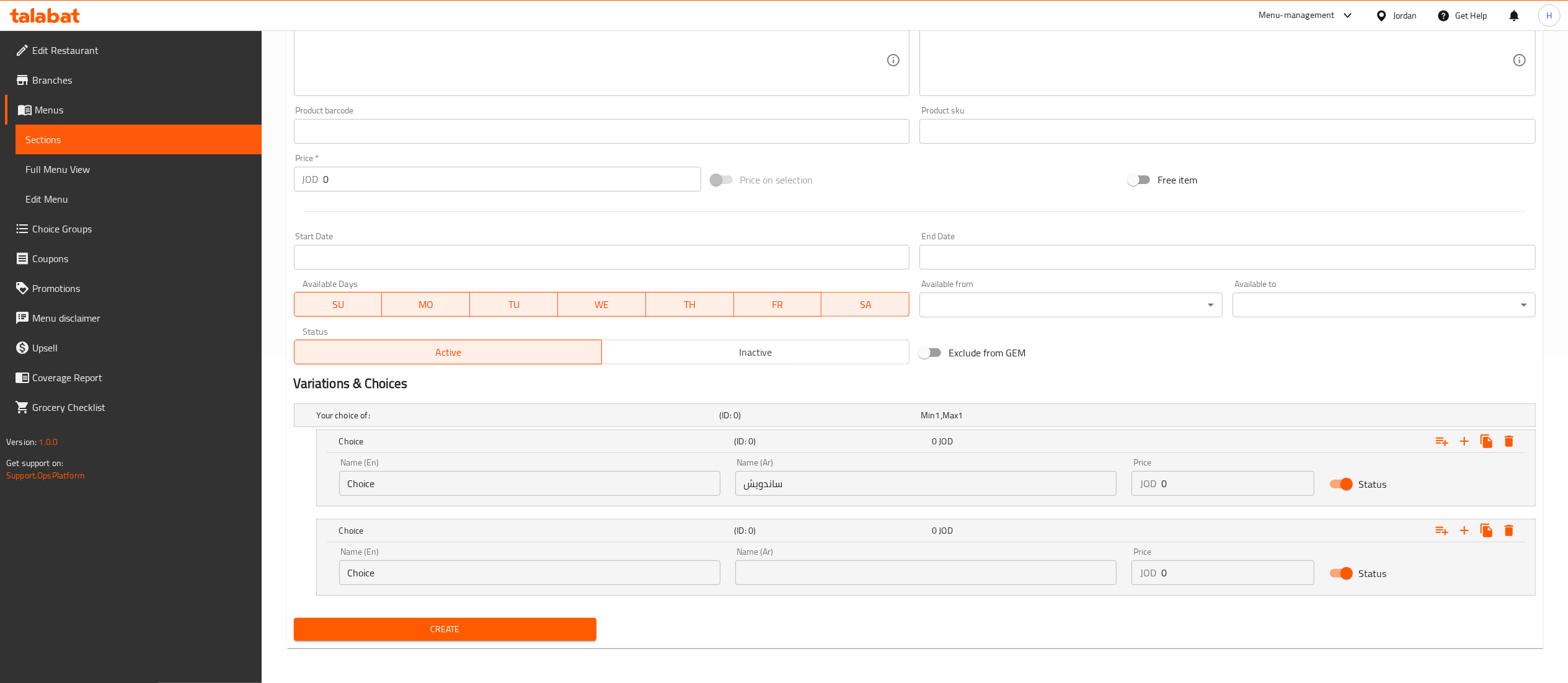
click at [815, 577] on input "text" at bounding box center [926, 573] width 381 height 24
type input "وجبة"
drag, startPoint x: 483, startPoint y: 489, endPoint x: 238, endPoint y: 483, distance: 245.1
click at [238, 483] on div "Edit Restaurant Branches Menus Sections Full Menu View Edit Menu Choice Groups …" at bounding box center [784, 193] width 1568 height 980
type input "Sandwich"
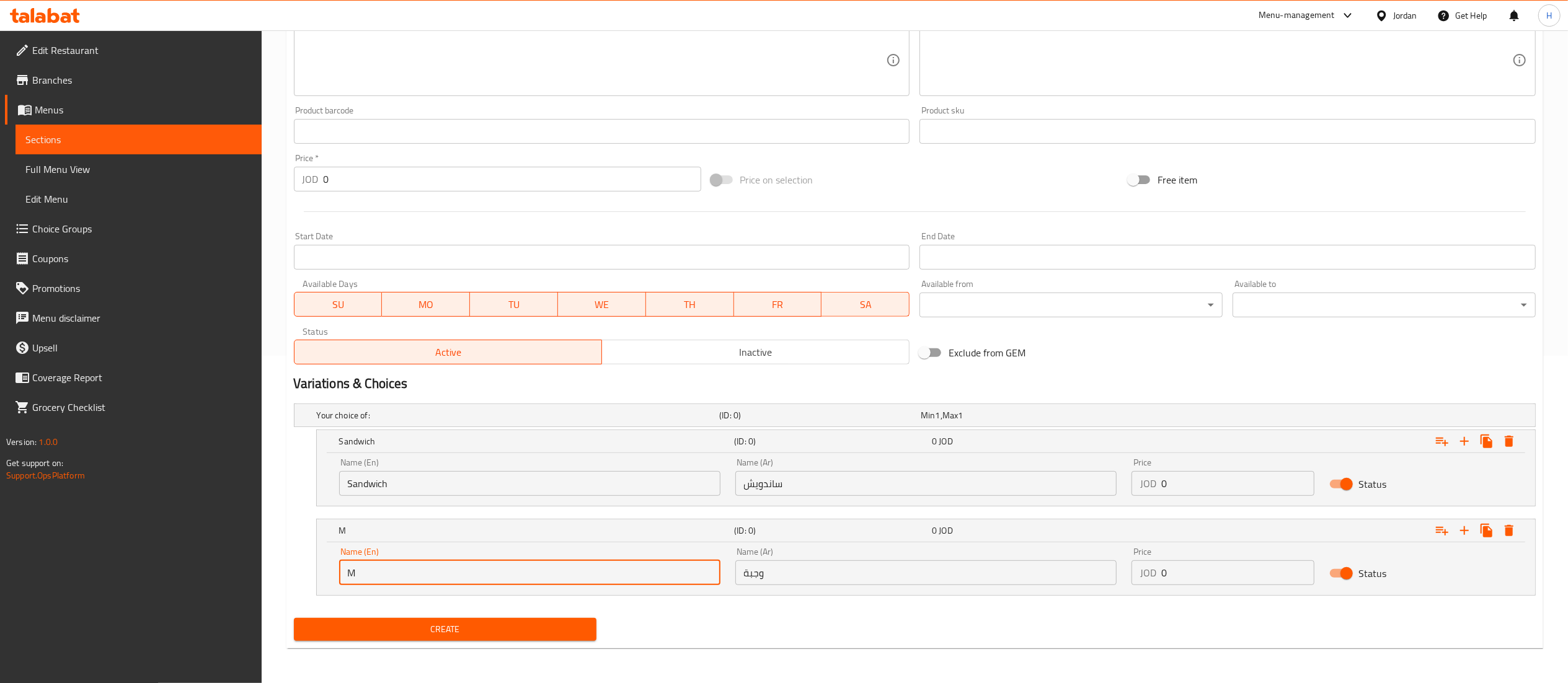
type input "Meal"
drag, startPoint x: 1179, startPoint y: 486, endPoint x: 1104, endPoint y: 483, distance: 75.1
click at [1104, 483] on div "Name (En) Sandwich Name (En) Name (Ar) ساندويش Name (Ar) Price JOD 0 Price Stat…" at bounding box center [925, 477] width 1188 height 53
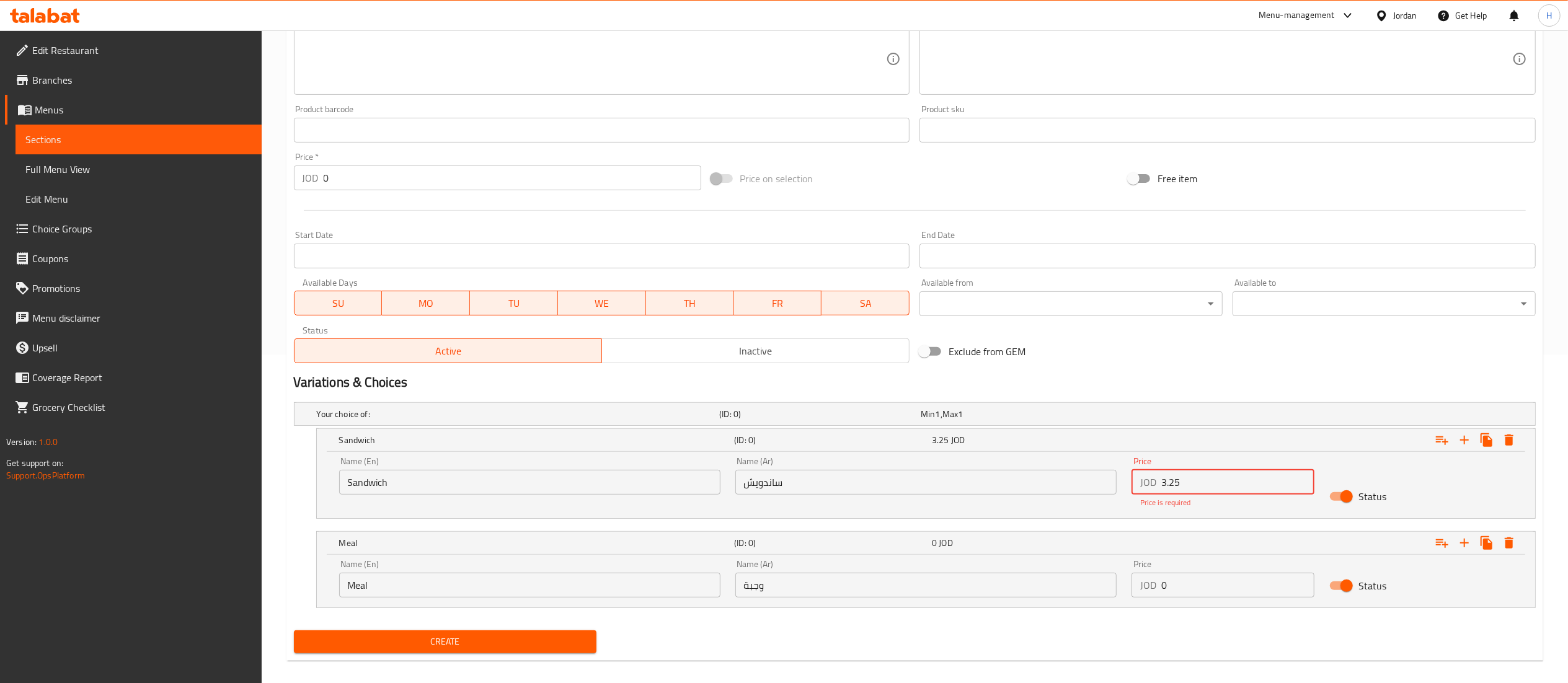
type input "3.25"
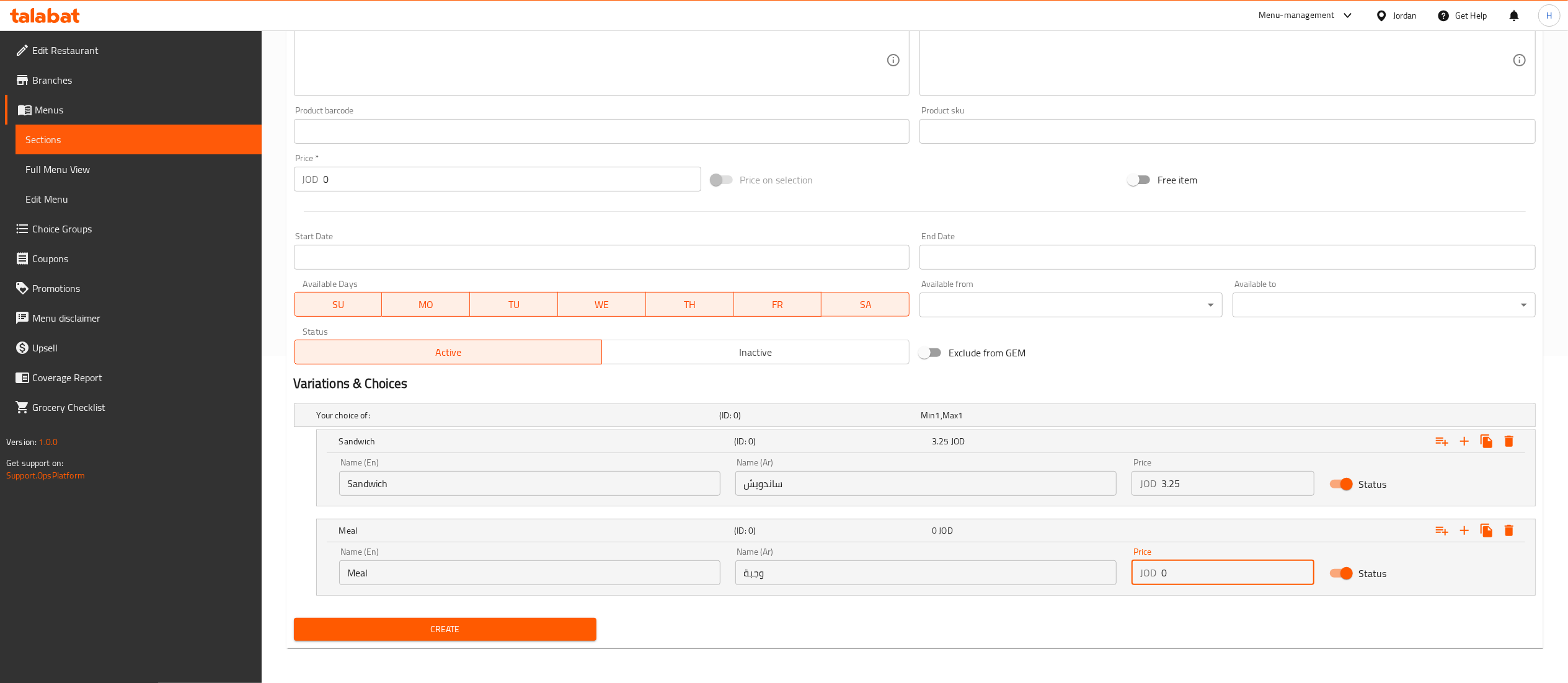
click at [1174, 593] on div "Price JOD 0 Price" at bounding box center [1223, 566] width 199 height 53
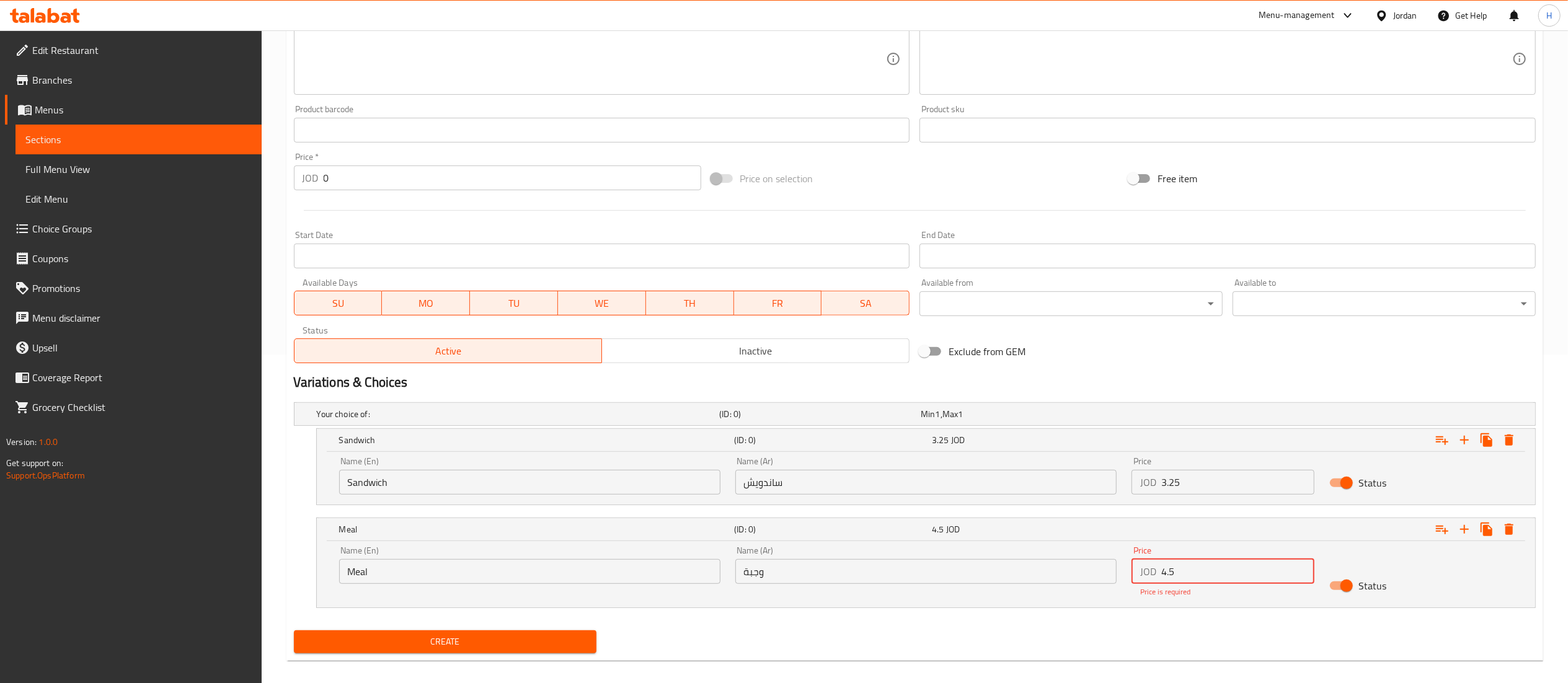
type input "4.5"
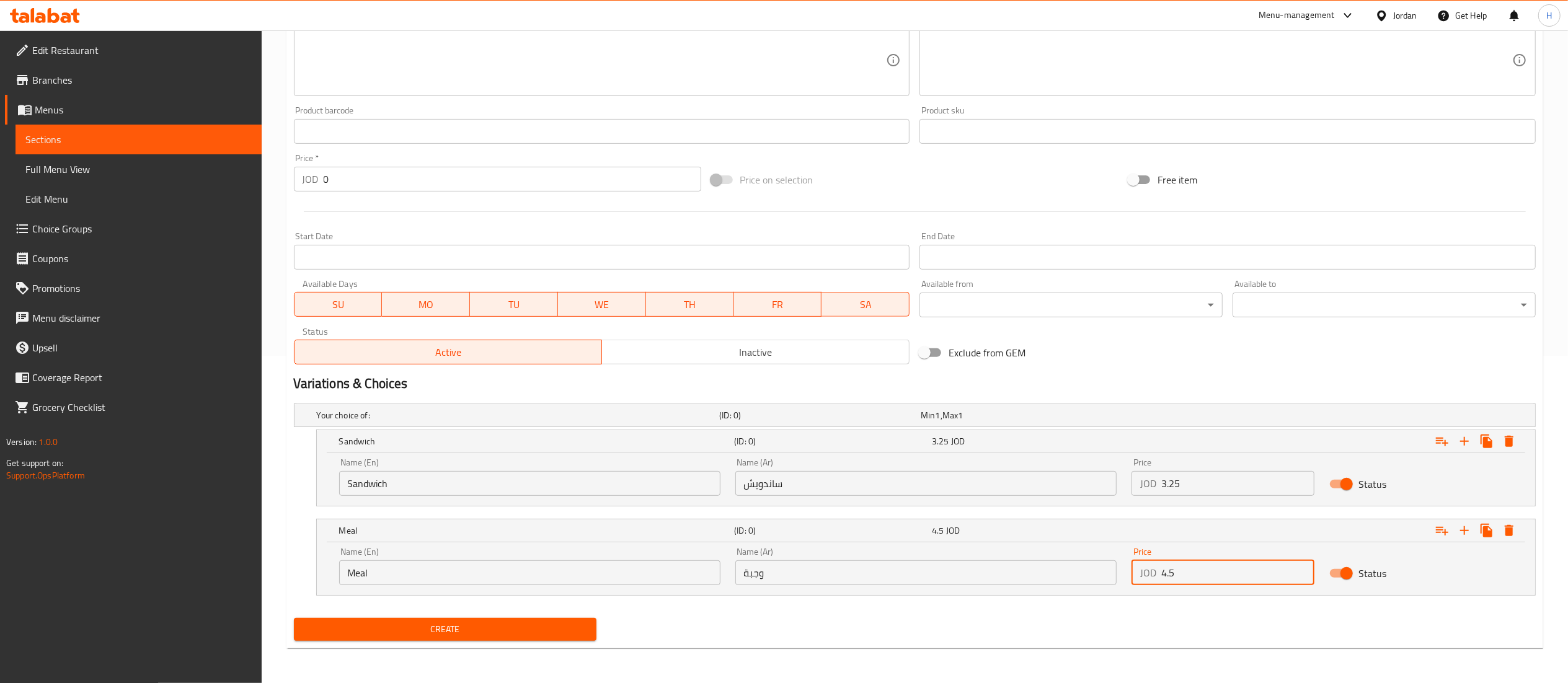
click at [427, 634] on span "Create" at bounding box center [446, 630] width 283 height 16
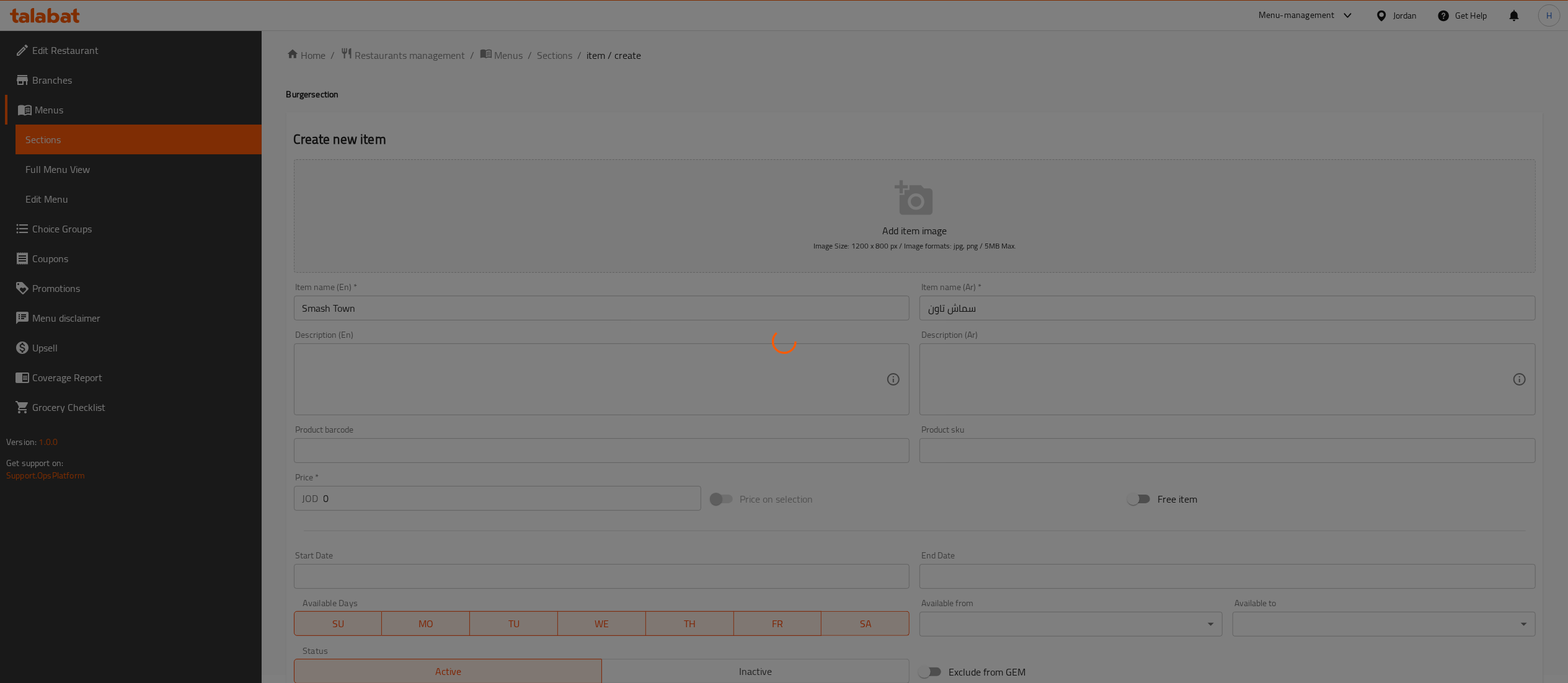
scroll to position [0, 0]
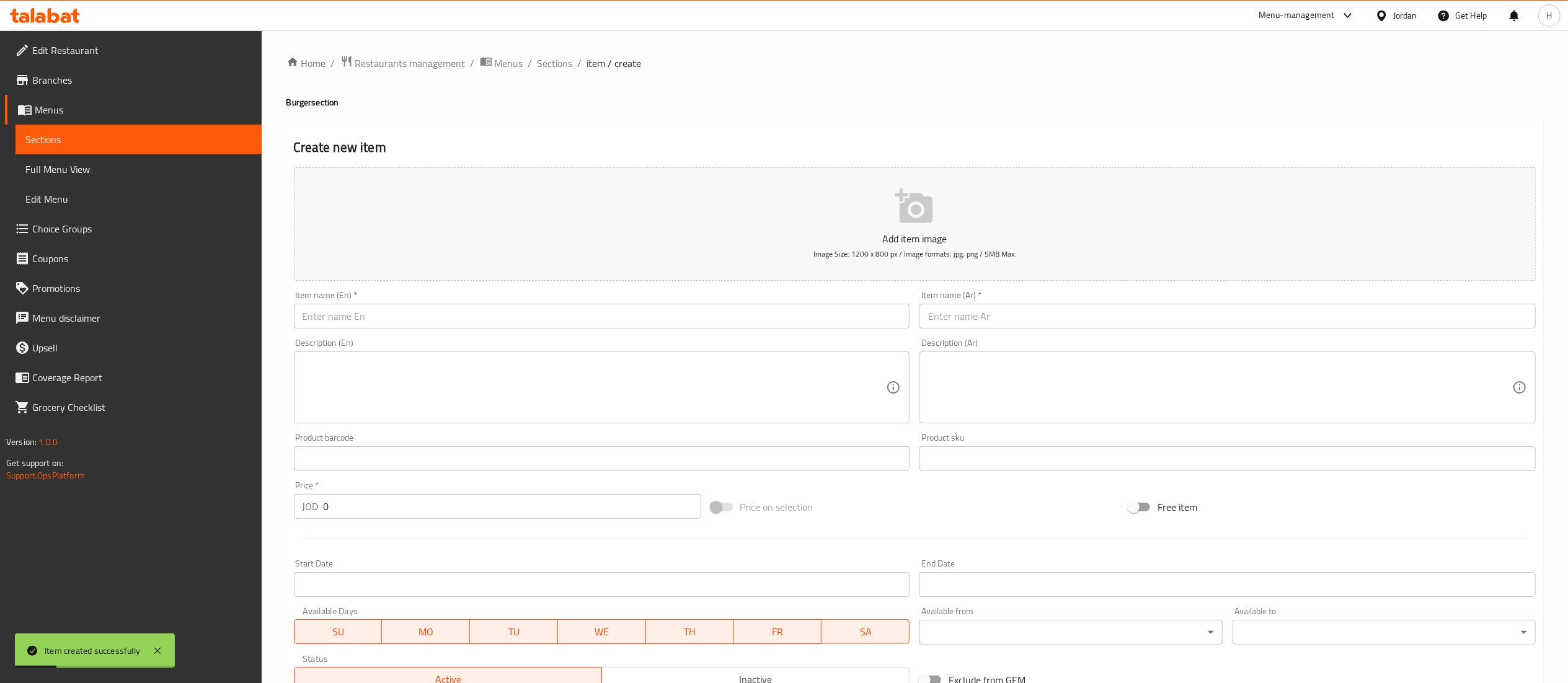
click at [512, 325] on input "text" at bounding box center [601, 316] width 616 height 24
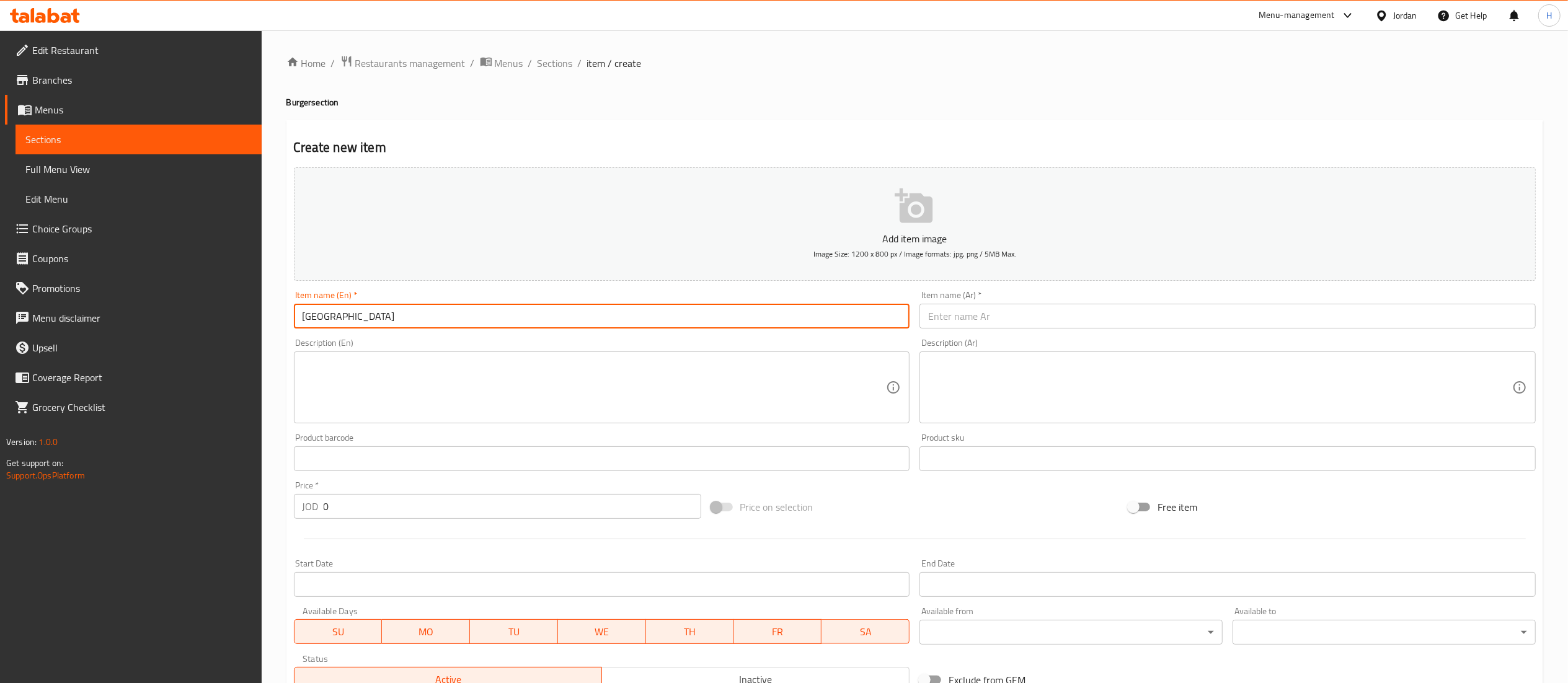
type input "Chili Town"
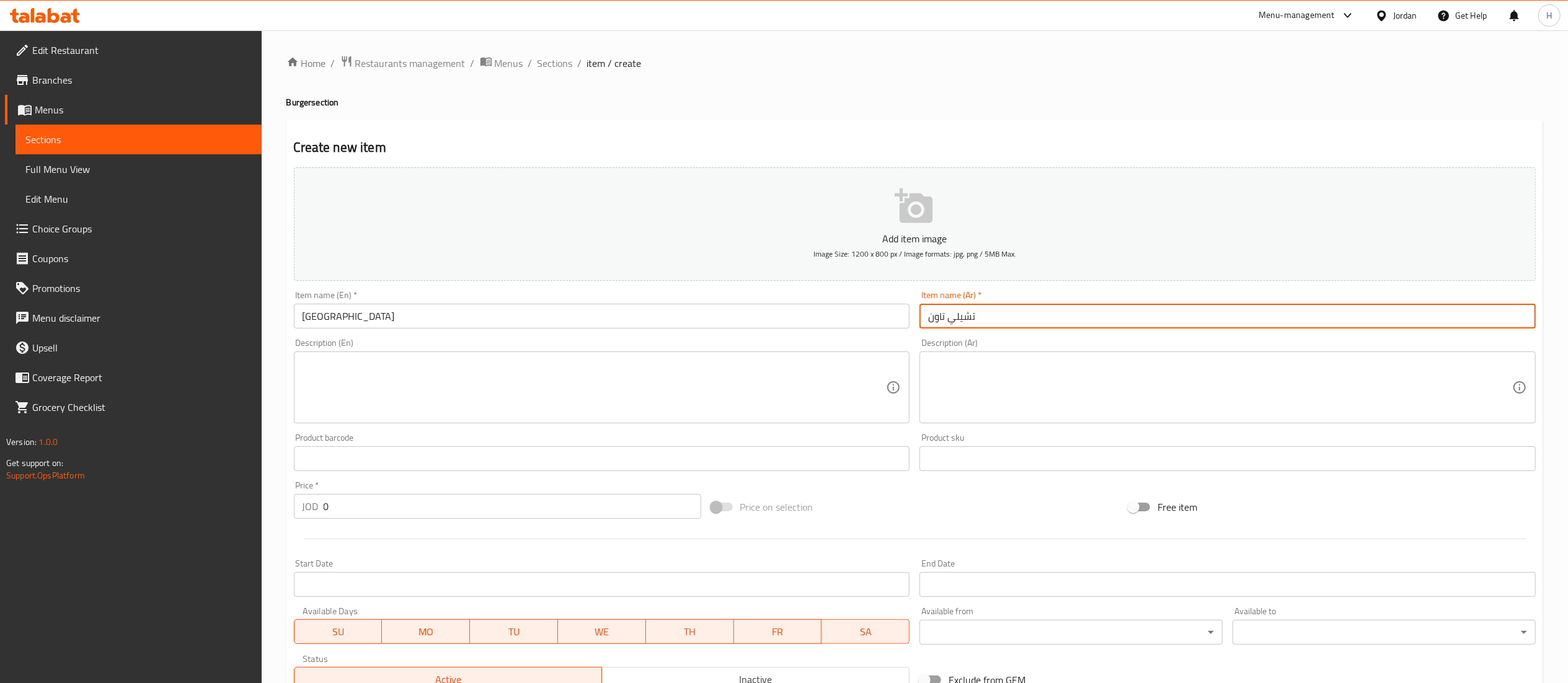
type input "تشيلي تاون"
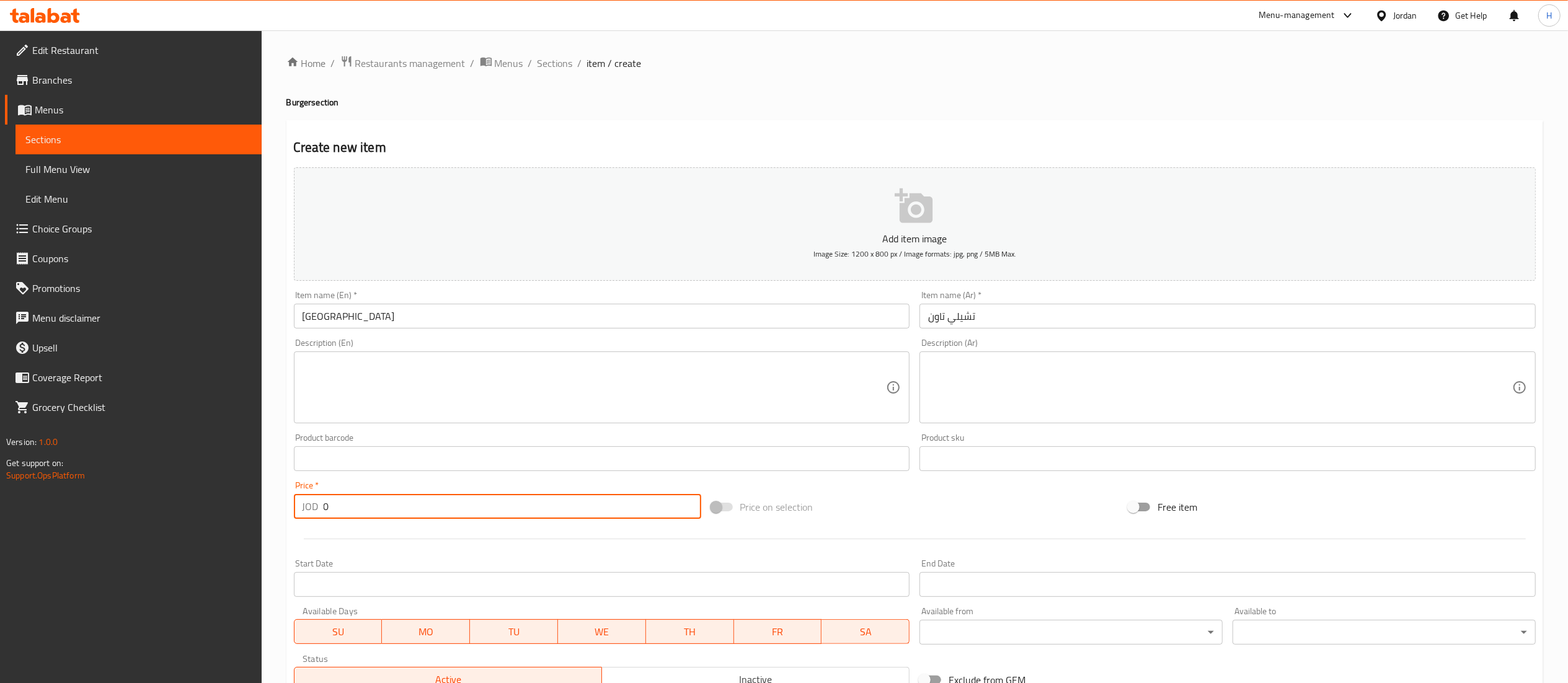
click at [486, 507] on input "0" at bounding box center [512, 506] width 377 height 24
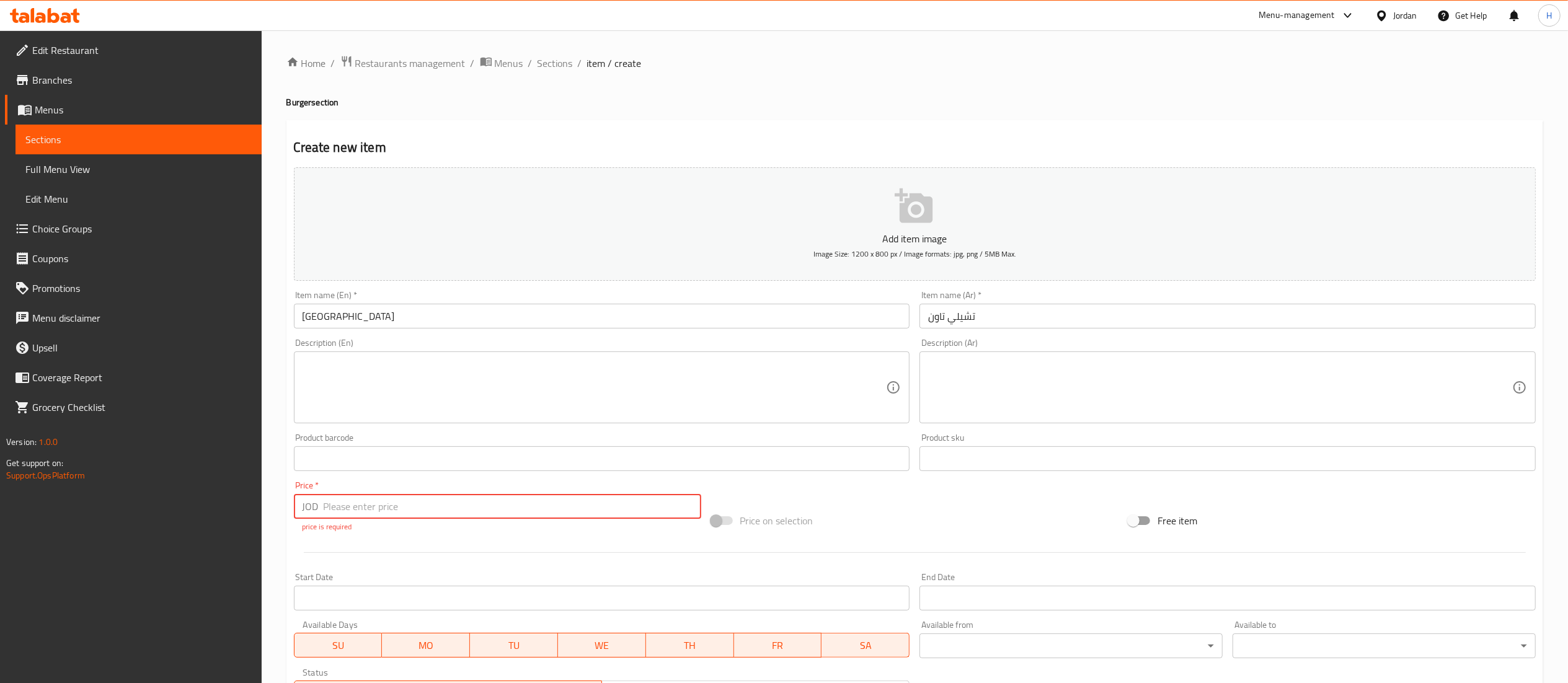
scroll to position [343, 0]
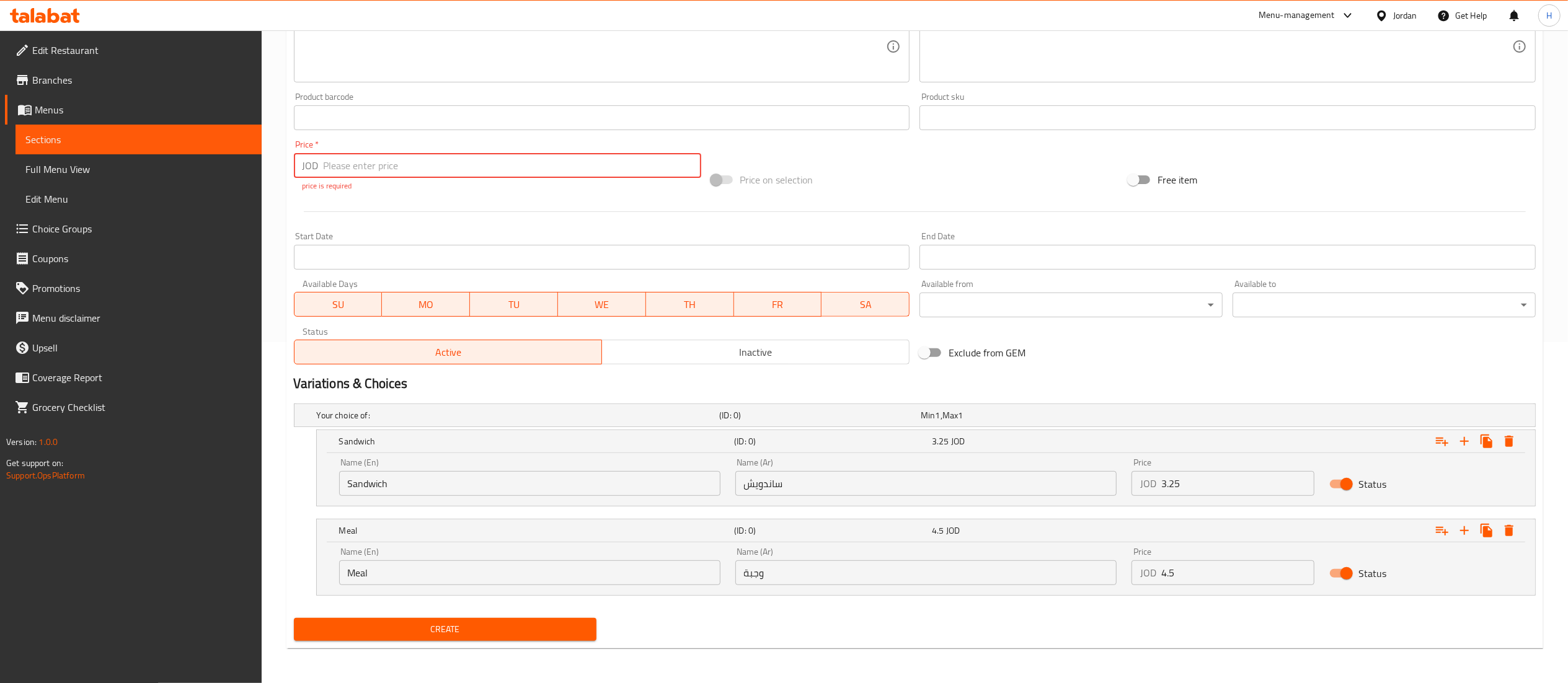
click at [483, 629] on span "Create" at bounding box center [446, 630] width 283 height 16
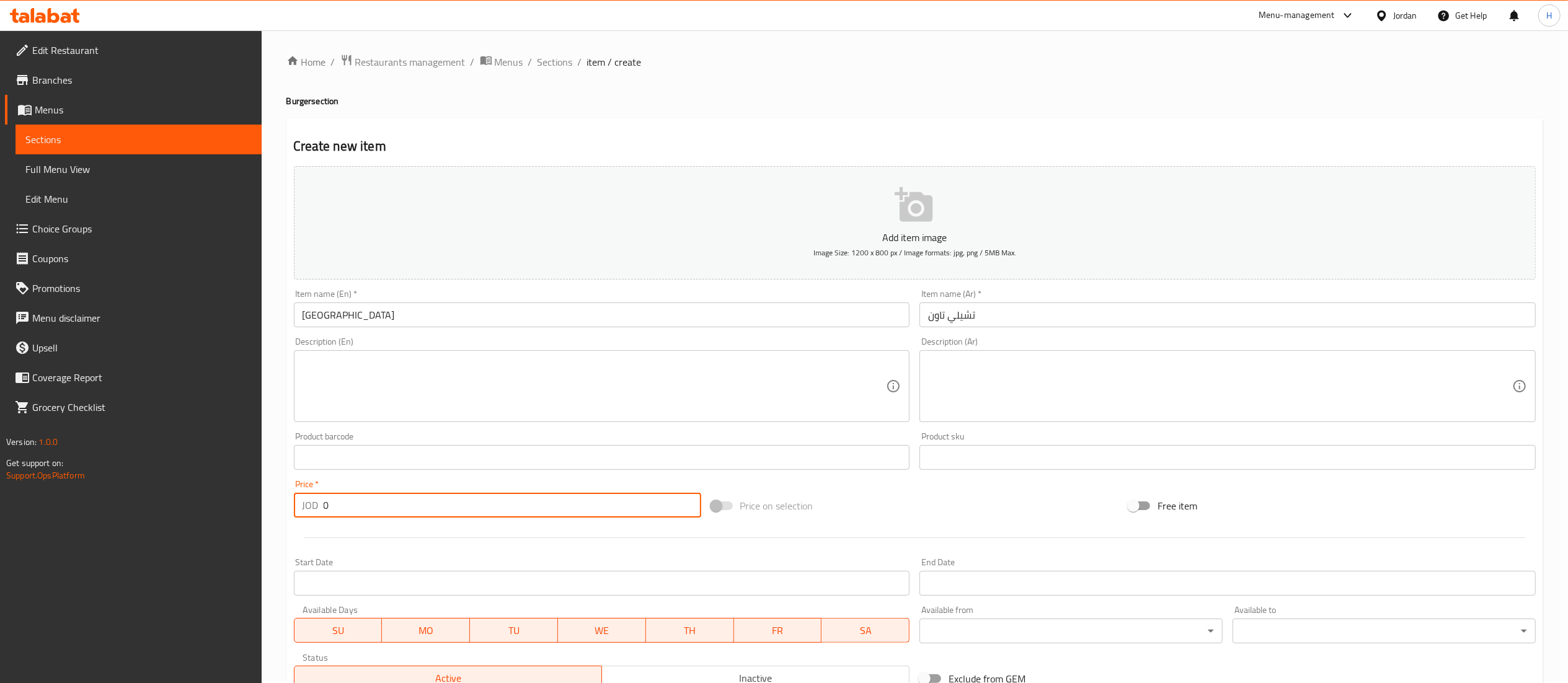
scroll to position [329, 0]
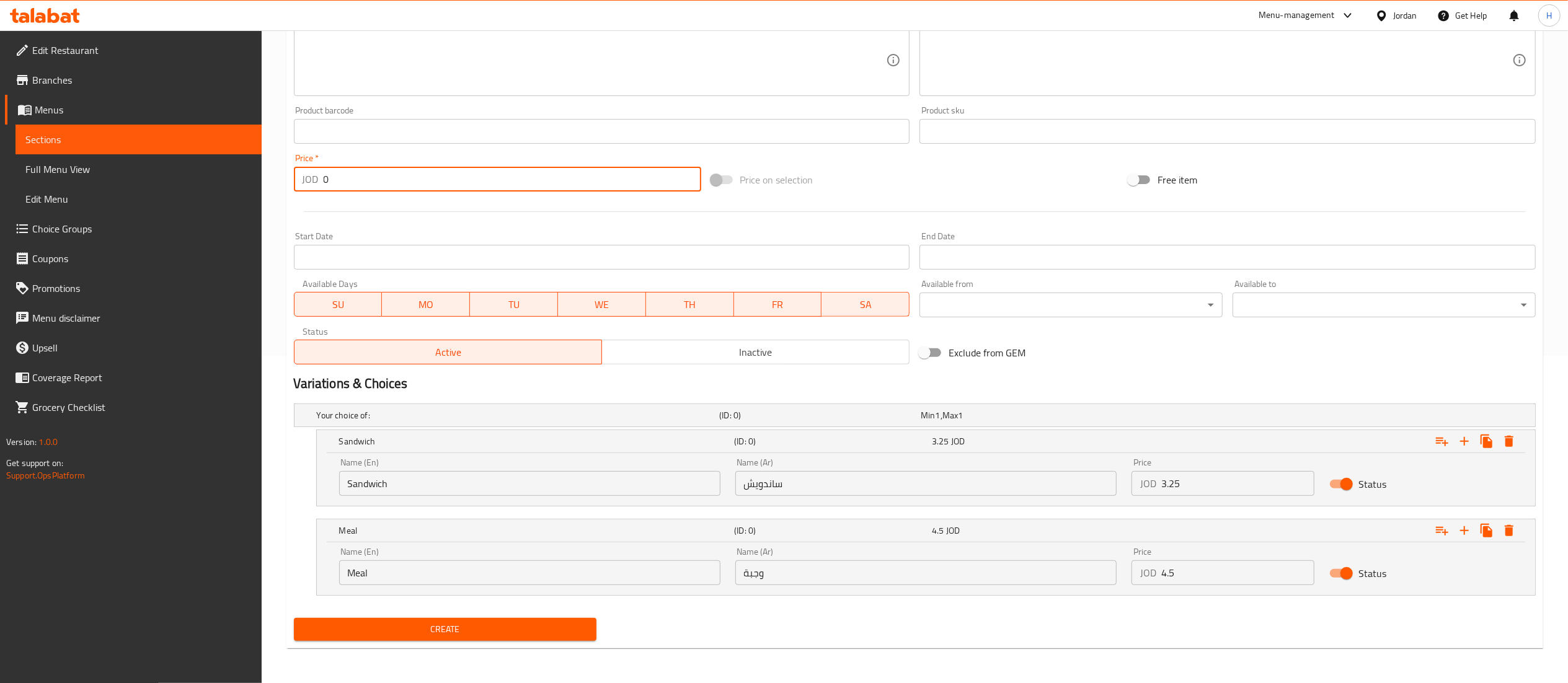
type input "0"
click at [383, 630] on span "Create" at bounding box center [446, 630] width 283 height 16
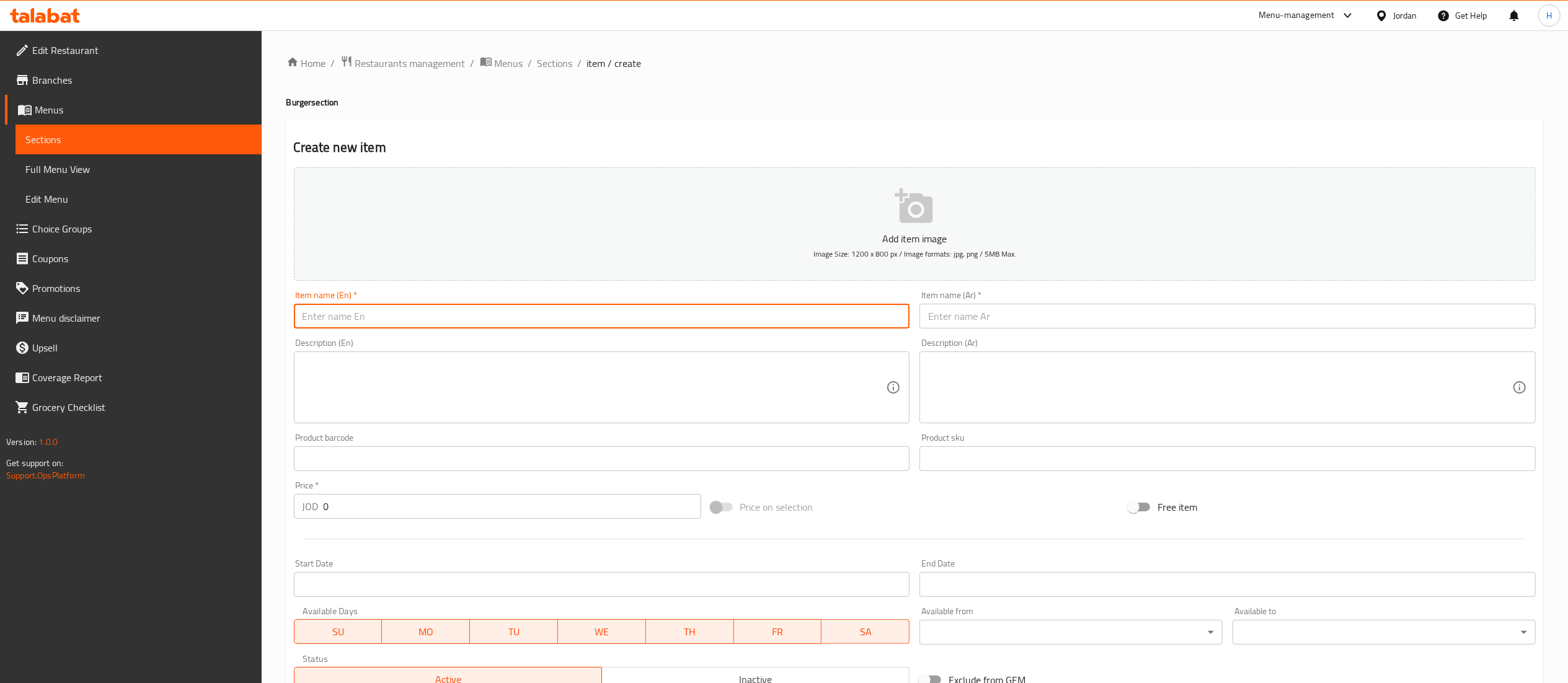
click at [483, 312] on input "text" at bounding box center [601, 316] width 616 height 24
type input "Mushroom Town"
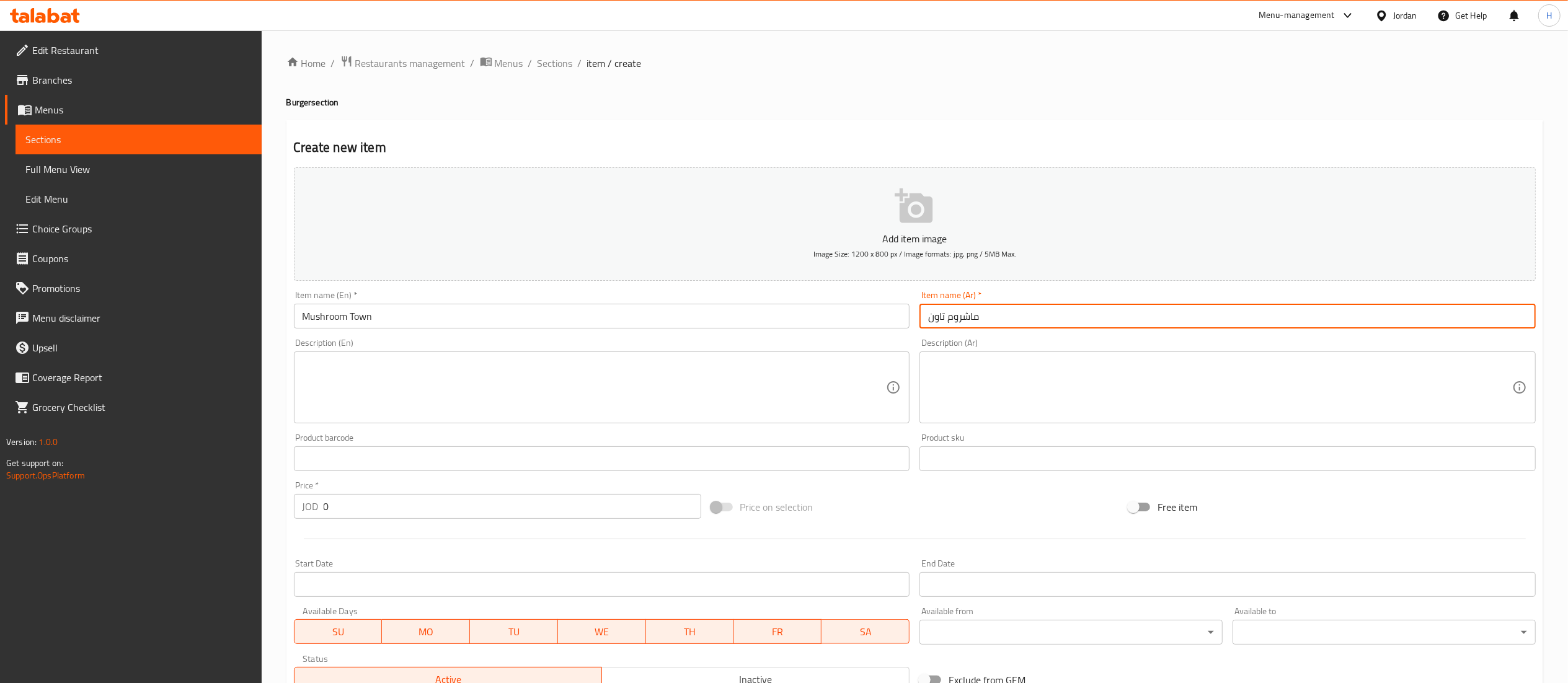
type input "ماشروم تاون"
click at [420, 513] on input "0" at bounding box center [512, 506] width 377 height 24
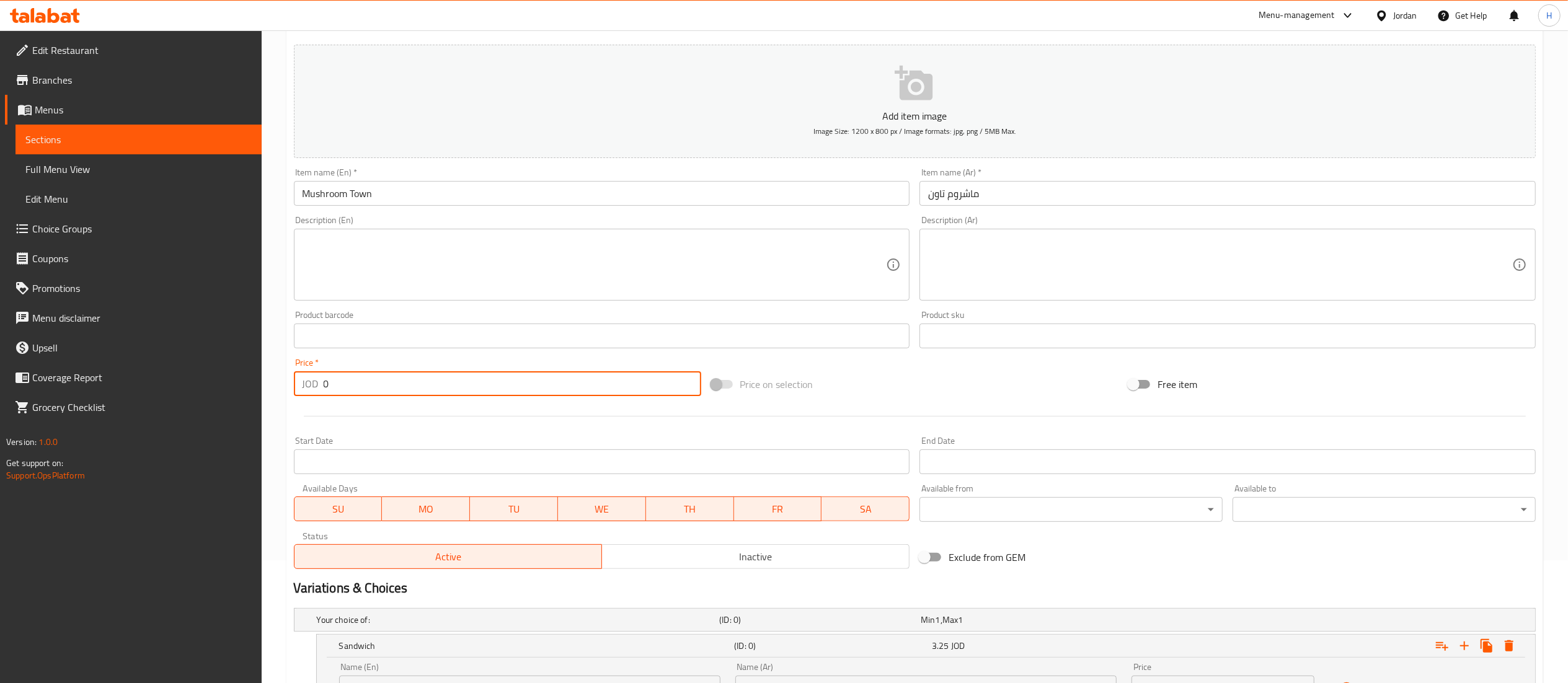
scroll to position [329, 0]
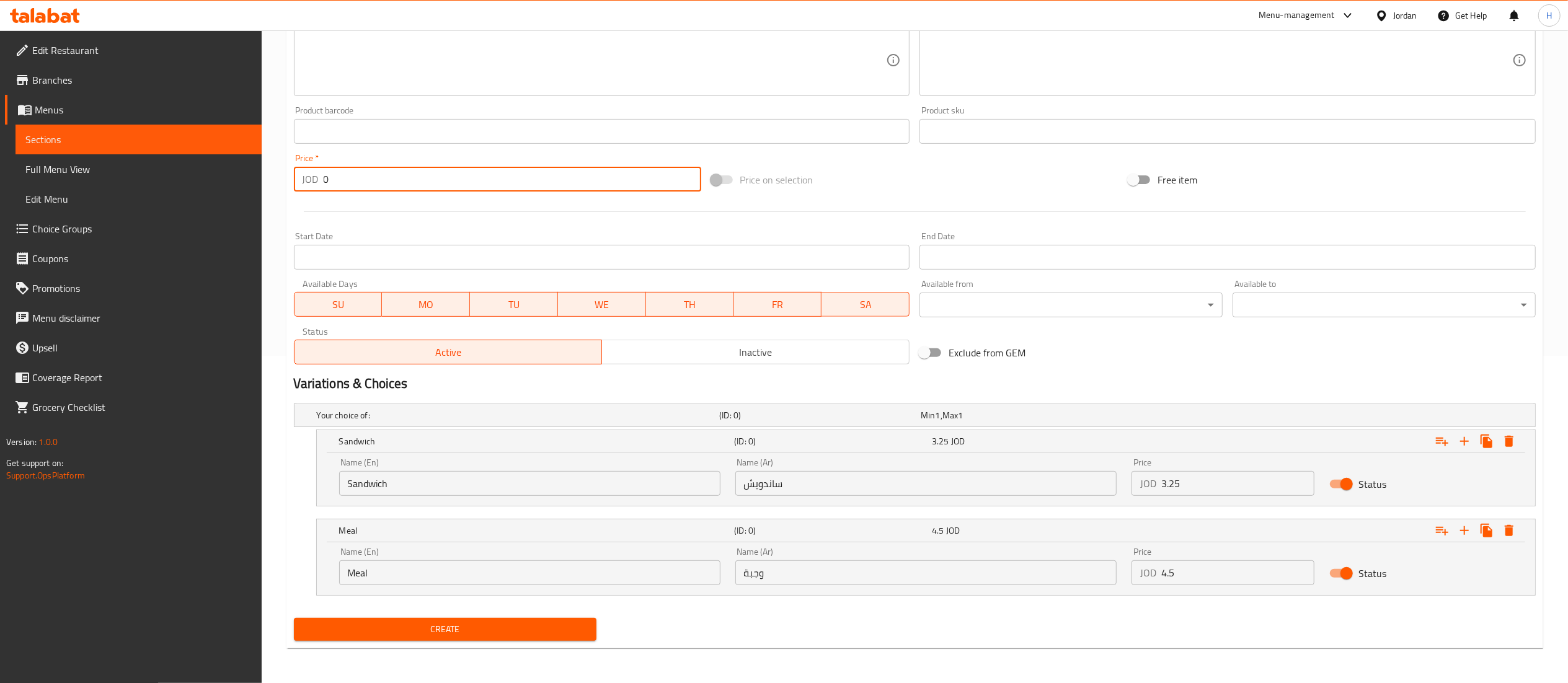
click at [583, 490] on input "Sandwich" at bounding box center [529, 483] width 381 height 24
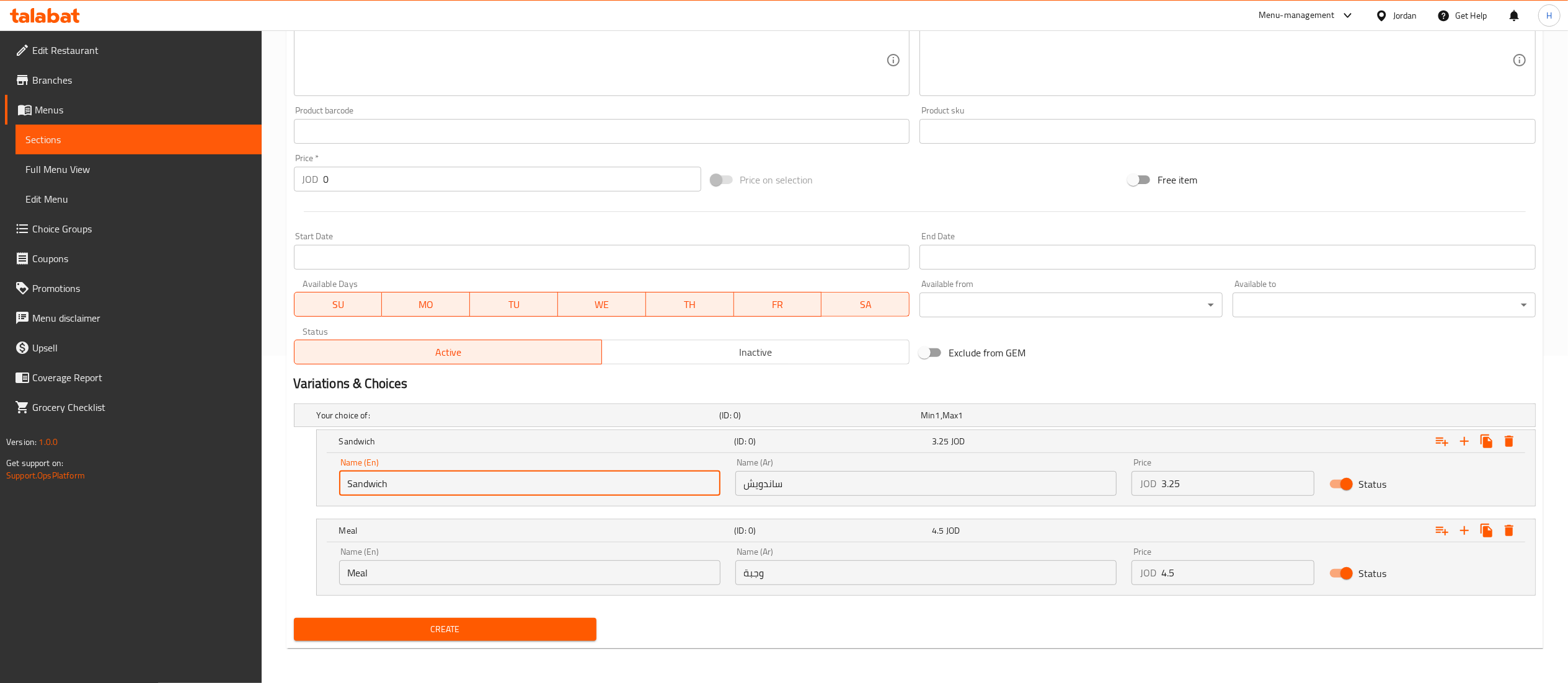
click at [583, 490] on input "Sandwich" at bounding box center [529, 483] width 381 height 24
type input "Sandwich"
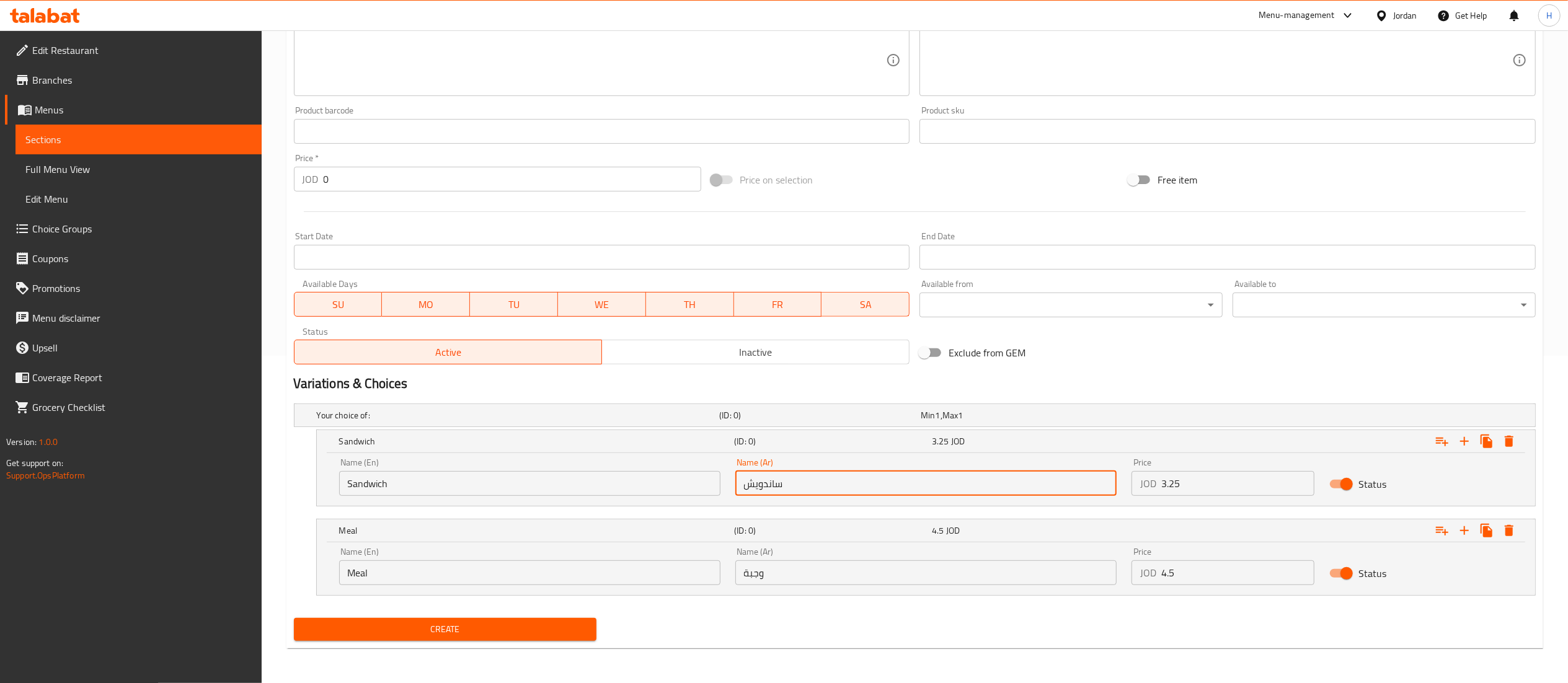
click at [759, 471] on input "ساندويش" at bounding box center [926, 483] width 381 height 24
type input "ساندويش"
click at [1251, 475] on input "3.25" at bounding box center [1237, 483] width 153 height 24
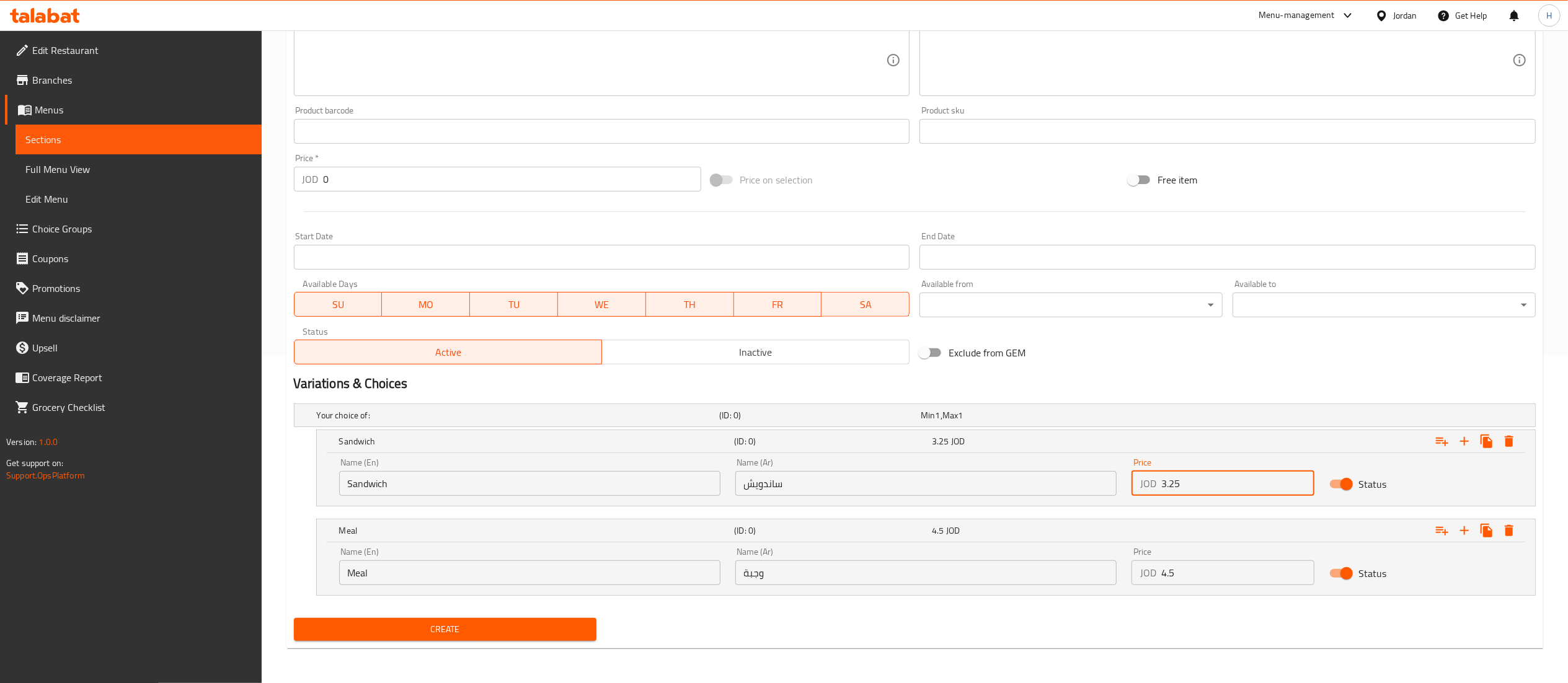
type input "0"
type input "3"
type input "3.75"
click at [1174, 562] on input "4.5" at bounding box center [1237, 573] width 153 height 24
type input "0"
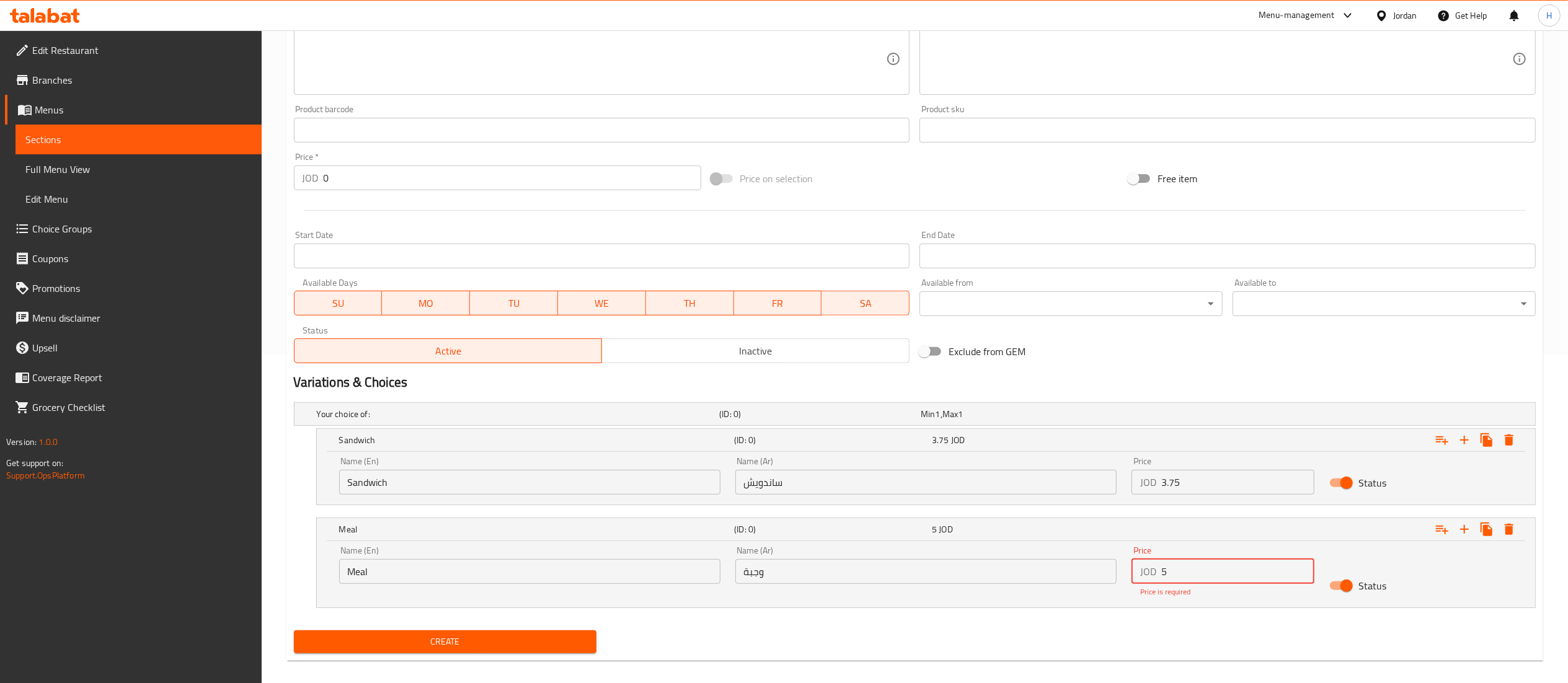
type input "5"
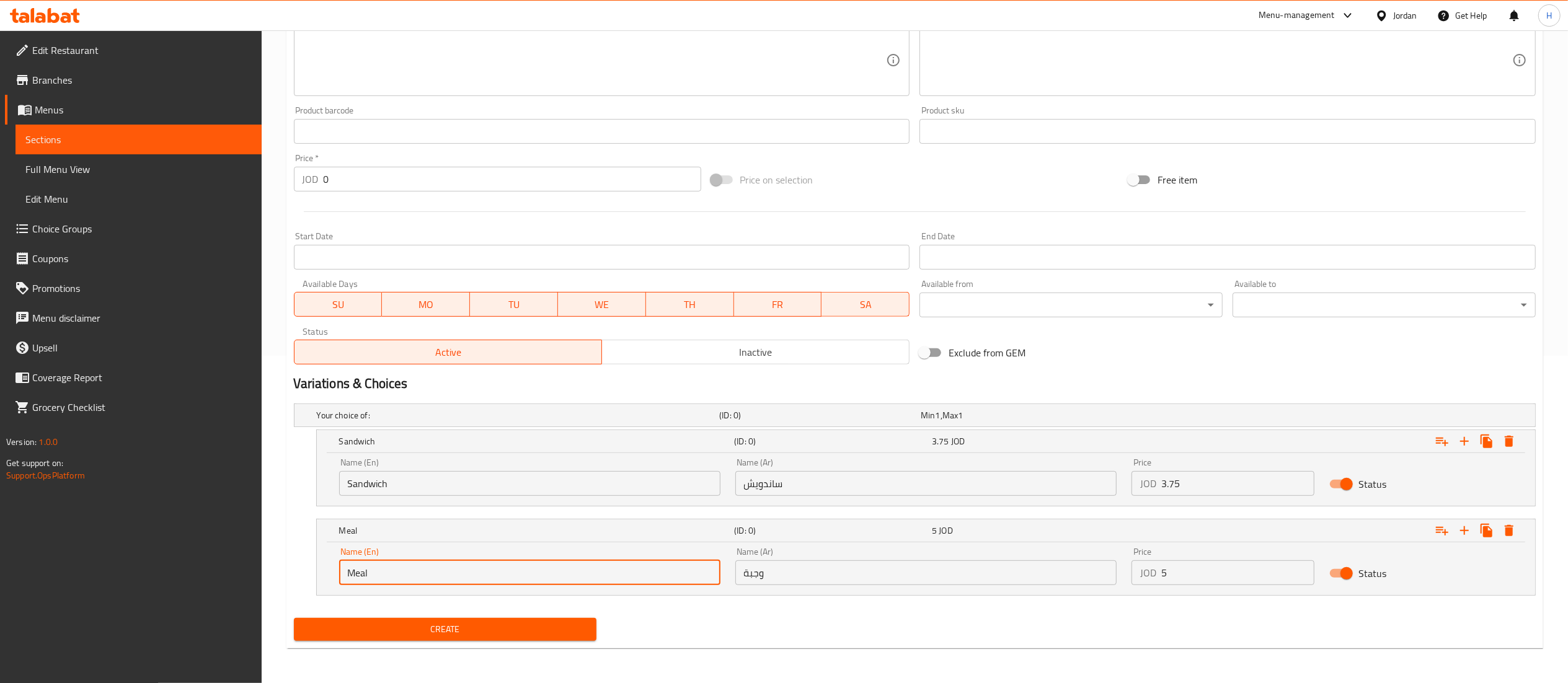
click at [422, 567] on input "Meal" at bounding box center [529, 573] width 381 height 24
type input "Meal"
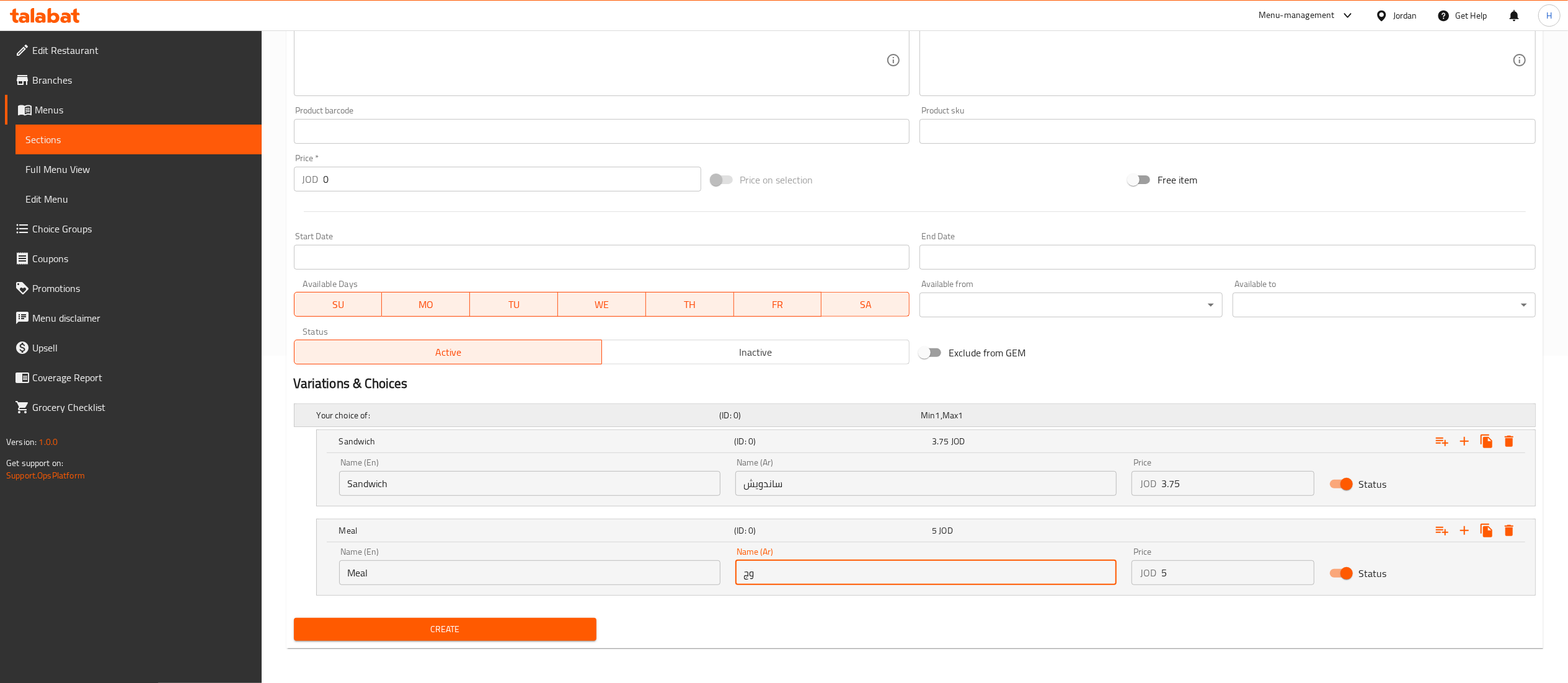
type input "وجبة"
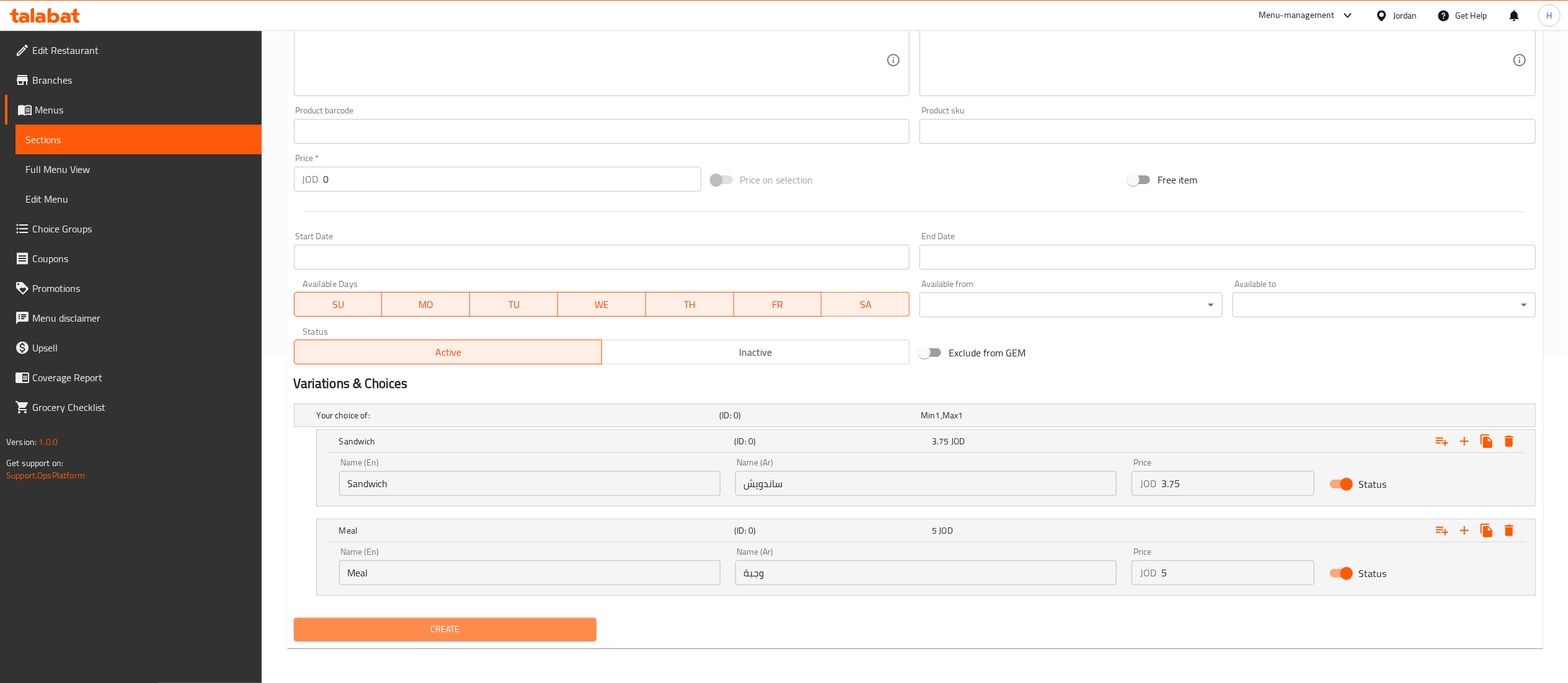
click at [365, 639] on button "Create" at bounding box center [445, 630] width 303 height 23
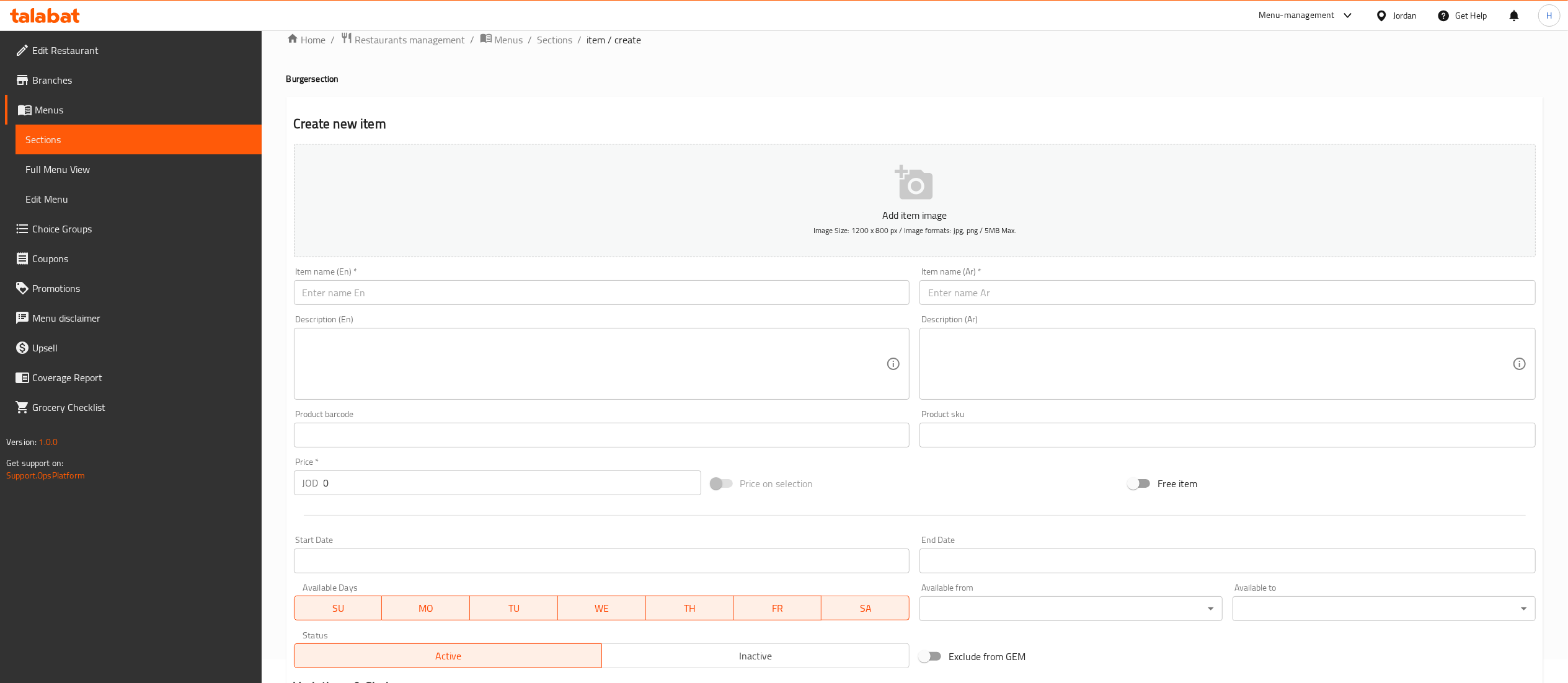
scroll to position [0, 0]
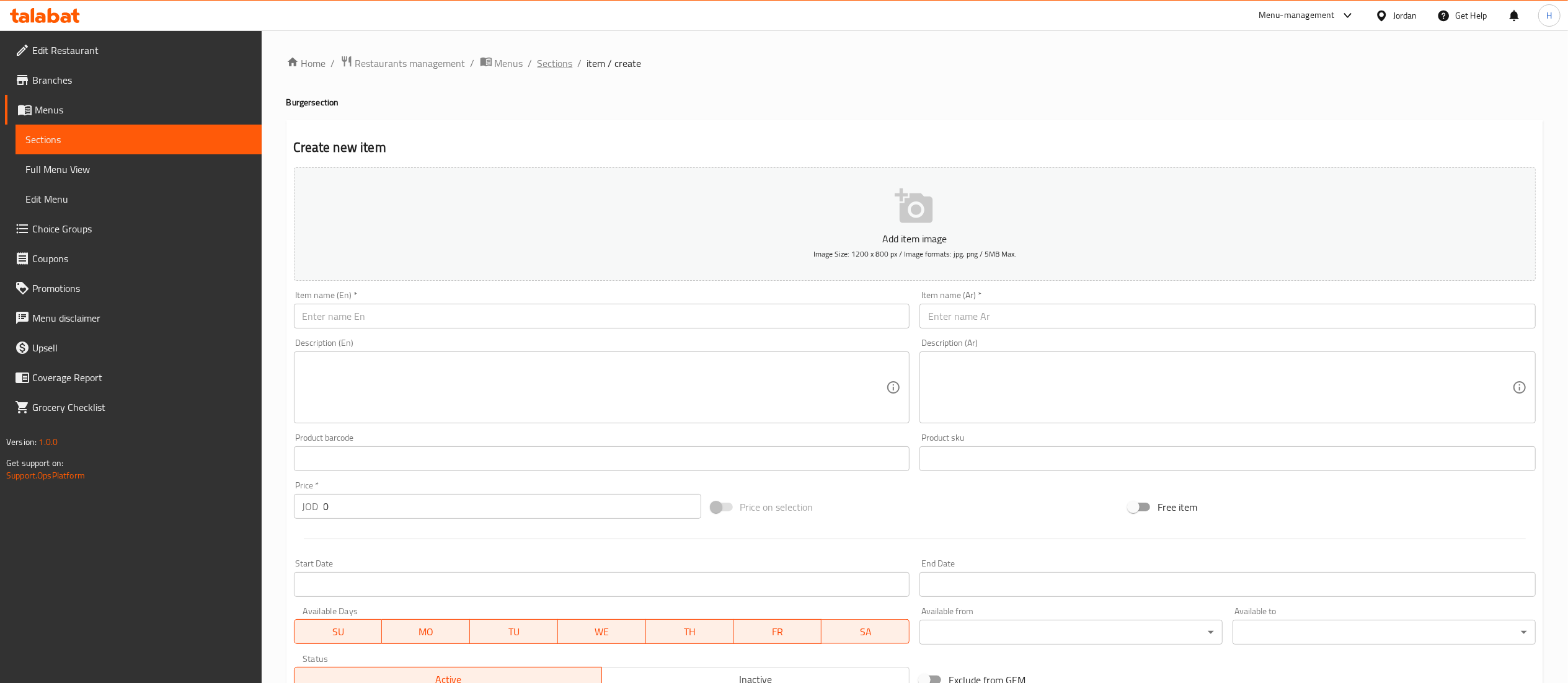
click at [546, 63] on span "Sections" at bounding box center [555, 63] width 36 height 15
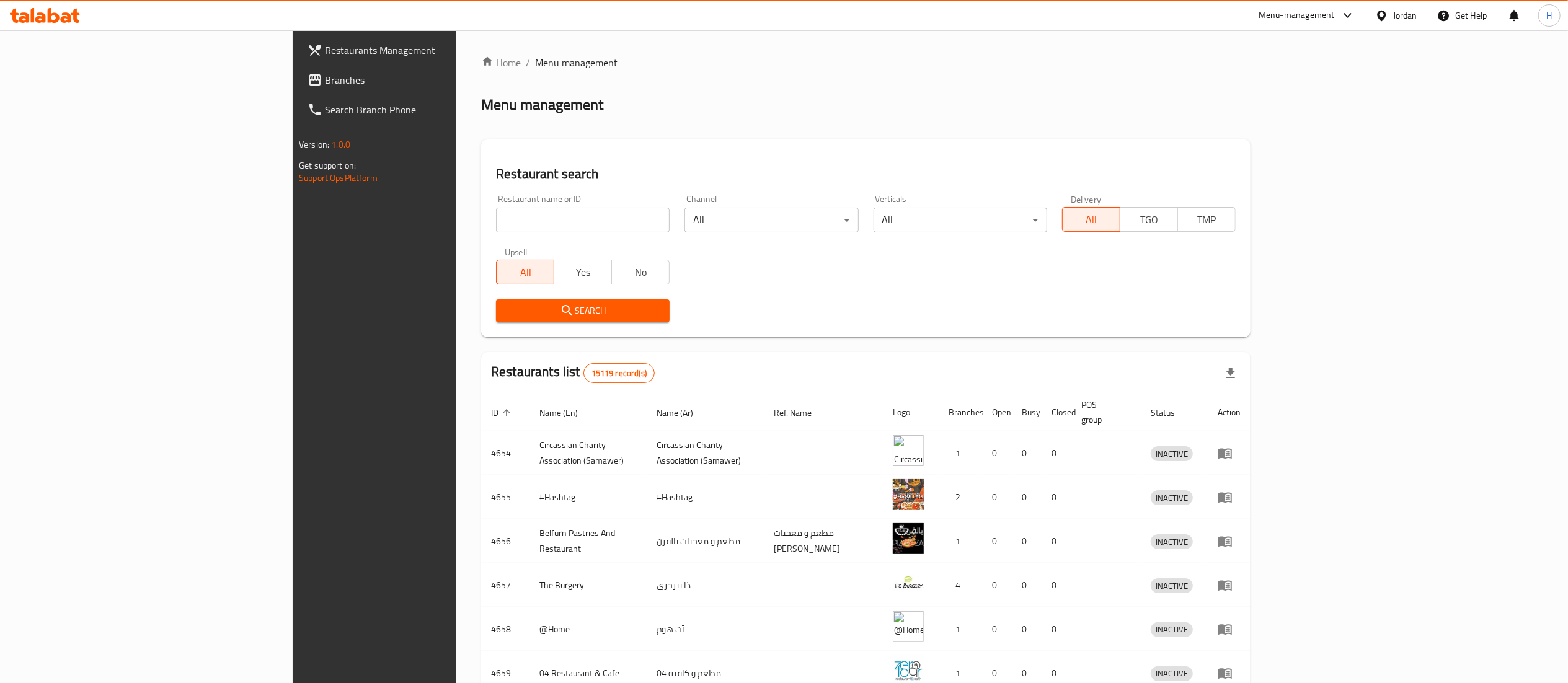
click at [496, 214] on input "search" at bounding box center [583, 220] width 173 height 24
click at [325, 79] on span "Branches" at bounding box center [434, 80] width 219 height 15
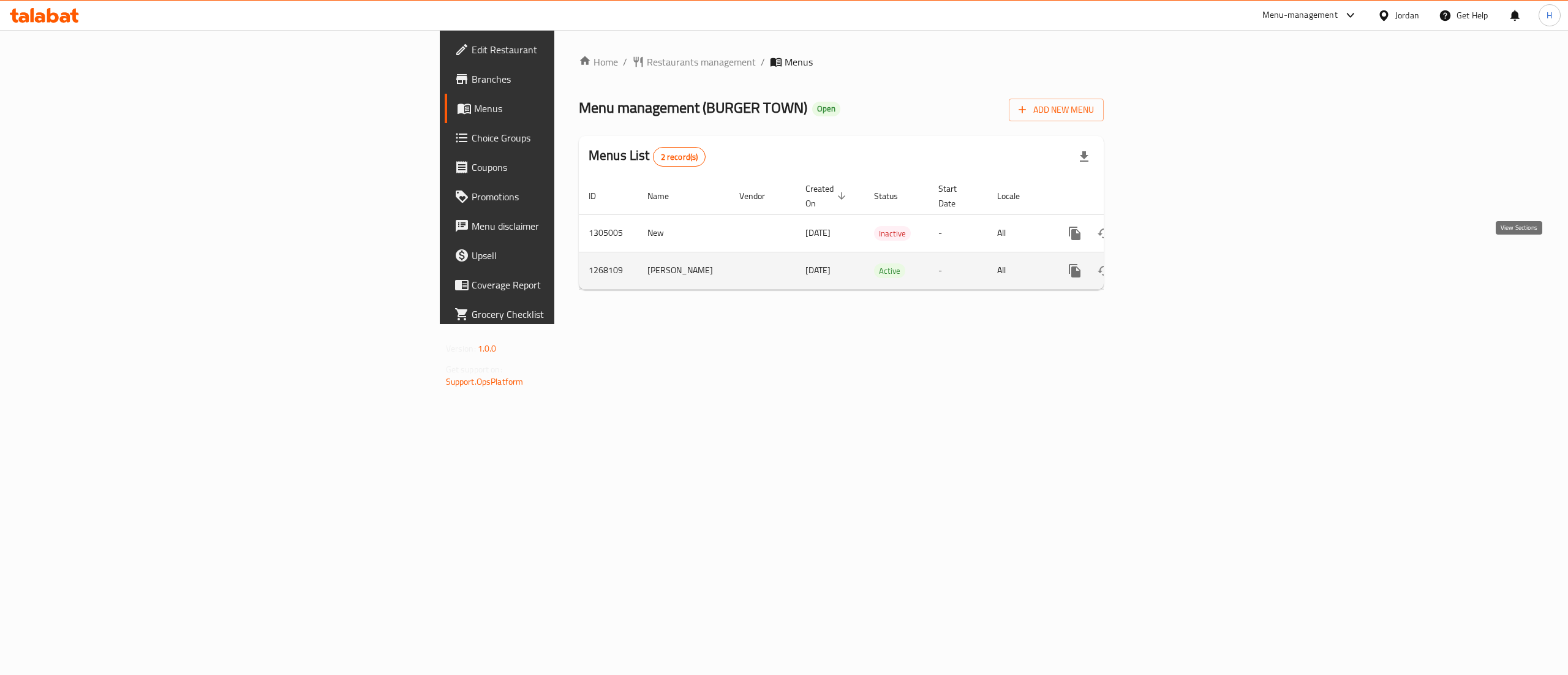
click at [1170, 264] on icon "enhanced table" at bounding box center [1163, 271] width 15 height 15
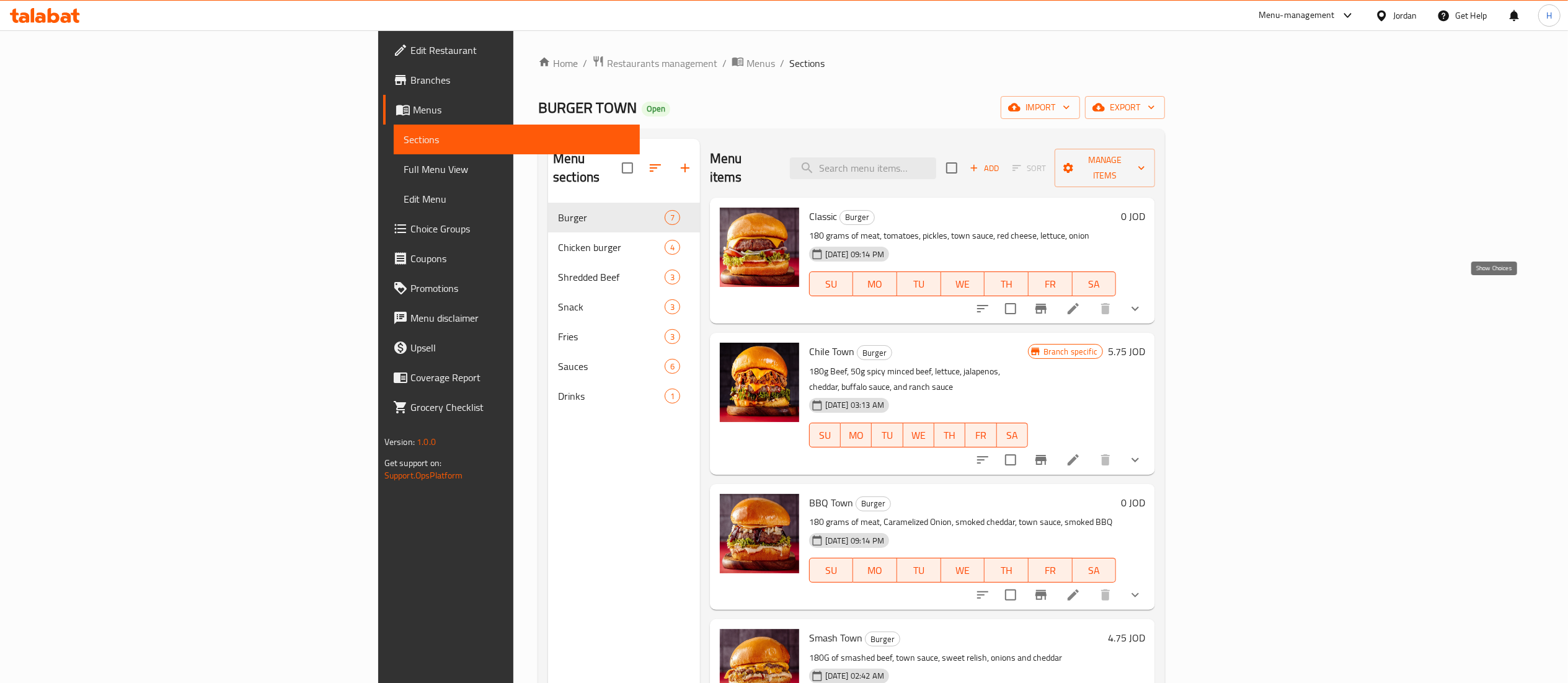
click at [1142, 301] on icon "show more" at bounding box center [1135, 308] width 15 height 15
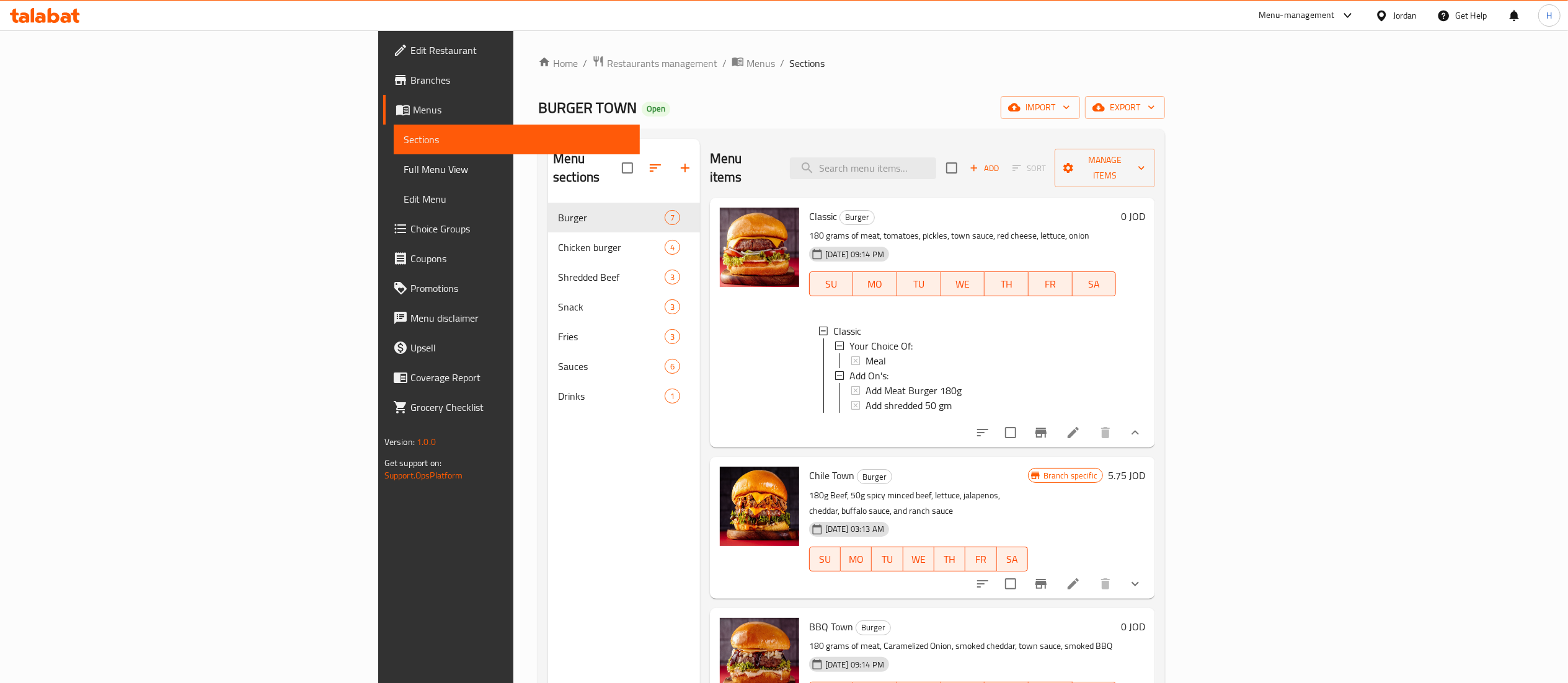
click at [1142, 441] on icon "show more" at bounding box center [1135, 433] width 15 height 15
